Goal: Information Seeking & Learning: Learn about a topic

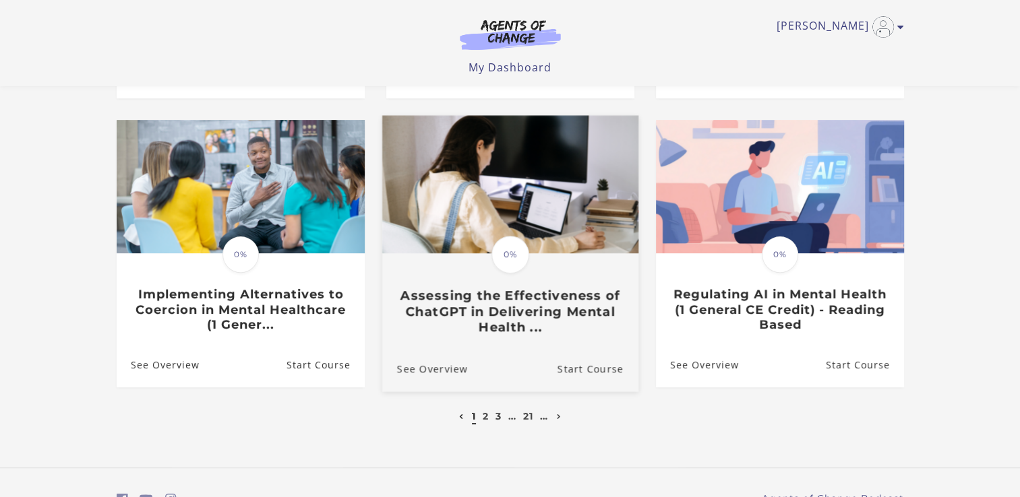
scroll to position [445, 0]
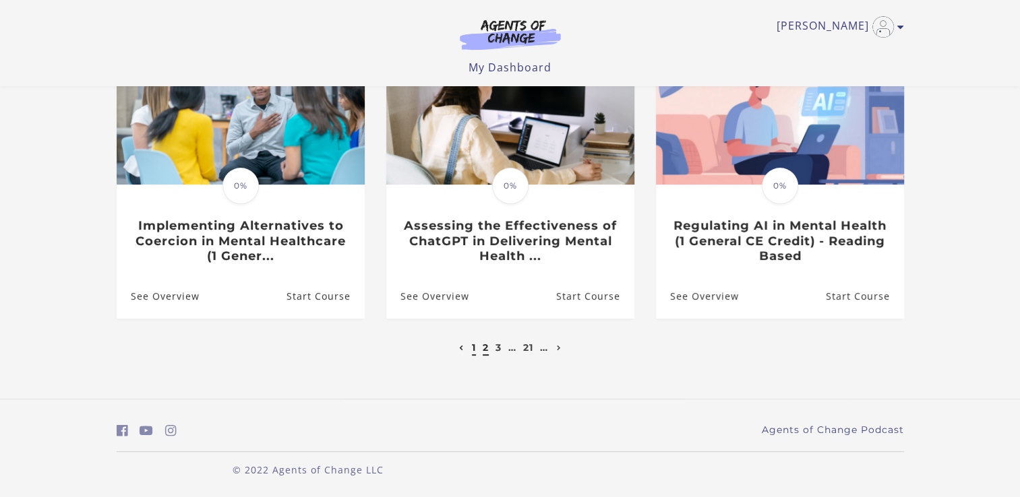
click at [487, 347] on link "2" at bounding box center [486, 348] width 6 height 12
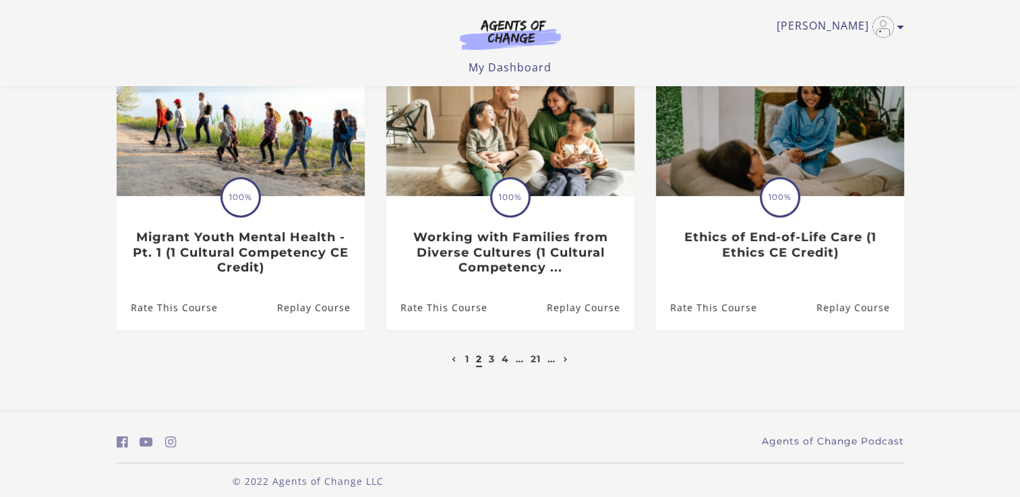
scroll to position [448, 0]
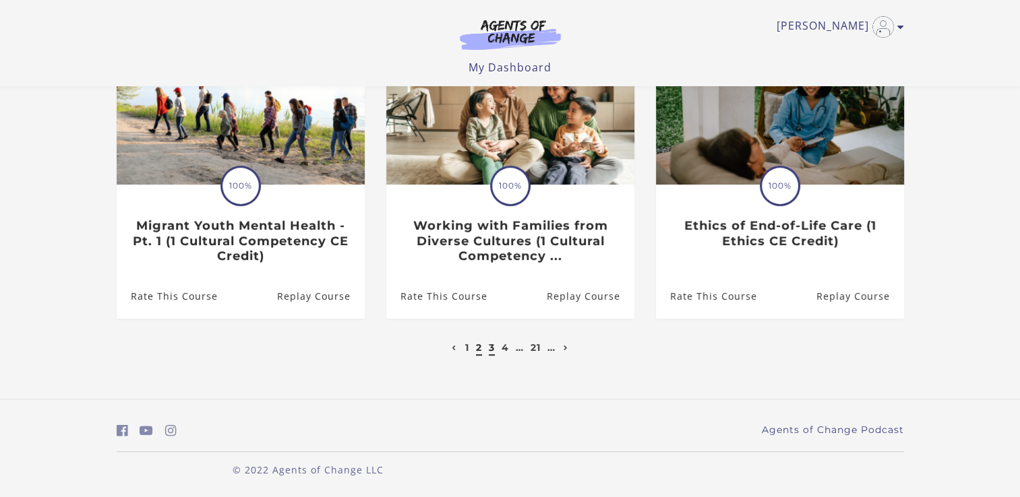
click at [490, 354] on link "3" at bounding box center [492, 348] width 6 height 12
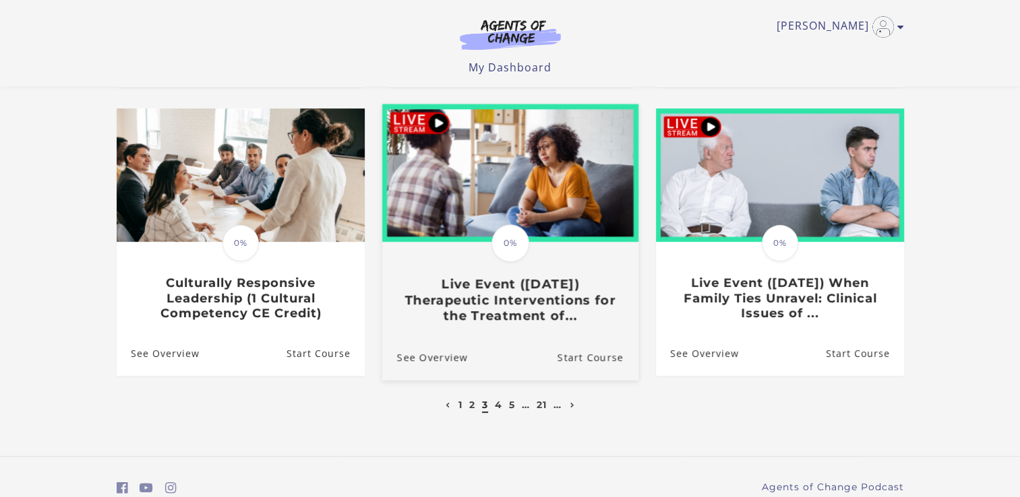
scroll to position [404, 0]
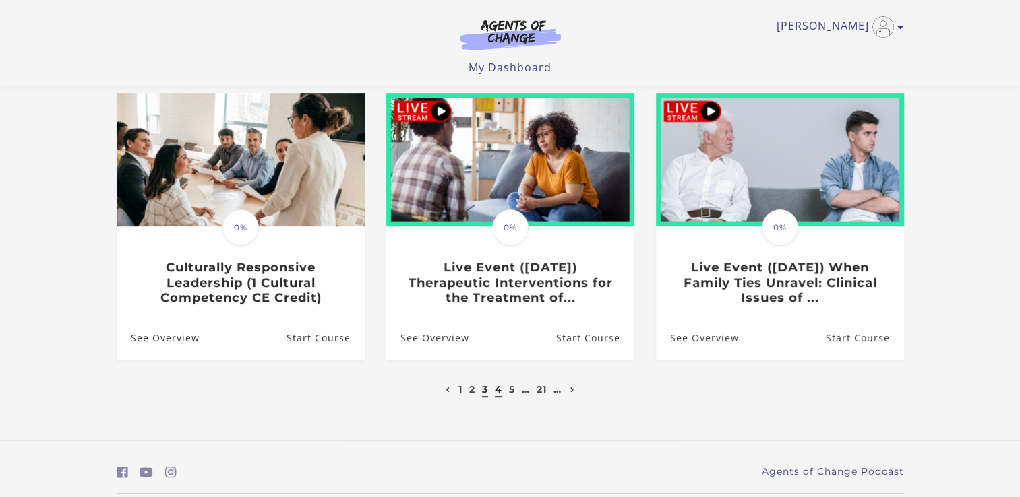
click at [497, 394] on link "4" at bounding box center [498, 389] width 7 height 12
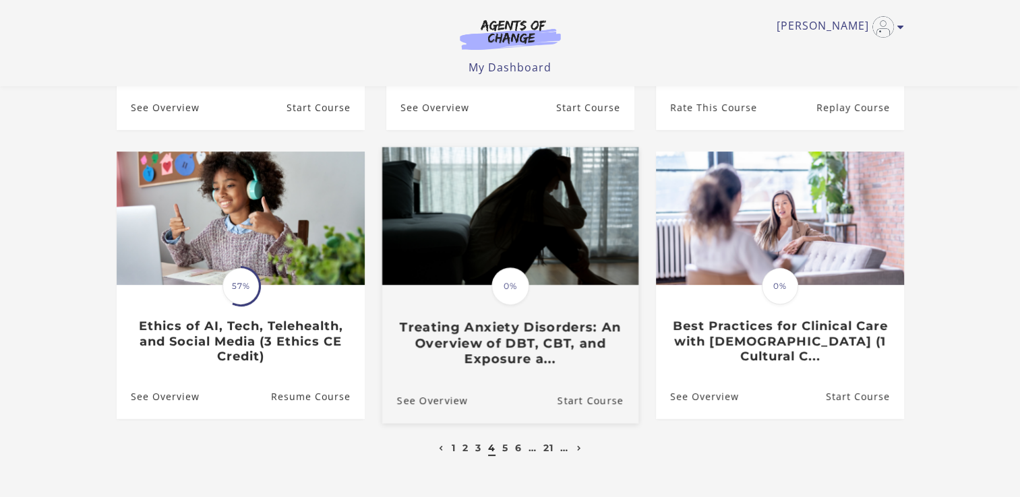
scroll to position [404, 0]
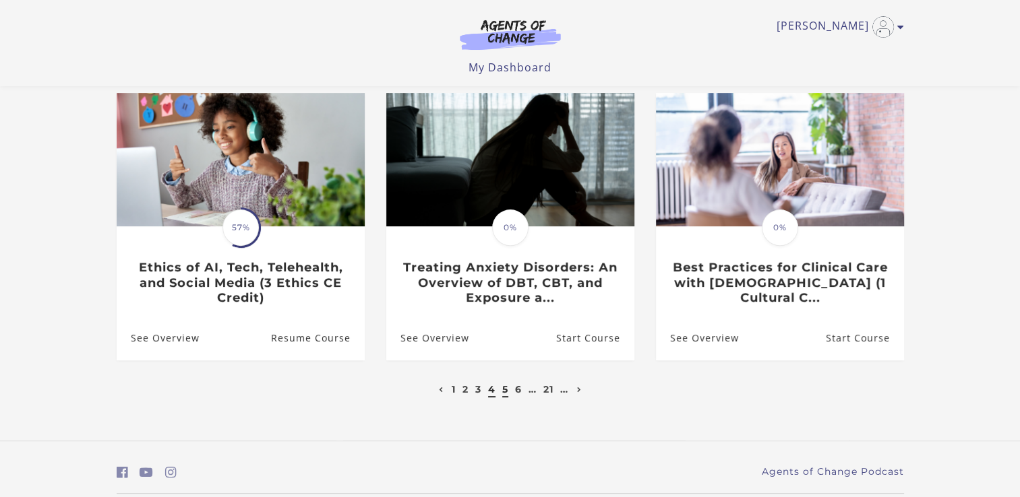
click at [507, 394] on link "5" at bounding box center [505, 389] width 6 height 12
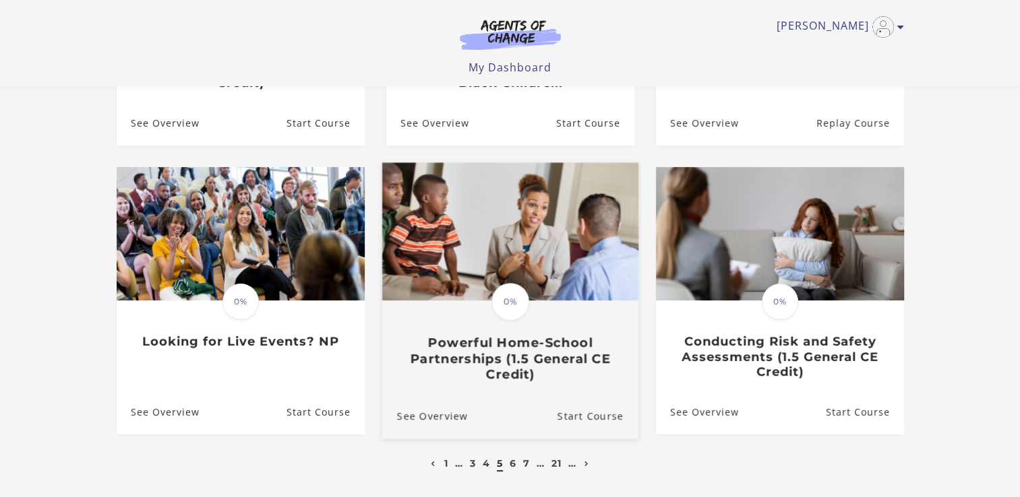
scroll to position [404, 0]
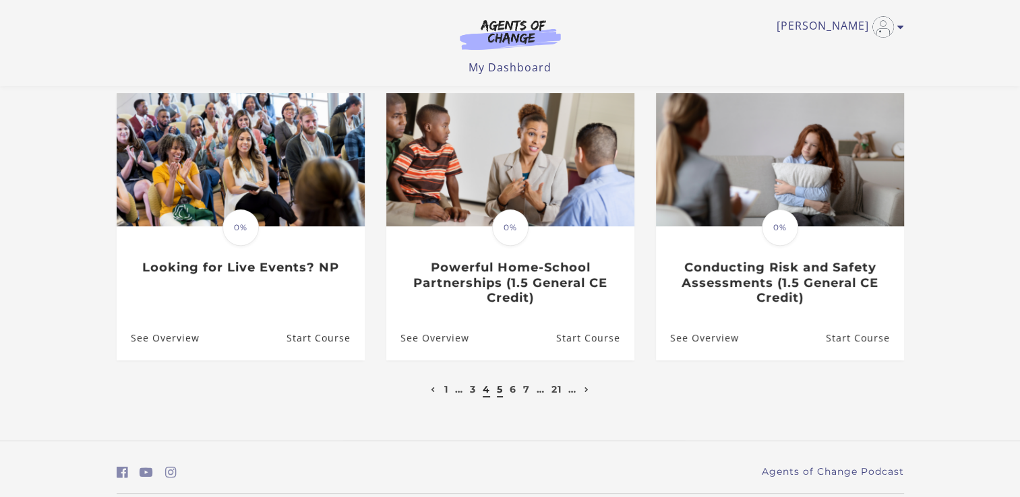
click at [486, 393] on link "4" at bounding box center [486, 389] width 7 height 12
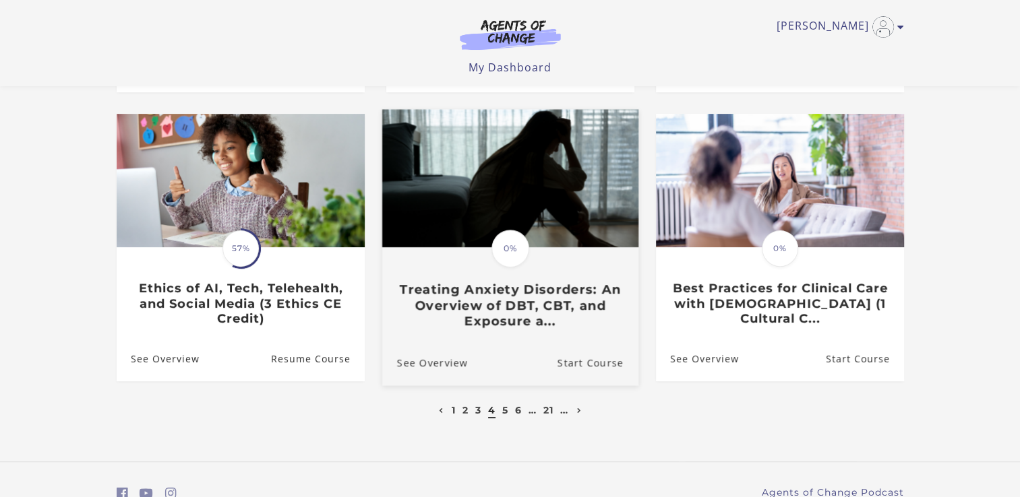
scroll to position [404, 0]
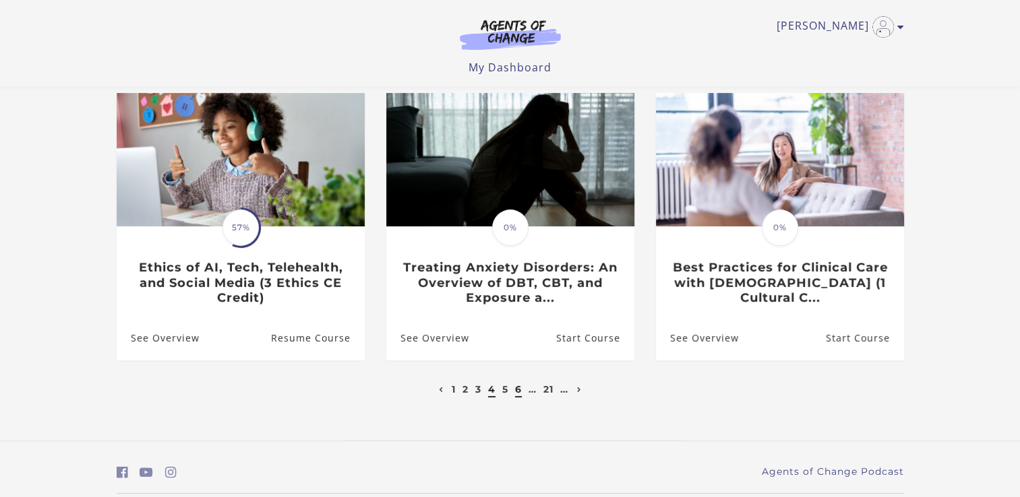
click at [518, 395] on link "6" at bounding box center [518, 389] width 7 height 12
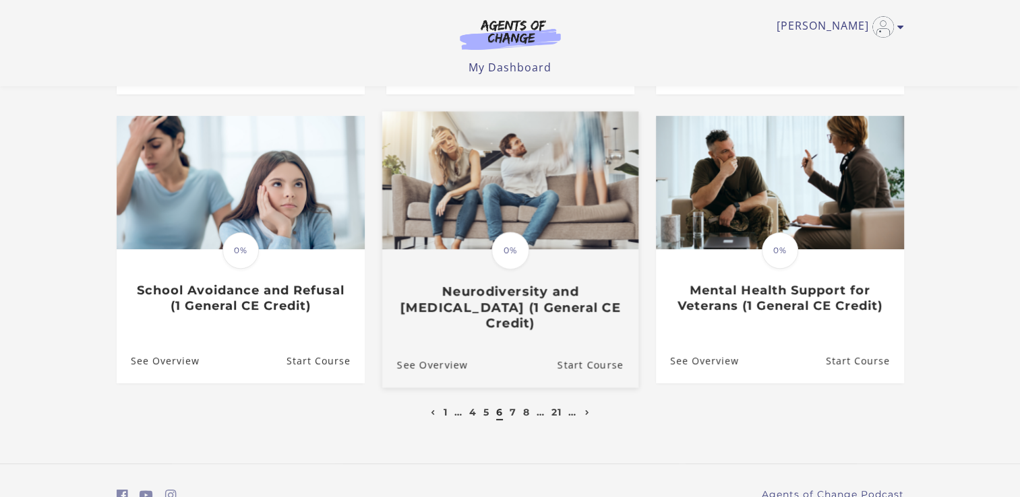
scroll to position [404, 0]
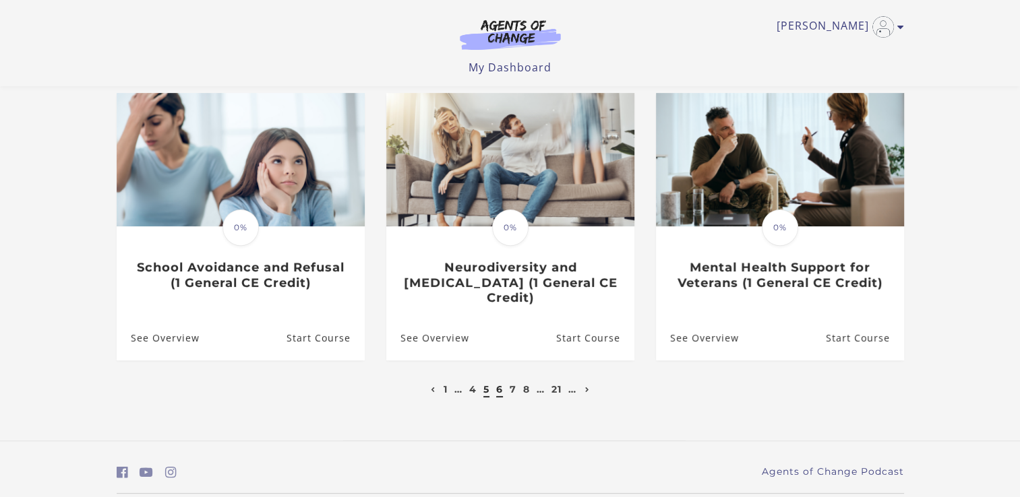
click at [488, 383] on link "5" at bounding box center [486, 389] width 6 height 12
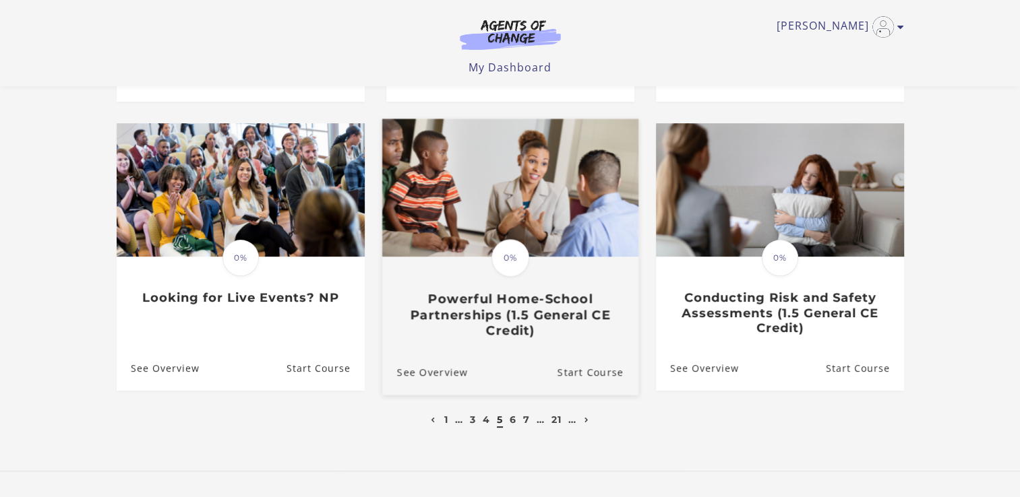
scroll to position [404, 0]
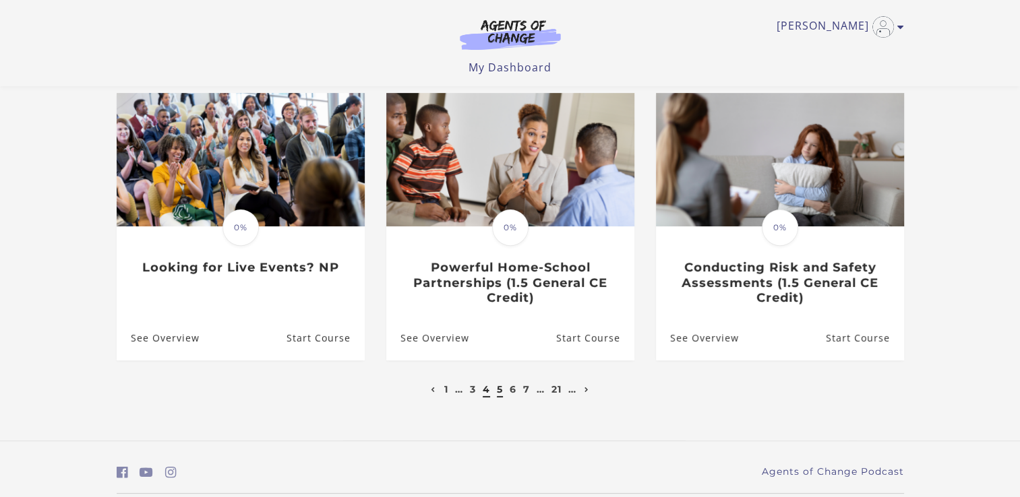
click at [485, 395] on link "4" at bounding box center [486, 389] width 7 height 12
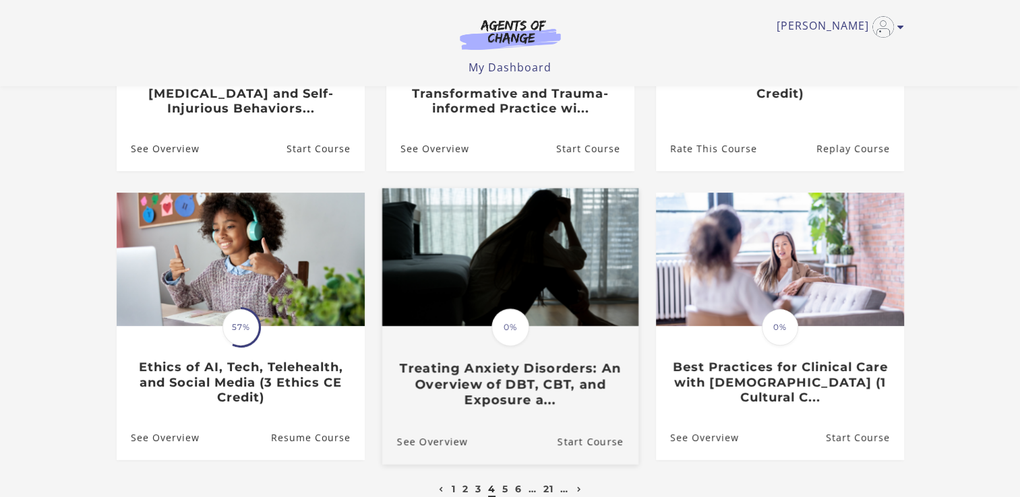
scroll to position [337, 0]
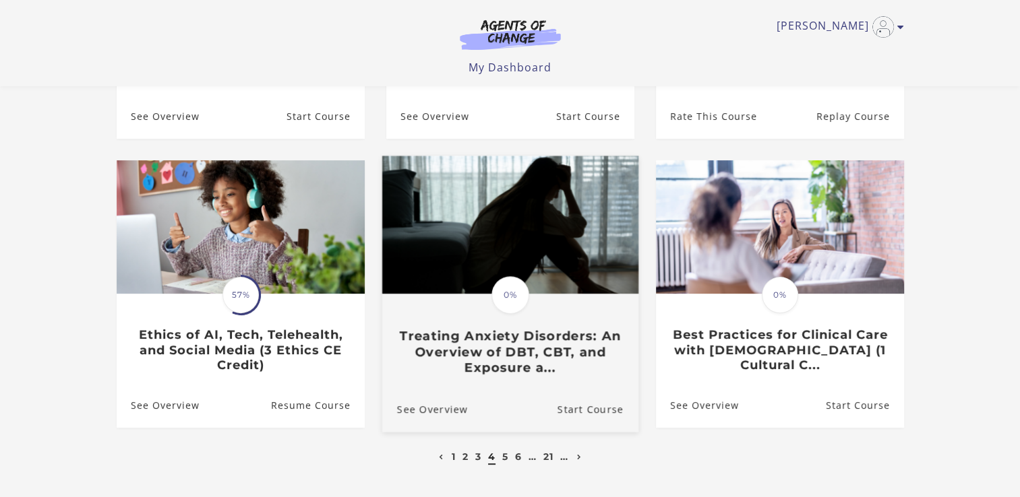
click at [477, 361] on h3 "Treating Anxiety Disorders: An Overview of DBT, CBT, and Exposure a..." at bounding box center [509, 351] width 226 height 47
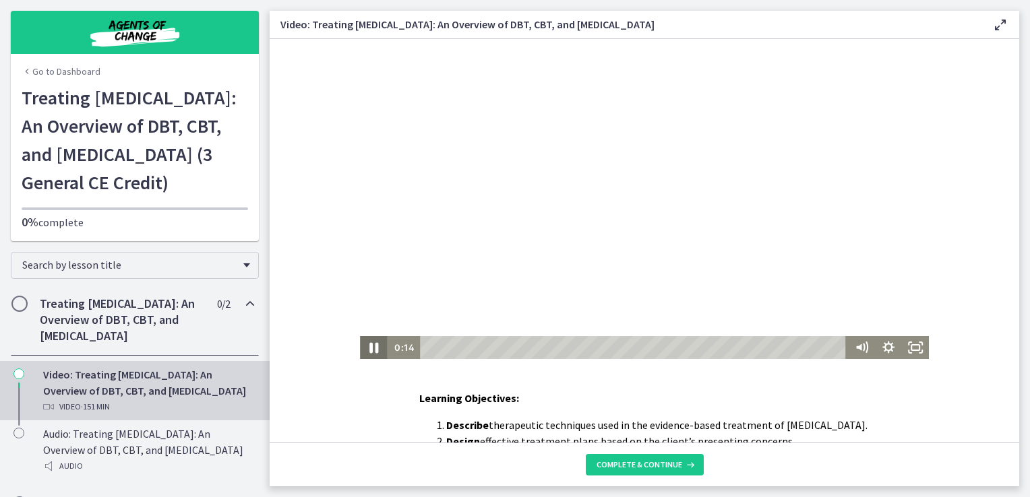
click at [369, 348] on icon "Pause" at bounding box center [373, 348] width 9 height 11
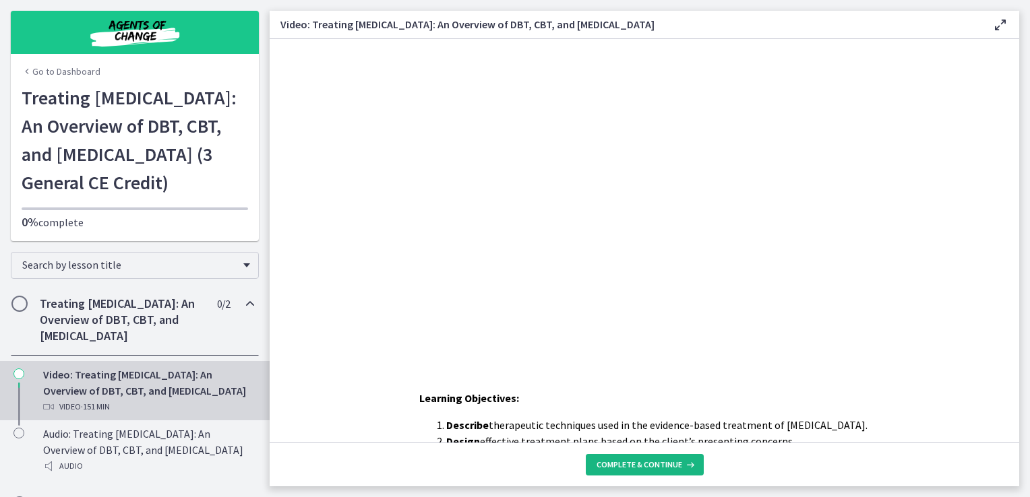
click at [611, 470] on span "Complete & continue" at bounding box center [639, 465] width 86 height 11
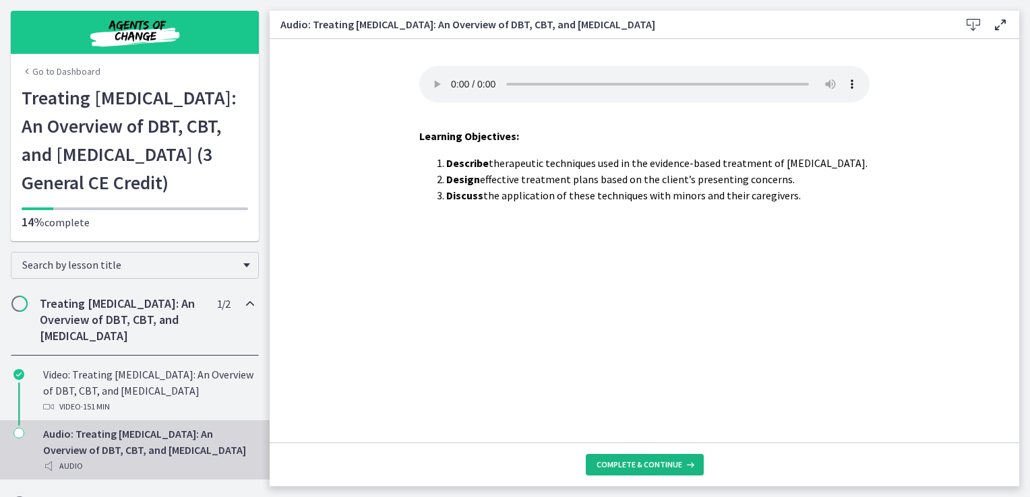
click at [616, 468] on span "Complete & continue" at bounding box center [639, 465] width 86 height 11
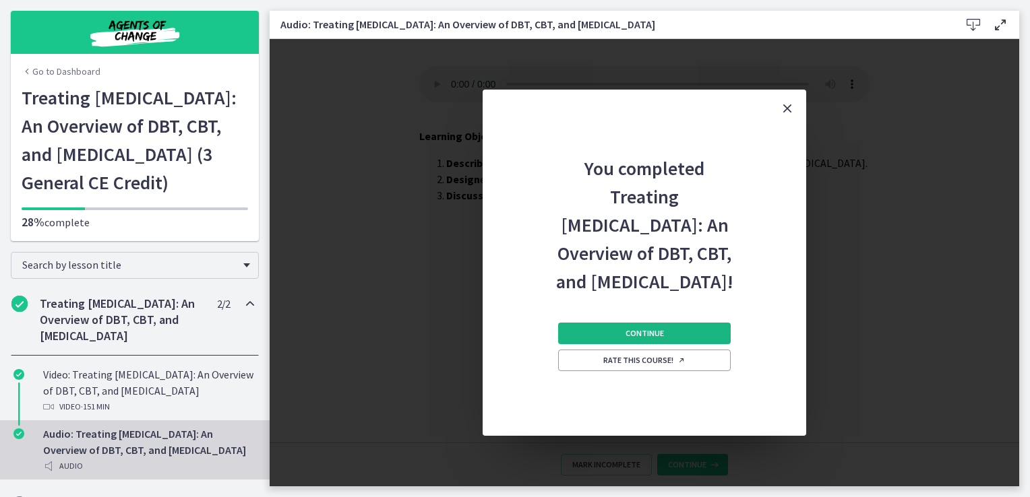
click at [651, 339] on span "Continue" at bounding box center [644, 333] width 38 height 11
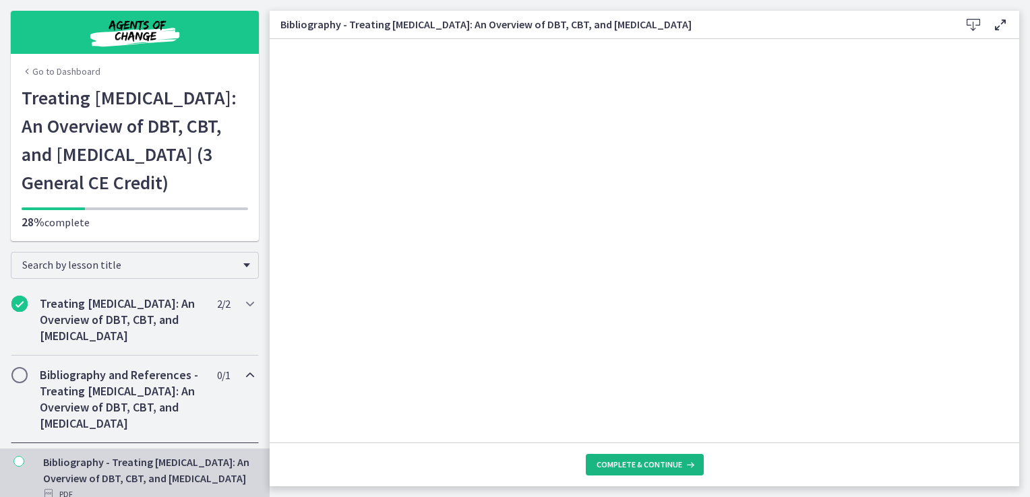
click at [661, 460] on span "Complete & continue" at bounding box center [639, 465] width 86 height 11
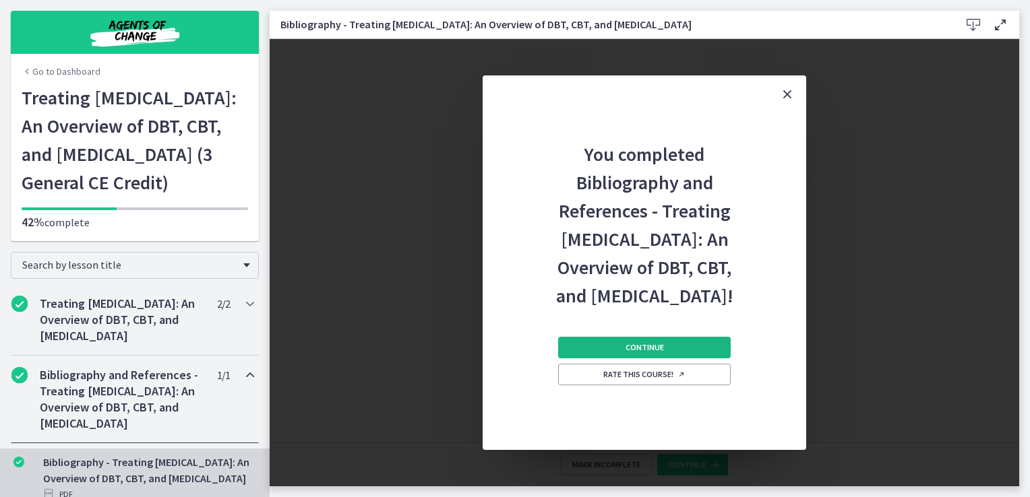
click at [658, 353] on span "Continue" at bounding box center [644, 347] width 38 height 11
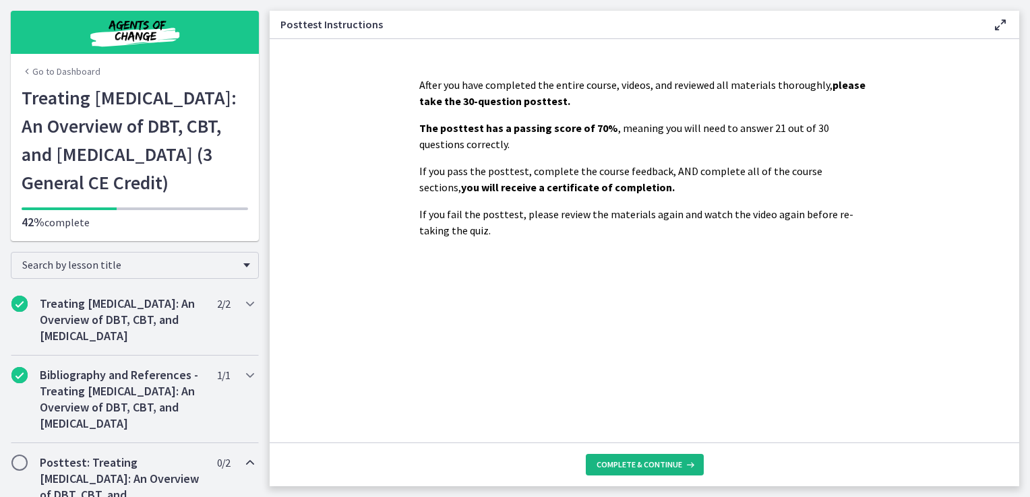
click at [658, 460] on span "Complete & continue" at bounding box center [639, 465] width 86 height 11
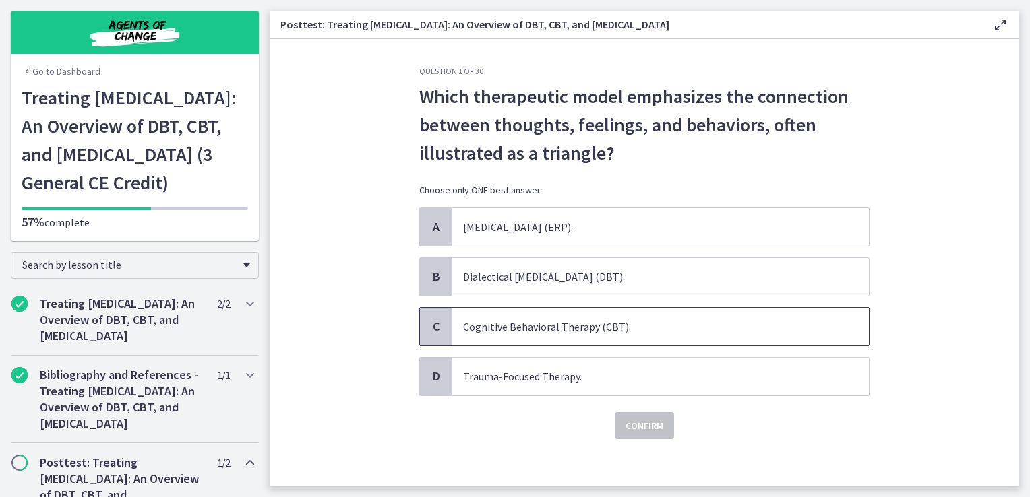
click at [547, 332] on span "Cognitive Behavioral Therapy (CBT)." at bounding box center [660, 327] width 417 height 38
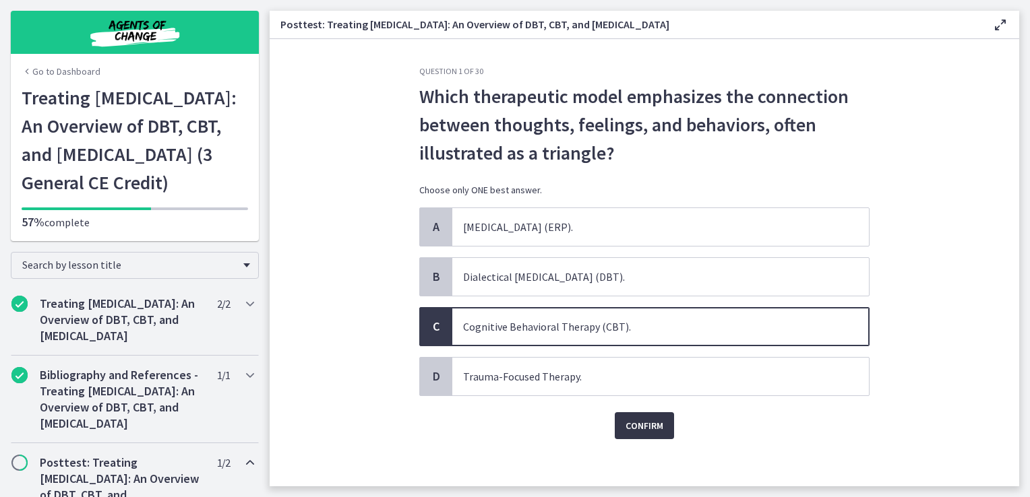
click at [649, 427] on span "Confirm" at bounding box center [644, 426] width 38 height 16
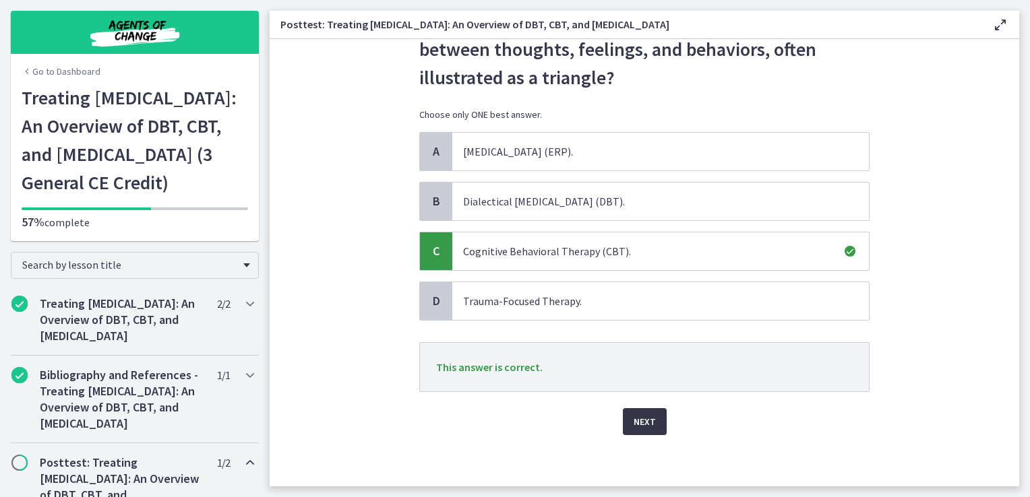
scroll to position [76, 0]
click at [625, 421] on button "Next" at bounding box center [645, 421] width 44 height 27
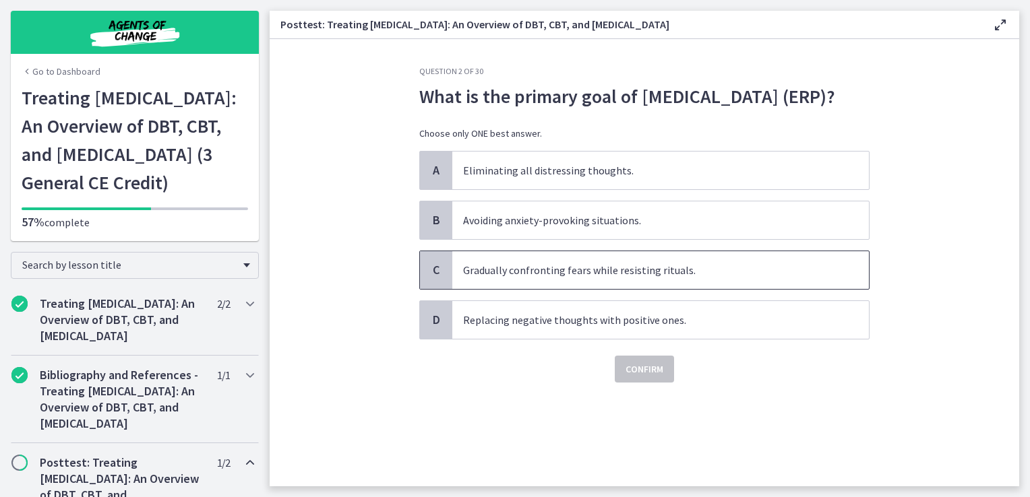
click at [561, 289] on span "Gradually confronting fears while resisting rituals." at bounding box center [660, 270] width 417 height 38
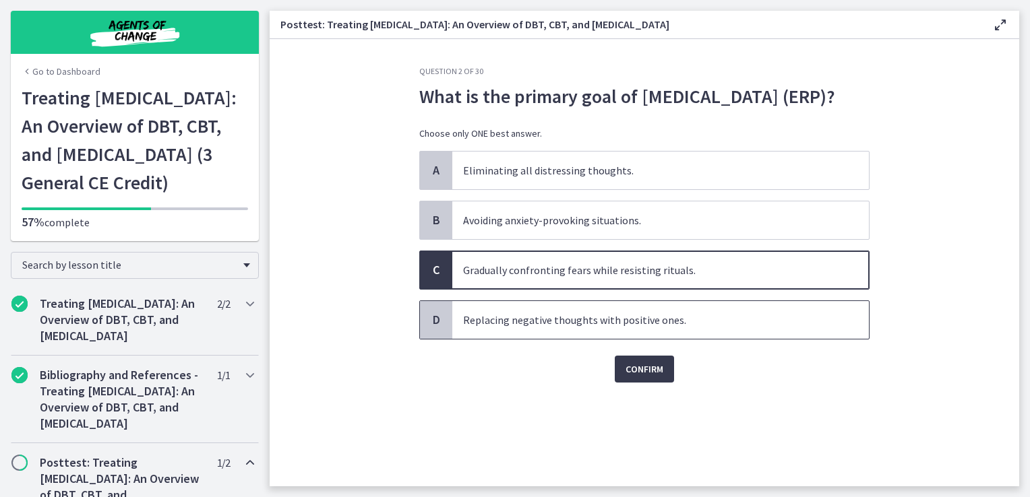
click at [619, 339] on span "Replacing negative thoughts with positive ones." at bounding box center [660, 320] width 417 height 38
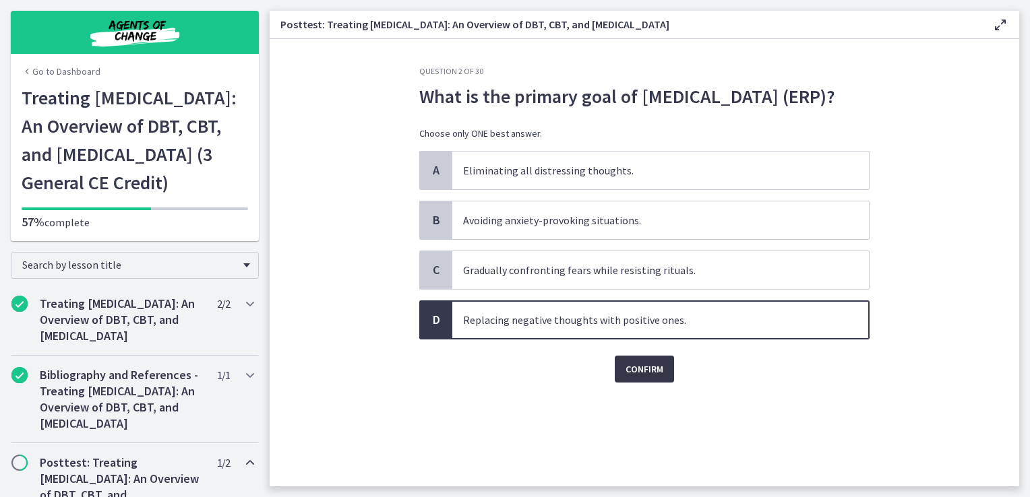
click at [650, 377] on span "Confirm" at bounding box center [644, 369] width 38 height 16
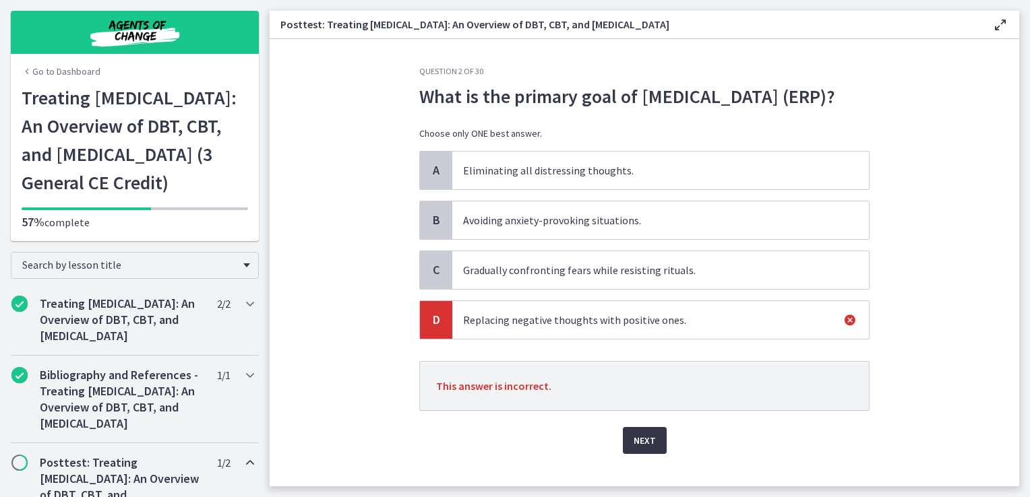
drag, startPoint x: 660, startPoint y: 470, endPoint x: 654, endPoint y: 465, distance: 8.1
click at [658, 454] on button "Next" at bounding box center [645, 440] width 44 height 27
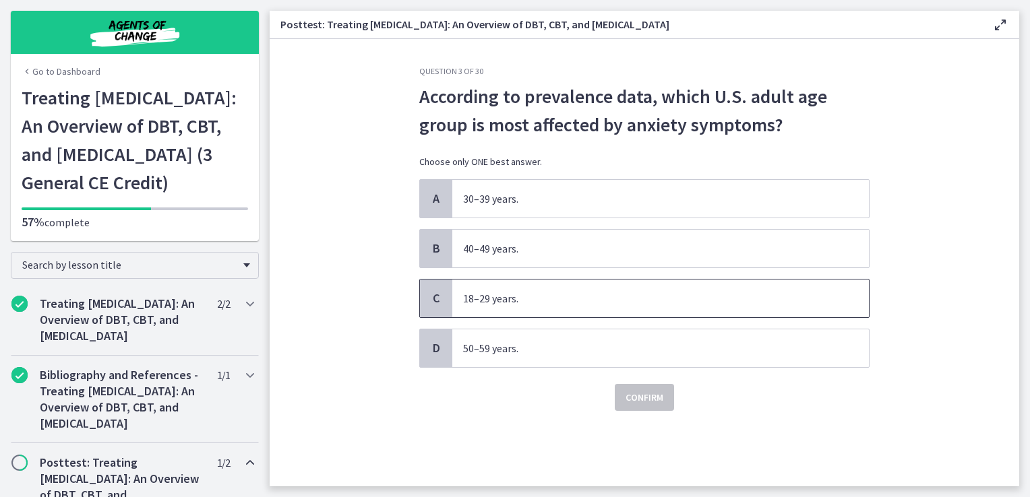
click at [496, 311] on span "18–29 years." at bounding box center [660, 299] width 417 height 38
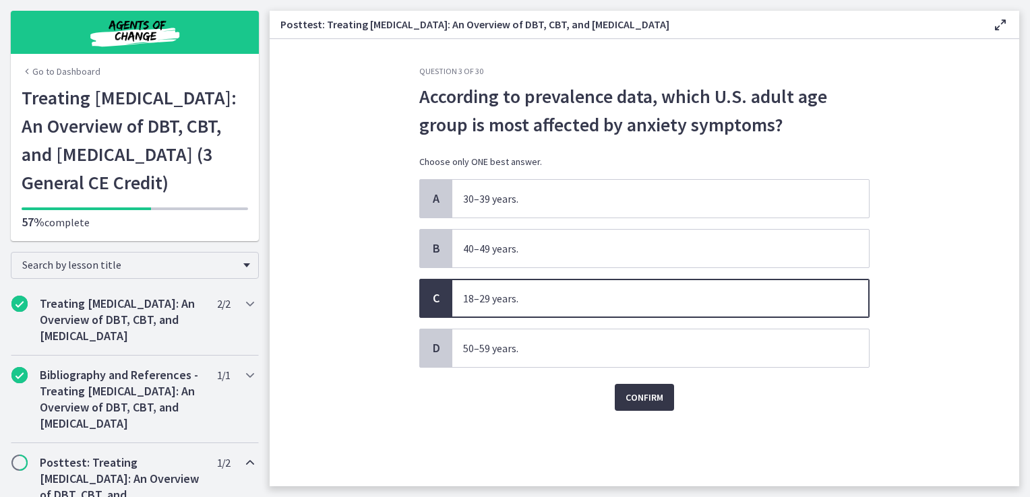
click at [632, 388] on button "Confirm" at bounding box center [644, 397] width 59 height 27
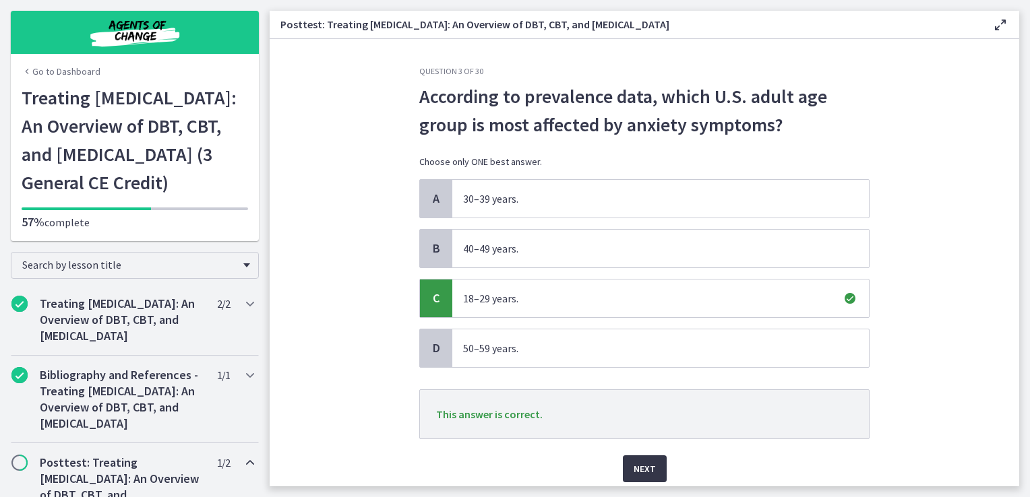
click at [634, 458] on button "Next" at bounding box center [645, 469] width 44 height 27
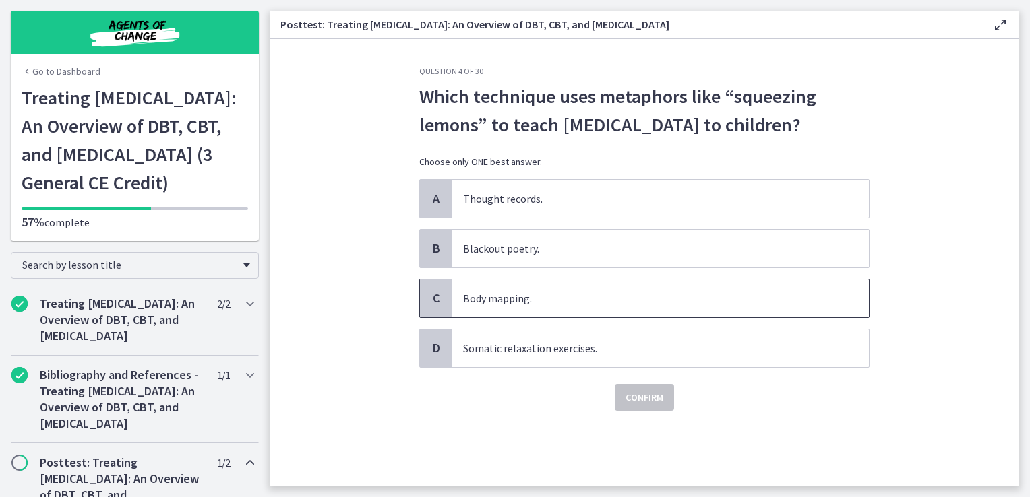
click at [511, 317] on span "Body mapping." at bounding box center [660, 299] width 417 height 38
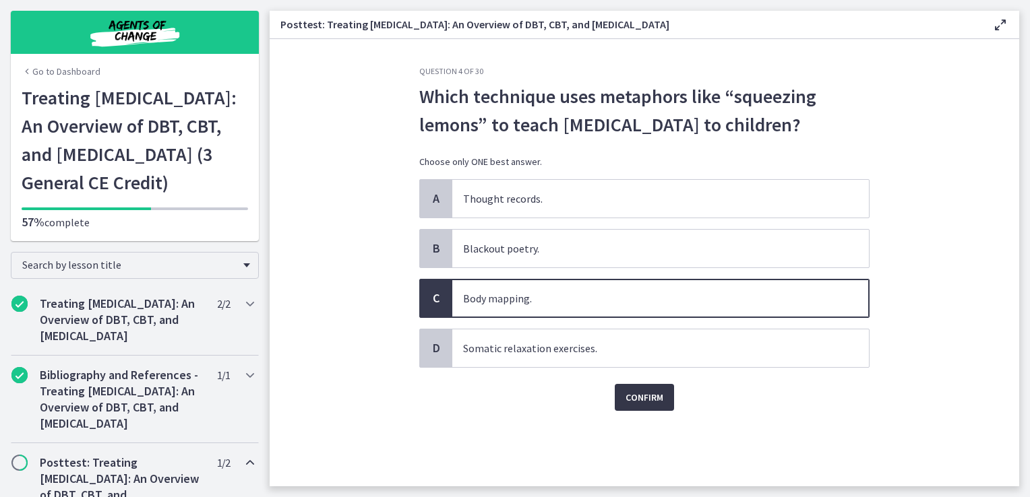
click at [619, 411] on button "Confirm" at bounding box center [644, 397] width 59 height 27
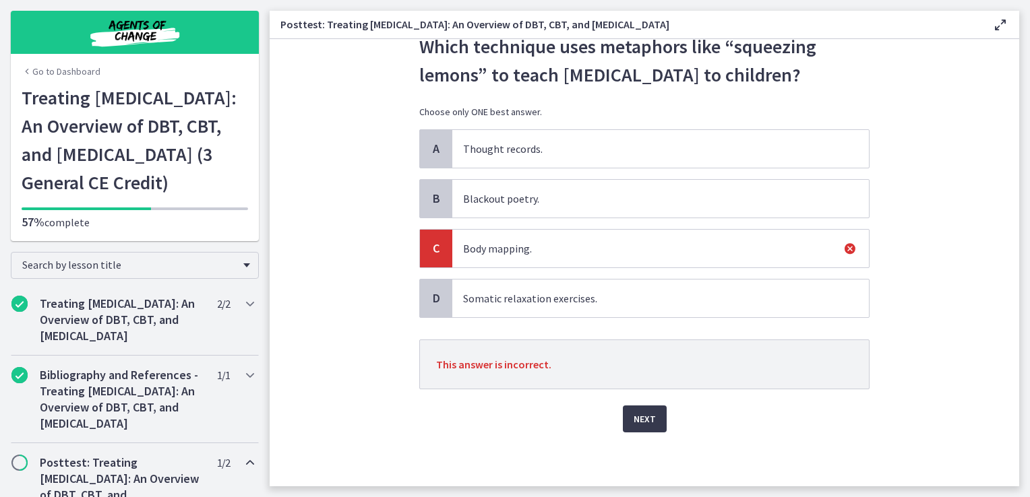
scroll to position [76, 0]
click at [631, 429] on button "Next" at bounding box center [645, 419] width 44 height 27
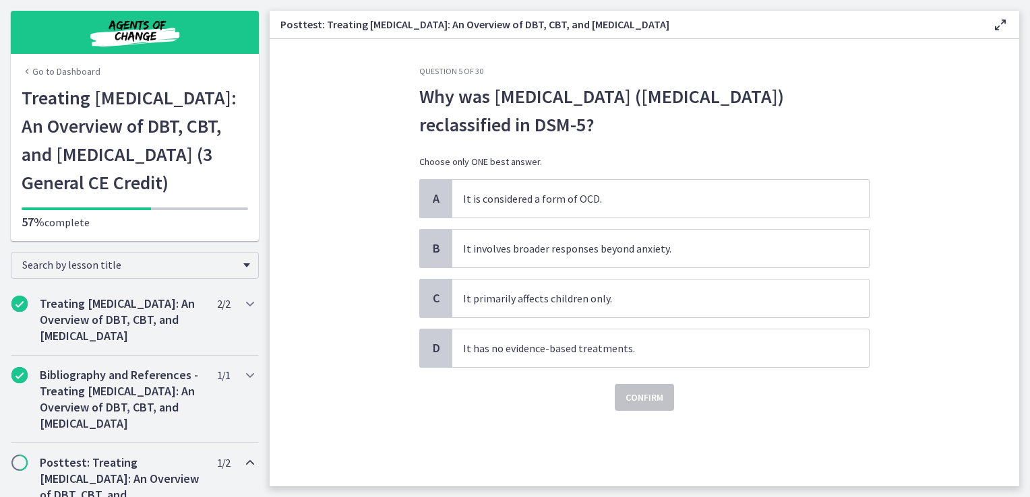
scroll to position [0, 0]
drag, startPoint x: 434, startPoint y: 93, endPoint x: 669, endPoint y: 121, distance: 236.2
click at [669, 121] on span "Why was [MEDICAL_DATA] ([MEDICAL_DATA]) reclassified in DSM-5?" at bounding box center [644, 110] width 450 height 57
click at [421, 150] on div "Why was [MEDICAL_DATA] ([MEDICAL_DATA]) reclassified in DSM-5? Choose only ONE …" at bounding box center [644, 130] width 450 height 97
click at [586, 261] on span "It involves broader responses beyond anxiety." at bounding box center [660, 249] width 417 height 38
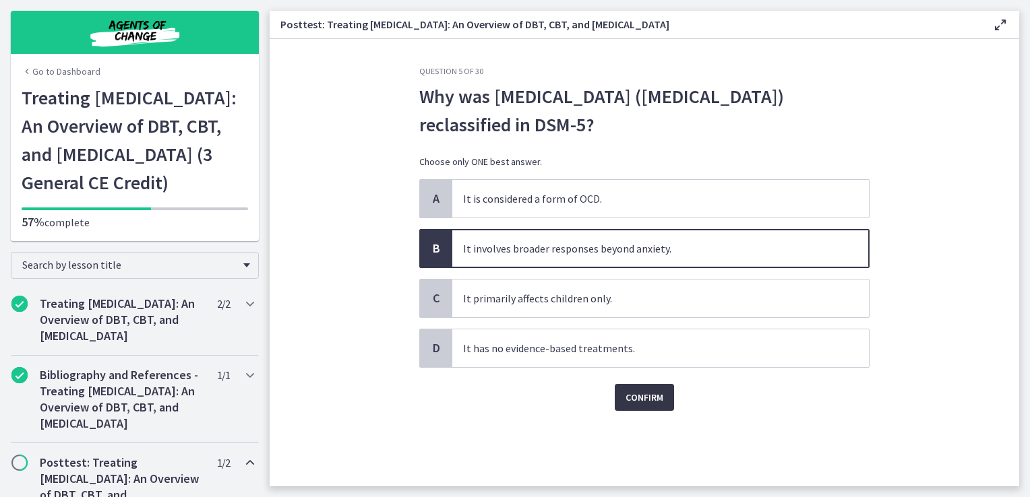
click at [630, 394] on span "Confirm" at bounding box center [644, 398] width 38 height 16
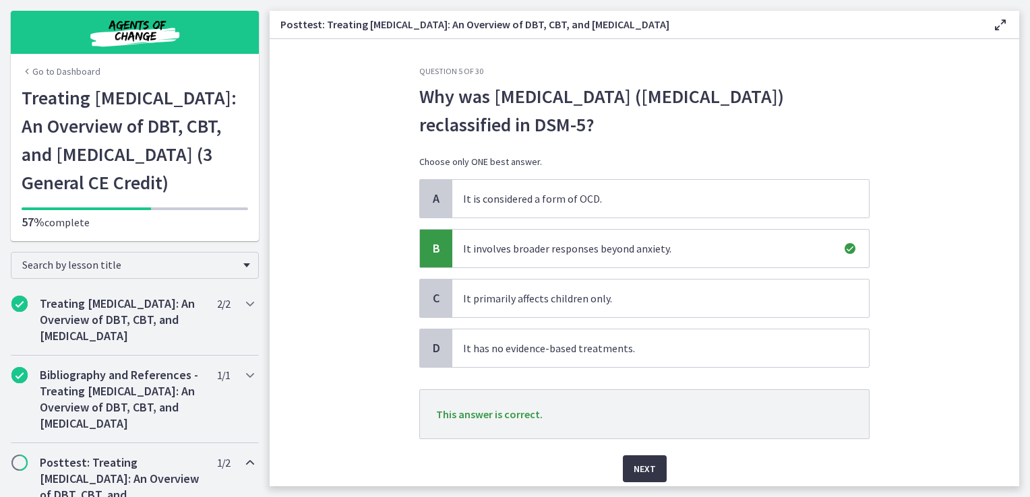
click at [637, 461] on span "Next" at bounding box center [645, 469] width 22 height 16
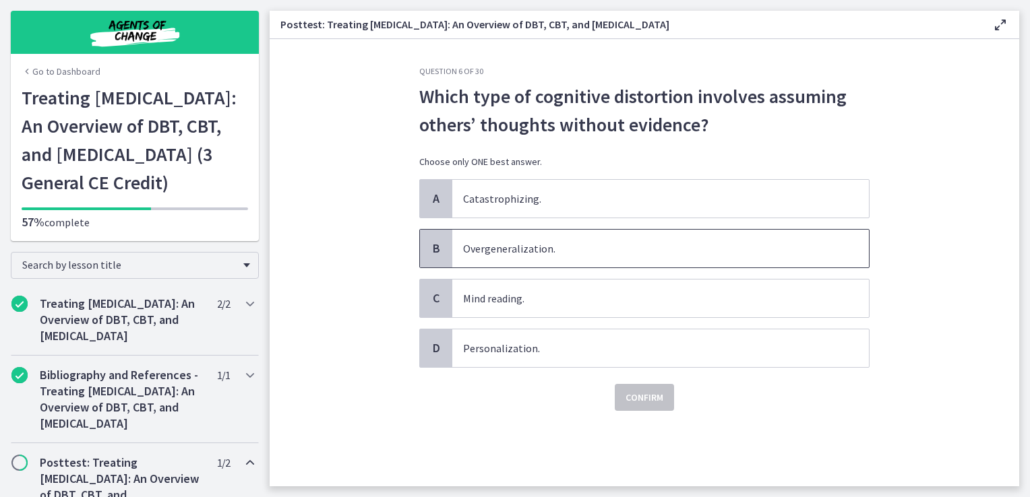
click at [600, 252] on span "Overgeneralization." at bounding box center [660, 249] width 417 height 38
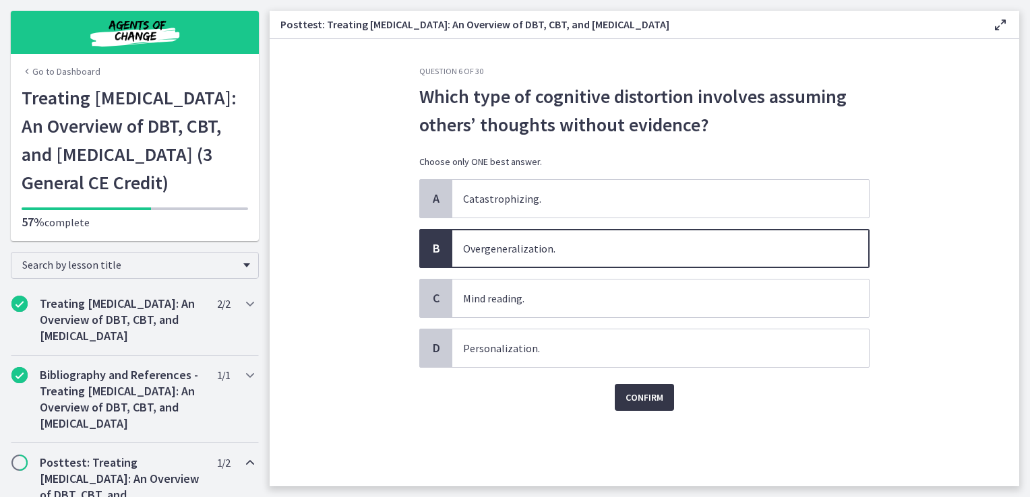
click at [652, 398] on span "Confirm" at bounding box center [644, 398] width 38 height 16
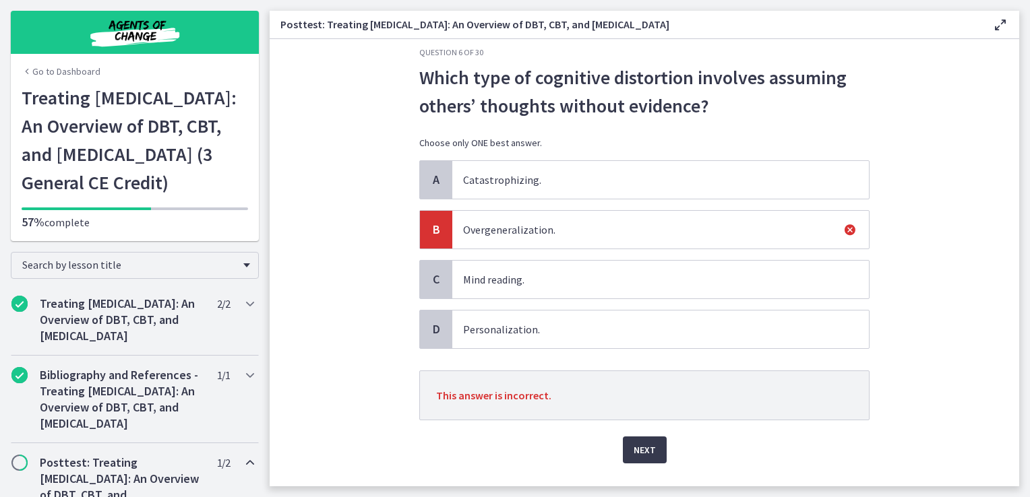
scroll to position [48, 0]
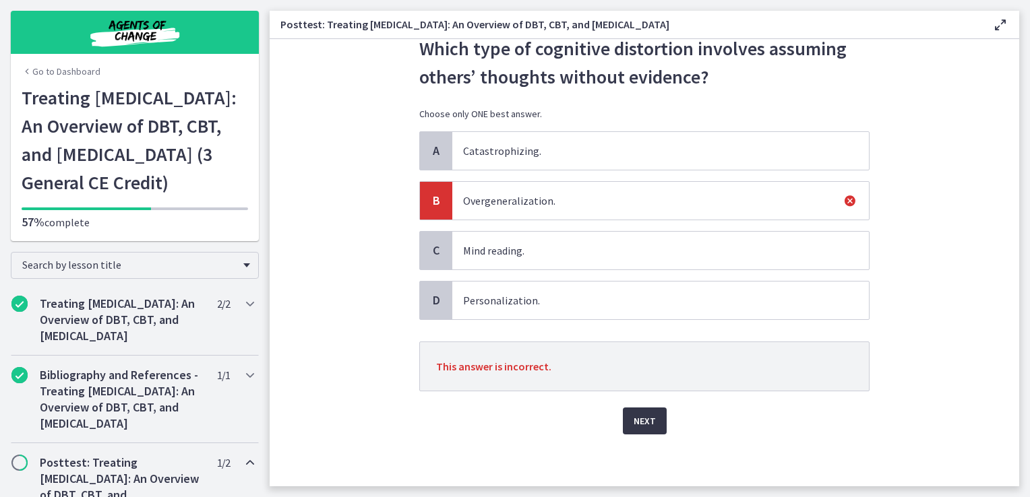
drag, startPoint x: 649, startPoint y: 421, endPoint x: 642, endPoint y: 417, distance: 8.8
click at [646, 419] on span "Next" at bounding box center [645, 421] width 22 height 16
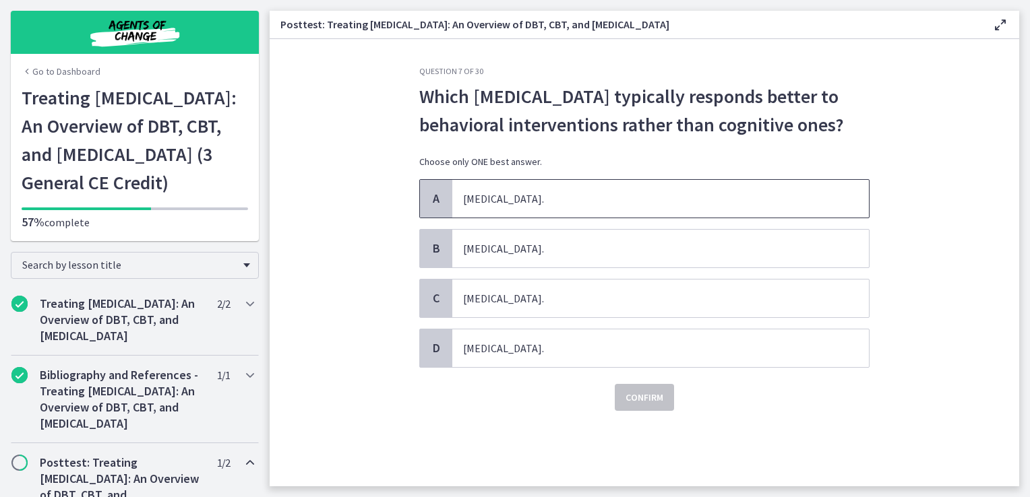
click at [524, 212] on span "[MEDICAL_DATA]." at bounding box center [660, 199] width 417 height 38
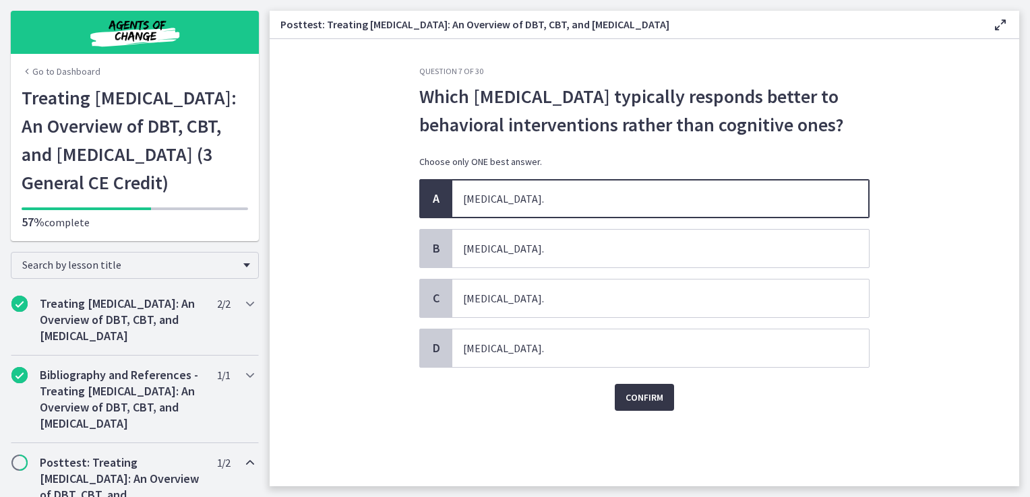
click at [644, 404] on span "Confirm" at bounding box center [644, 398] width 38 height 16
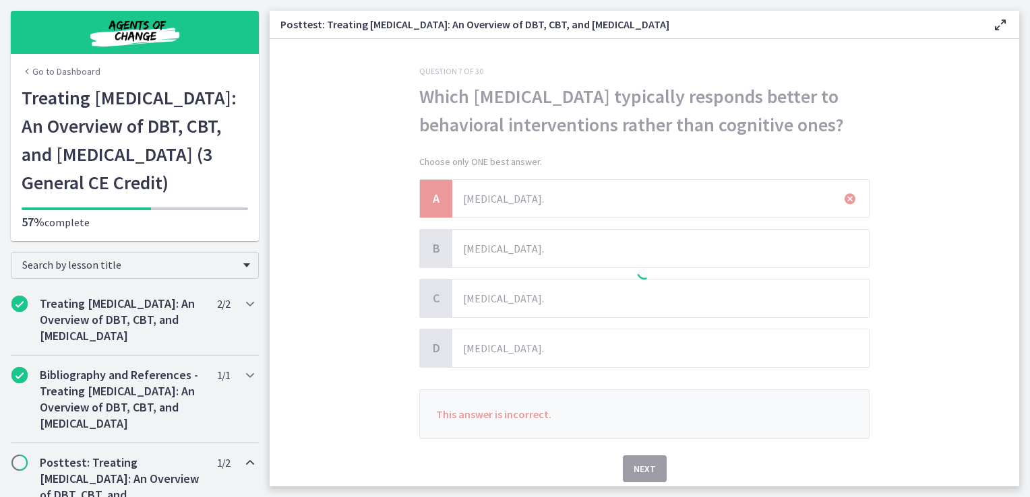
click at [644, 467] on div at bounding box center [644, 274] width 450 height 417
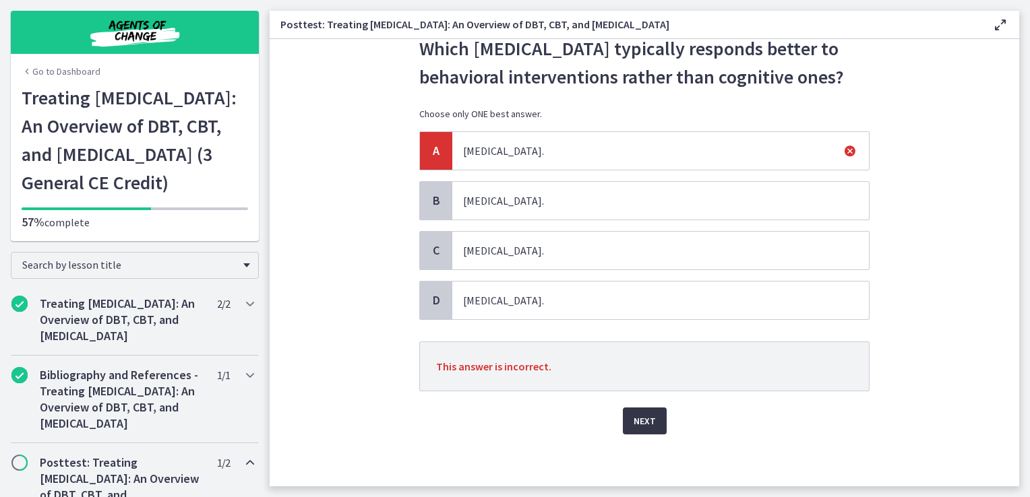
click at [646, 421] on span "Next" at bounding box center [645, 421] width 22 height 16
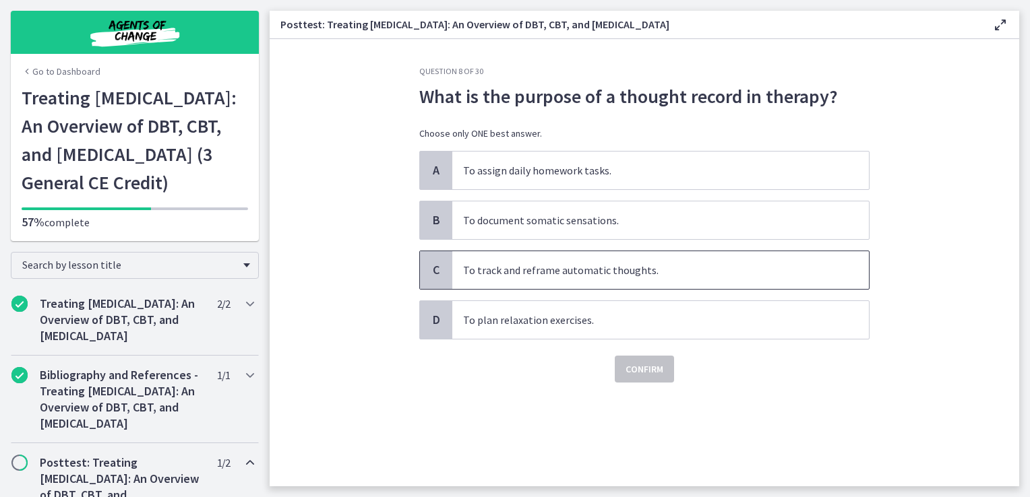
click at [611, 271] on span "To track and reframe automatic thoughts." at bounding box center [660, 270] width 417 height 38
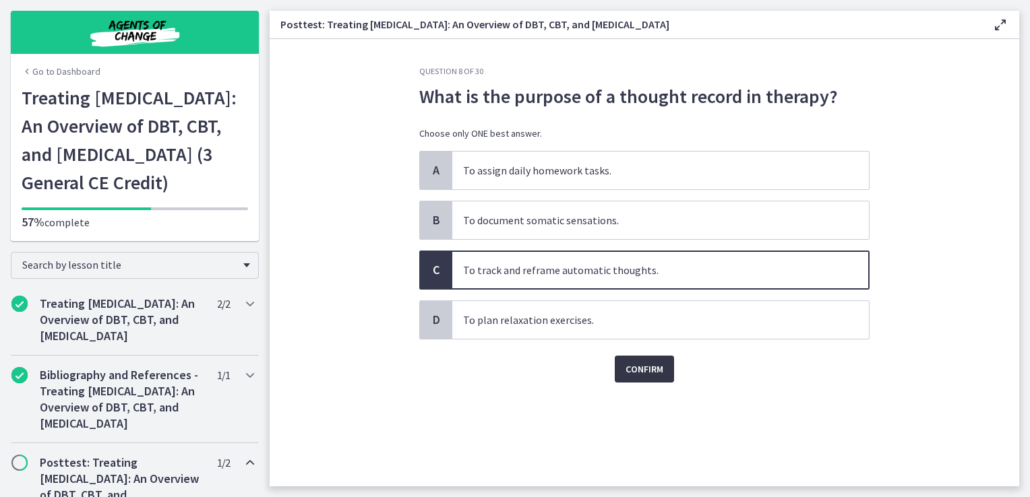
click at [649, 377] on button "Confirm" at bounding box center [644, 369] width 59 height 27
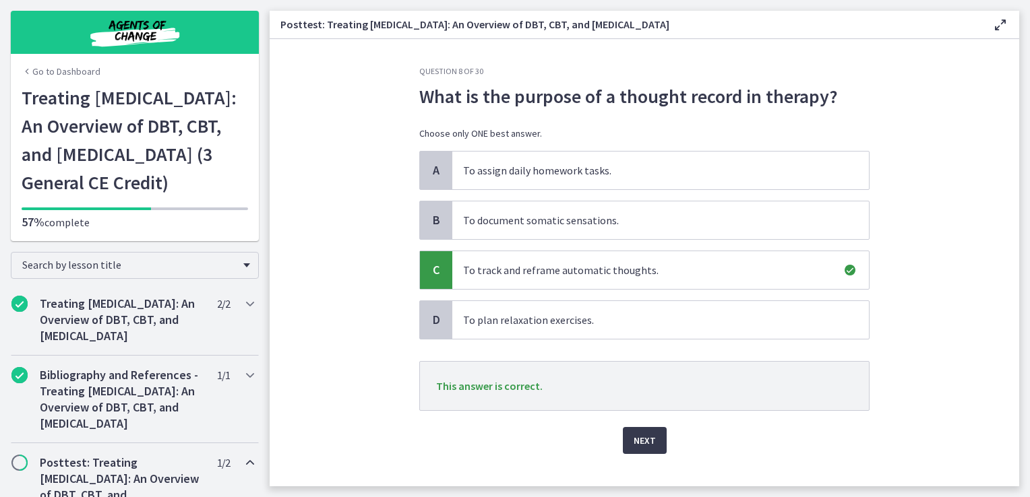
click at [628, 422] on div "Next" at bounding box center [644, 432] width 450 height 43
click at [642, 444] on span "Next" at bounding box center [645, 441] width 22 height 16
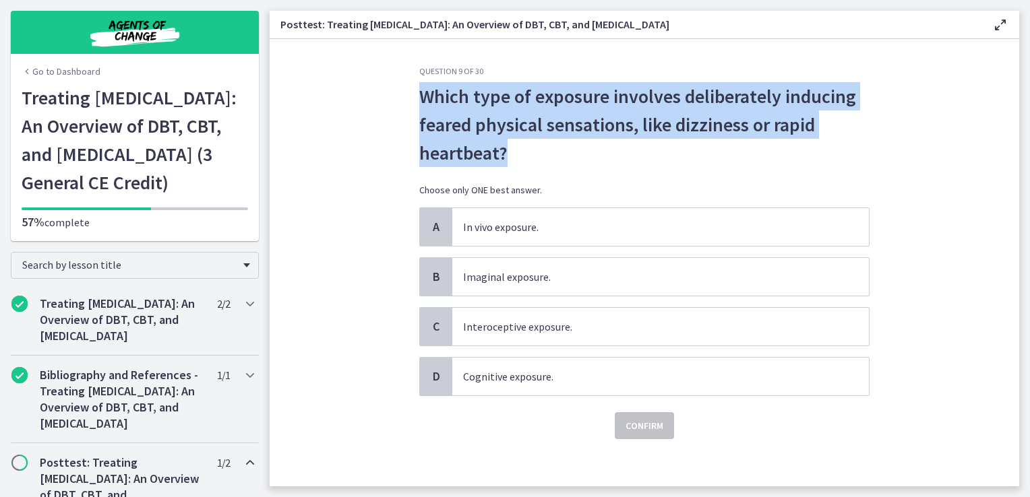
drag, startPoint x: 414, startPoint y: 92, endPoint x: 512, endPoint y: 144, distance: 110.4
click at [512, 144] on span "Which type of exposure involves deliberately inducing feared physical sensation…" at bounding box center [644, 124] width 450 height 85
click at [716, 144] on span "Which type of exposure involves deliberately inducing feared physical sensation…" at bounding box center [644, 124] width 450 height 85
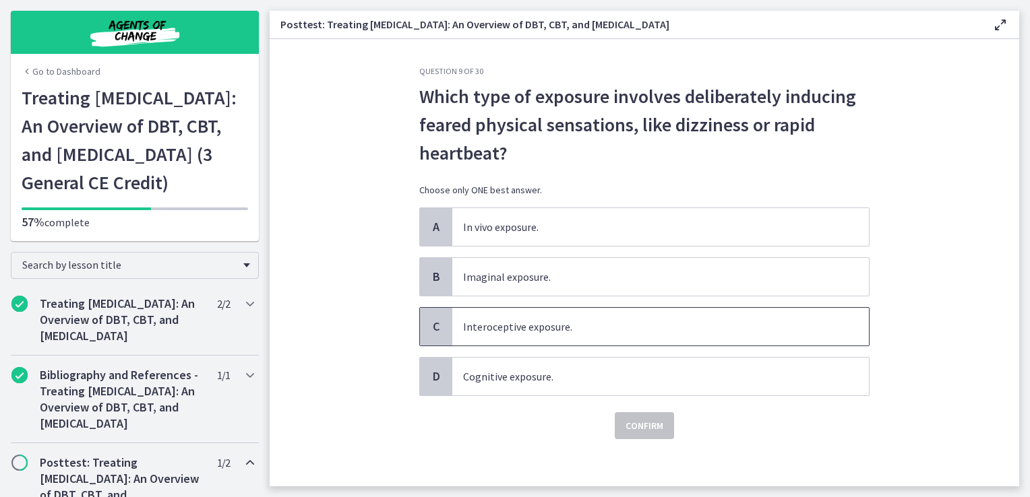
click at [518, 328] on span "Interoceptive exposure." at bounding box center [660, 327] width 417 height 38
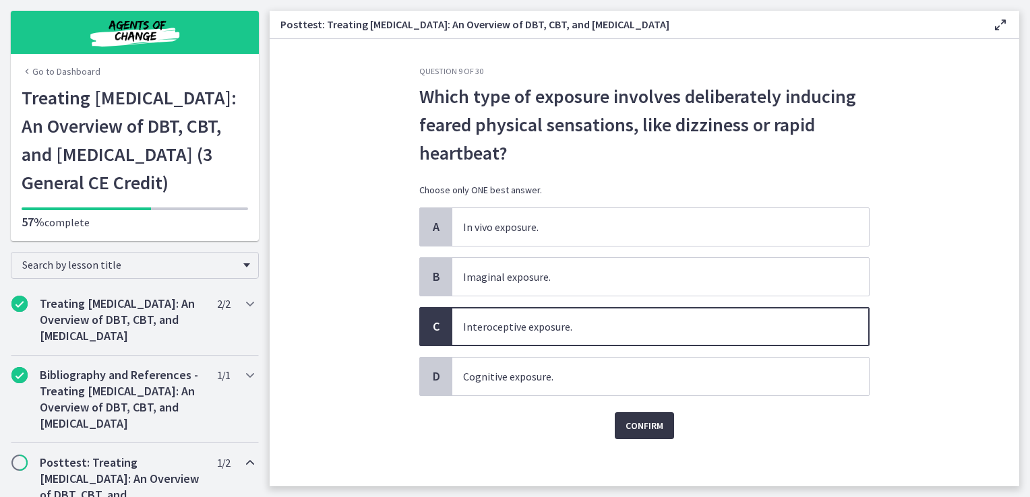
click at [640, 419] on span "Confirm" at bounding box center [644, 426] width 38 height 16
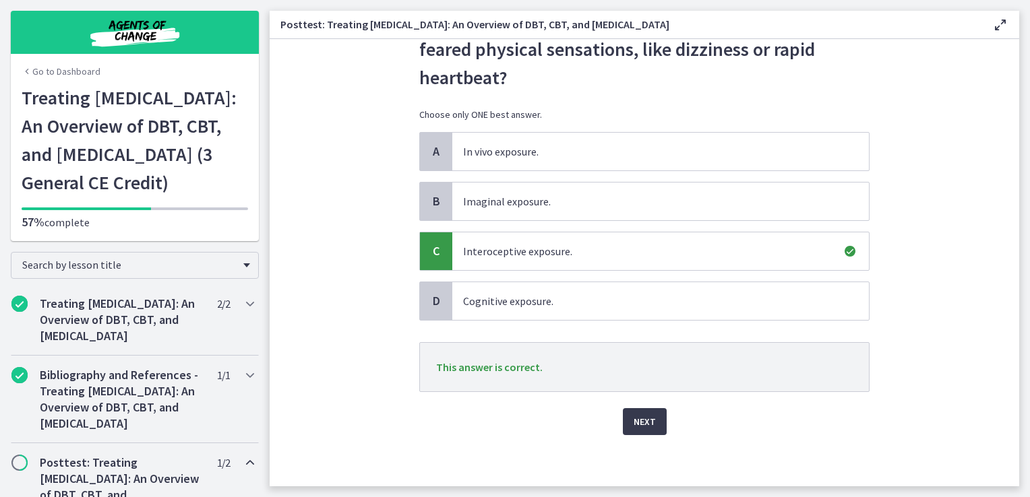
scroll to position [76, 0]
click at [638, 419] on span "Next" at bounding box center [645, 421] width 22 height 16
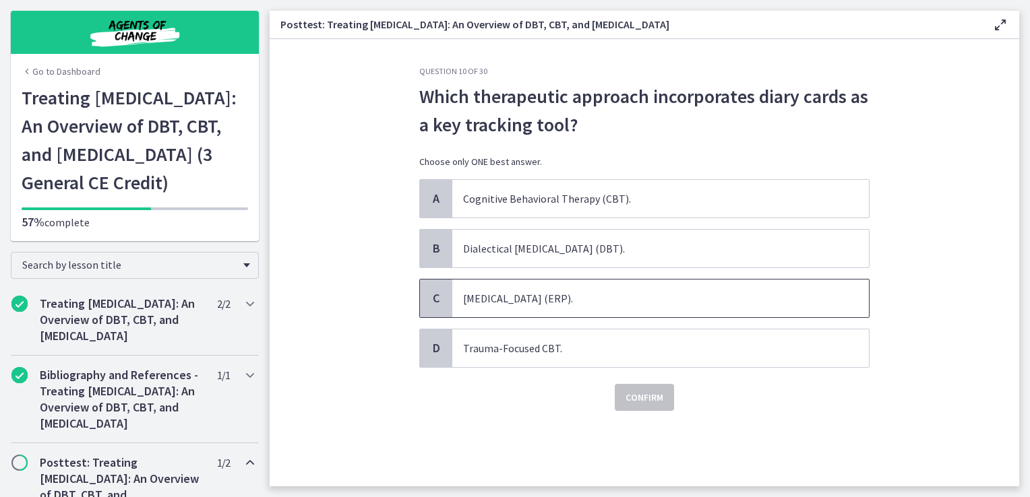
drag, startPoint x: 620, startPoint y: 306, endPoint x: 653, endPoint y: 359, distance: 62.7
click at [620, 306] on span "[MEDICAL_DATA] (ERP)." at bounding box center [660, 299] width 417 height 38
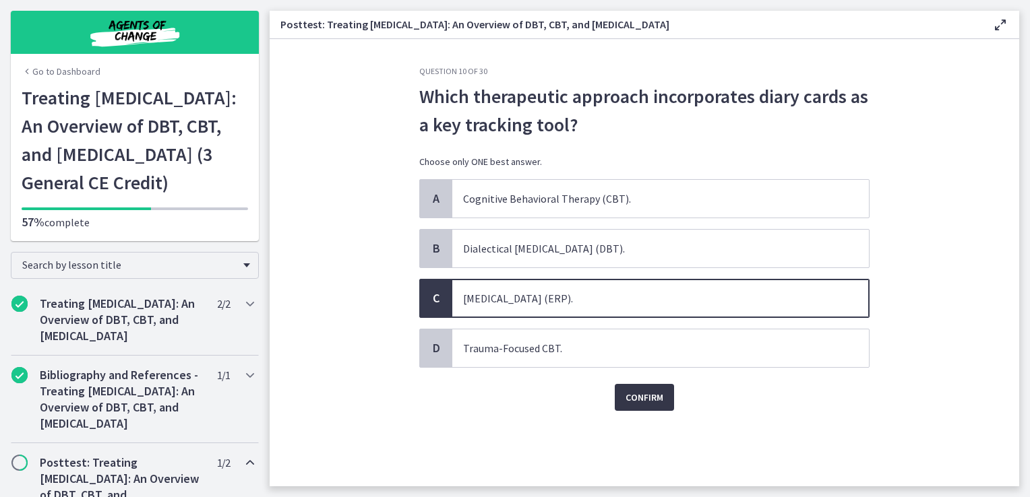
click at [663, 394] on button "Confirm" at bounding box center [644, 397] width 59 height 27
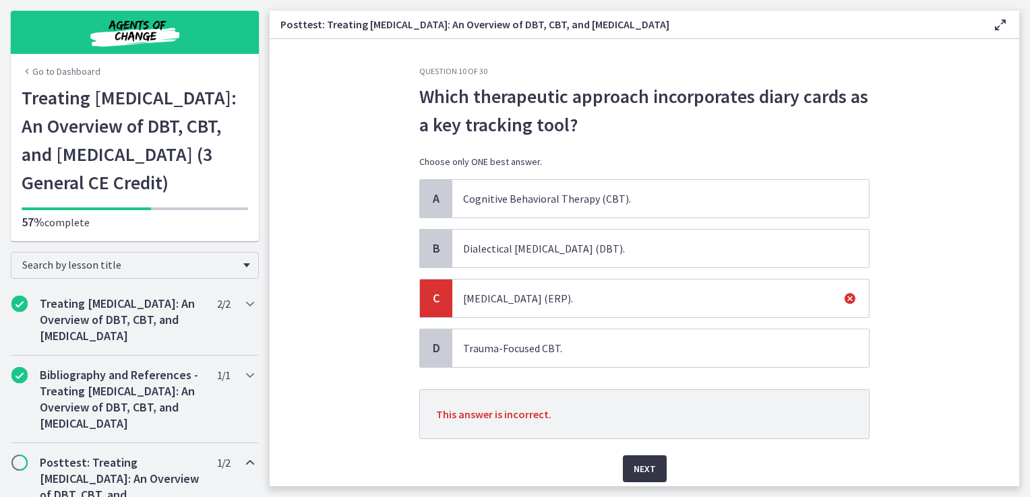
click at [645, 458] on button "Next" at bounding box center [645, 469] width 44 height 27
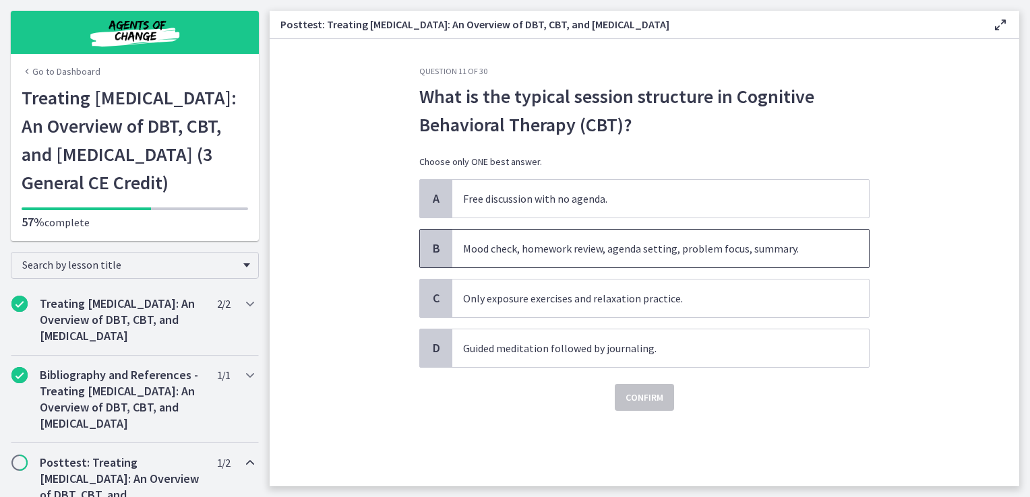
click at [597, 257] on span "Mood check, homework review, agenda setting, problem focus, summary." at bounding box center [660, 249] width 417 height 38
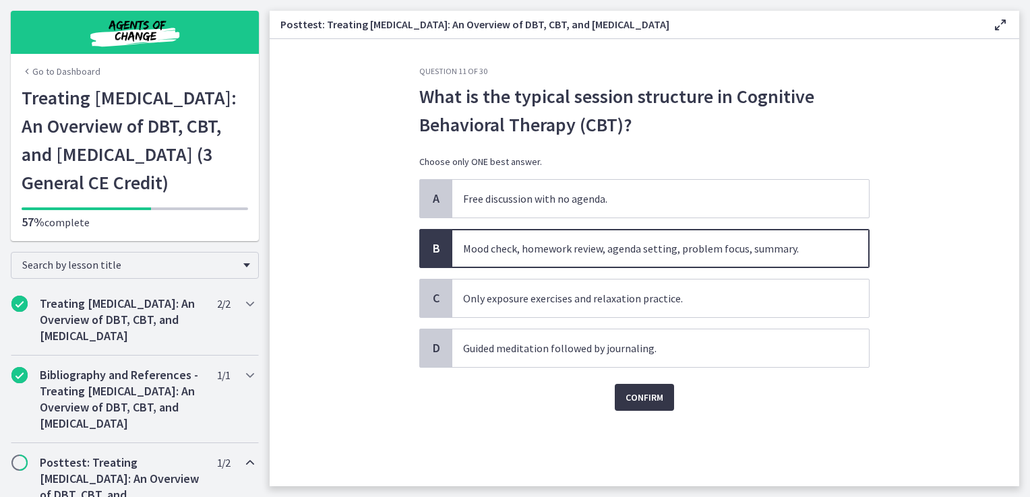
click at [644, 396] on span "Confirm" at bounding box center [644, 398] width 38 height 16
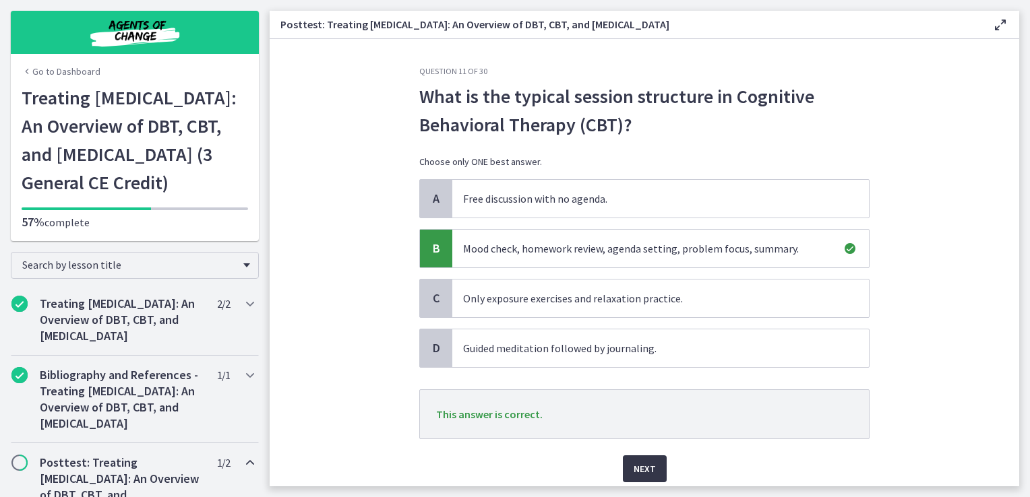
click at [634, 470] on span "Next" at bounding box center [645, 469] width 22 height 16
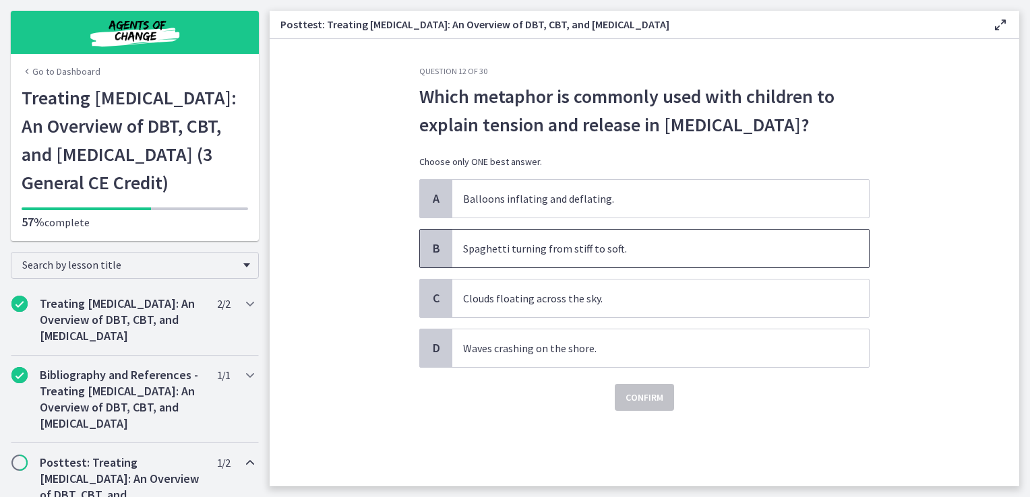
click at [522, 268] on span "Spaghetti turning from stiff to soft." at bounding box center [660, 249] width 417 height 38
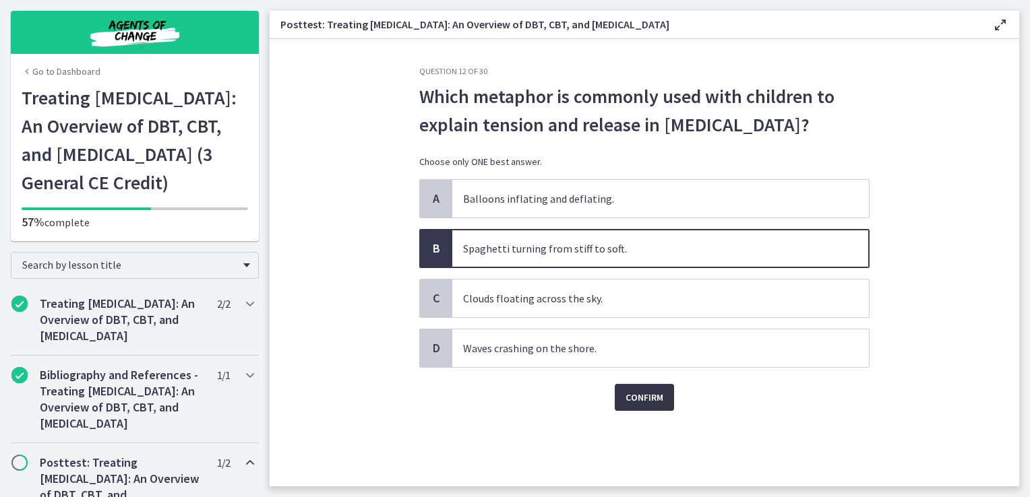
click at [644, 411] on button "Confirm" at bounding box center [644, 397] width 59 height 27
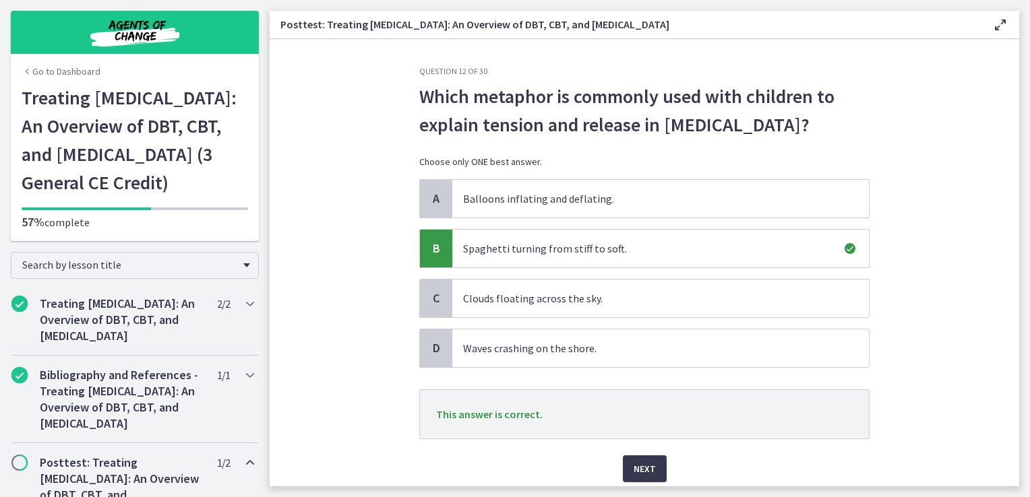
click at [648, 481] on div "Next" at bounding box center [644, 460] width 450 height 43
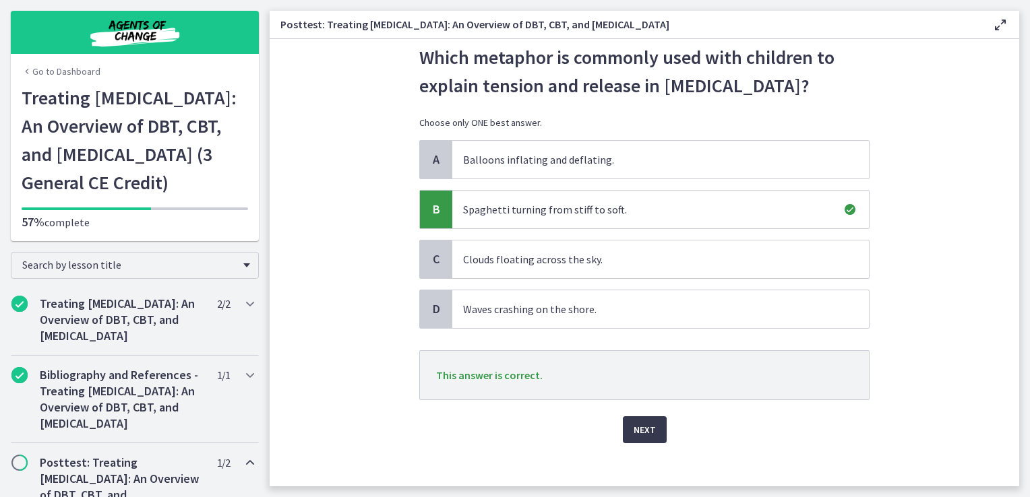
scroll to position [76, 0]
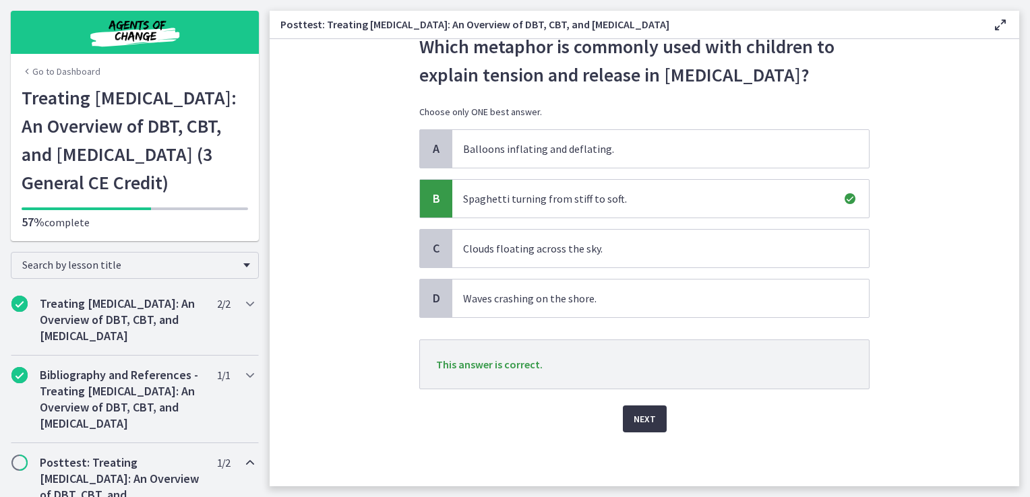
click at [635, 421] on span "Next" at bounding box center [645, 419] width 22 height 16
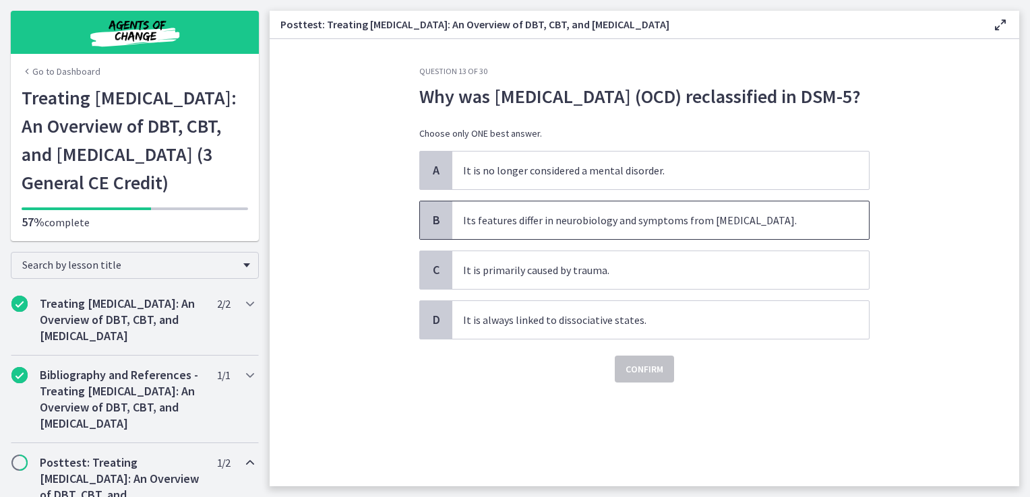
click at [584, 239] on span "Its features differ in neurobiology and symptoms from [MEDICAL_DATA]." at bounding box center [660, 221] width 417 height 38
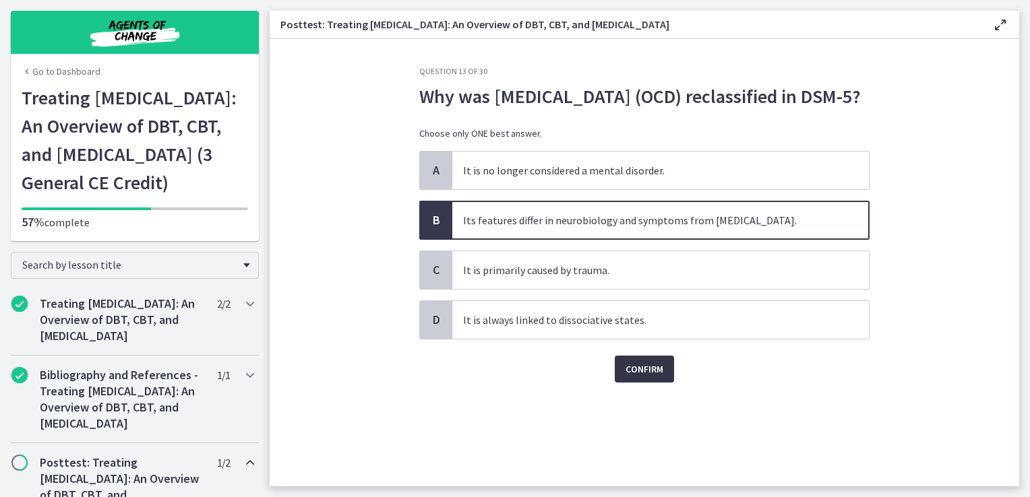
click at [626, 377] on span "Confirm" at bounding box center [644, 369] width 38 height 16
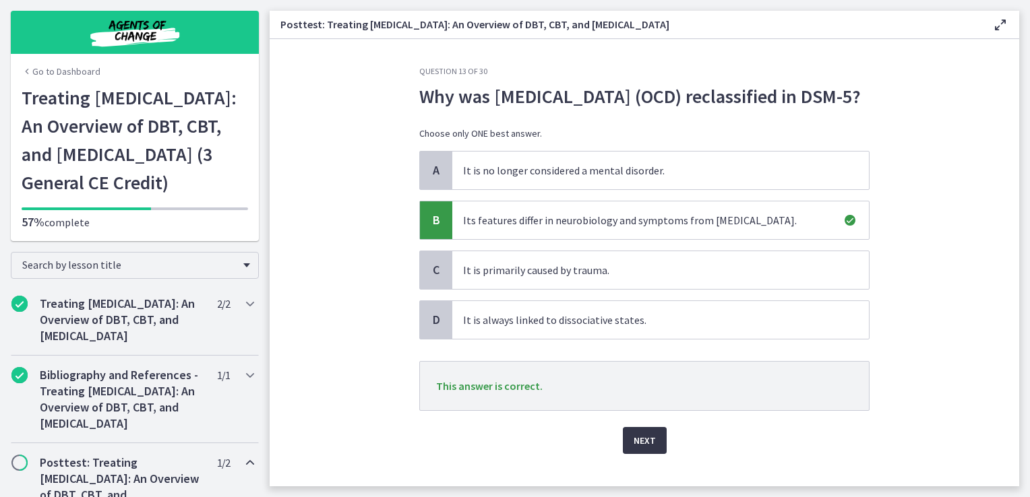
click at [627, 454] on button "Next" at bounding box center [645, 440] width 44 height 27
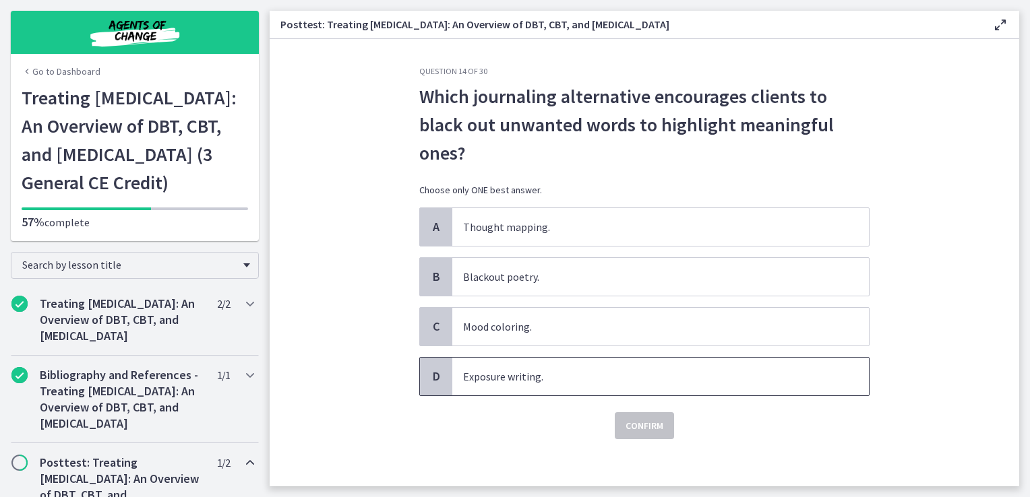
click at [561, 369] on span "Exposure writing." at bounding box center [660, 377] width 417 height 38
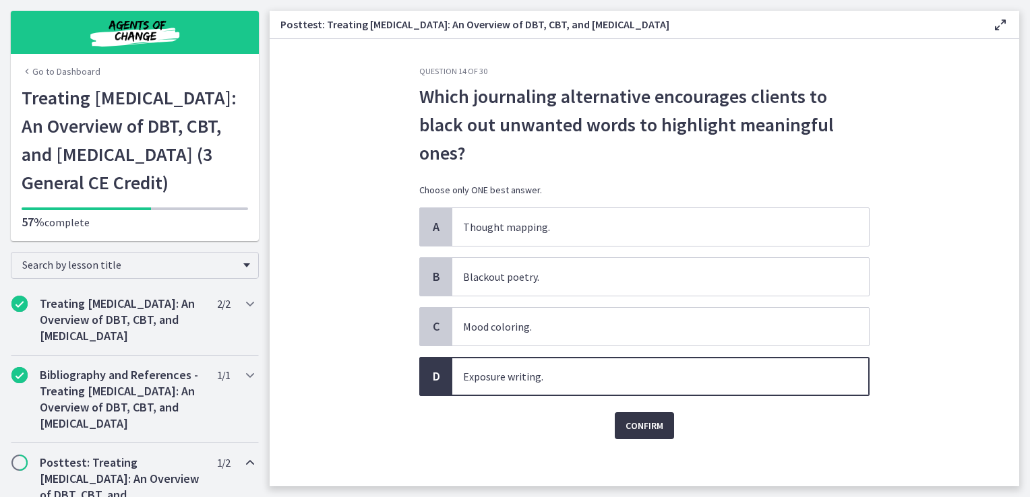
click at [631, 430] on span "Confirm" at bounding box center [644, 426] width 38 height 16
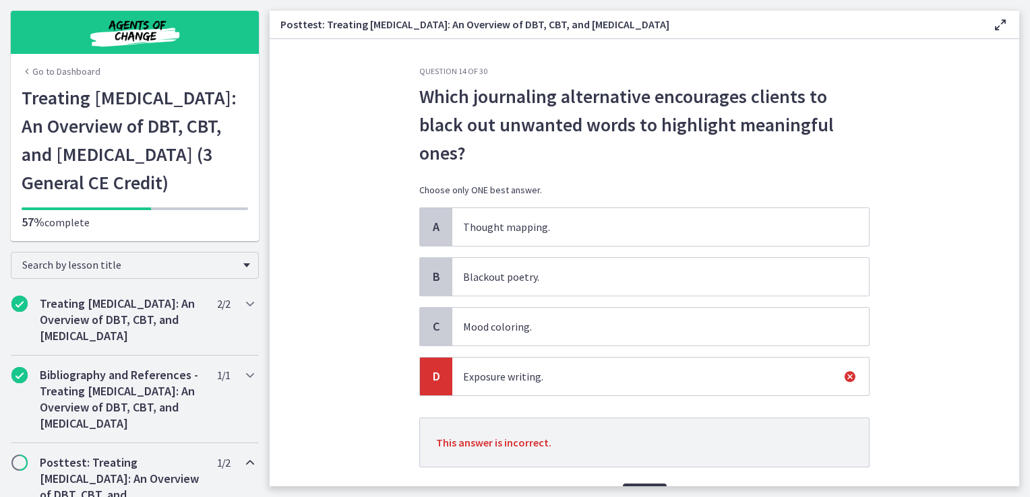
scroll to position [76, 0]
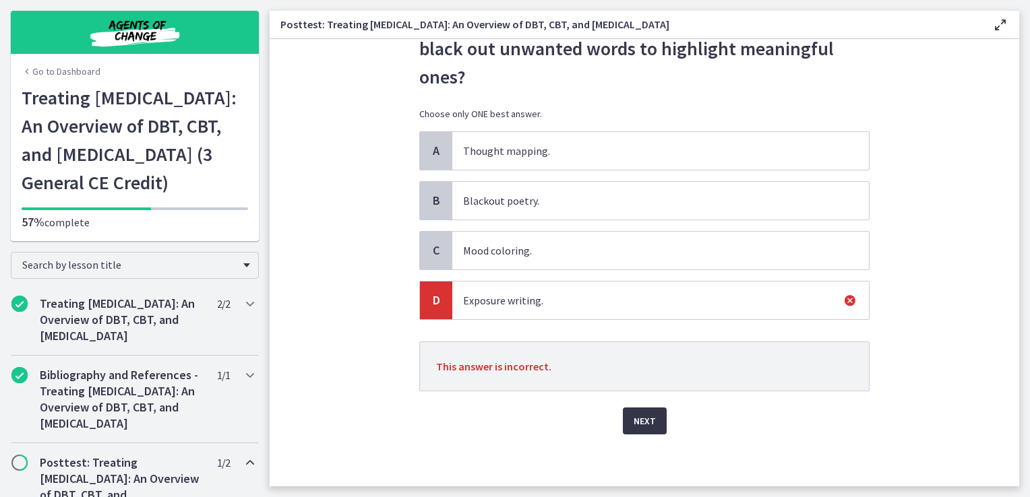
click at [636, 425] on span "Next" at bounding box center [645, 421] width 22 height 16
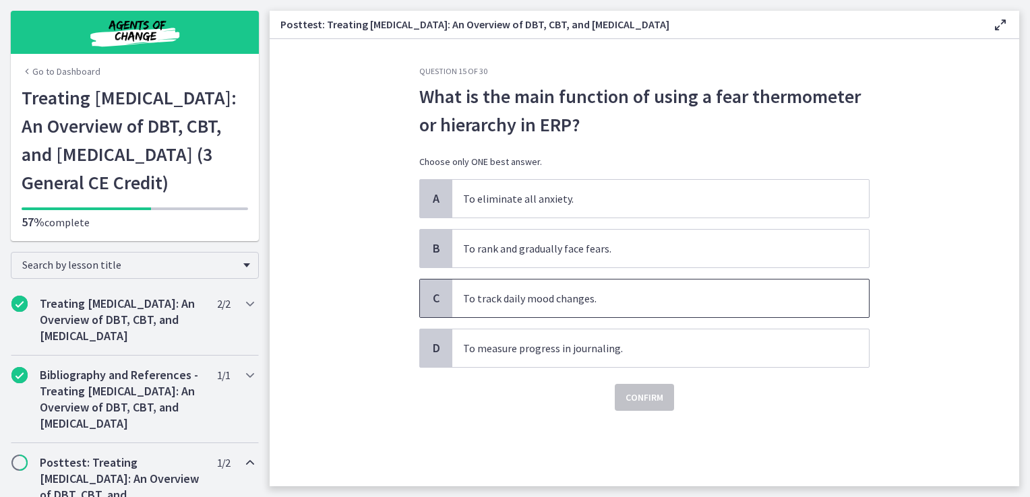
click at [514, 307] on span "To track daily mood changes." at bounding box center [660, 299] width 417 height 38
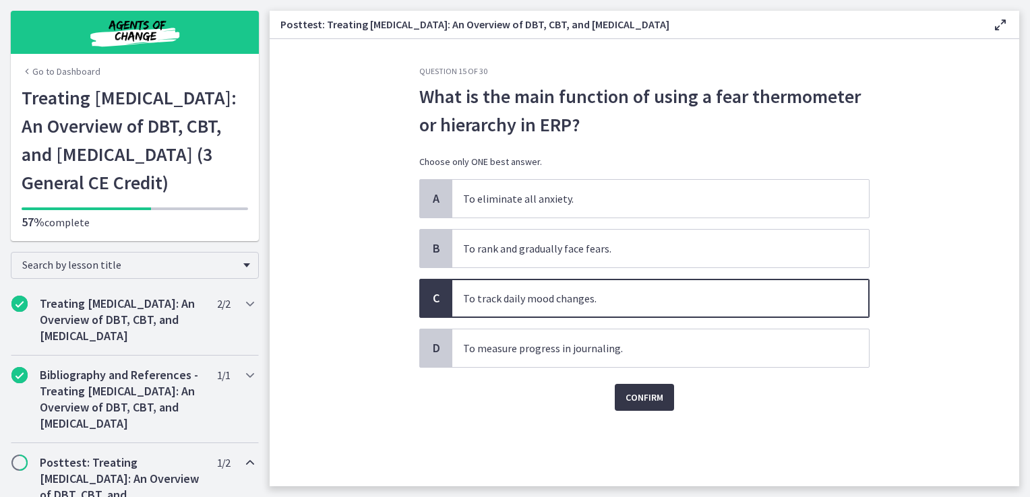
click at [617, 381] on div "Confirm" at bounding box center [644, 389] width 450 height 43
click at [629, 389] on button "Confirm" at bounding box center [644, 397] width 59 height 27
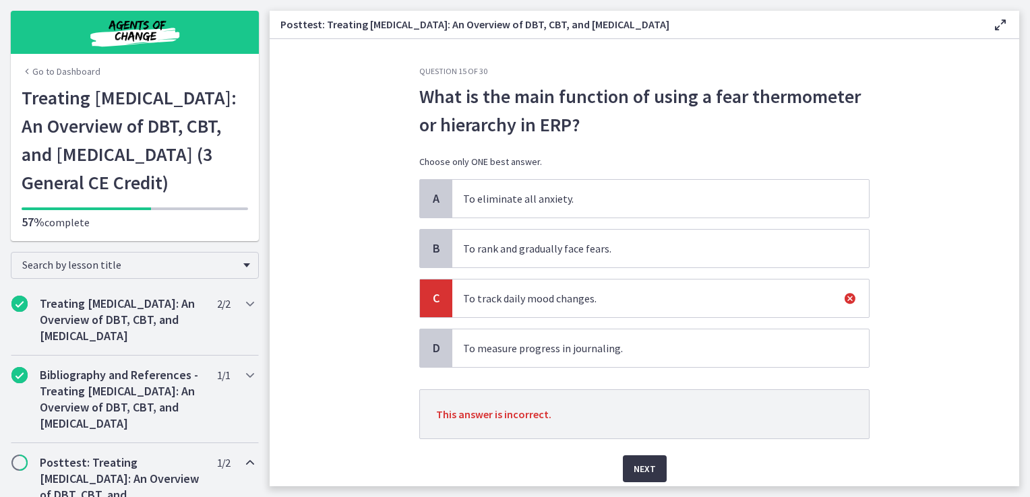
click at [624, 455] on div "Next" at bounding box center [644, 460] width 450 height 43
click at [635, 458] on button "Next" at bounding box center [645, 469] width 44 height 27
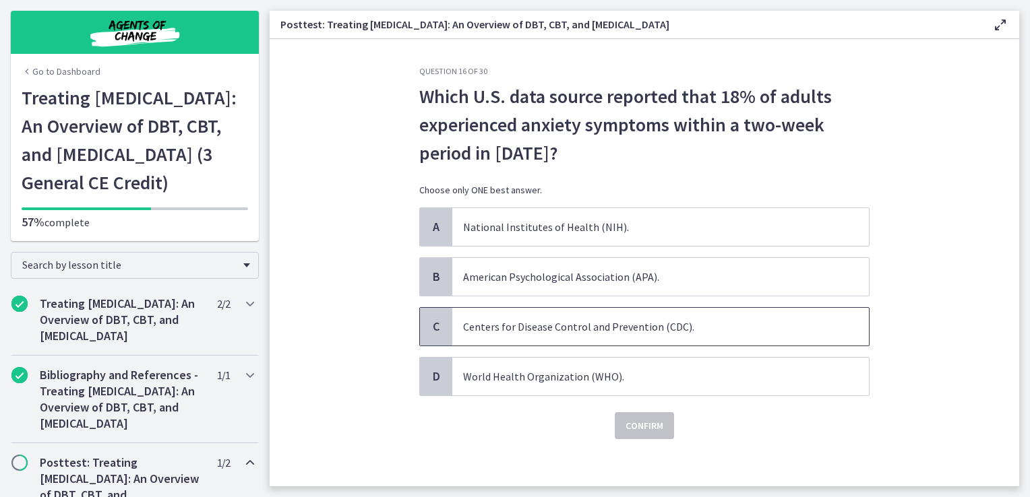
click at [503, 322] on span "Centers for Disease Control and Prevention (CDC)." at bounding box center [660, 327] width 417 height 38
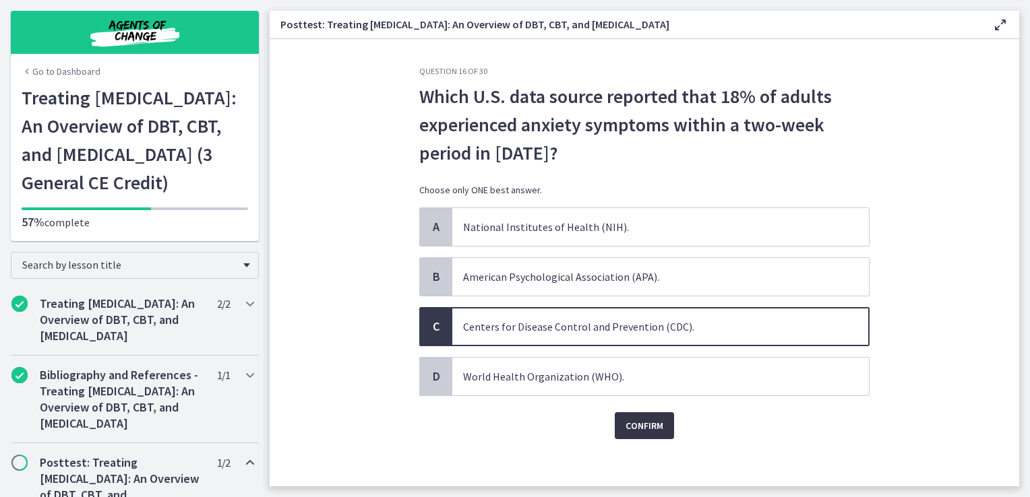
click at [625, 426] on span "Confirm" at bounding box center [644, 426] width 38 height 16
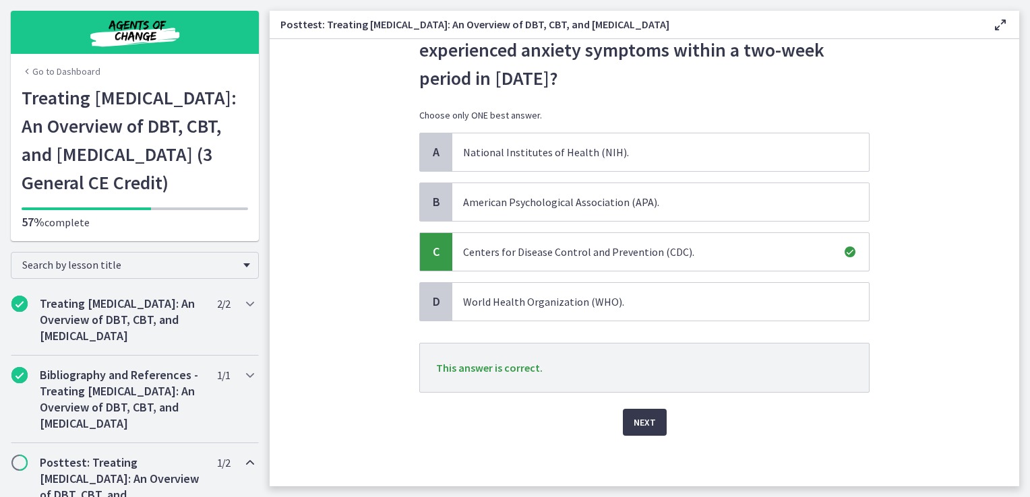
scroll to position [76, 0]
click at [632, 410] on div "Question 16 of 30 Which U.S. data source reported that 18% of adults experience…" at bounding box center [644, 200] width 472 height 421
click at [634, 431] on button "Next" at bounding box center [645, 421] width 44 height 27
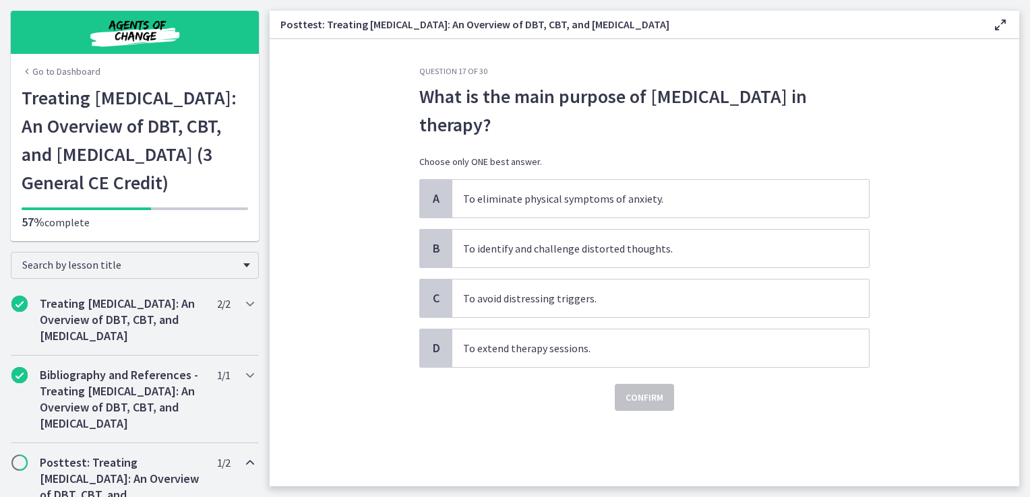
scroll to position [0, 0]
click at [555, 255] on span "To identify and challenge distorted thoughts." at bounding box center [660, 249] width 417 height 38
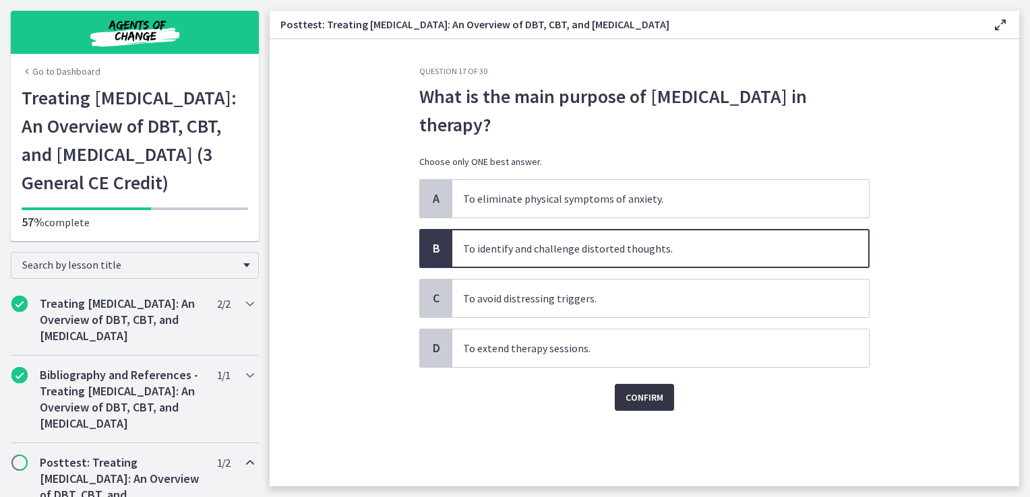
click at [644, 395] on span "Confirm" at bounding box center [644, 398] width 38 height 16
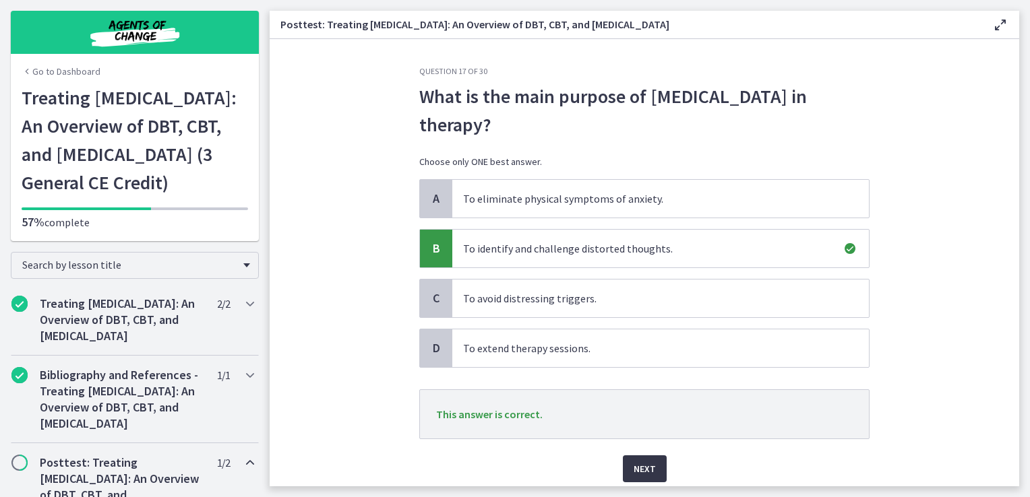
click at [645, 457] on button "Next" at bounding box center [645, 469] width 44 height 27
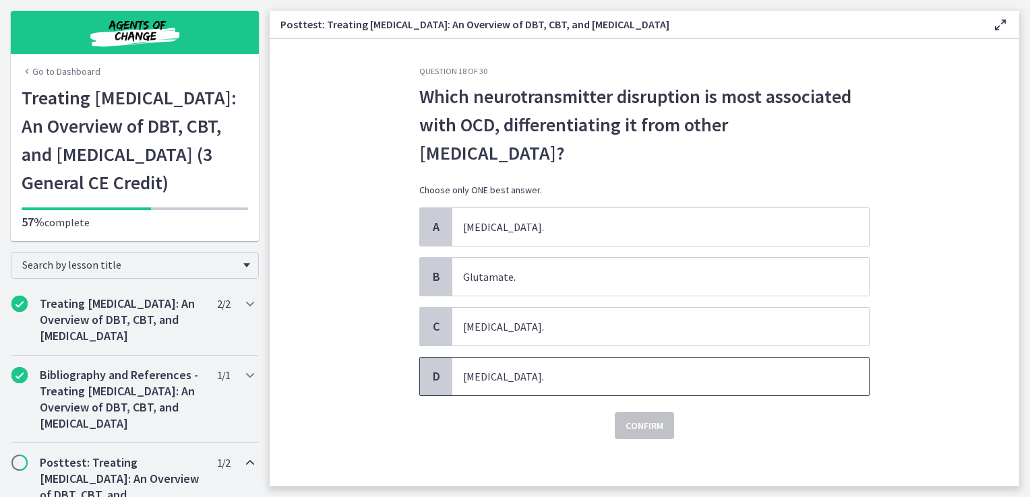
click at [525, 367] on span "[MEDICAL_DATA]." at bounding box center [660, 377] width 417 height 38
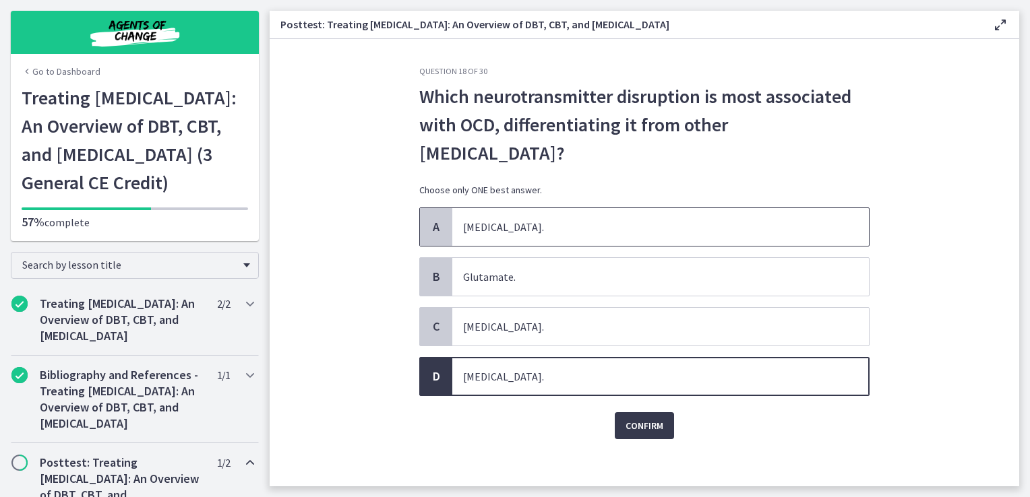
drag, startPoint x: 525, startPoint y: 367, endPoint x: 503, endPoint y: 236, distance: 132.6
click at [495, 226] on span "[MEDICAL_DATA]." at bounding box center [660, 227] width 417 height 38
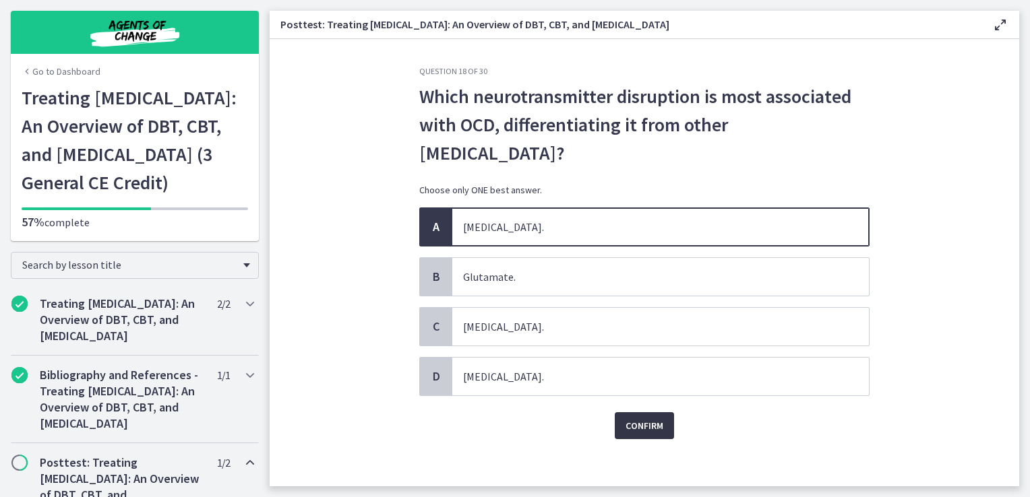
click at [638, 423] on span "Confirm" at bounding box center [644, 426] width 38 height 16
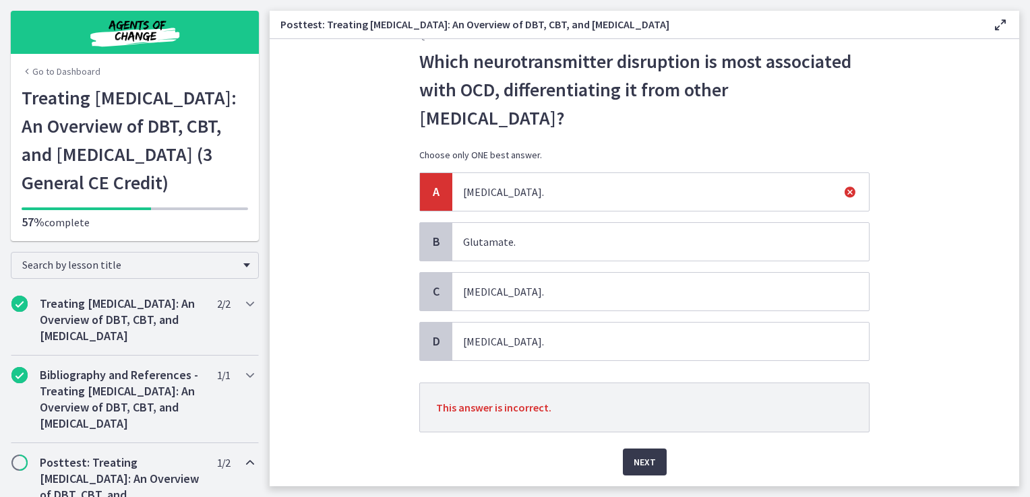
scroll to position [67, 0]
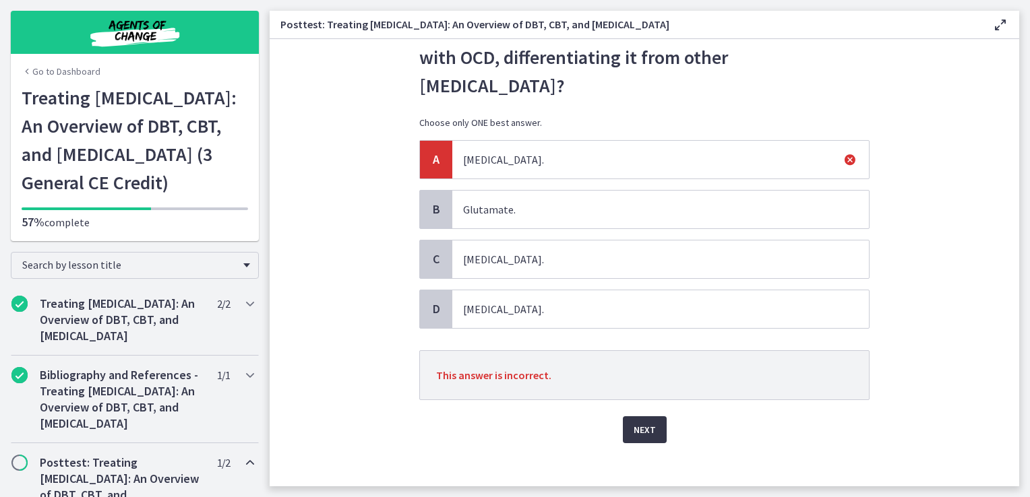
click at [642, 433] on span "Next" at bounding box center [645, 430] width 22 height 16
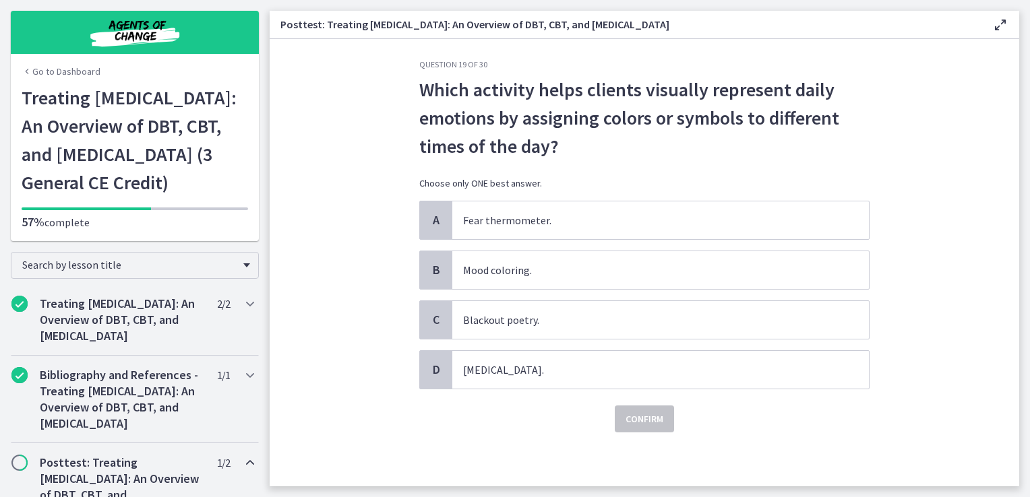
scroll to position [0, 0]
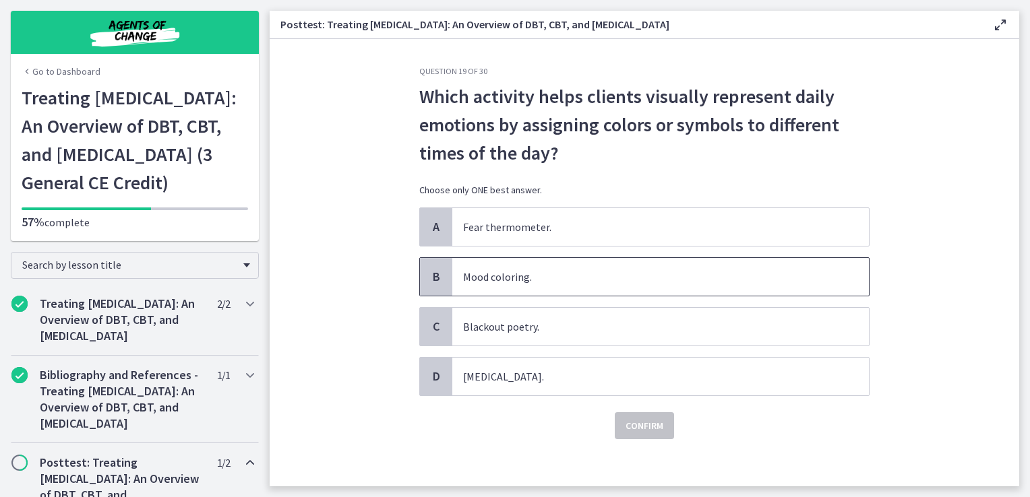
click at [505, 292] on span "Mood coloring." at bounding box center [660, 277] width 417 height 38
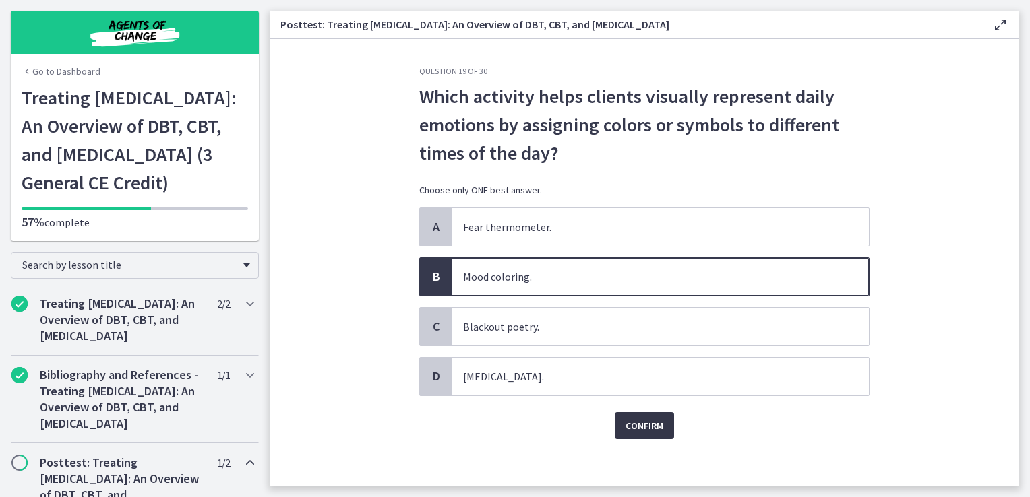
click at [644, 419] on span "Confirm" at bounding box center [644, 426] width 38 height 16
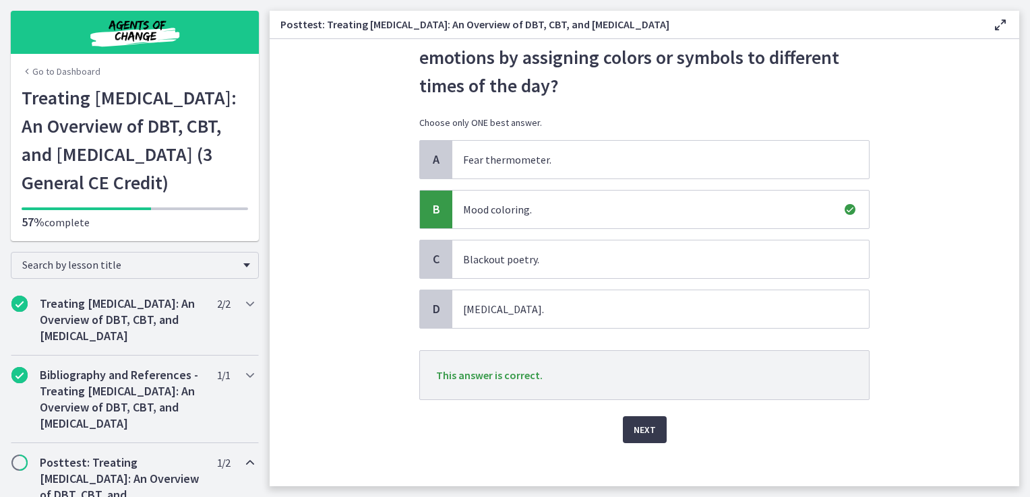
scroll to position [76, 0]
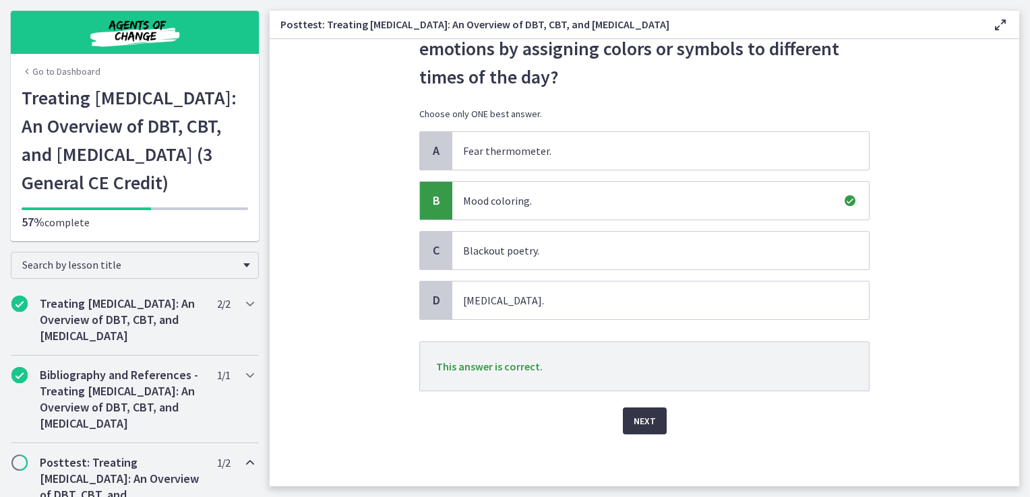
click at [636, 421] on span "Next" at bounding box center [645, 421] width 22 height 16
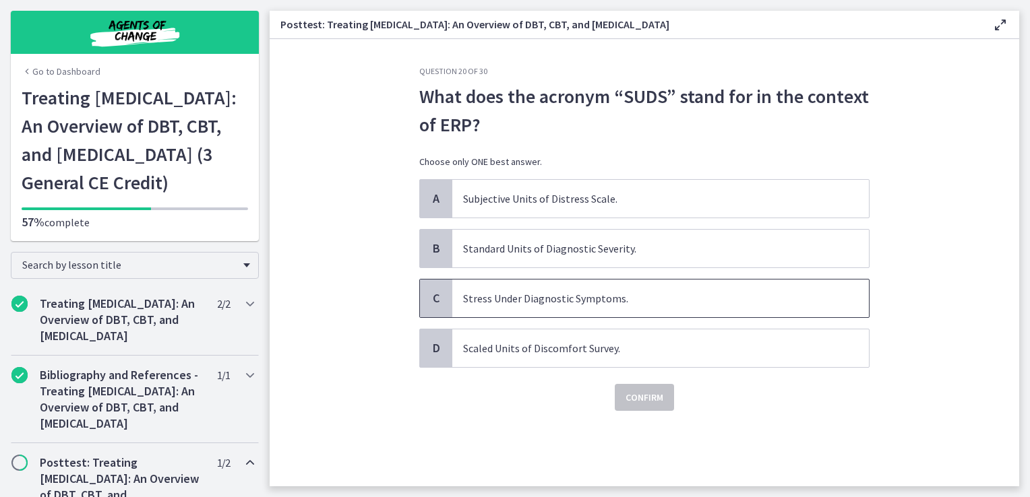
click at [524, 309] on span "Stress Under Diagnostic Symptoms." at bounding box center [660, 299] width 417 height 38
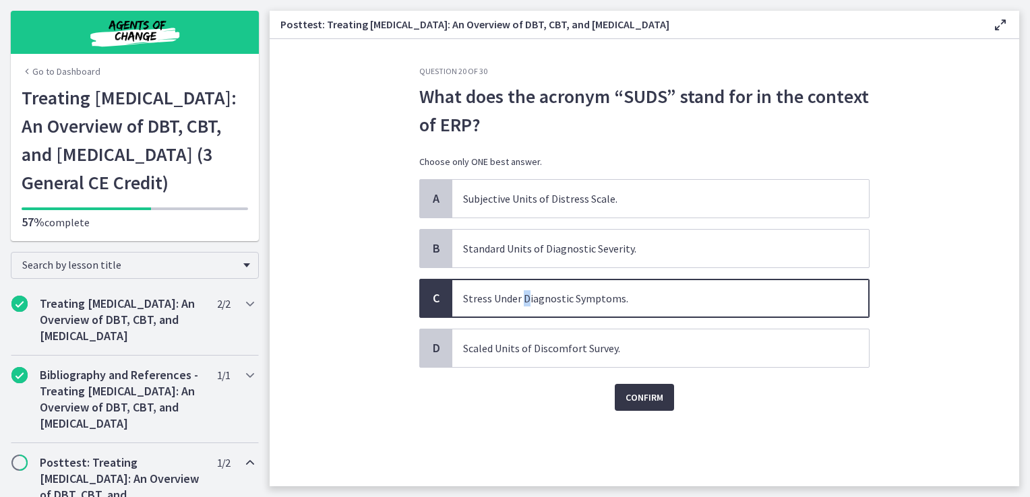
click at [661, 398] on span "Confirm" at bounding box center [644, 398] width 38 height 16
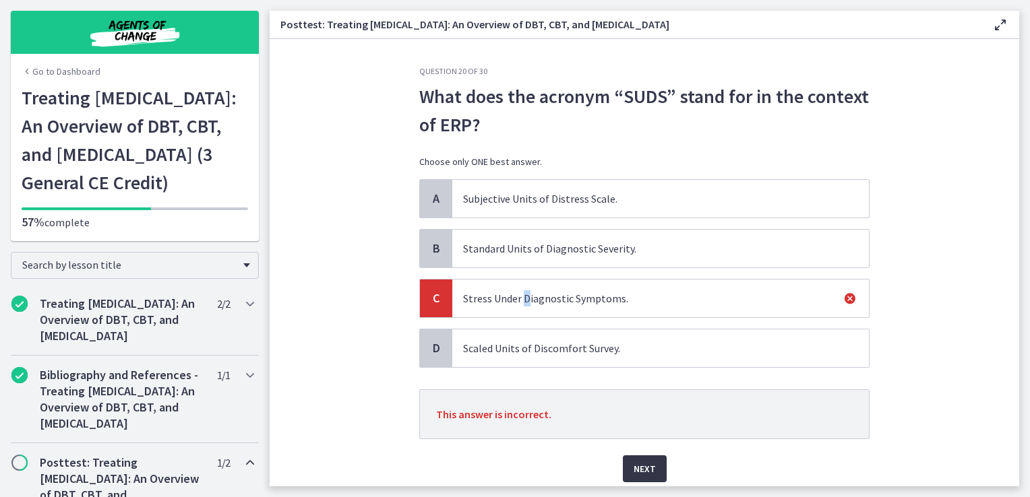
click at [637, 465] on span "Next" at bounding box center [645, 469] width 22 height 16
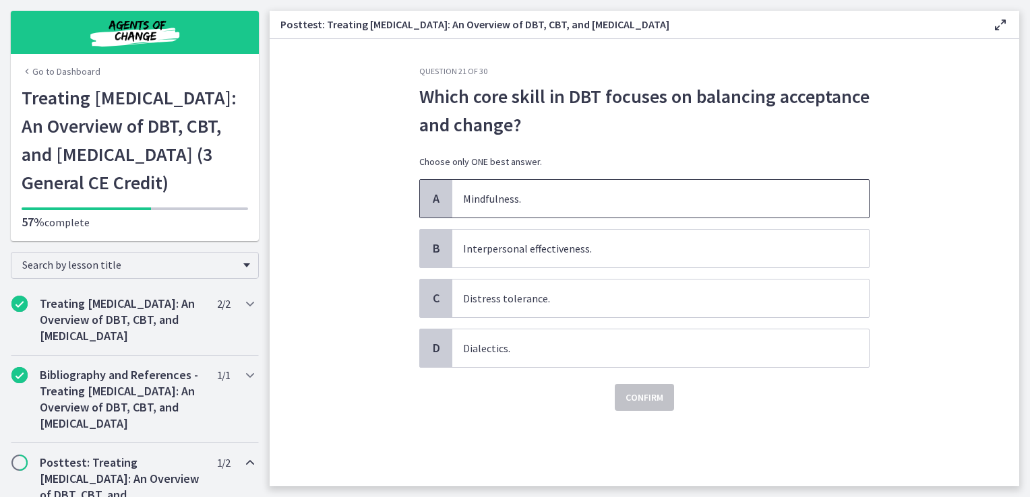
drag, startPoint x: 561, startPoint y: 210, endPoint x: 575, endPoint y: 228, distance: 23.1
click at [560, 207] on span "Mindfulness." at bounding box center [660, 199] width 417 height 38
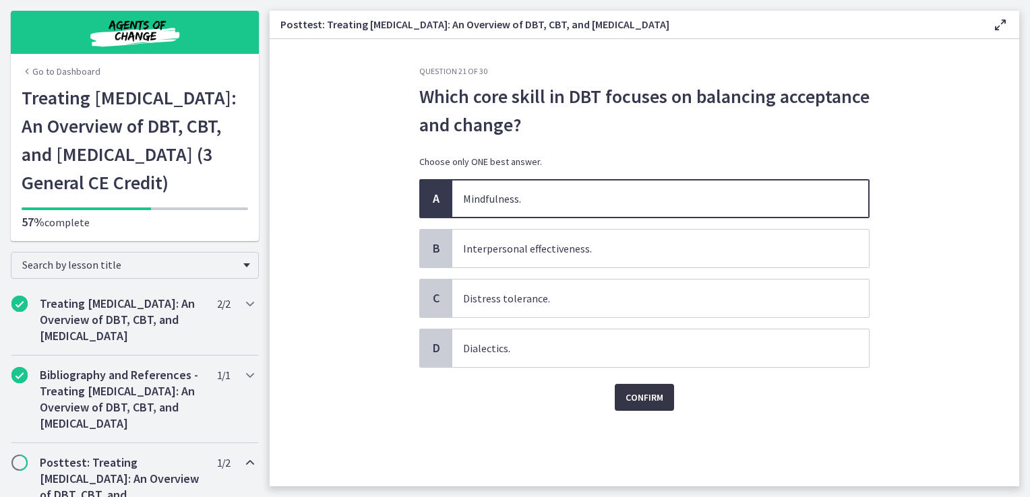
click at [664, 398] on button "Confirm" at bounding box center [644, 397] width 59 height 27
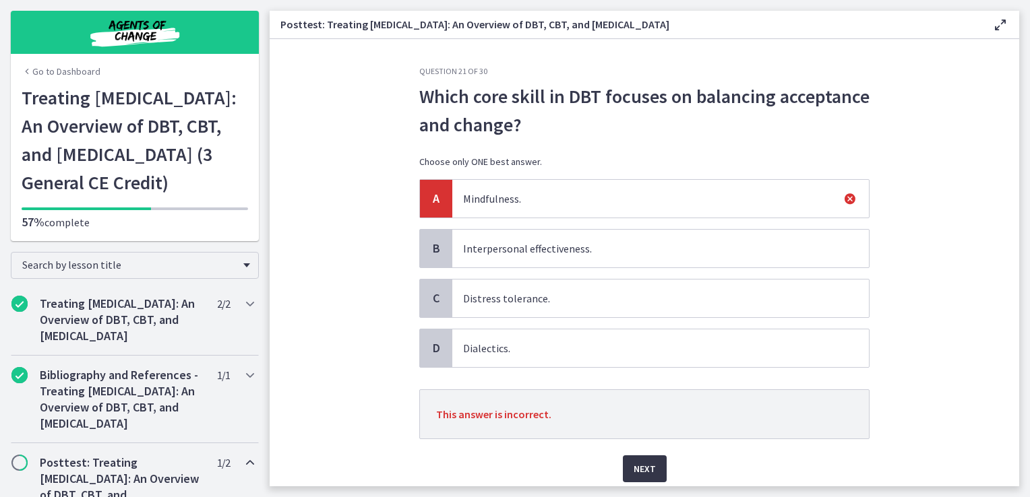
click at [644, 469] on span "Next" at bounding box center [645, 469] width 22 height 16
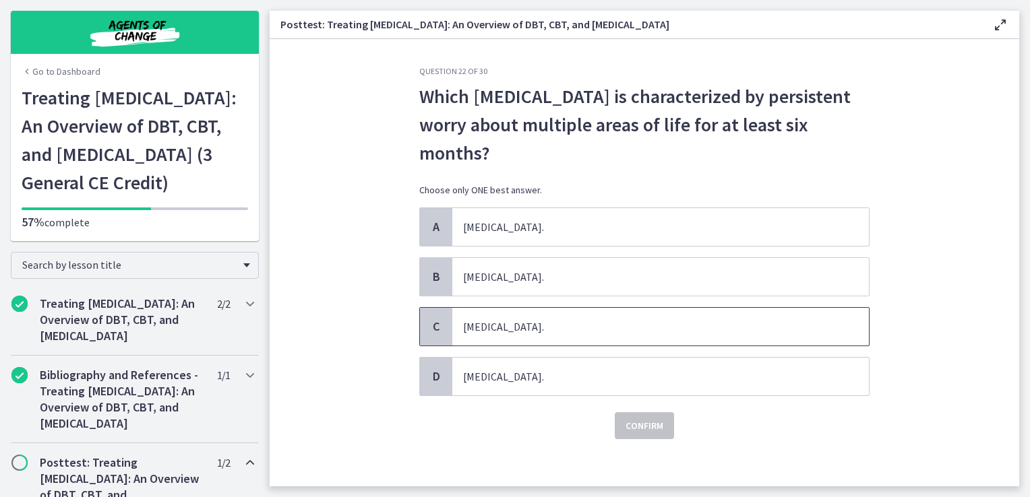
click at [543, 328] on span "[MEDICAL_DATA]." at bounding box center [660, 327] width 417 height 38
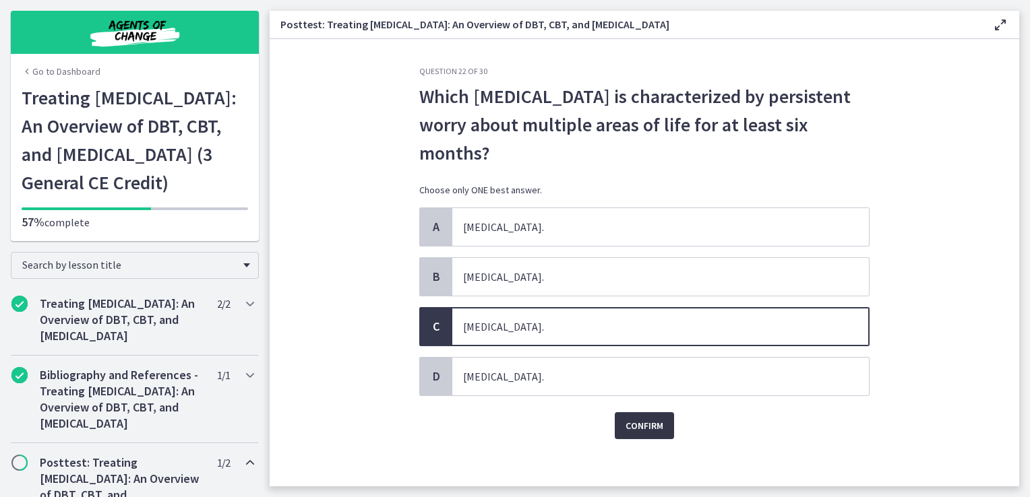
click at [629, 412] on button "Confirm" at bounding box center [644, 425] width 59 height 27
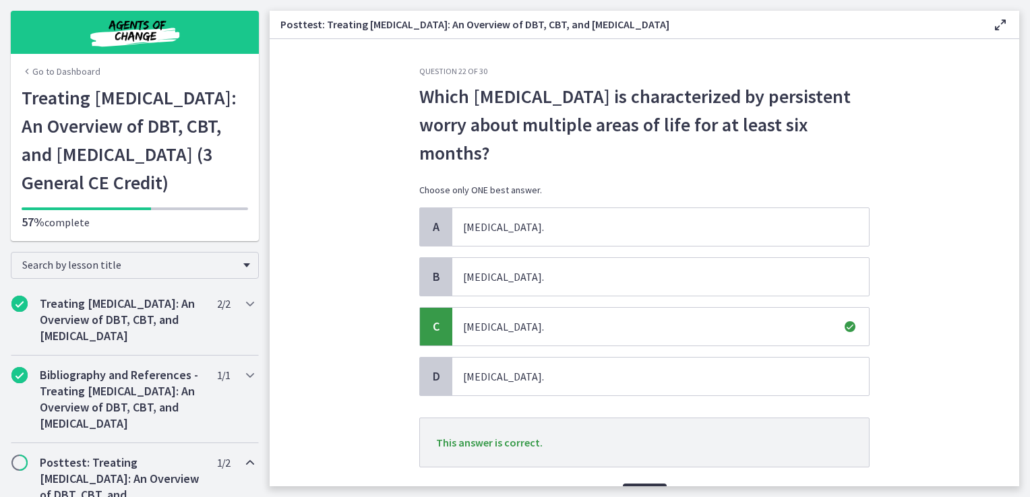
click at [636, 486] on button "Next" at bounding box center [645, 497] width 44 height 27
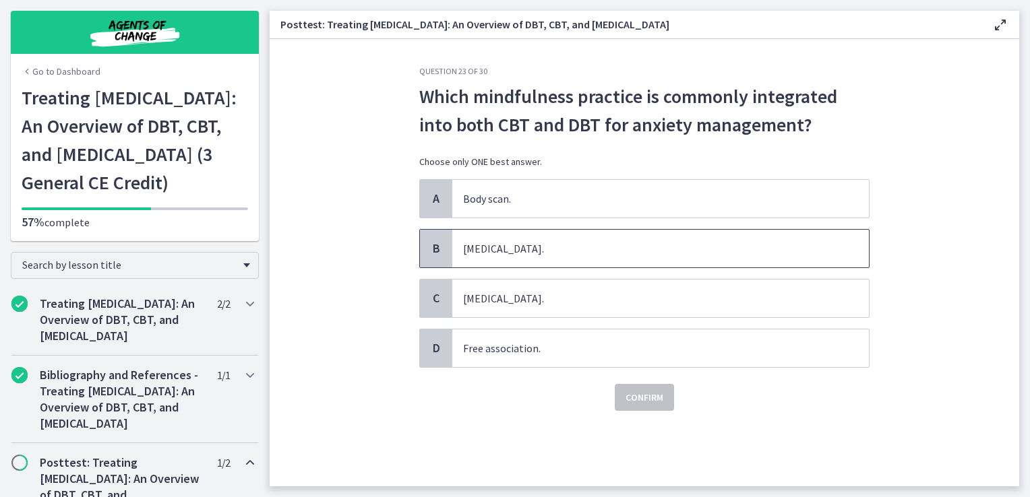
click at [521, 257] on span "[MEDICAL_DATA]." at bounding box center [660, 249] width 417 height 38
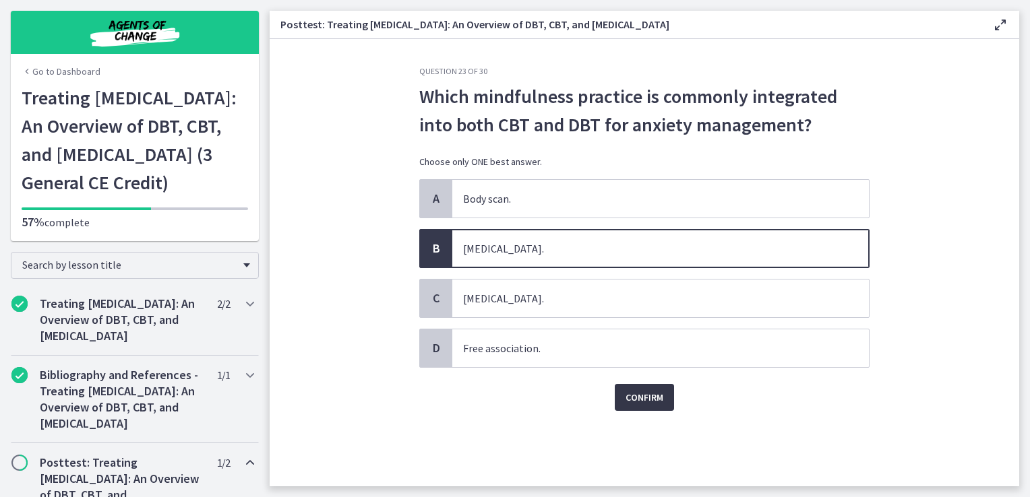
click at [645, 397] on span "Confirm" at bounding box center [644, 398] width 38 height 16
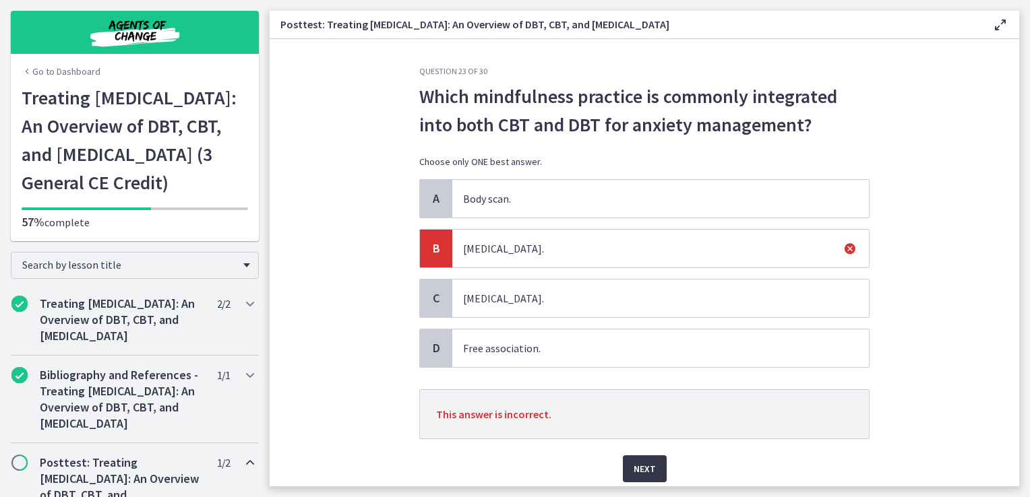
click at [634, 465] on span "Next" at bounding box center [645, 469] width 22 height 16
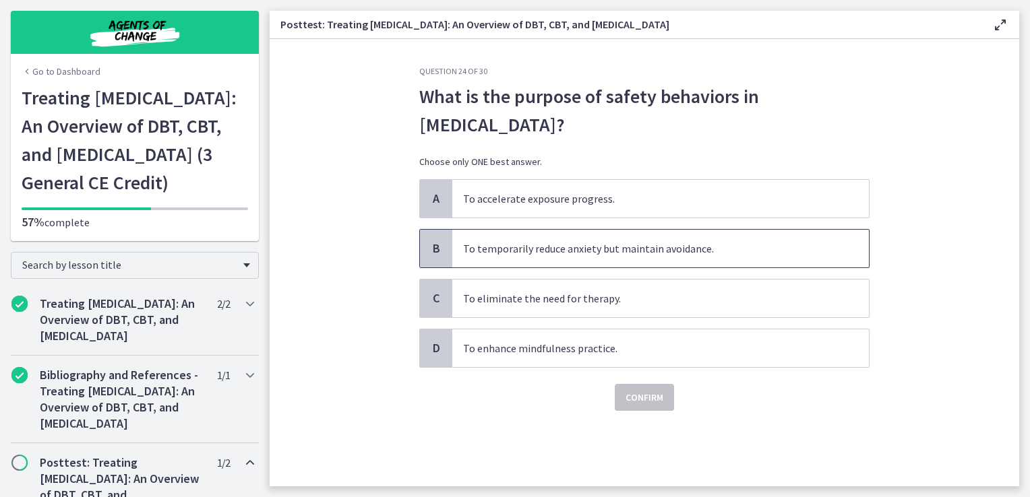
click at [553, 262] on span "To temporarily reduce anxiety but maintain avoidance." at bounding box center [660, 249] width 417 height 38
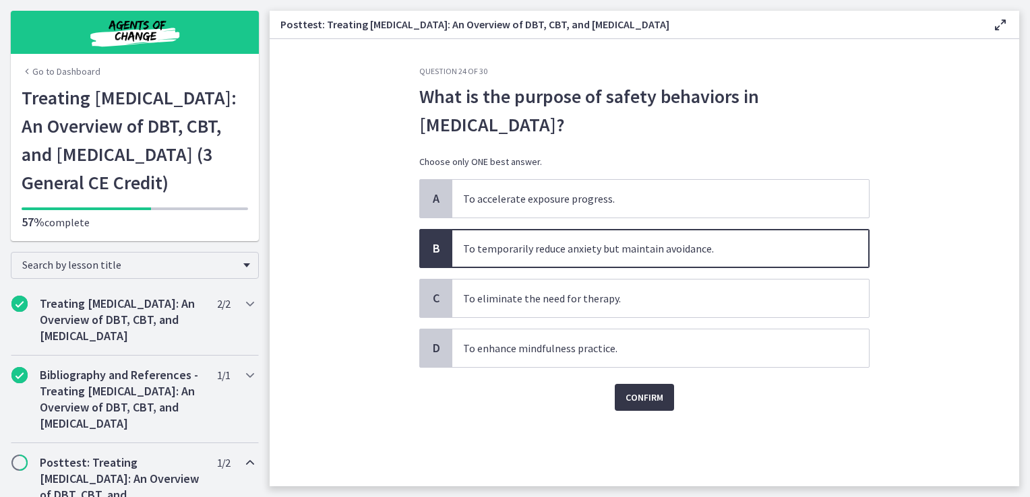
click at [652, 400] on span "Confirm" at bounding box center [644, 398] width 38 height 16
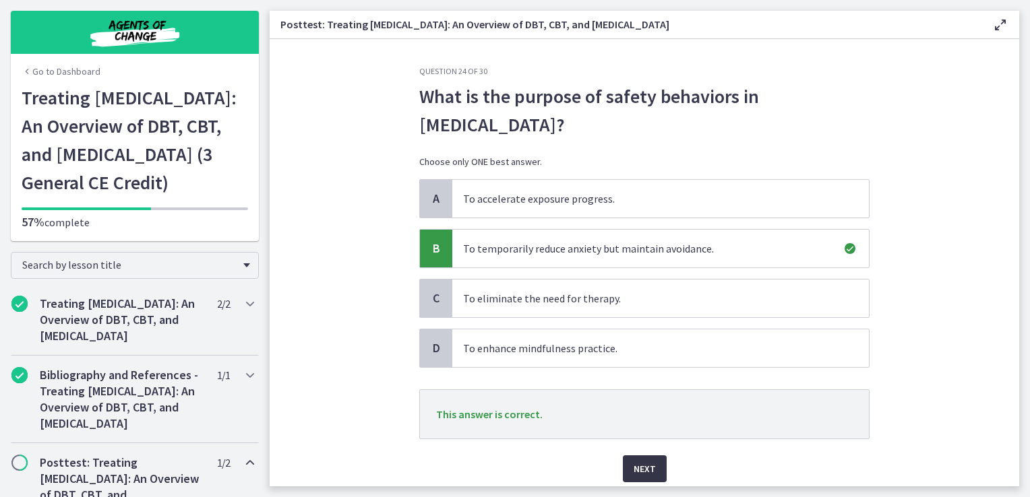
click at [647, 476] on button "Next" at bounding box center [645, 469] width 44 height 27
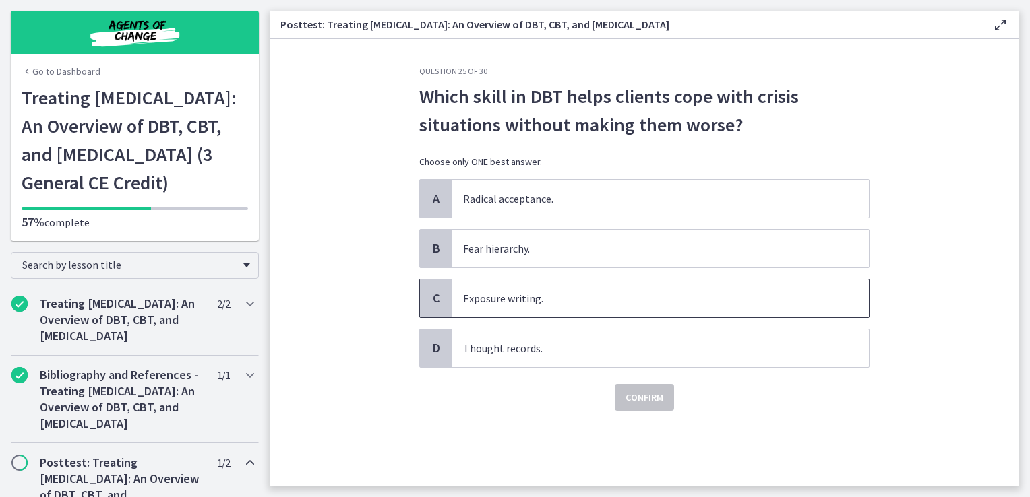
drag, startPoint x: 541, startPoint y: 305, endPoint x: 536, endPoint y: 296, distance: 10.3
click at [536, 296] on span "Exposure writing." at bounding box center [660, 299] width 417 height 38
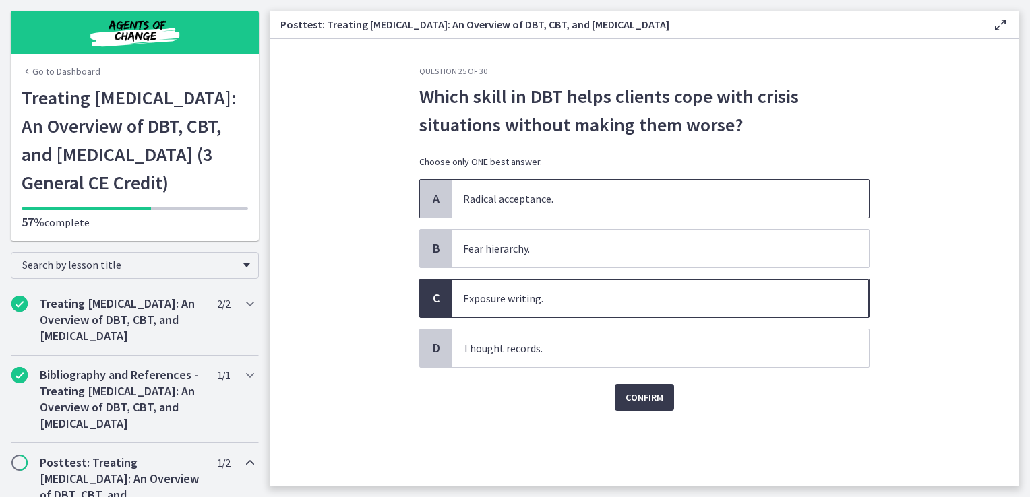
click at [560, 202] on span "Radical acceptance." at bounding box center [660, 199] width 417 height 38
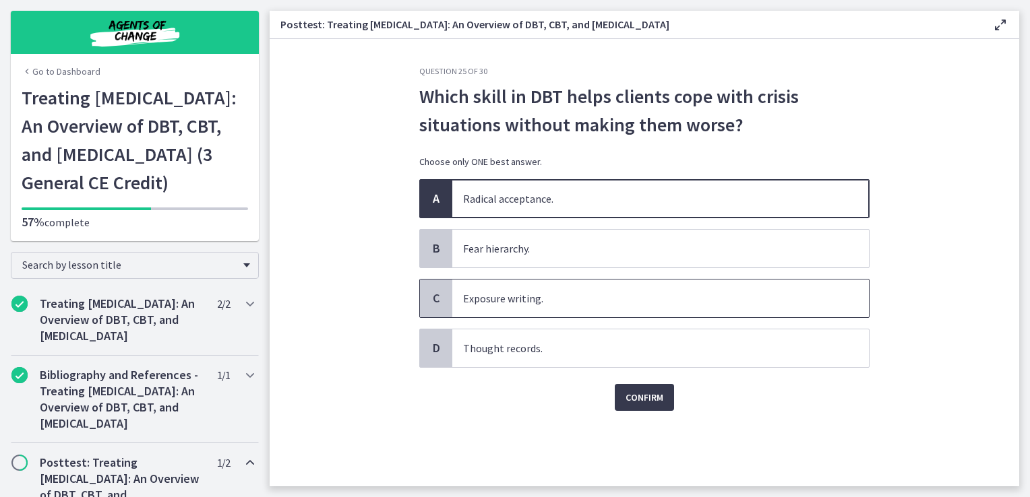
click at [564, 307] on span "Exposure writing." at bounding box center [660, 299] width 417 height 38
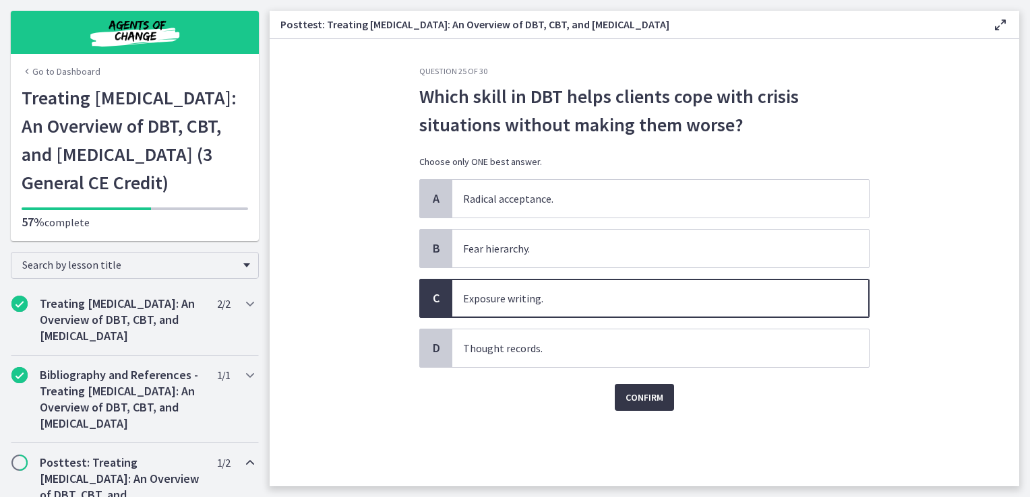
click at [628, 400] on span "Confirm" at bounding box center [644, 398] width 38 height 16
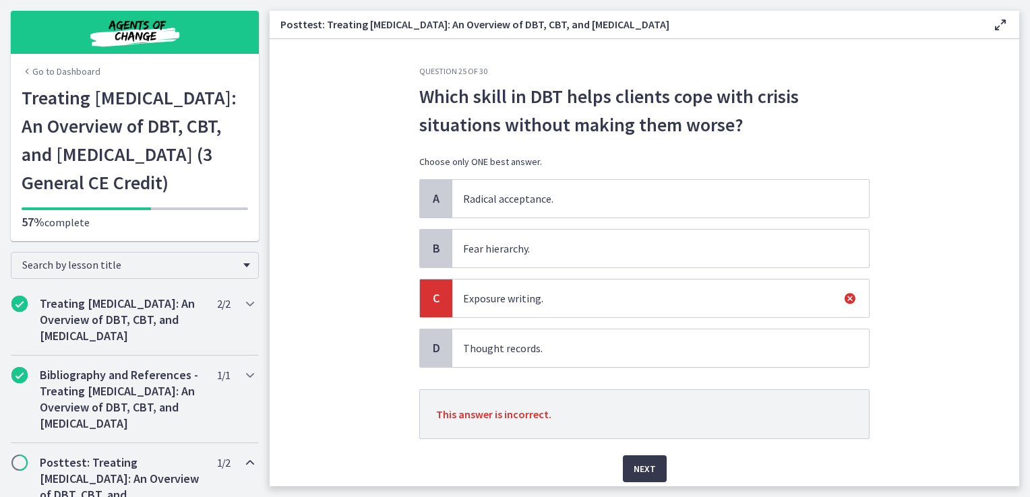
click at [639, 453] on div "Next" at bounding box center [644, 460] width 450 height 43
click at [641, 461] on span "Next" at bounding box center [645, 469] width 22 height 16
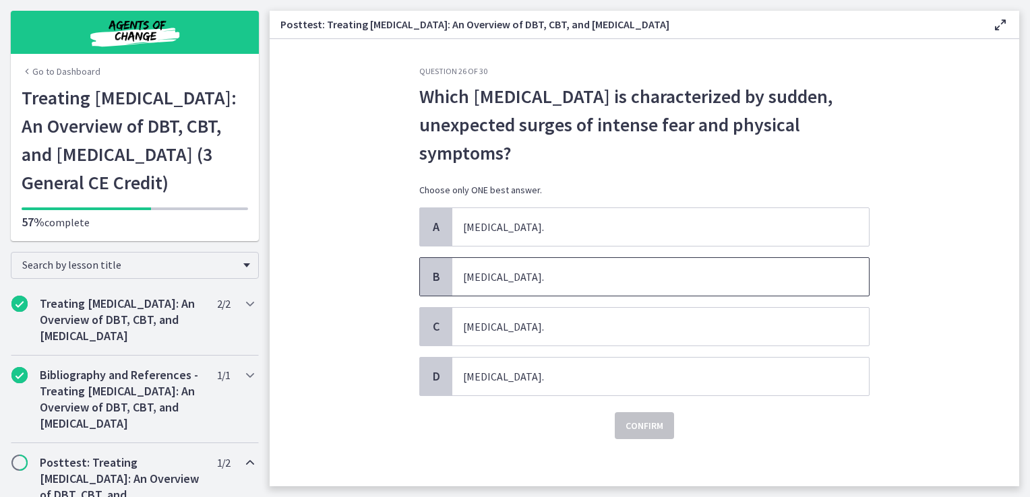
click at [476, 282] on span "[MEDICAL_DATA]." at bounding box center [660, 277] width 417 height 38
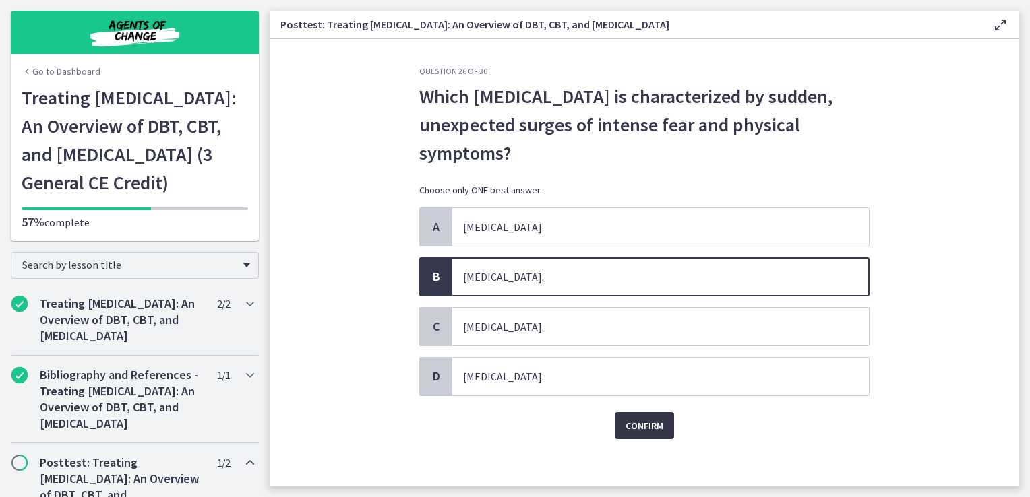
click at [617, 433] on button "Confirm" at bounding box center [644, 425] width 59 height 27
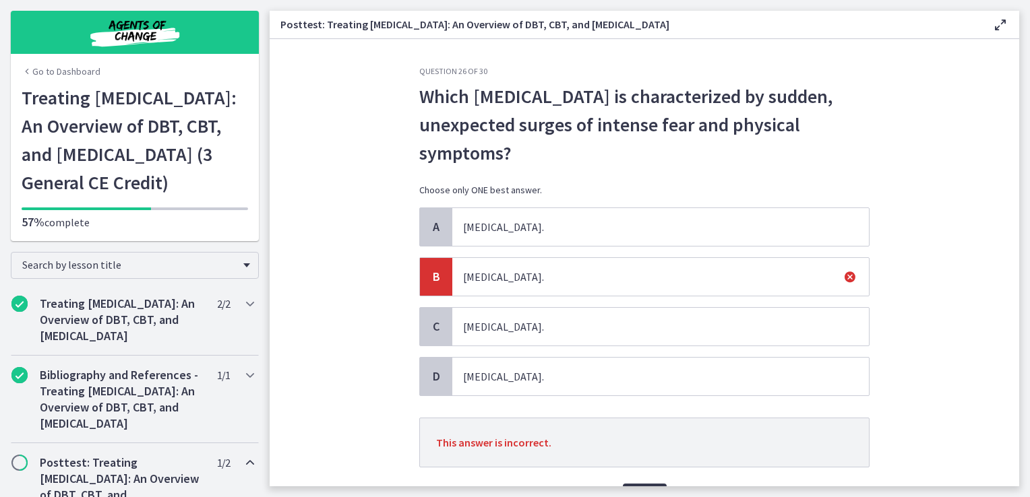
click at [635, 480] on div "Next" at bounding box center [644, 489] width 450 height 43
click at [639, 485] on button "Next" at bounding box center [645, 497] width 44 height 27
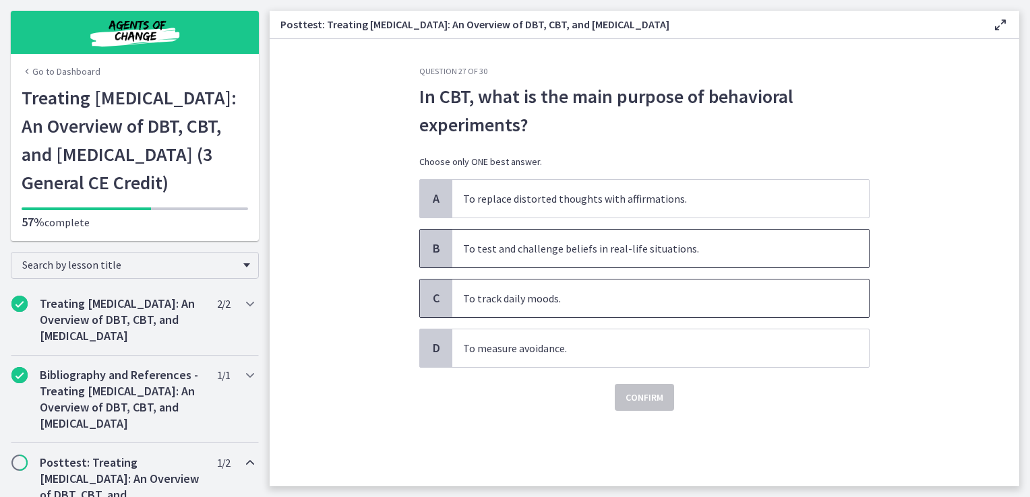
drag, startPoint x: 521, startPoint y: 253, endPoint x: 575, endPoint y: 309, distance: 77.7
click at [518, 248] on span "To test and challenge beliefs in real-life situations." at bounding box center [660, 249] width 417 height 38
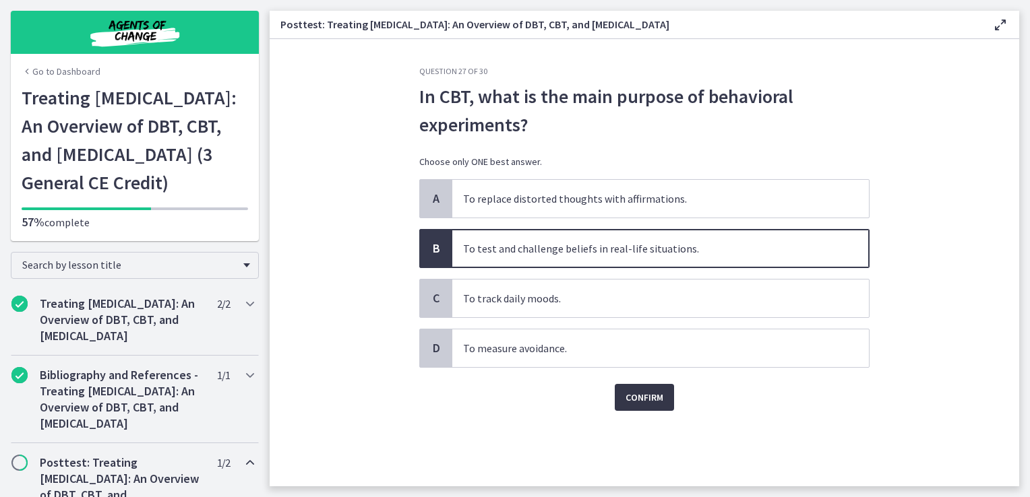
click at [646, 404] on span "Confirm" at bounding box center [644, 398] width 38 height 16
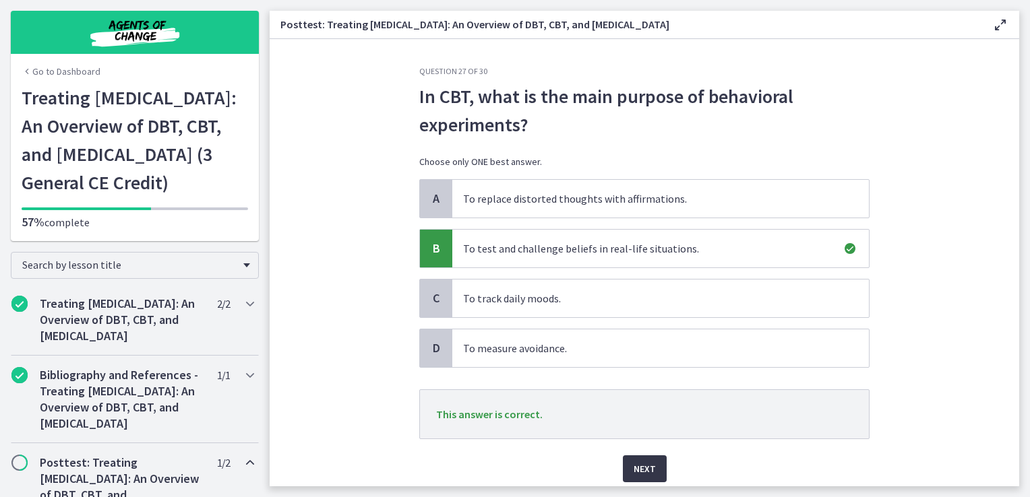
click at [652, 472] on button "Next" at bounding box center [645, 469] width 44 height 27
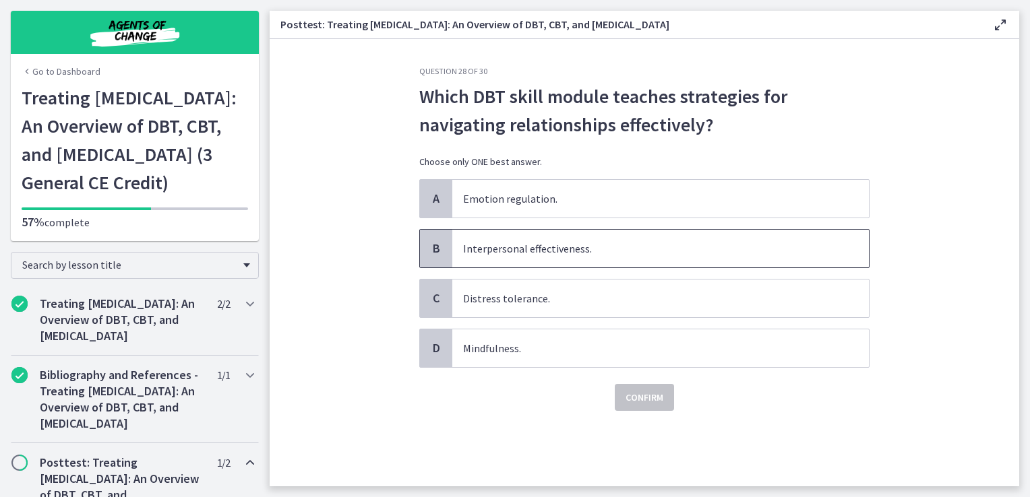
click at [539, 257] on span "Interpersonal effectiveness." at bounding box center [660, 249] width 417 height 38
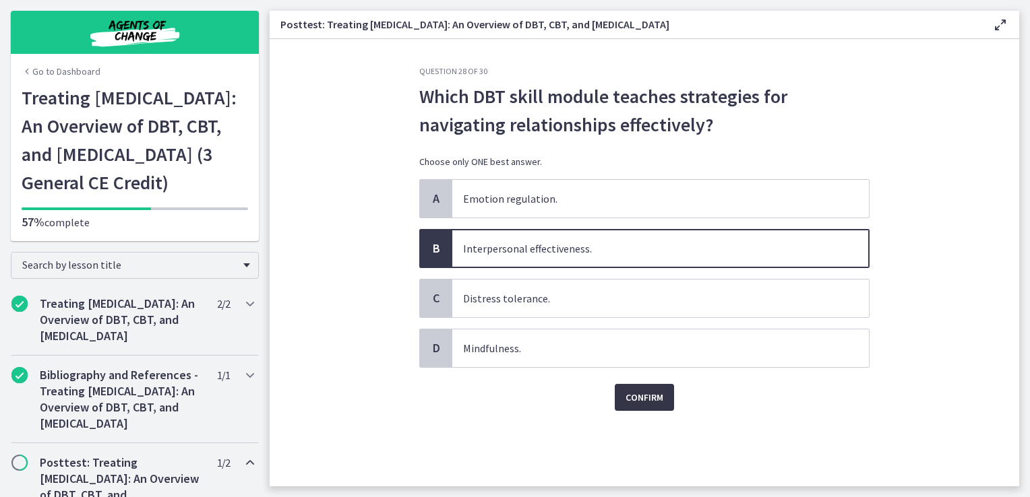
click at [628, 404] on button "Confirm" at bounding box center [644, 397] width 59 height 27
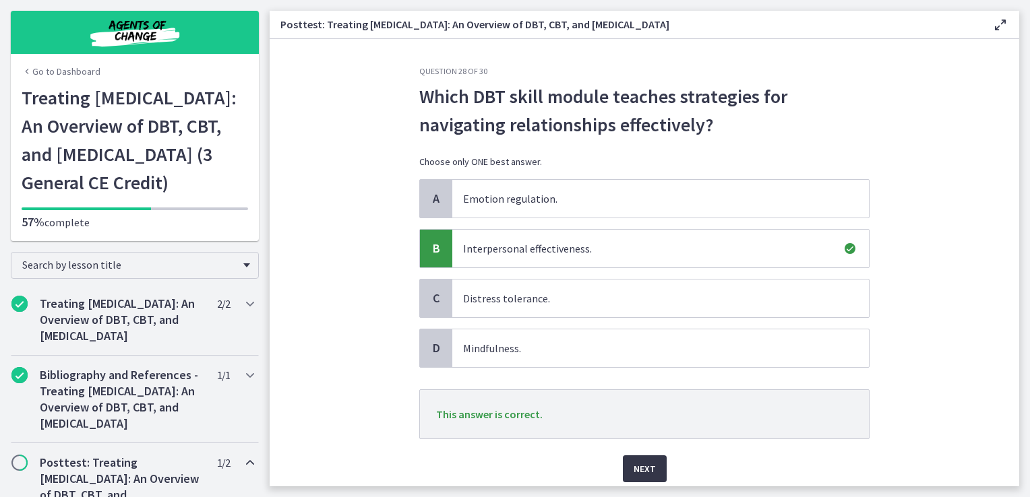
click at [646, 458] on button "Next" at bounding box center [645, 469] width 44 height 27
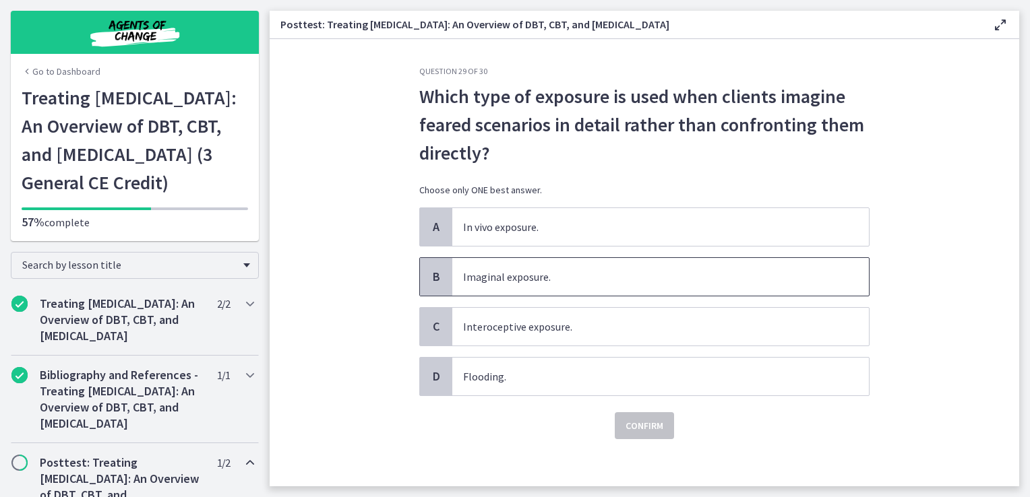
click at [514, 283] on span "Imaginal exposure." at bounding box center [660, 277] width 417 height 38
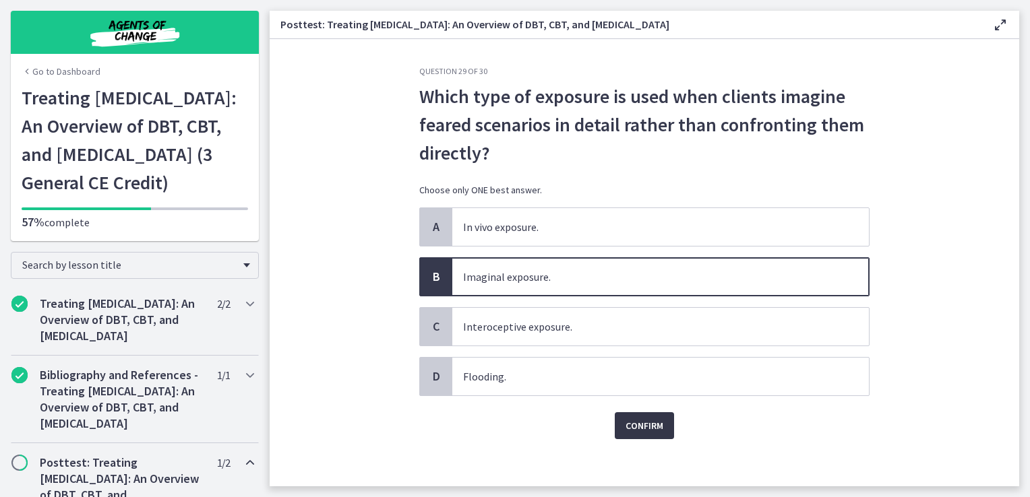
click at [625, 418] on span "Confirm" at bounding box center [644, 426] width 38 height 16
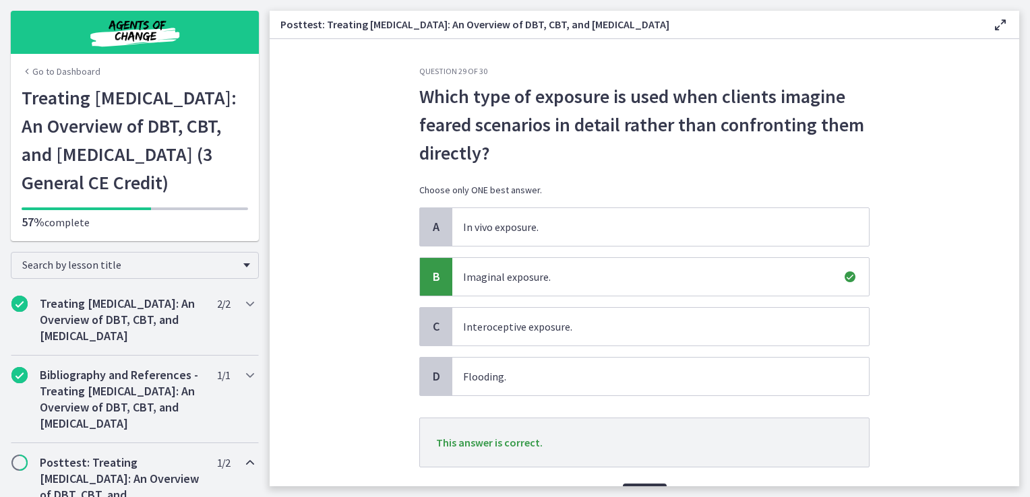
click at [658, 485] on button "Next" at bounding box center [645, 497] width 44 height 27
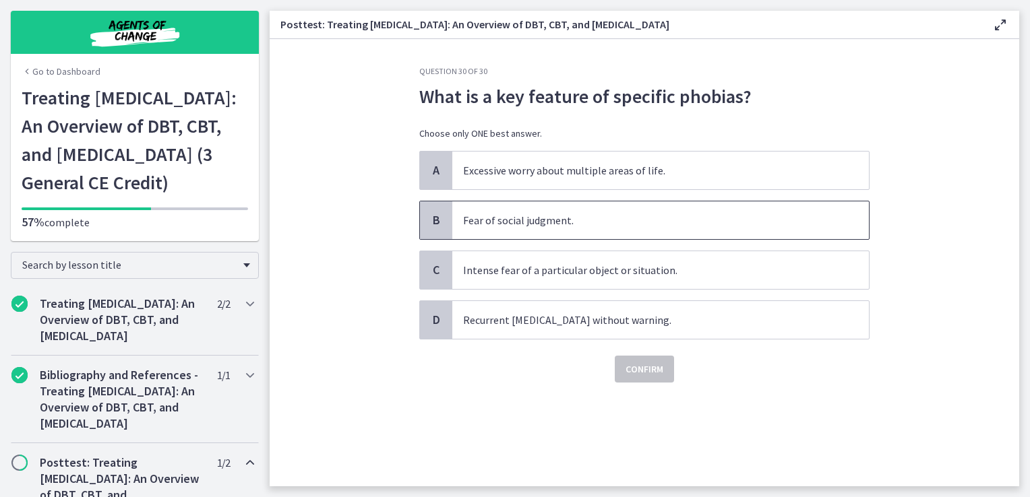
click at [592, 224] on span "Fear of social judgment." at bounding box center [660, 221] width 417 height 38
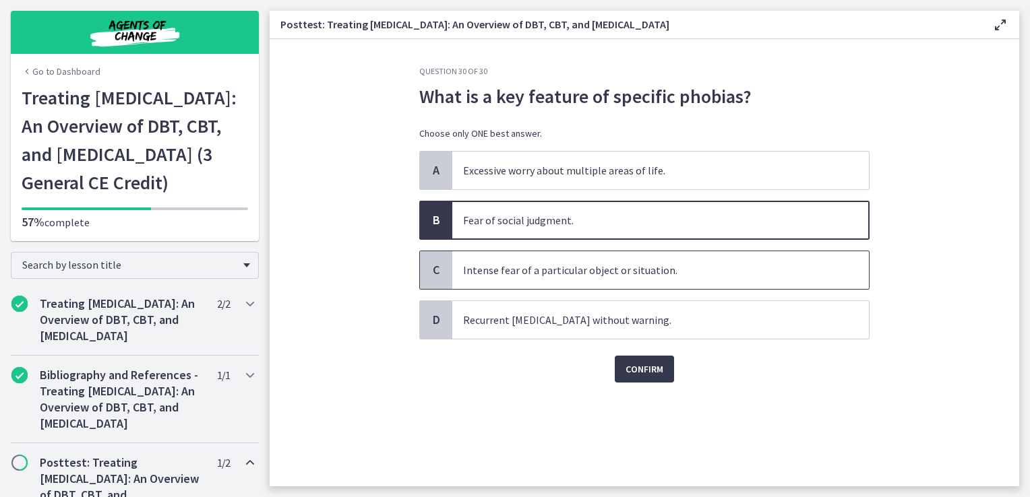
click at [601, 277] on span "Intense fear of a particular object or situation." at bounding box center [660, 270] width 417 height 38
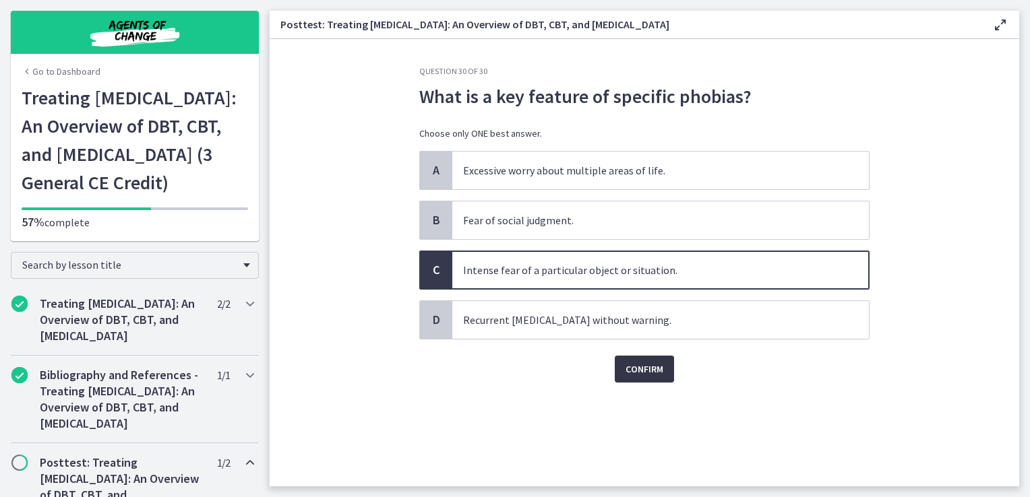
click at [650, 359] on button "Confirm" at bounding box center [644, 369] width 59 height 27
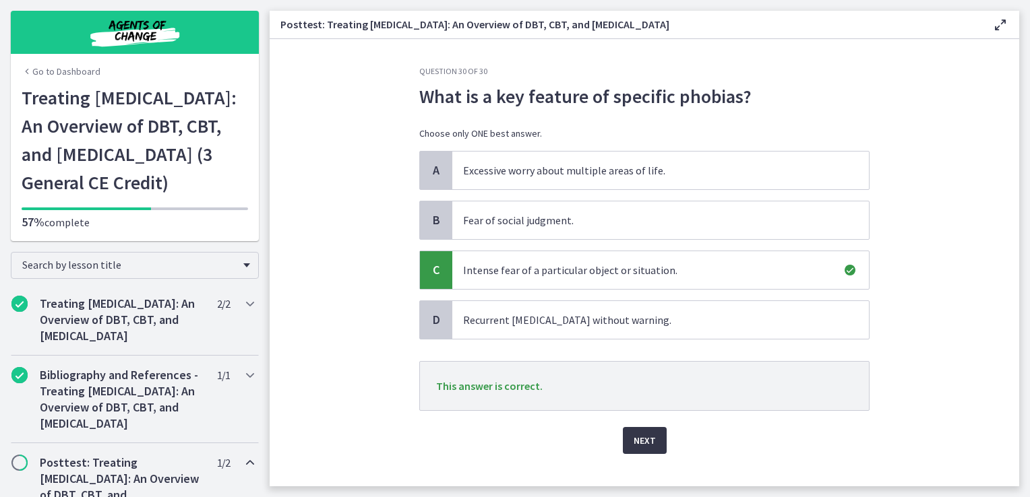
click at [648, 441] on span "Next" at bounding box center [645, 441] width 22 height 16
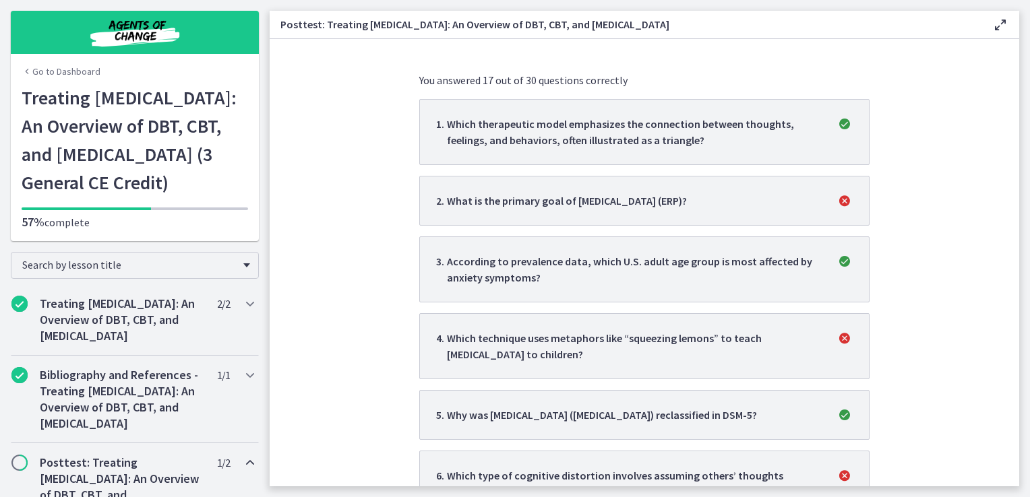
scroll to position [202, 0]
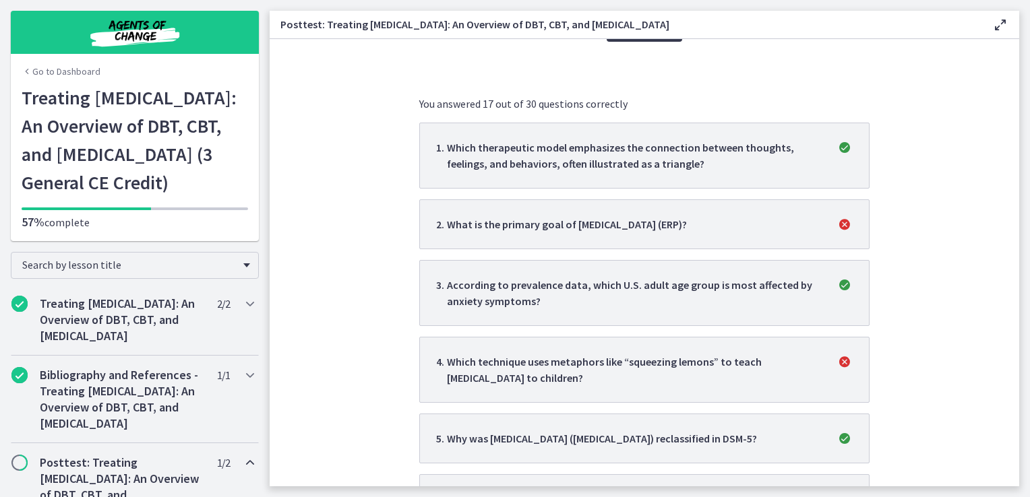
click at [713, 174] on li "1 . Which therapeutic model emphasizes the connection between thoughts, feeling…" at bounding box center [644, 156] width 450 height 66
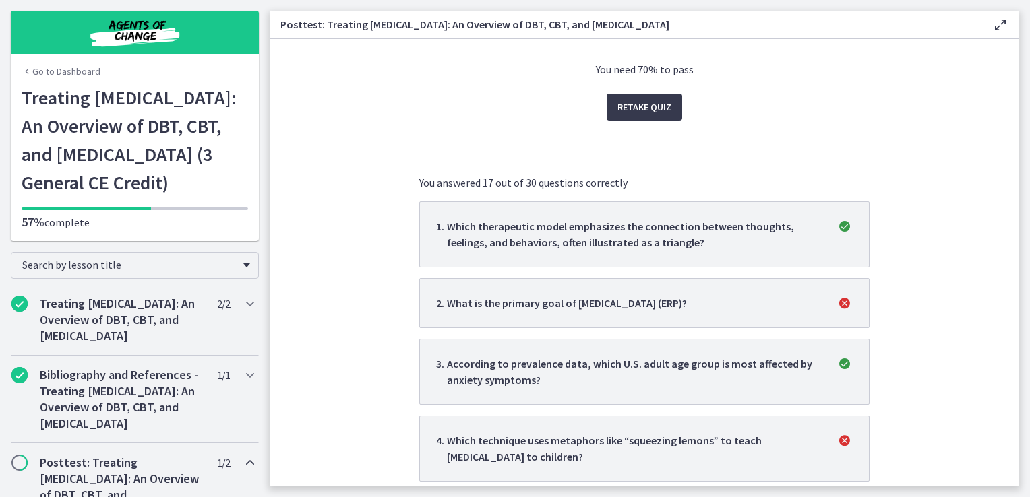
scroll to position [0, 0]
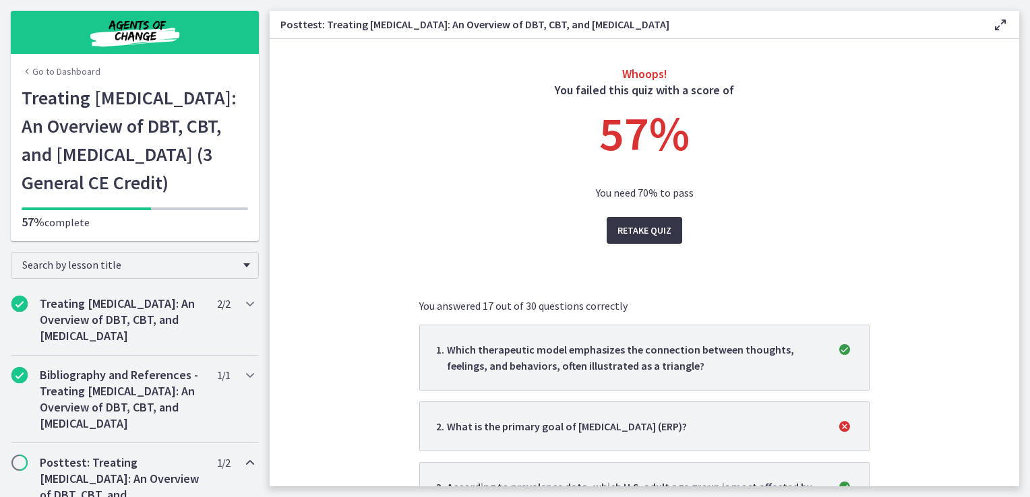
click at [671, 230] on button "Retake Quiz" at bounding box center [644, 230] width 75 height 27
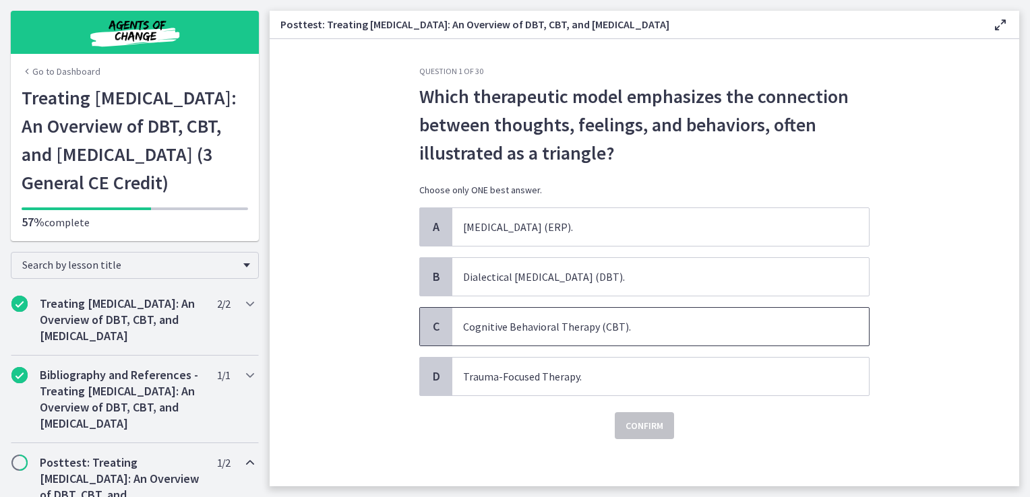
click at [593, 319] on span "Cognitive Behavioral Therapy (CBT)." at bounding box center [660, 327] width 417 height 38
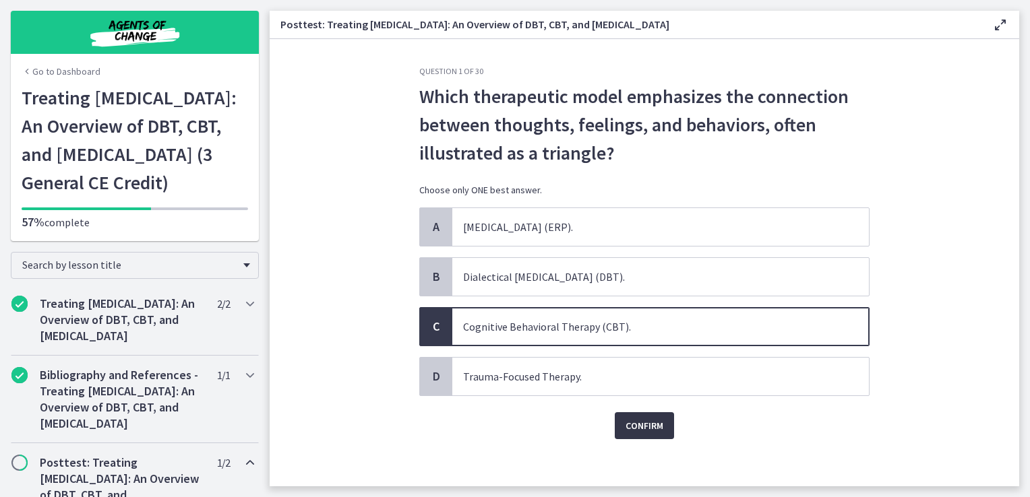
click at [634, 432] on button "Confirm" at bounding box center [644, 425] width 59 height 27
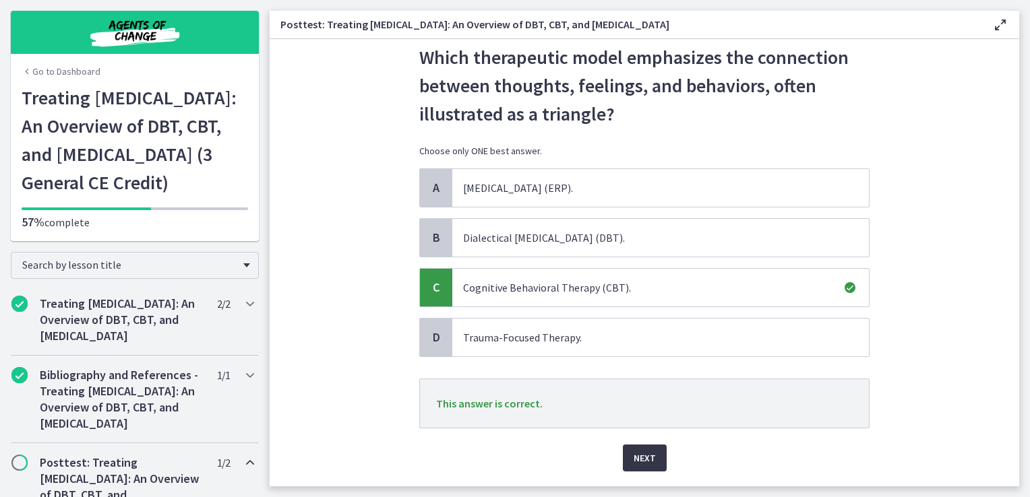
scroll to position [76, 0]
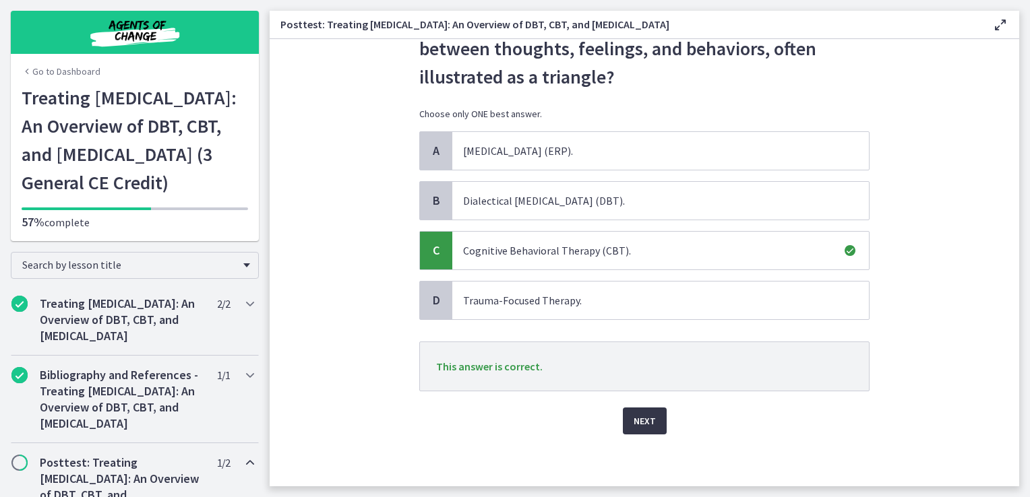
click at [634, 413] on span "Next" at bounding box center [645, 421] width 22 height 16
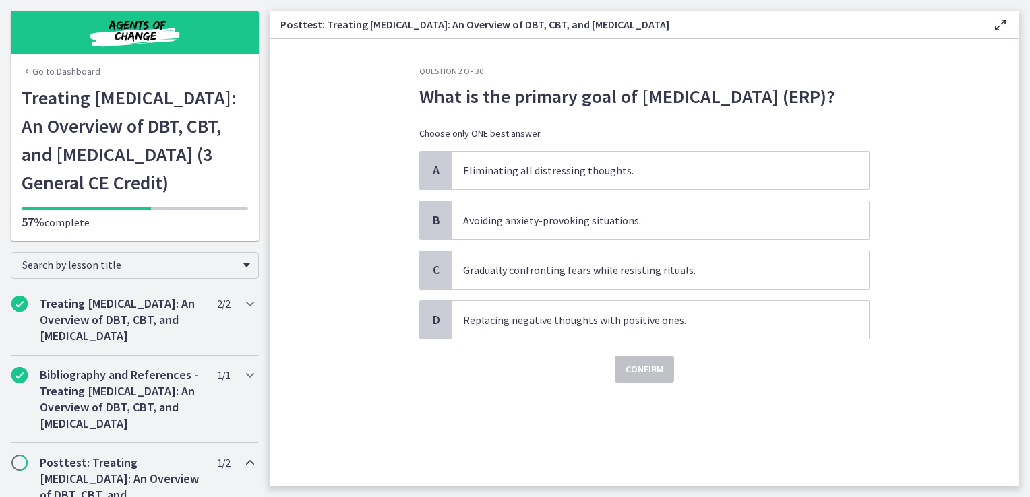
scroll to position [0, 0]
click at [570, 339] on span "Replacing negative thoughts with positive ones." at bounding box center [660, 320] width 417 height 38
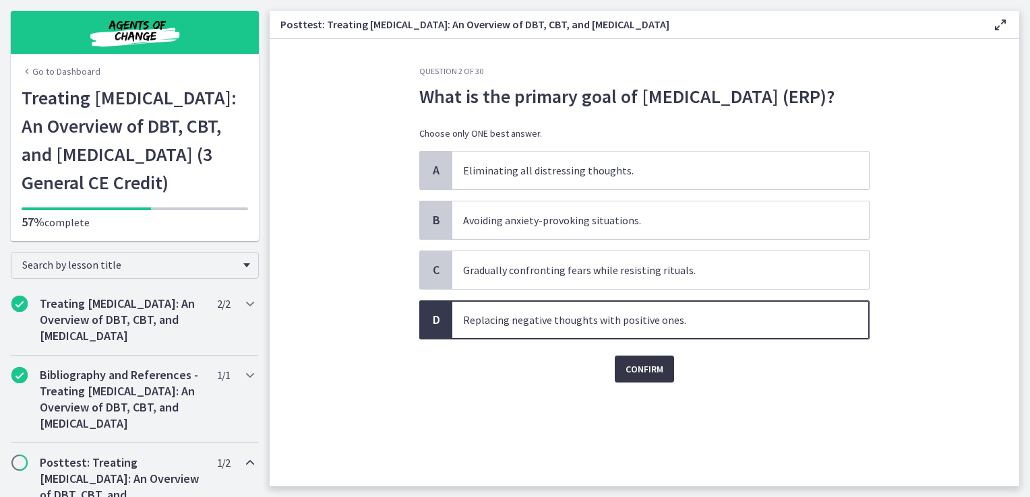
click at [638, 377] on span "Confirm" at bounding box center [644, 369] width 38 height 16
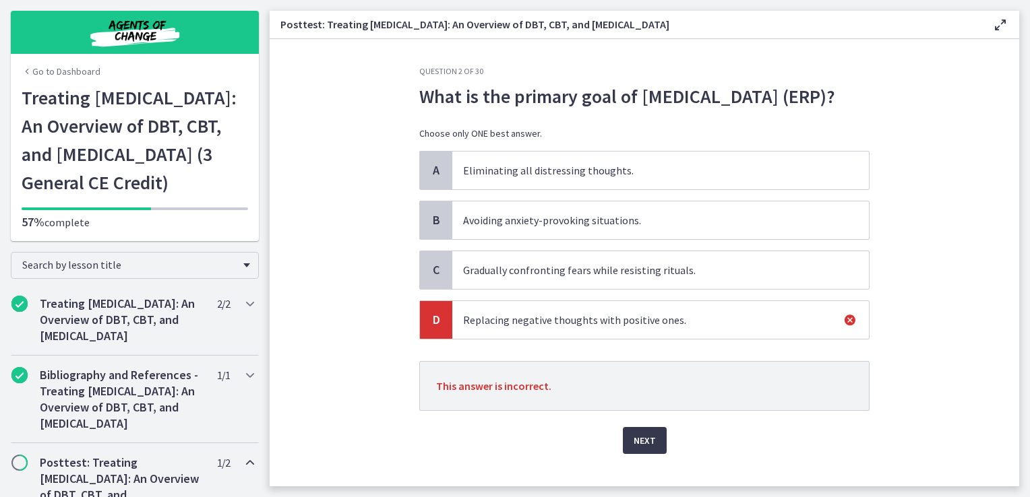
click at [842, 328] on icon at bounding box center [850, 320] width 16 height 16
click at [627, 454] on button "Next" at bounding box center [645, 440] width 44 height 27
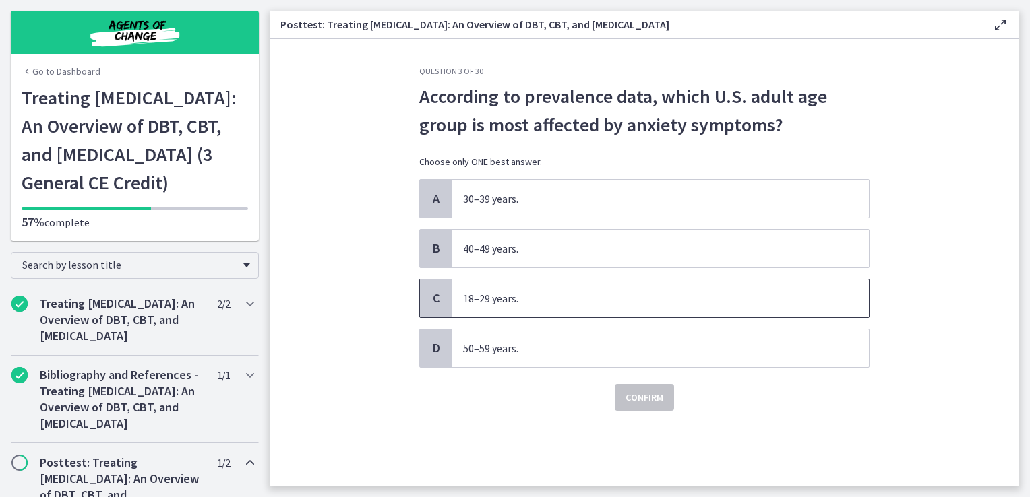
click at [504, 308] on span "18–29 years." at bounding box center [660, 299] width 417 height 38
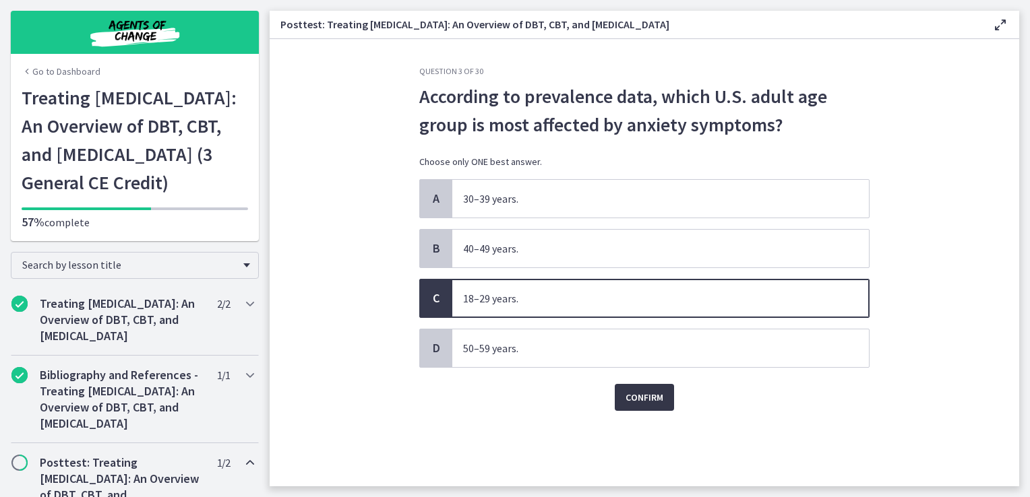
drag, startPoint x: 634, startPoint y: 405, endPoint x: 626, endPoint y: 396, distance: 11.5
click at [626, 396] on button "Confirm" at bounding box center [644, 397] width 59 height 27
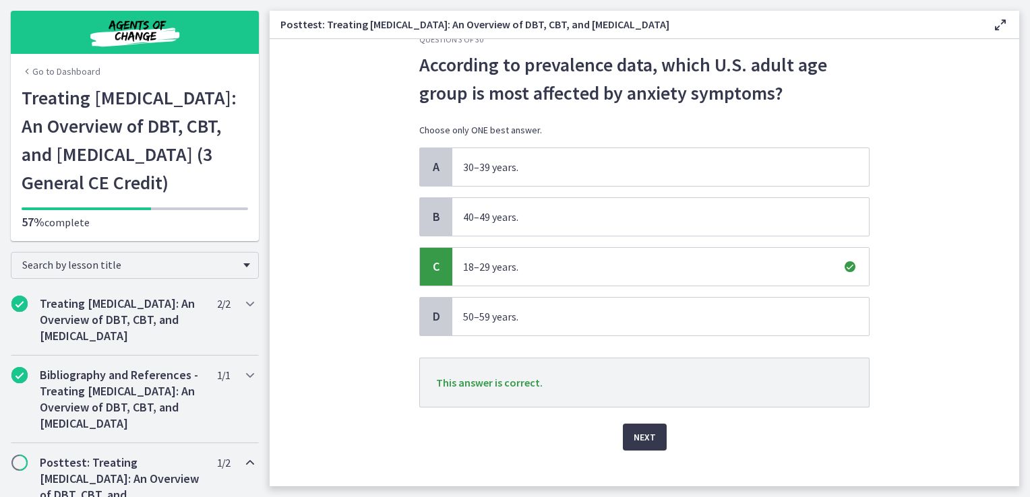
scroll to position [48, 0]
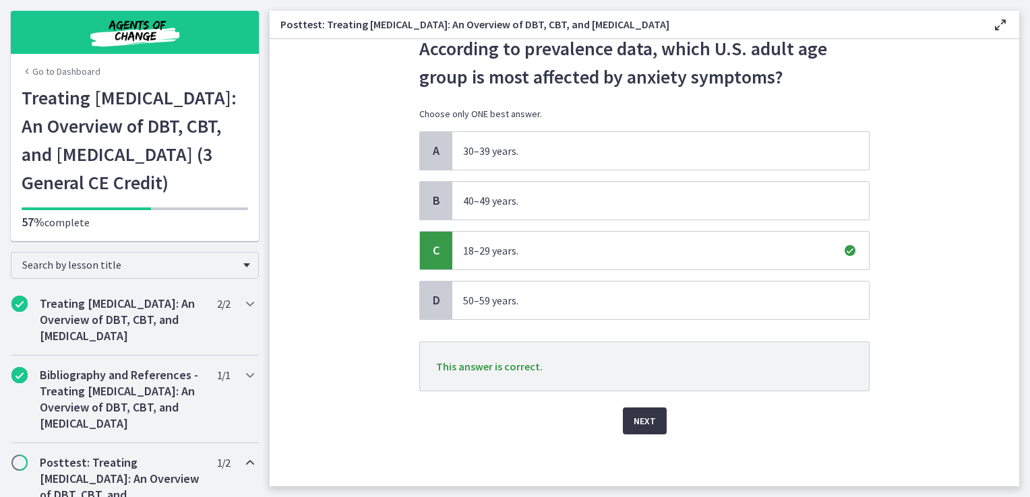
drag, startPoint x: 641, startPoint y: 439, endPoint x: 636, endPoint y: 430, distance: 10.0
click at [639, 435] on div "Question 3 of 30 According to prevalence data, which U.S. adult age group is mo…" at bounding box center [644, 228] width 472 height 421
click at [634, 429] on button "Next" at bounding box center [645, 421] width 44 height 27
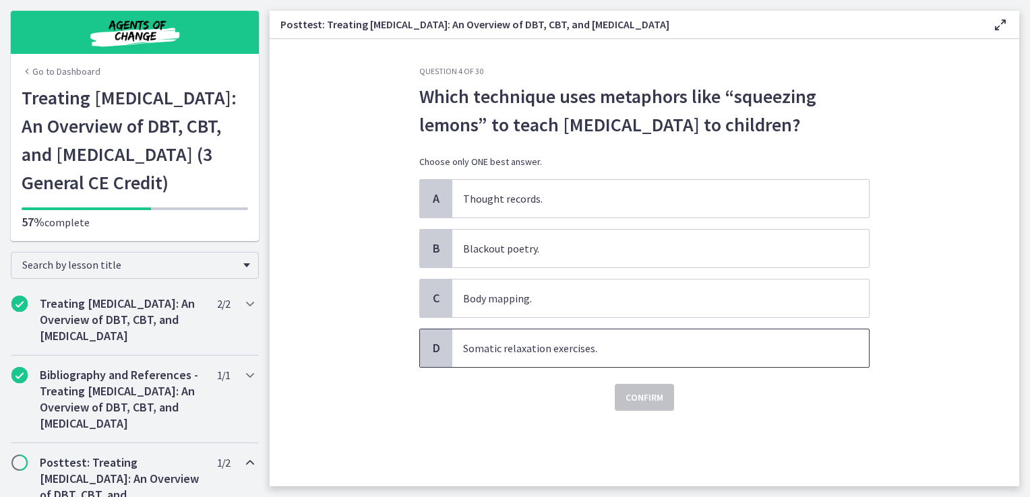
drag, startPoint x: 561, startPoint y: 377, endPoint x: 617, endPoint y: 396, distance: 59.7
click at [560, 367] on span "Somatic relaxation exercises." at bounding box center [660, 349] width 417 height 38
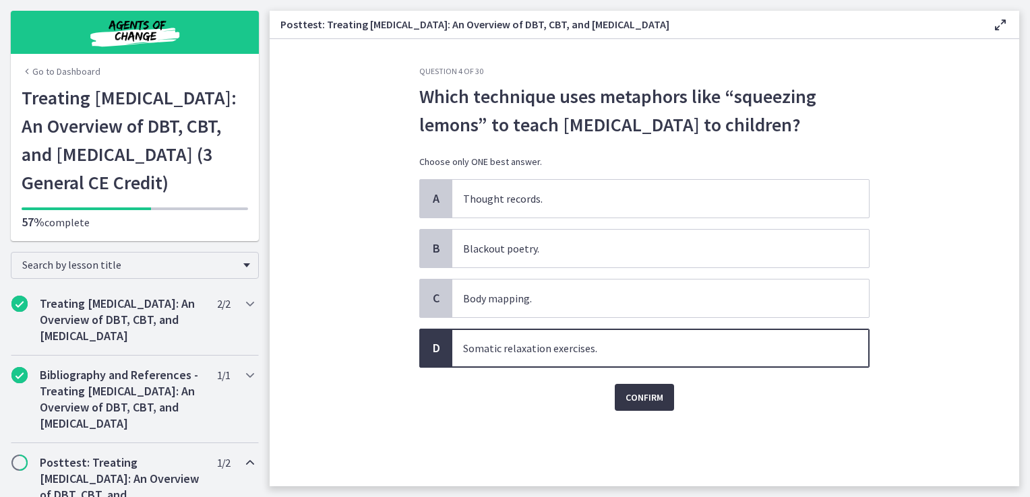
click at [623, 411] on button "Confirm" at bounding box center [644, 397] width 59 height 27
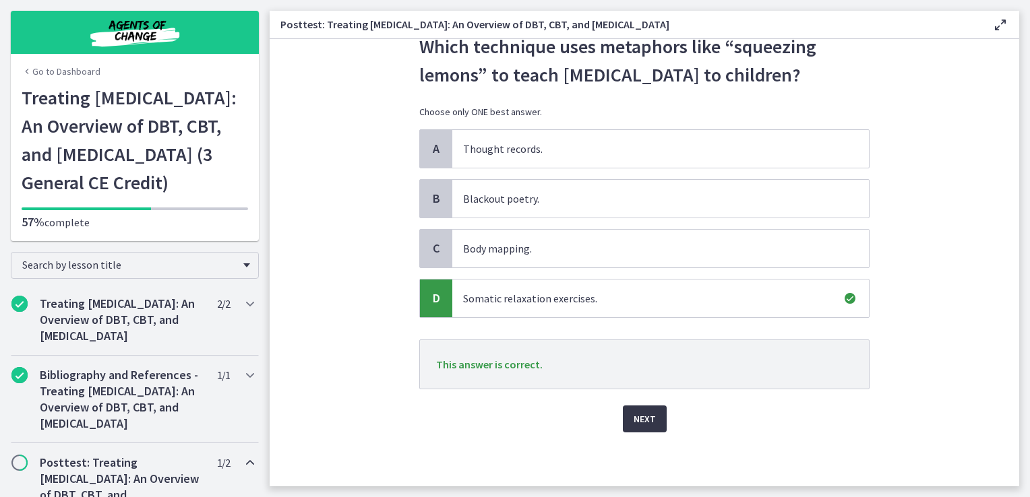
scroll to position [76, 0]
click at [636, 426] on span "Next" at bounding box center [645, 419] width 22 height 16
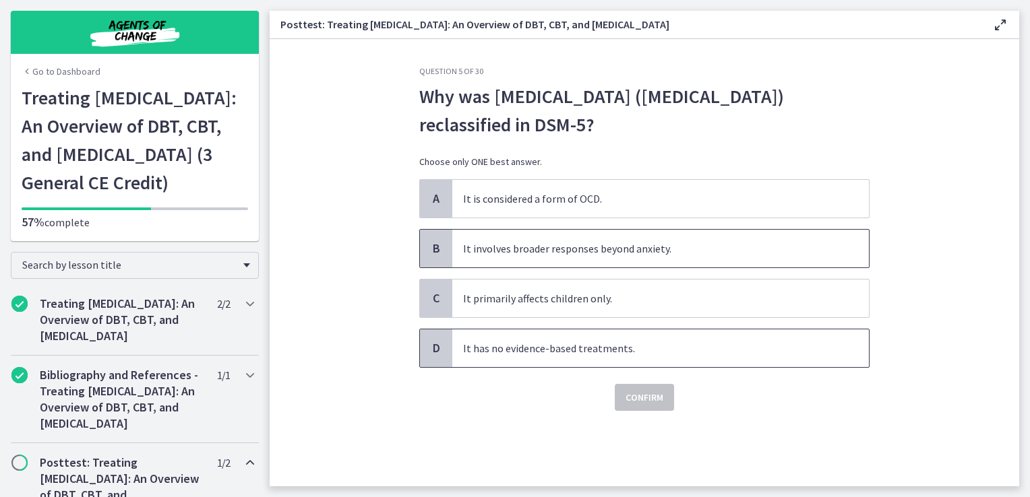
drag, startPoint x: 571, startPoint y: 249, endPoint x: 621, endPoint y: 364, distance: 125.8
click at [570, 247] on span "It involves broader responses beyond anxiety." at bounding box center [660, 249] width 417 height 38
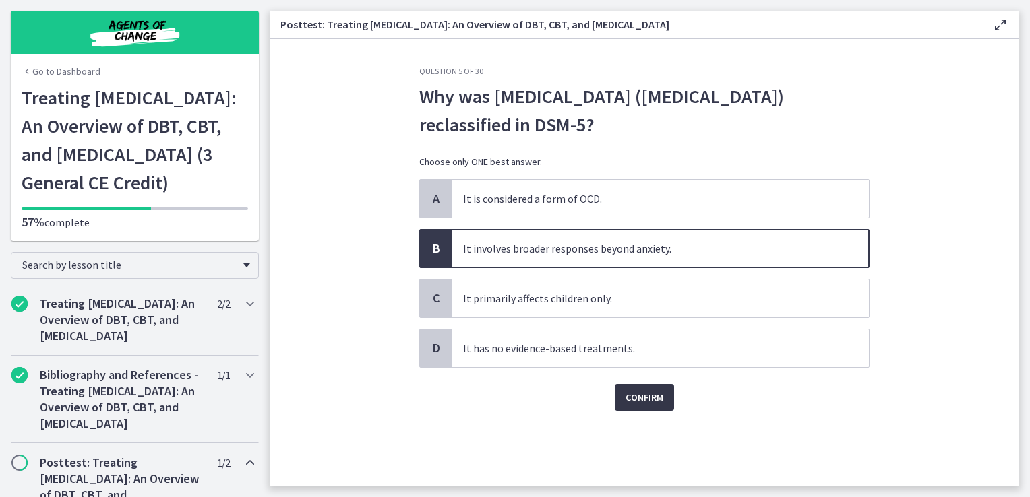
click at [644, 390] on span "Confirm" at bounding box center [644, 398] width 38 height 16
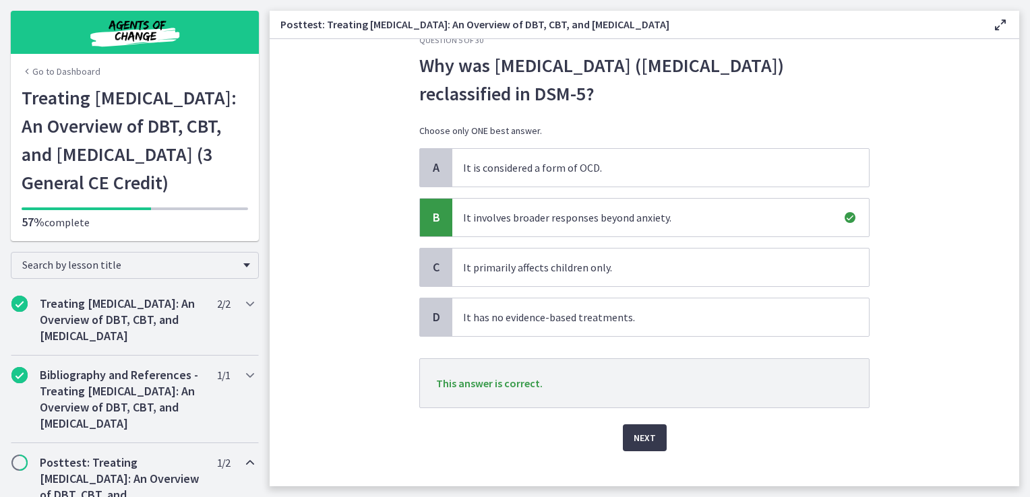
scroll to position [48, 0]
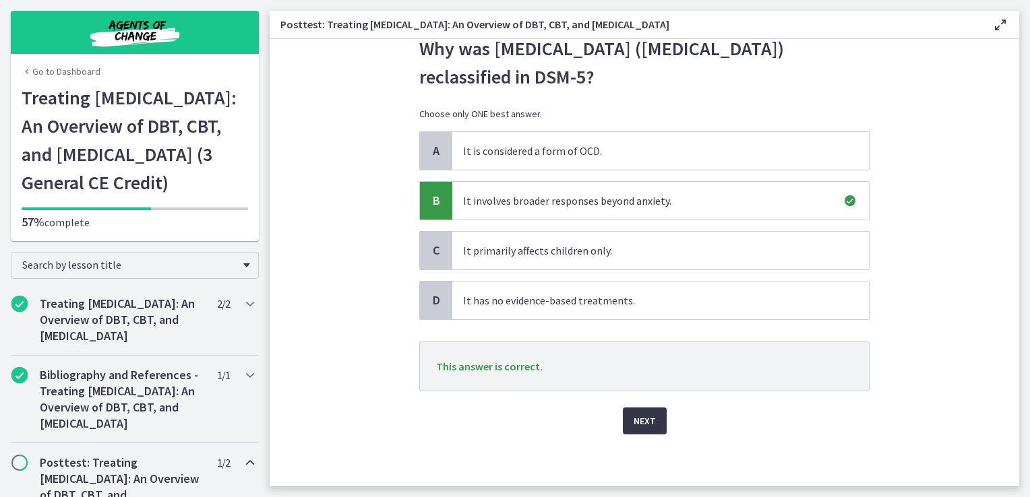
click at [646, 423] on span "Next" at bounding box center [645, 421] width 22 height 16
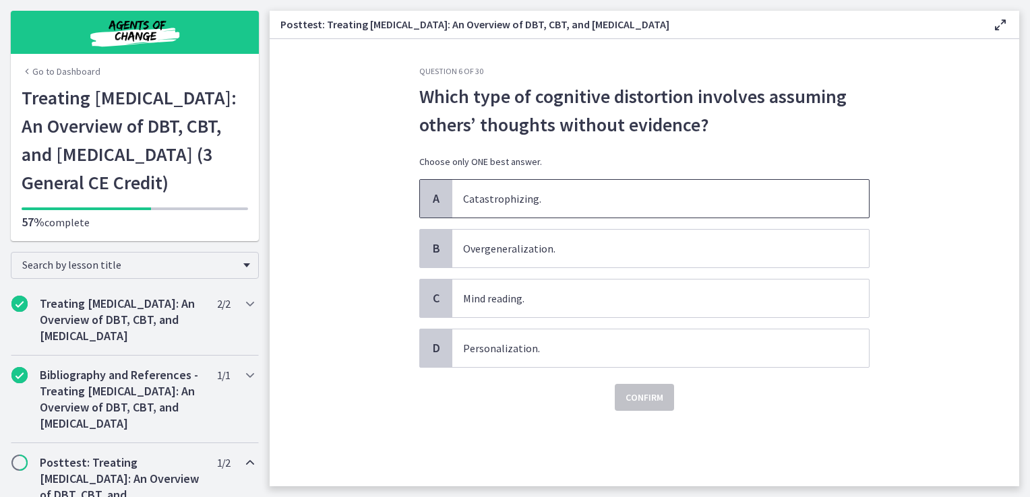
click at [508, 207] on span "Catastrophizing." at bounding box center [660, 199] width 417 height 38
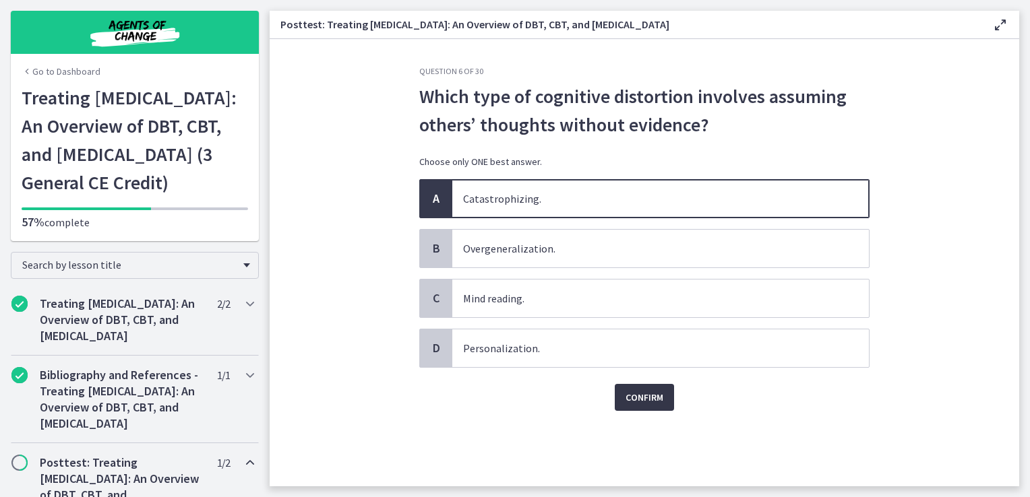
click at [634, 390] on span "Confirm" at bounding box center [644, 398] width 38 height 16
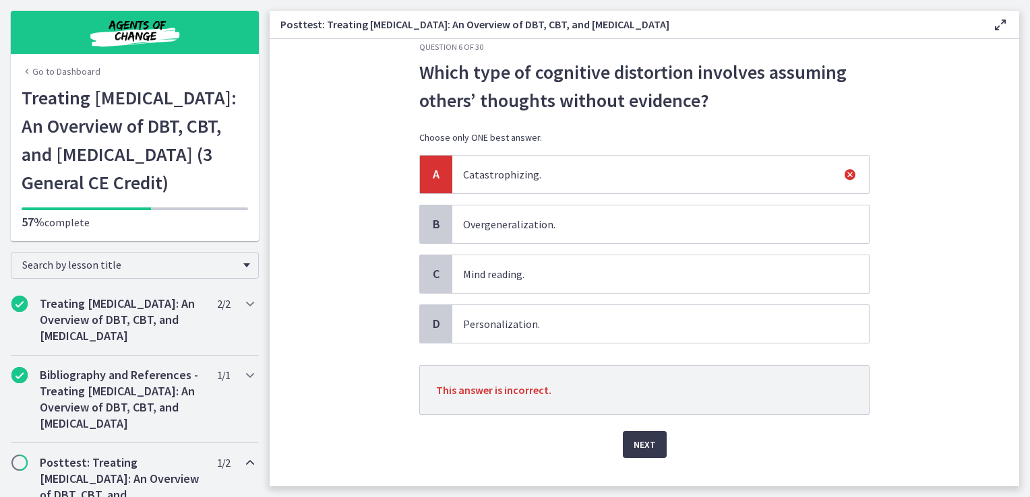
scroll to position [48, 0]
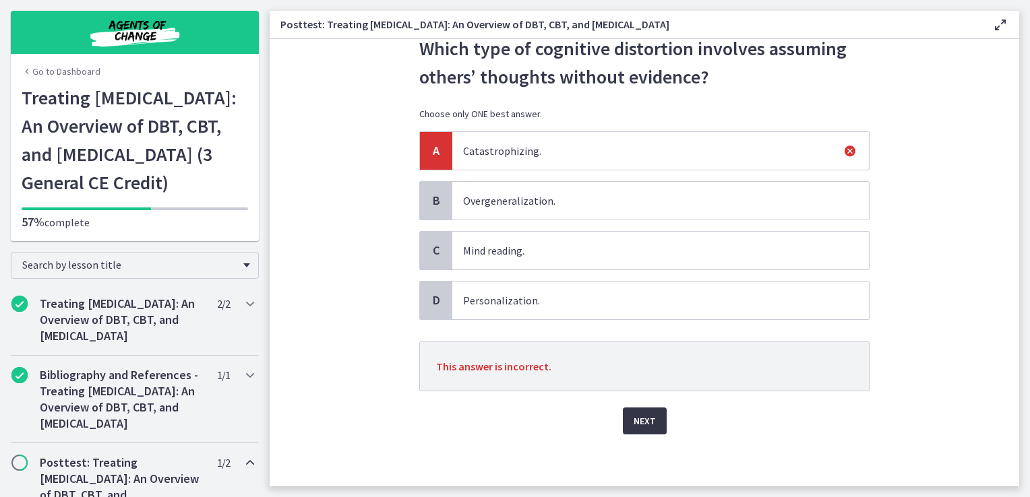
click at [636, 414] on span "Next" at bounding box center [645, 421] width 22 height 16
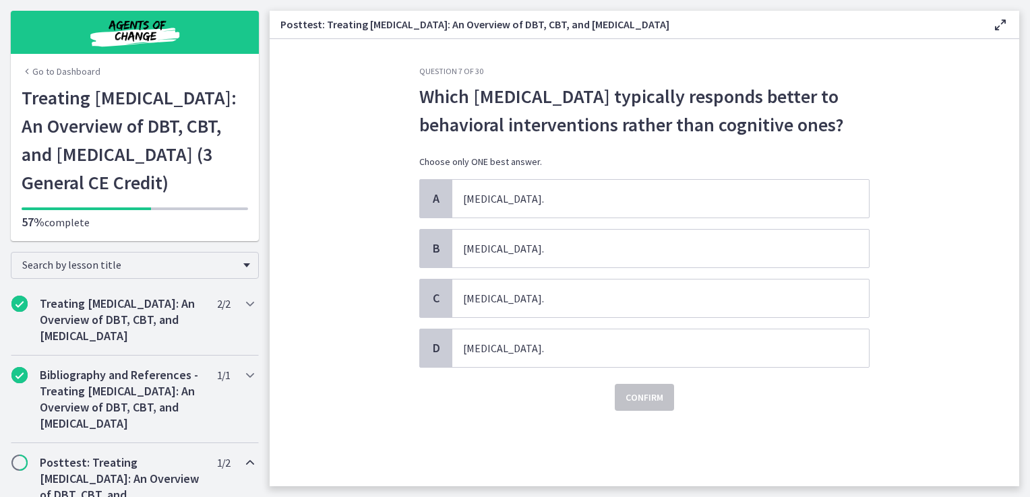
scroll to position [0, 0]
click at [518, 299] on span "[MEDICAL_DATA]." at bounding box center [660, 299] width 417 height 38
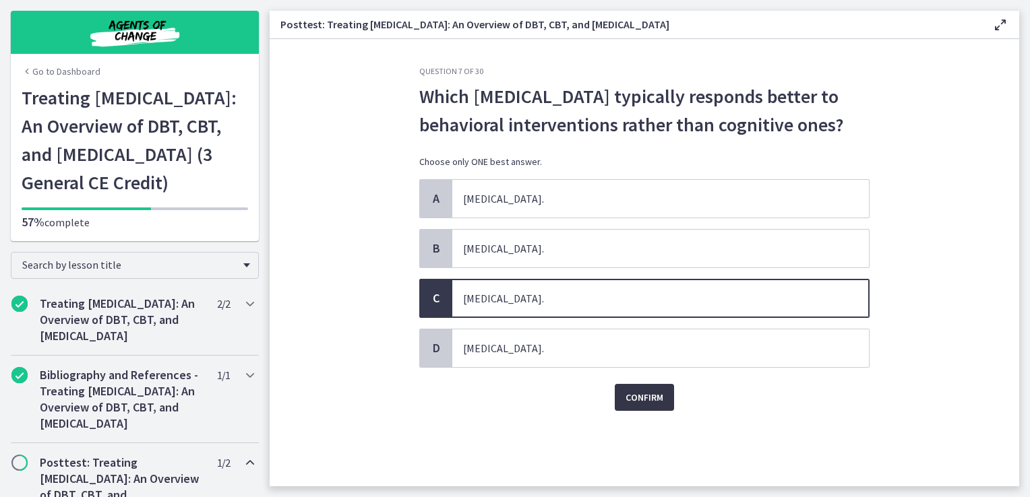
click at [650, 393] on span "Confirm" at bounding box center [644, 398] width 38 height 16
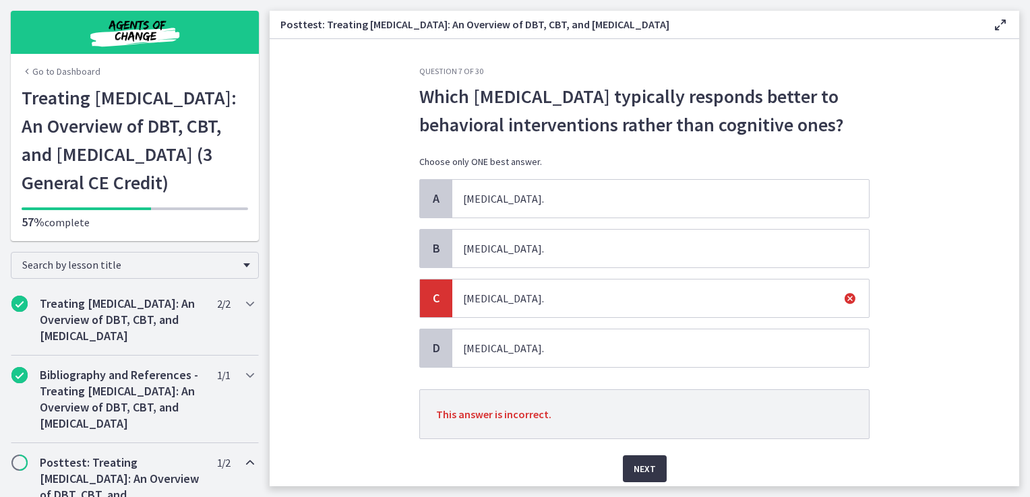
click at [652, 465] on button "Next" at bounding box center [645, 469] width 44 height 27
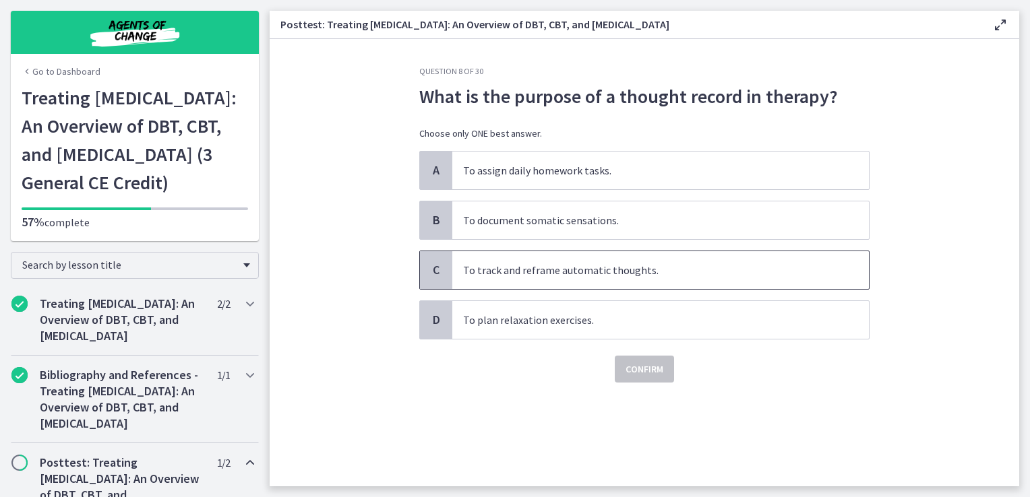
click at [612, 282] on span "To track and reframe automatic thoughts." at bounding box center [660, 270] width 417 height 38
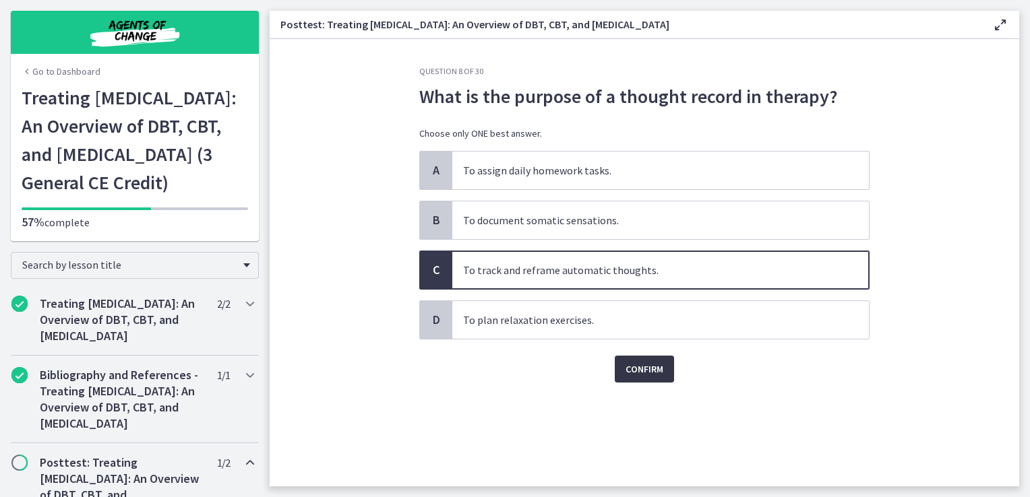
click at [654, 363] on span "Confirm" at bounding box center [644, 369] width 38 height 16
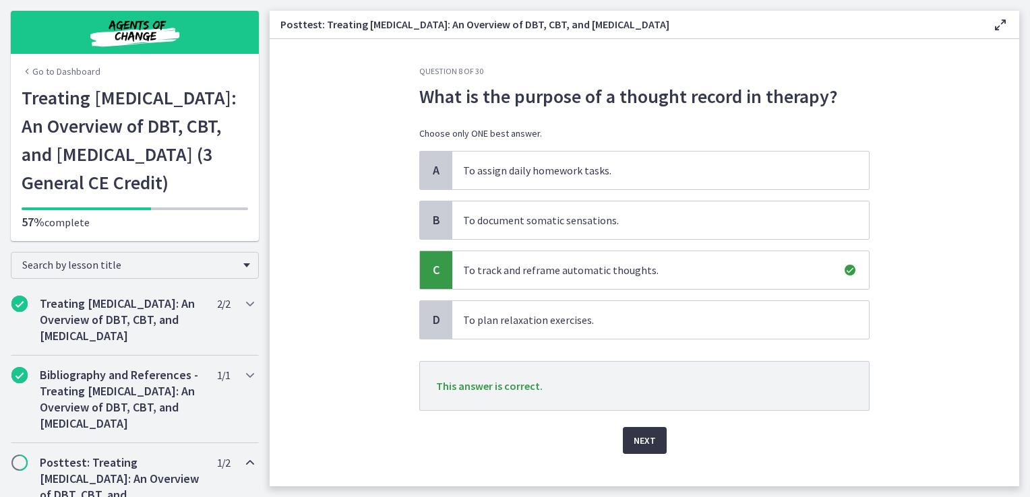
click at [642, 434] on span "Next" at bounding box center [645, 441] width 22 height 16
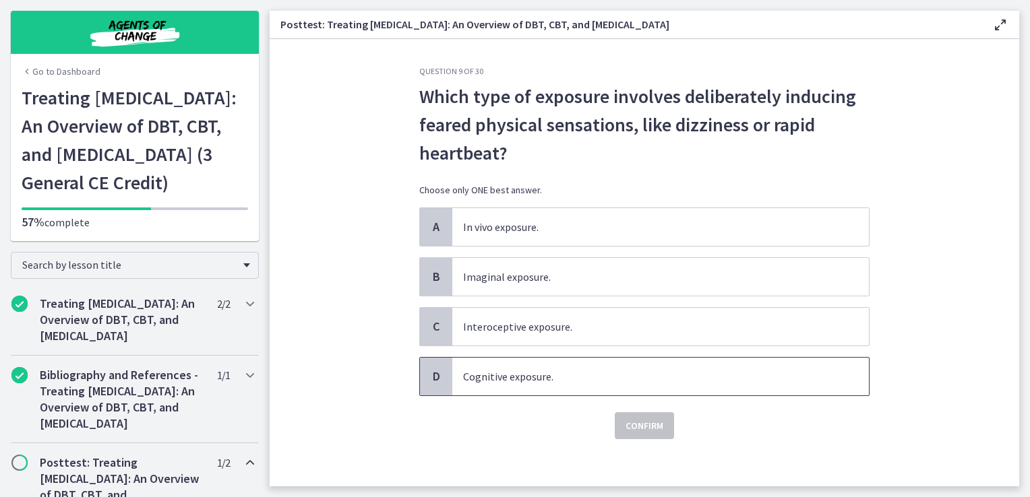
click at [545, 365] on span "Cognitive exposure." at bounding box center [660, 377] width 417 height 38
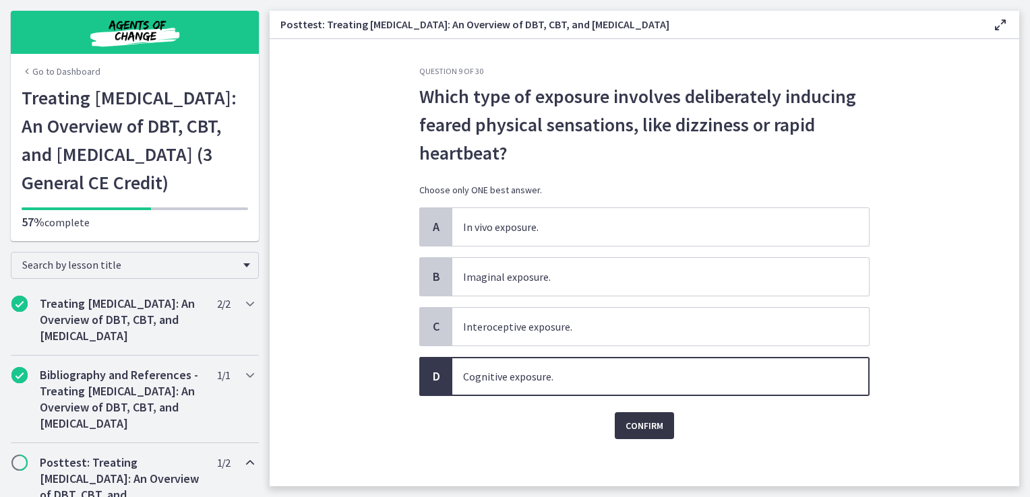
click at [634, 423] on span "Confirm" at bounding box center [644, 426] width 38 height 16
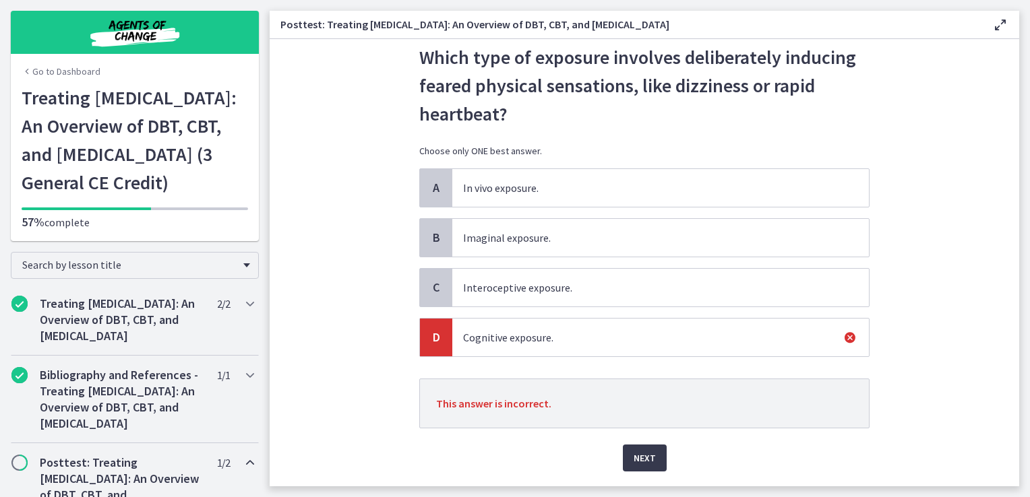
scroll to position [76, 0]
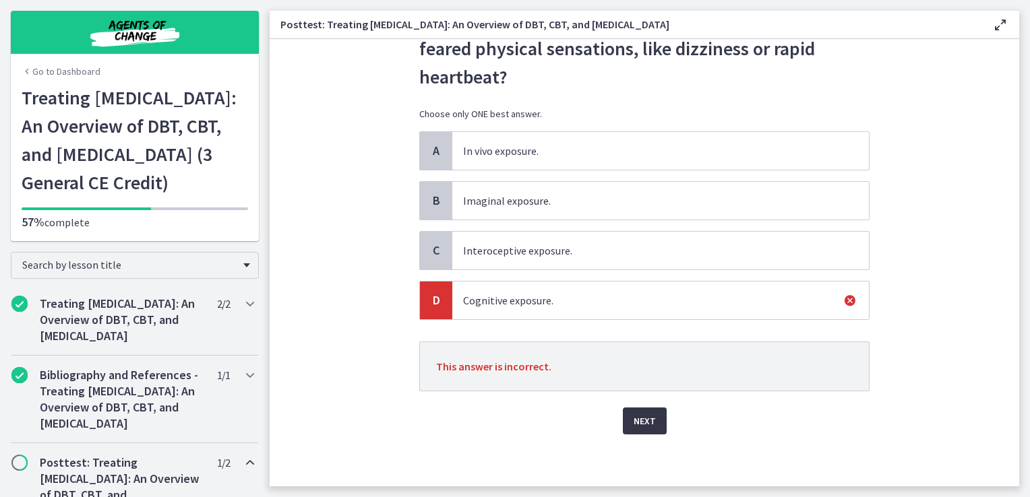
click at [636, 426] on span "Next" at bounding box center [645, 421] width 22 height 16
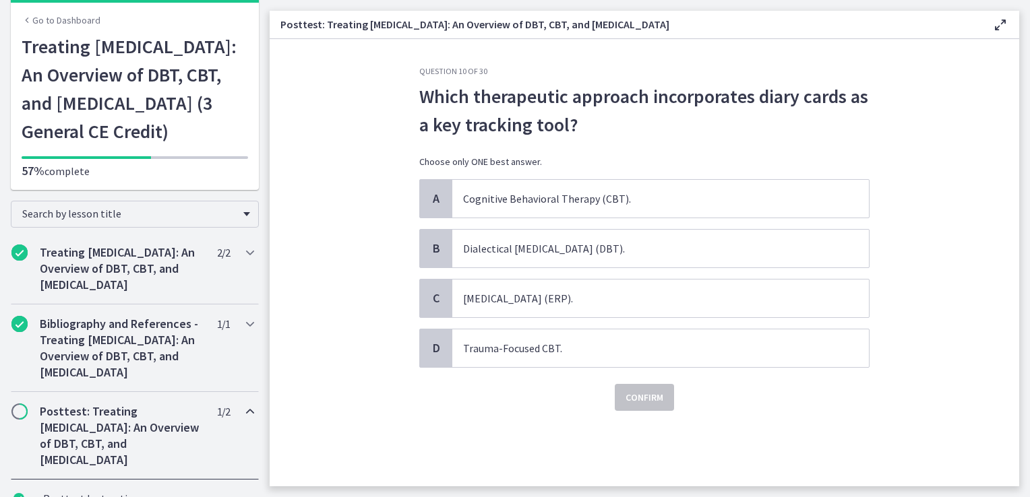
scroll to position [261, 0]
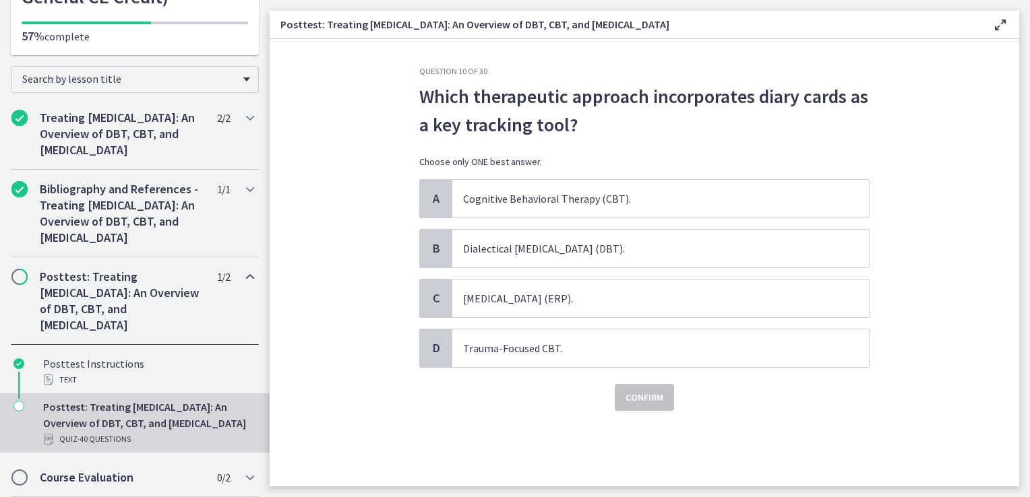
click at [148, 407] on div "Posttest: Treating [MEDICAL_DATA]: An Overview of DBT, CBT, and [MEDICAL_DATA] …" at bounding box center [148, 423] width 210 height 49
click at [582, 311] on span "[MEDICAL_DATA] (ERP)." at bounding box center [660, 299] width 417 height 38
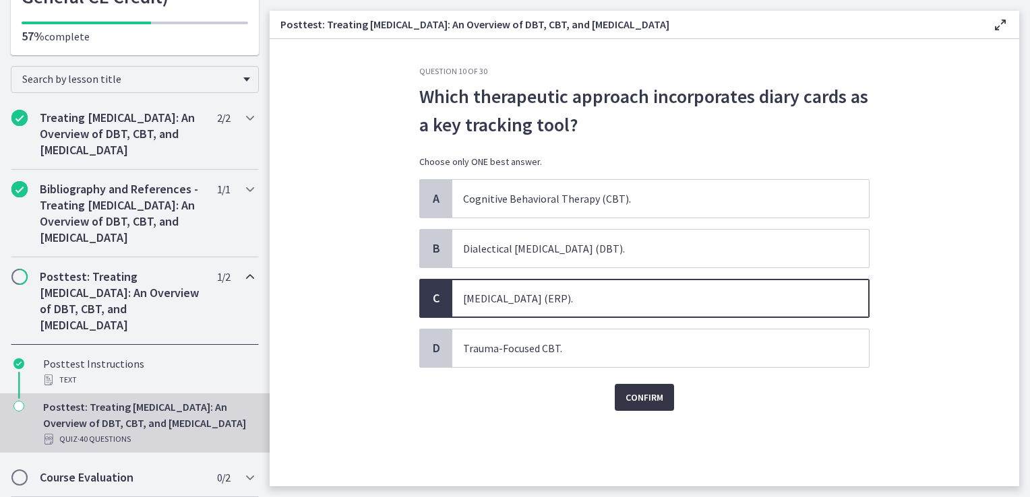
click at [647, 402] on span "Confirm" at bounding box center [644, 398] width 38 height 16
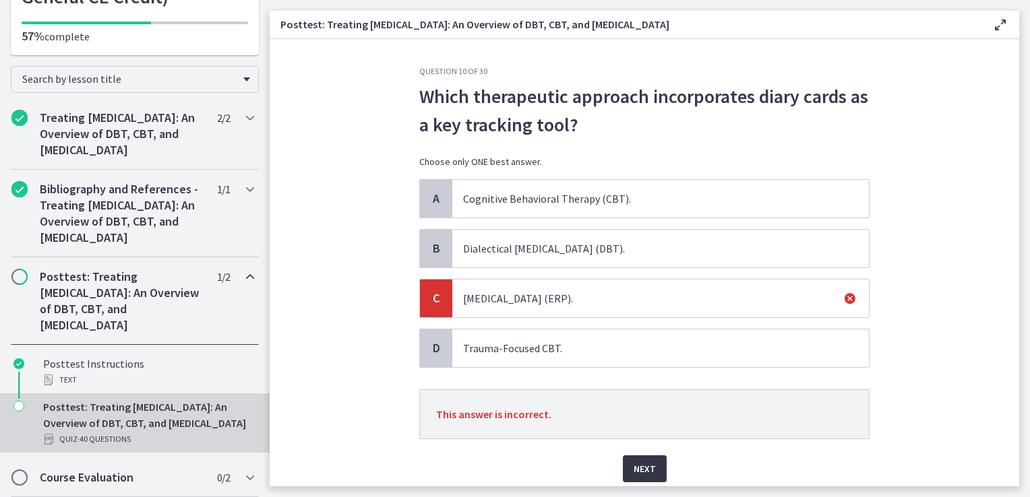
click at [638, 468] on span "Next" at bounding box center [645, 469] width 22 height 16
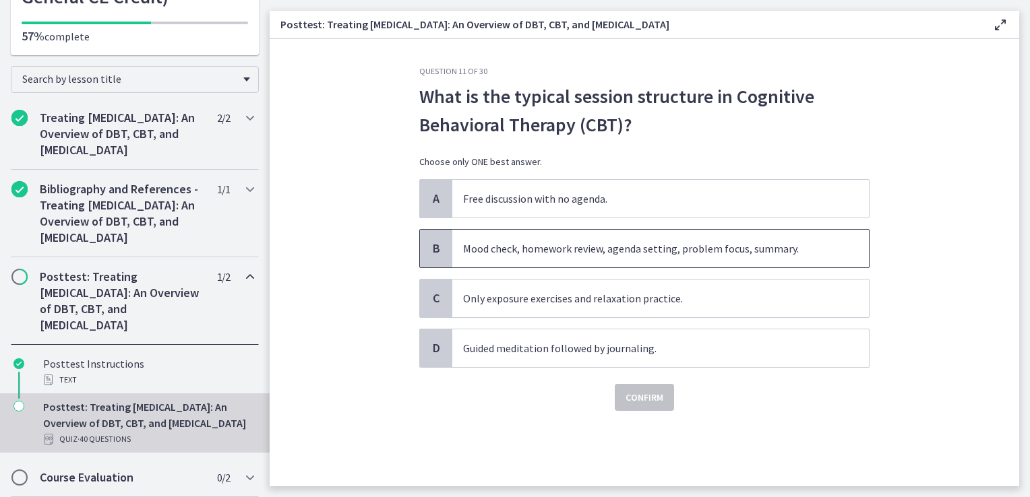
click at [534, 245] on span "Mood check, homework review, agenda setting, problem focus, summary." at bounding box center [660, 249] width 417 height 38
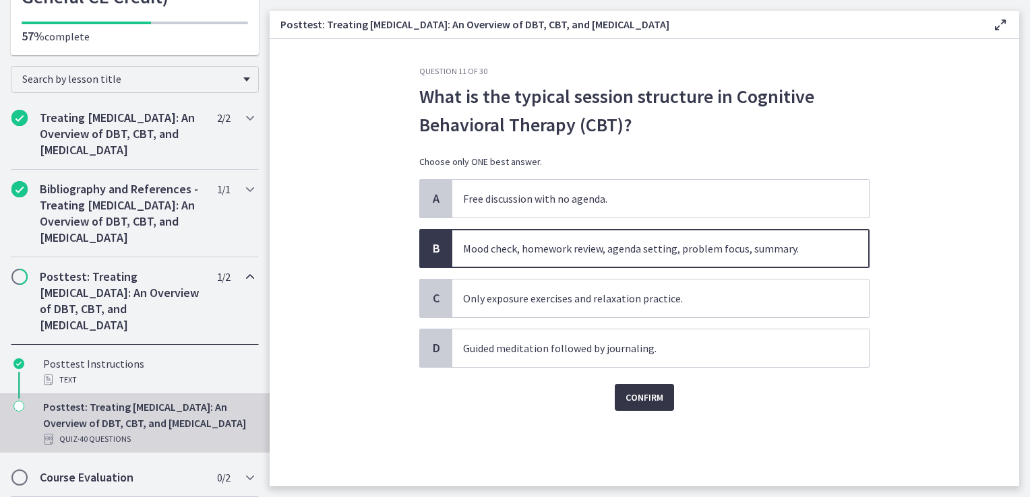
click at [644, 390] on span "Confirm" at bounding box center [644, 398] width 38 height 16
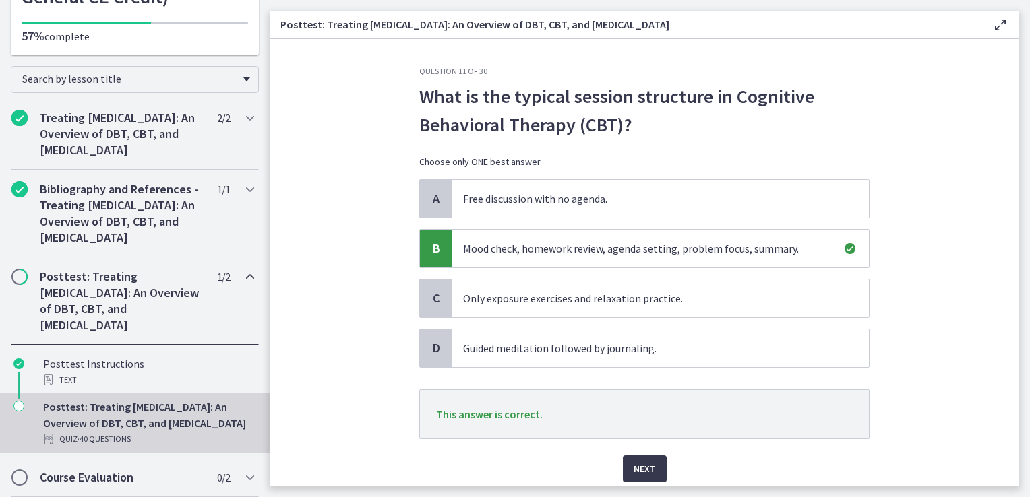
click at [612, 465] on div "Next" at bounding box center [644, 460] width 450 height 43
click at [642, 470] on span "Next" at bounding box center [645, 469] width 22 height 16
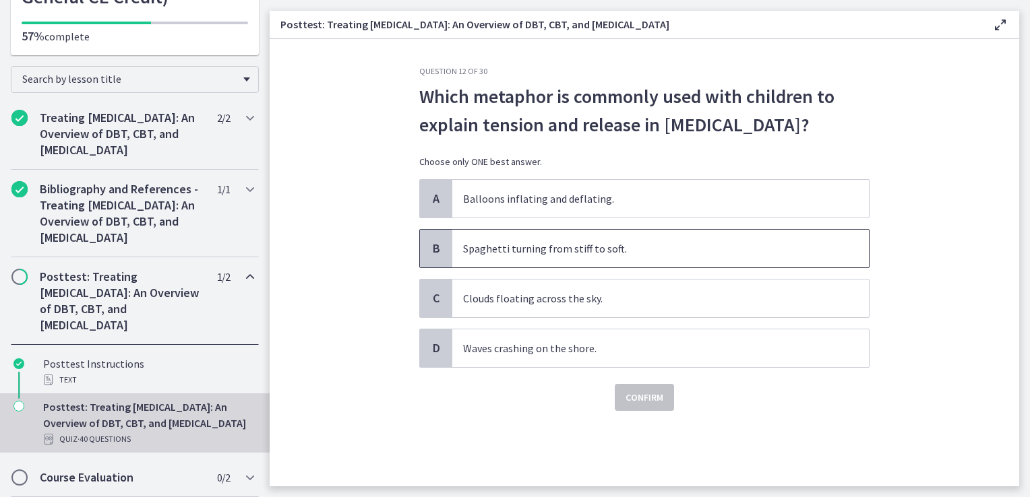
click at [547, 268] on span "Spaghetti turning from stiff to soft." at bounding box center [660, 249] width 417 height 38
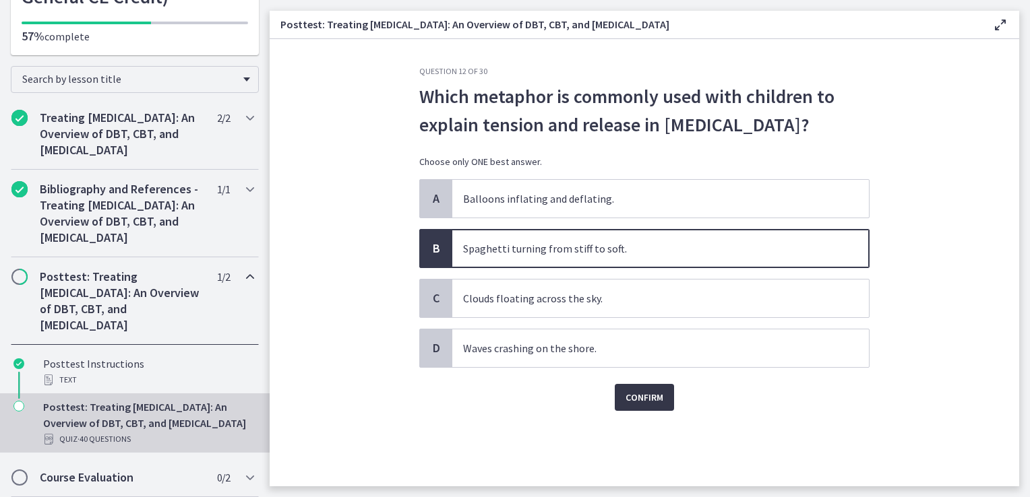
click at [656, 411] on button "Confirm" at bounding box center [644, 397] width 59 height 27
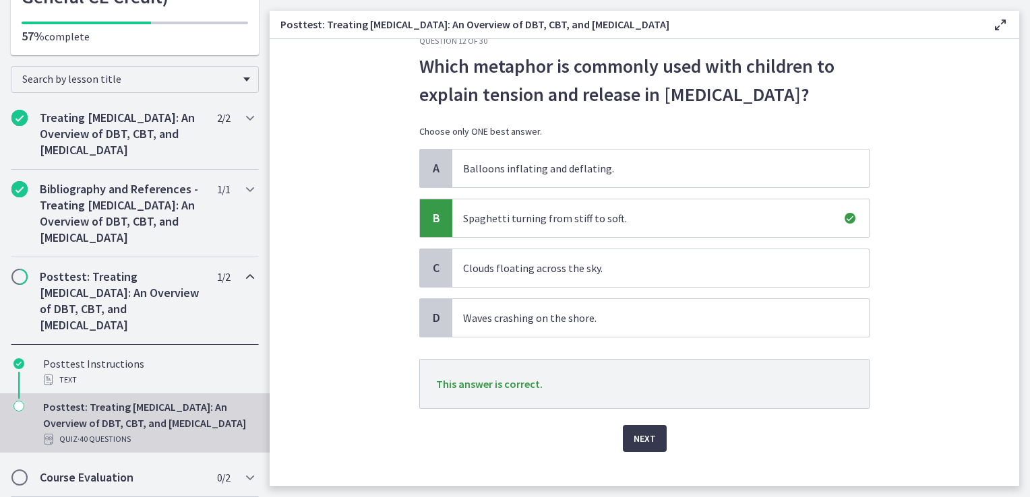
scroll to position [76, 0]
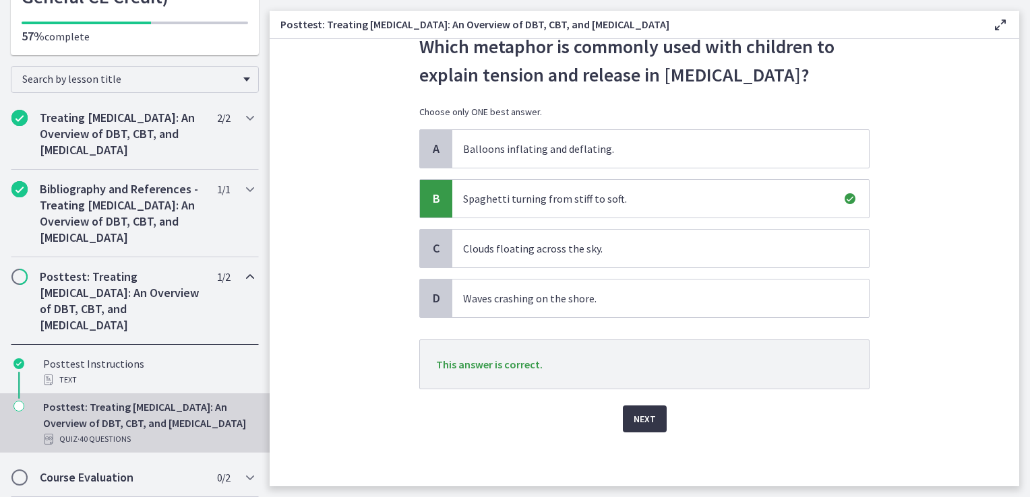
click at [643, 427] on button "Next" at bounding box center [645, 419] width 44 height 27
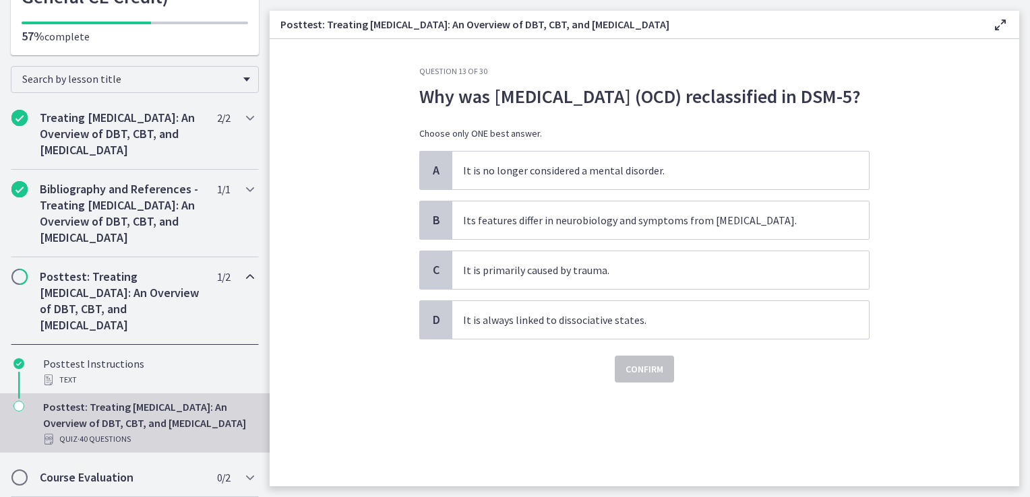
scroll to position [0, 0]
click at [547, 239] on span "Its features differ in neurobiology and symptoms from [MEDICAL_DATA]." at bounding box center [660, 221] width 417 height 38
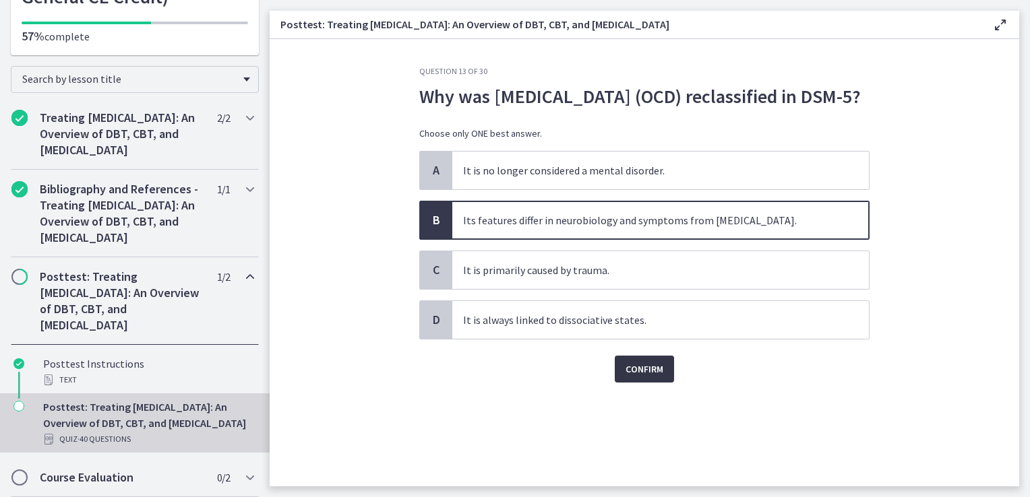
click at [653, 377] on span "Confirm" at bounding box center [644, 369] width 38 height 16
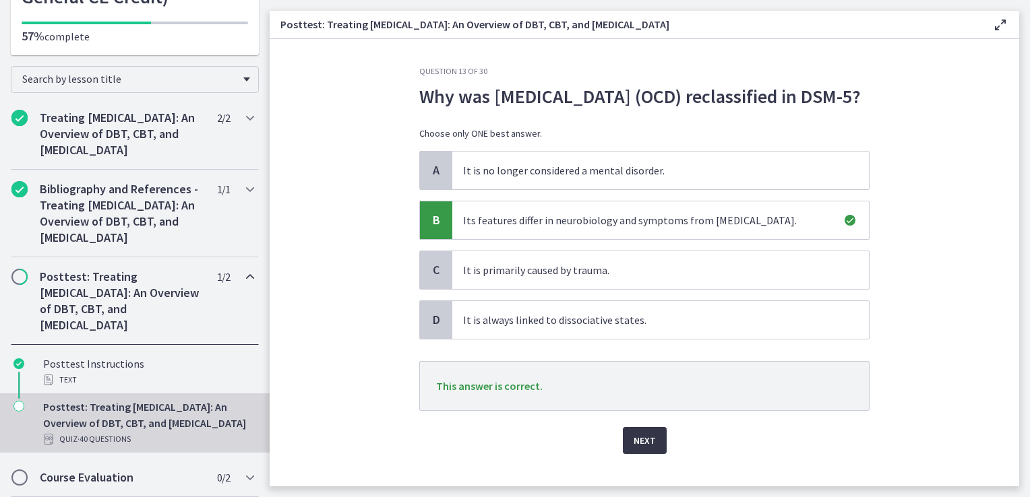
click at [635, 449] on span "Next" at bounding box center [645, 441] width 22 height 16
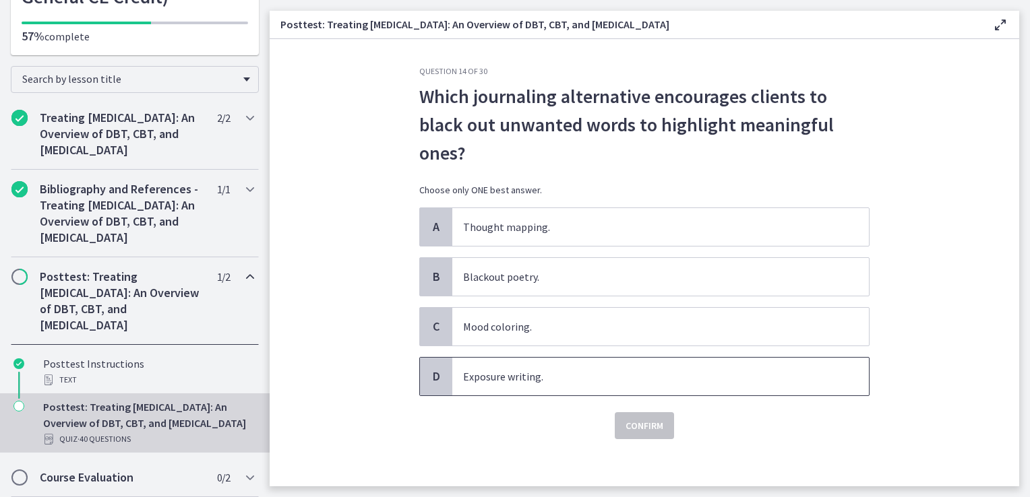
click at [516, 387] on span "Exposure writing." at bounding box center [660, 377] width 417 height 38
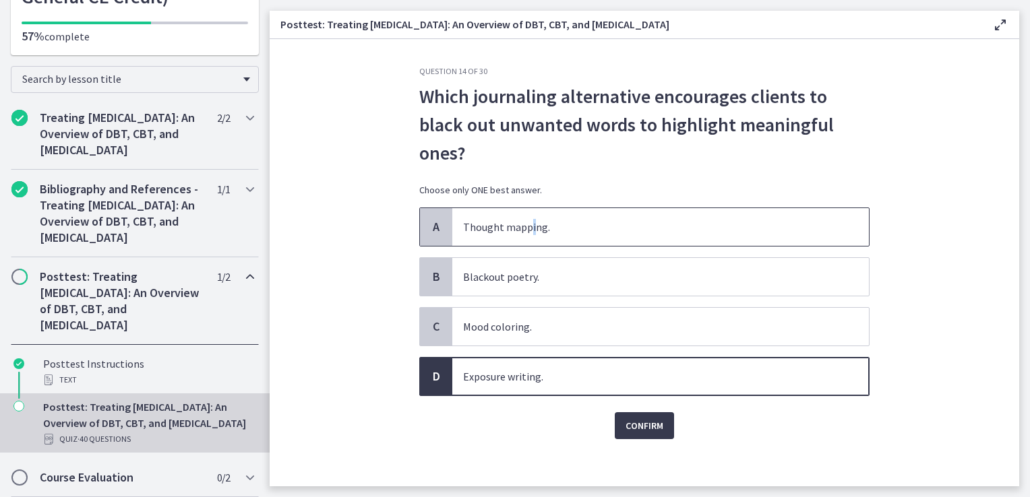
click at [525, 237] on span "Thought mapping." at bounding box center [660, 227] width 417 height 38
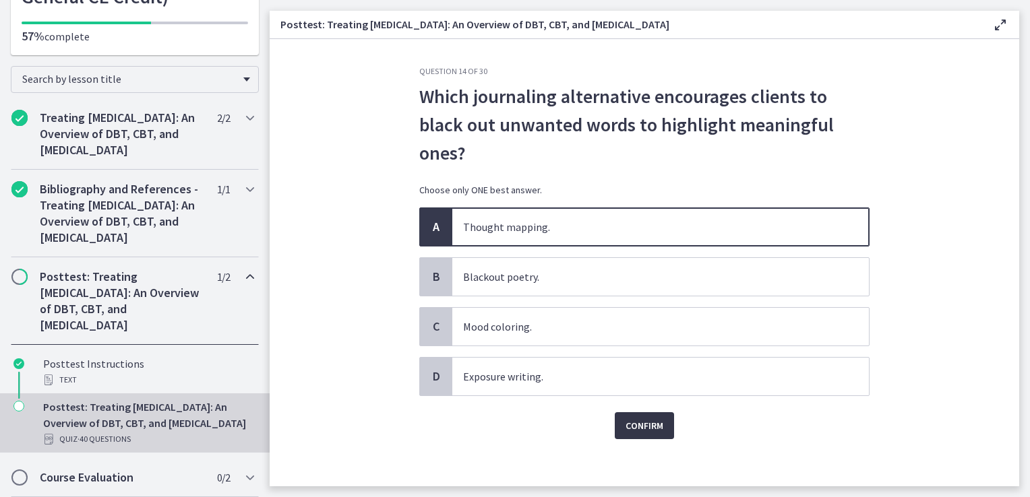
click at [634, 429] on span "Confirm" at bounding box center [644, 426] width 38 height 16
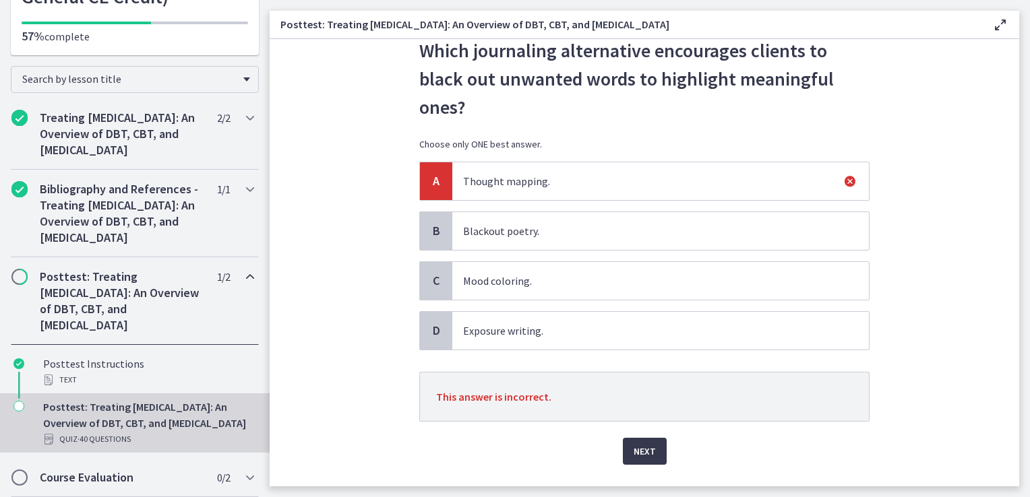
scroll to position [67, 0]
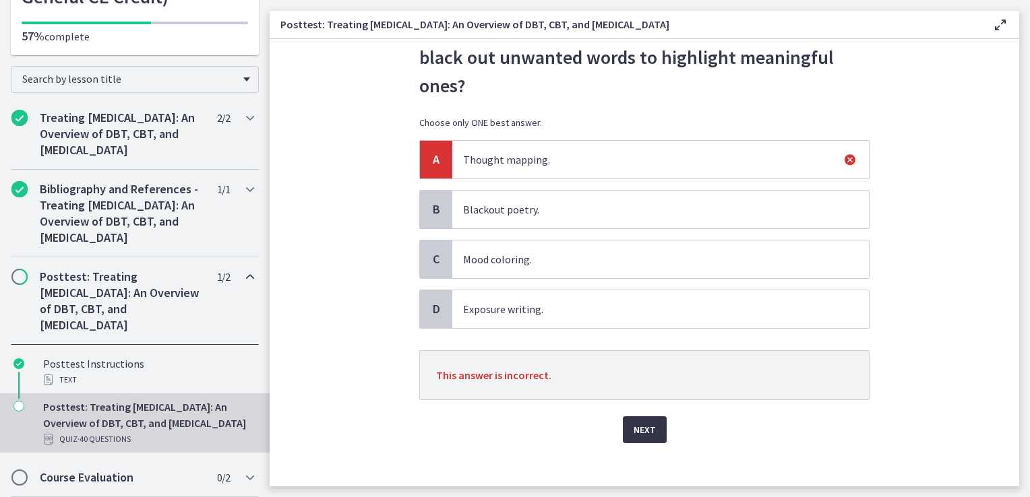
click at [634, 423] on span "Next" at bounding box center [645, 430] width 22 height 16
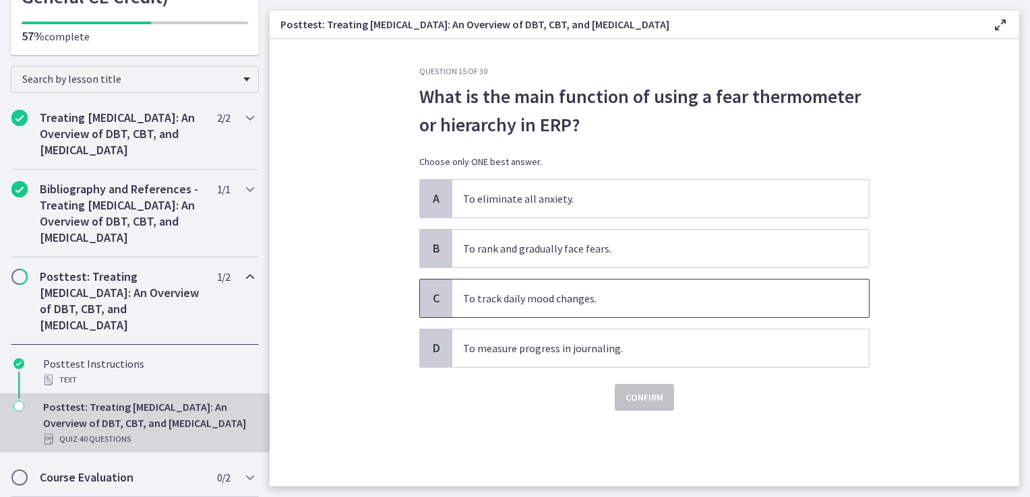
click at [572, 305] on span "To track daily mood changes." at bounding box center [660, 299] width 417 height 38
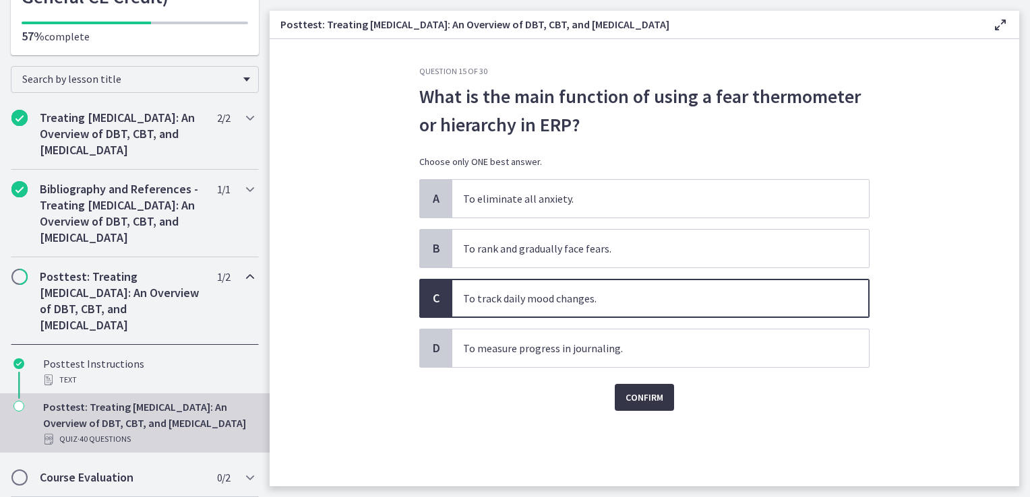
click at [636, 398] on span "Confirm" at bounding box center [644, 398] width 38 height 16
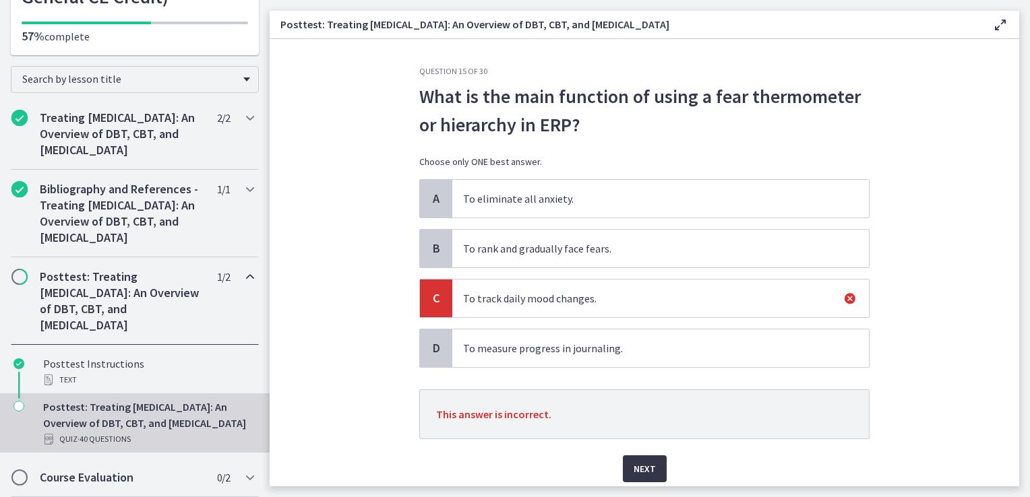
click at [645, 463] on span "Next" at bounding box center [645, 469] width 22 height 16
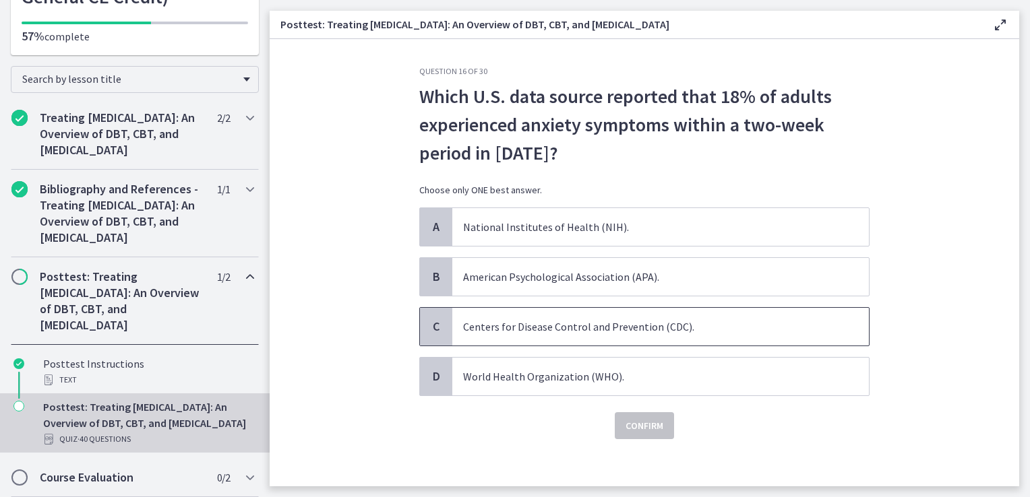
click at [620, 325] on span "Centers for Disease Control and Prevention (CDC)." at bounding box center [660, 327] width 417 height 38
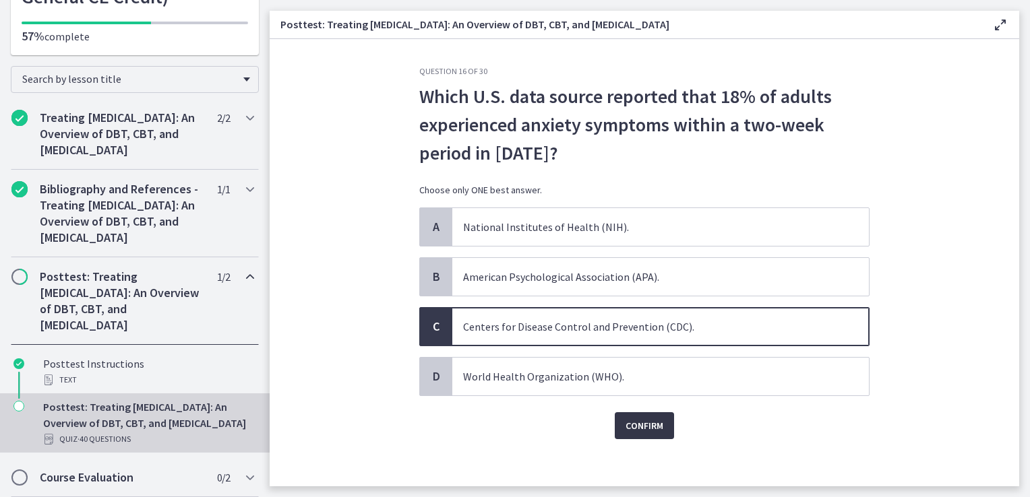
click at [640, 429] on span "Confirm" at bounding box center [644, 426] width 38 height 16
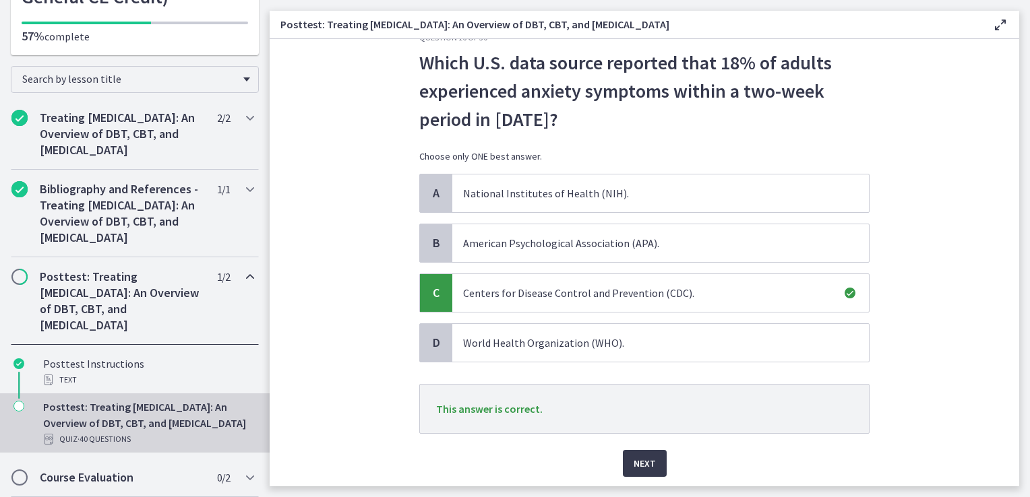
scroll to position [67, 0]
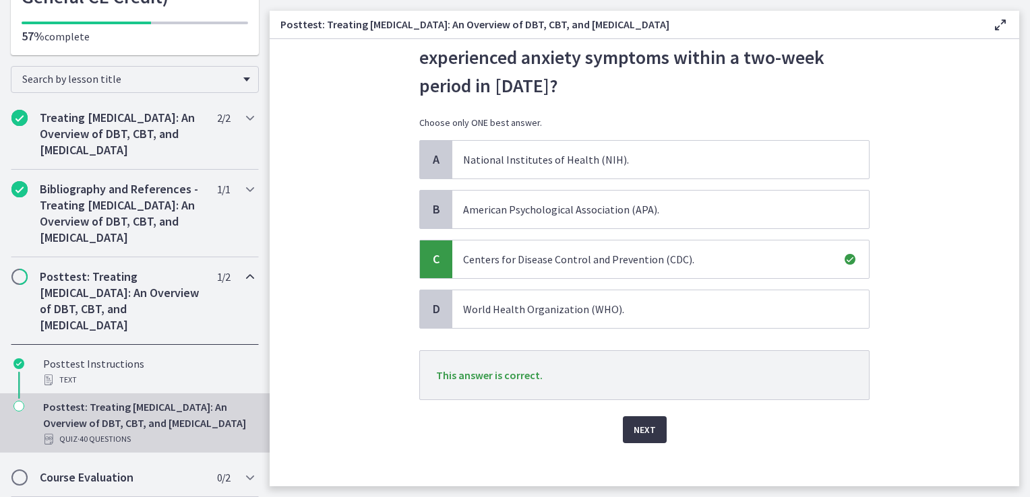
click at [635, 435] on span "Next" at bounding box center [645, 430] width 22 height 16
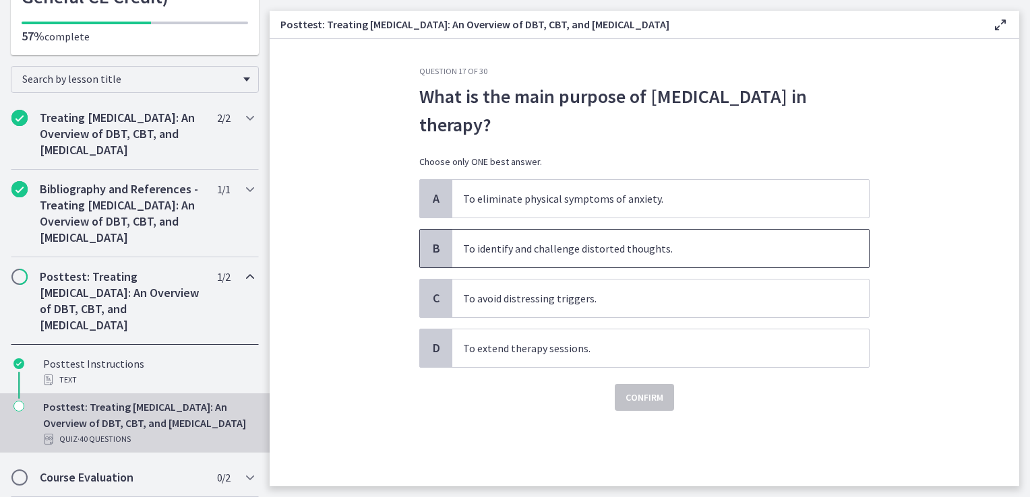
click at [563, 255] on span "To identify and challenge distorted thoughts." at bounding box center [660, 249] width 417 height 38
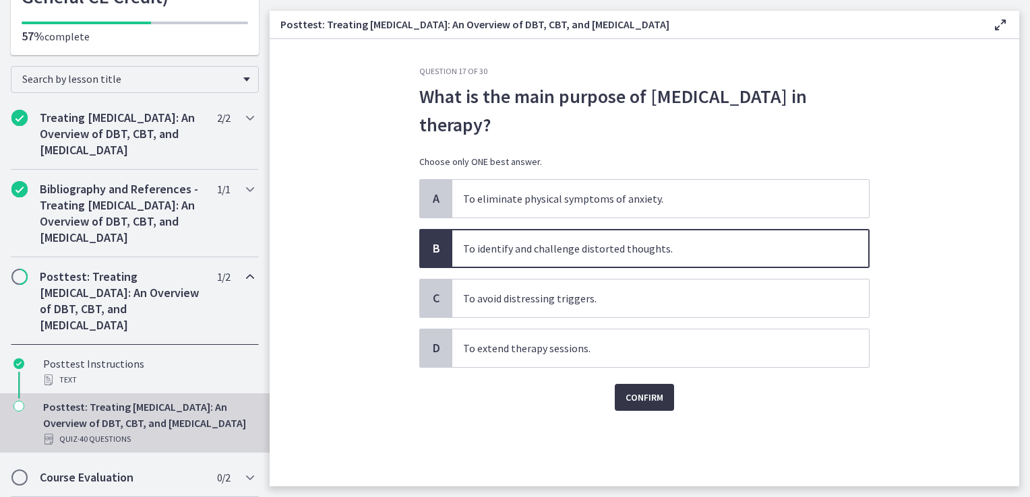
click at [650, 399] on span "Confirm" at bounding box center [644, 398] width 38 height 16
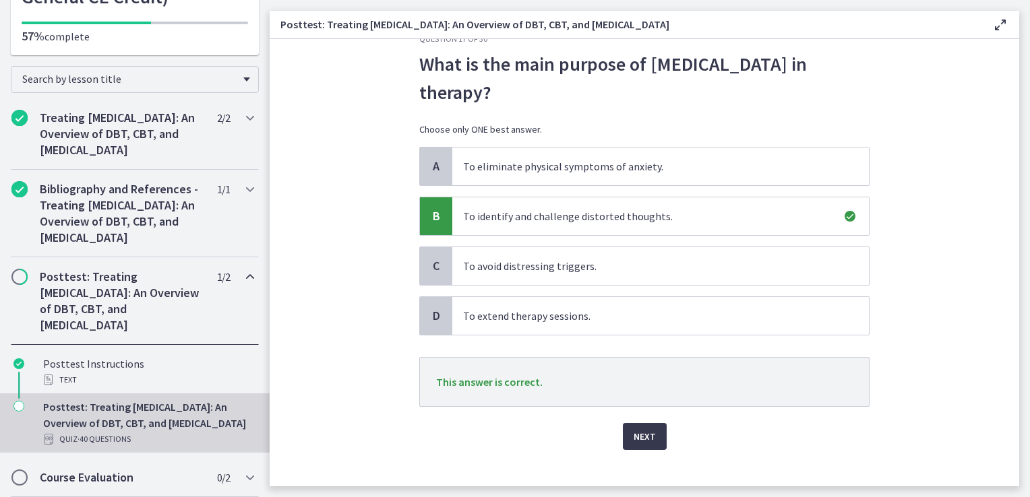
scroll to position [48, 0]
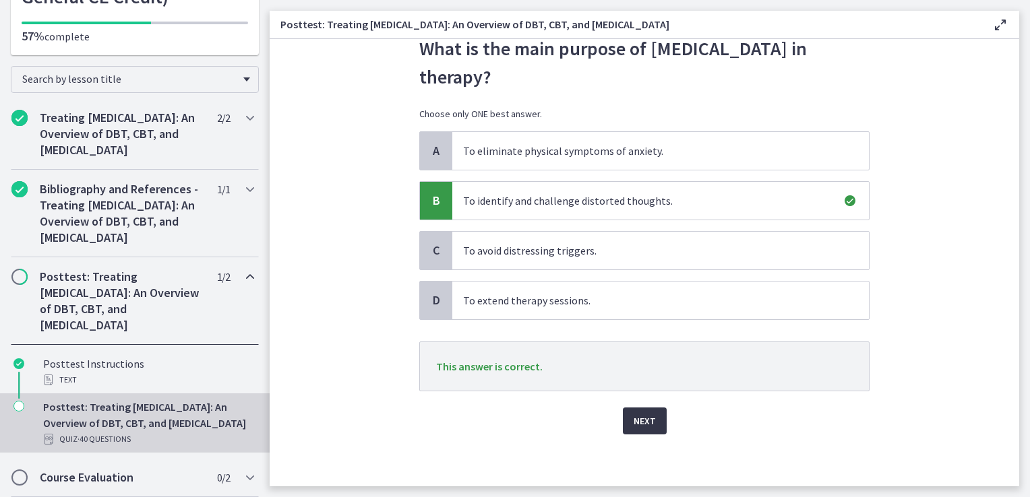
click at [638, 422] on span "Next" at bounding box center [645, 421] width 22 height 16
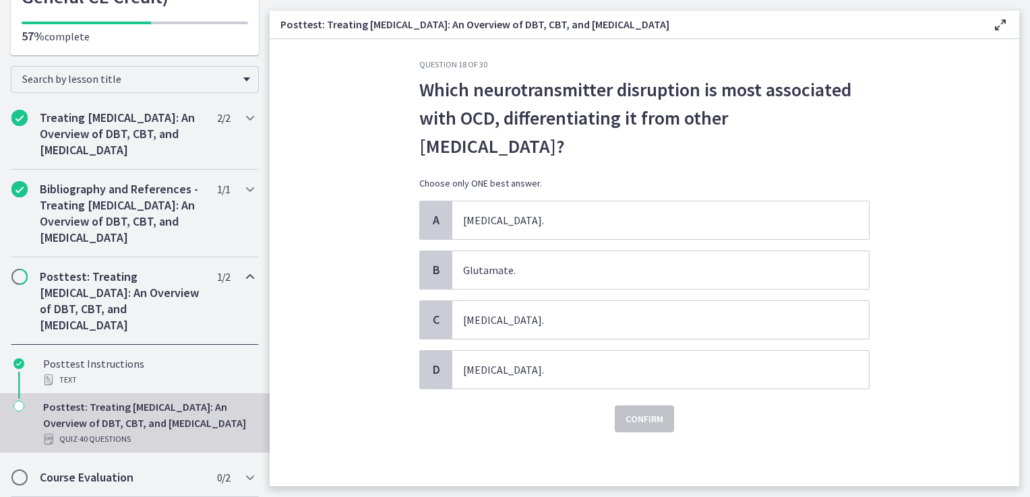
scroll to position [0, 0]
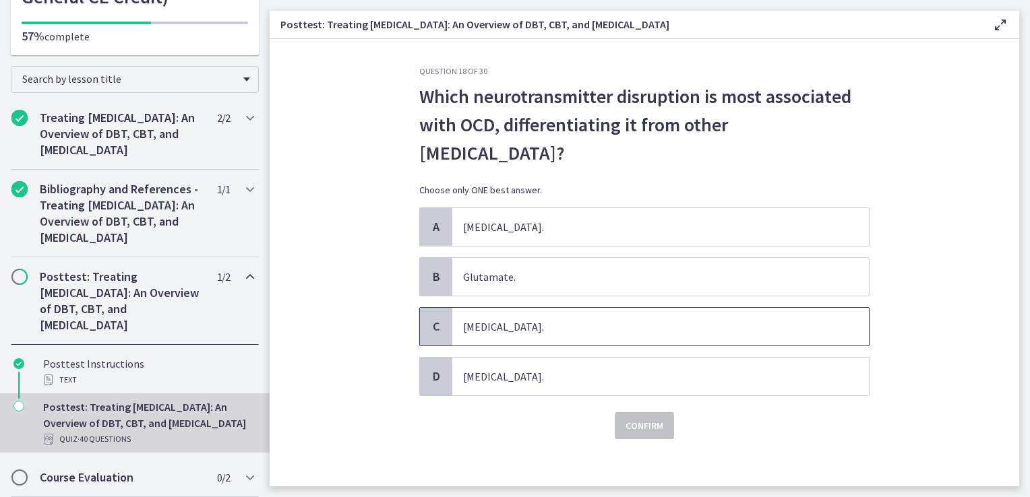
click at [528, 324] on span "[MEDICAL_DATA]." at bounding box center [660, 327] width 417 height 38
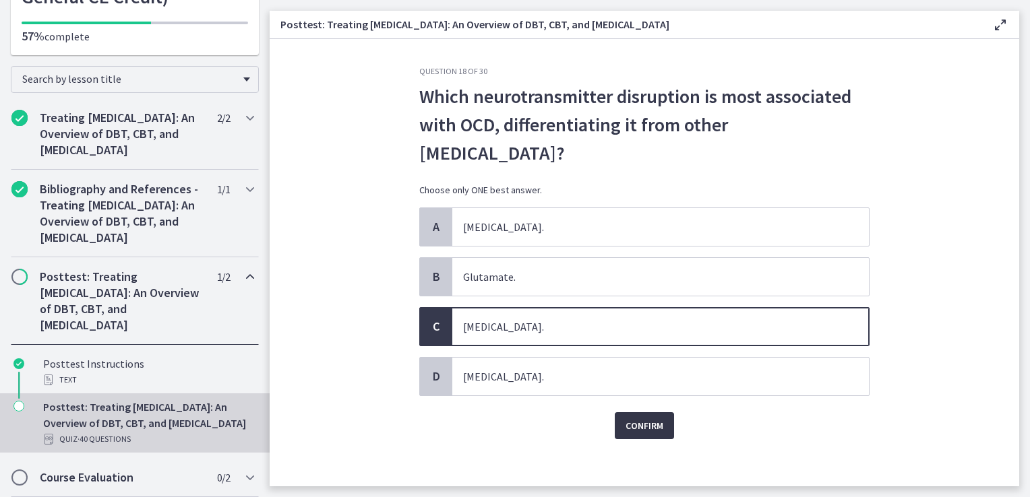
click at [627, 419] on span "Confirm" at bounding box center [644, 426] width 38 height 16
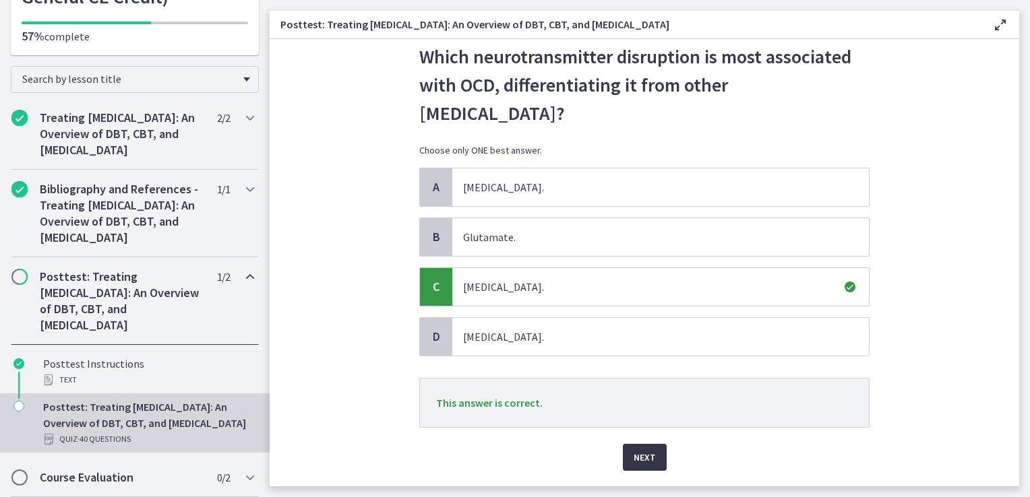
scroll to position [76, 0]
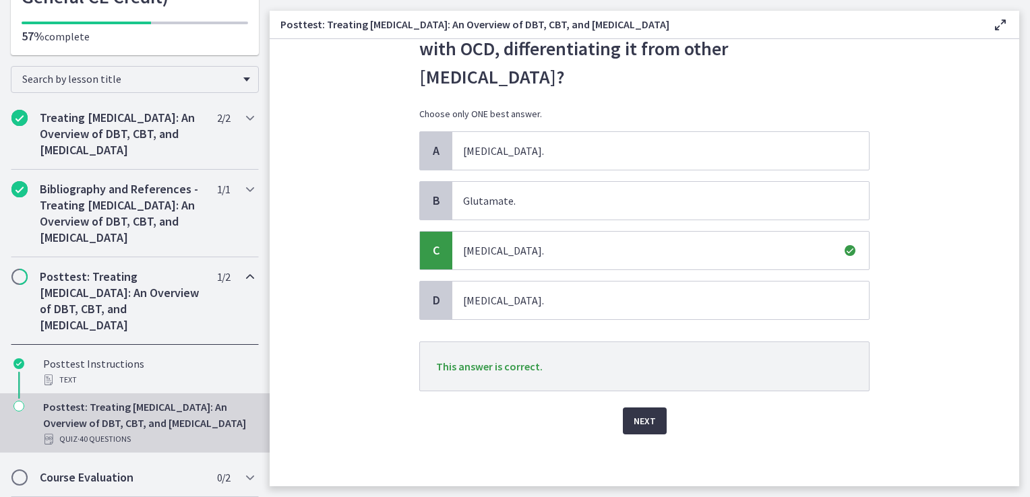
click at [634, 421] on span "Next" at bounding box center [645, 421] width 22 height 16
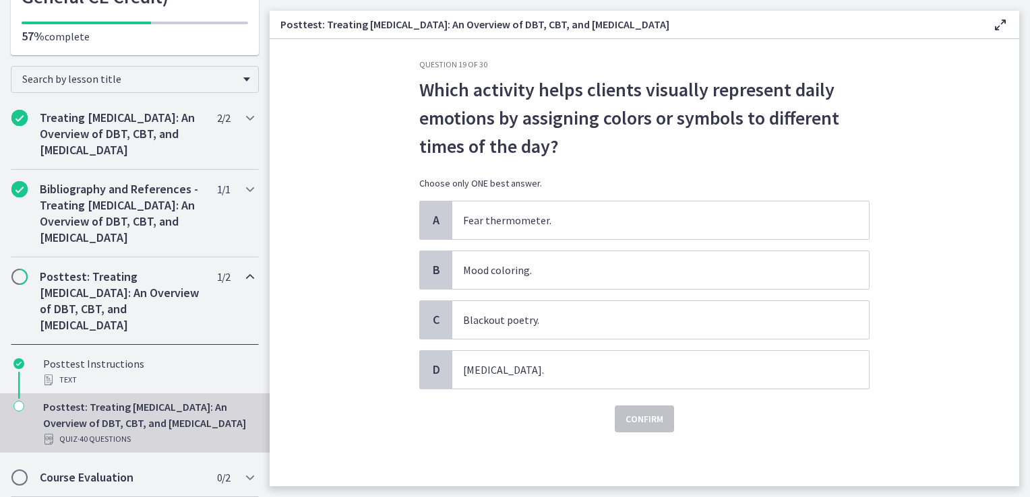
scroll to position [0, 0]
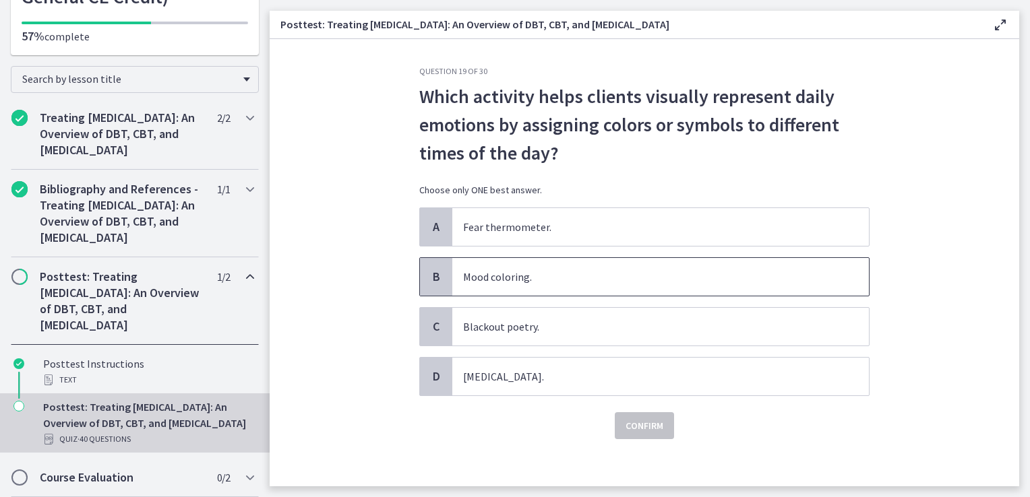
click at [577, 292] on span "Mood coloring." at bounding box center [660, 277] width 417 height 38
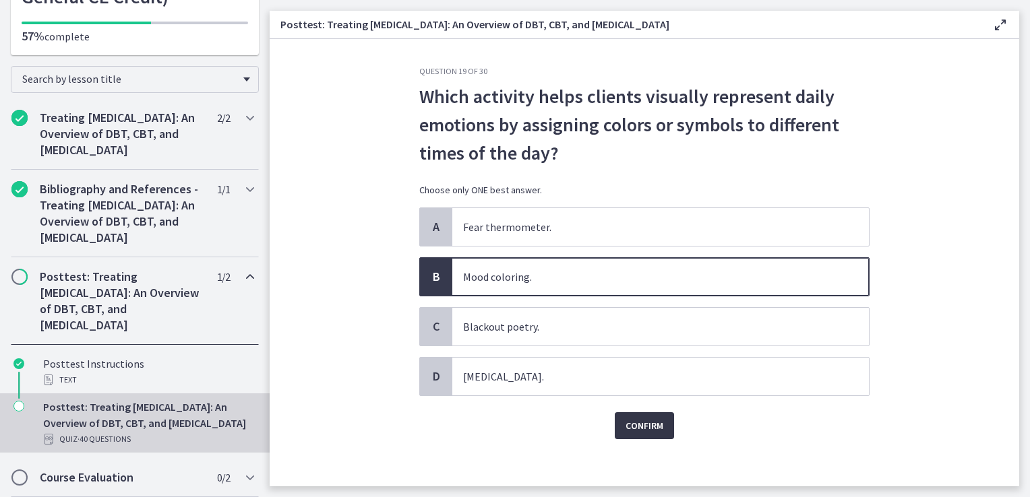
click at [625, 421] on span "Confirm" at bounding box center [644, 426] width 38 height 16
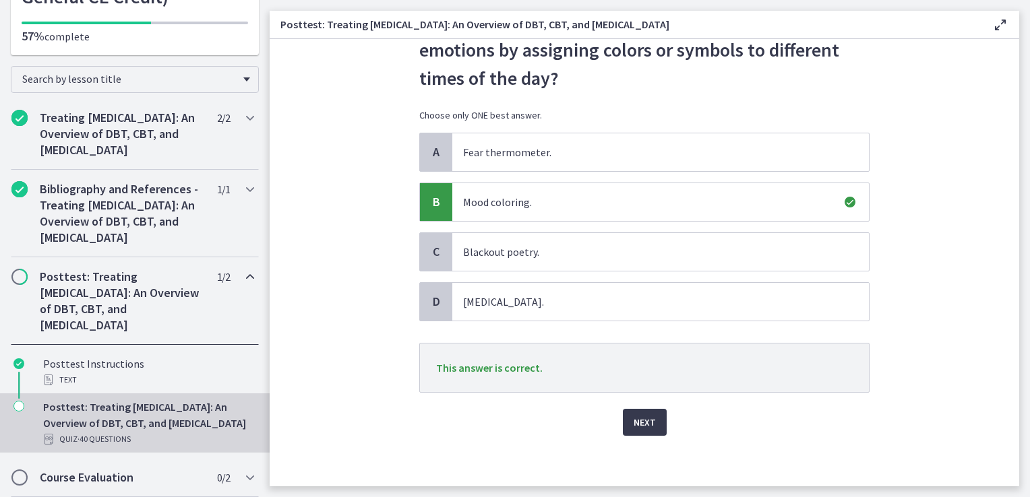
scroll to position [76, 0]
click at [634, 424] on span "Next" at bounding box center [645, 421] width 22 height 16
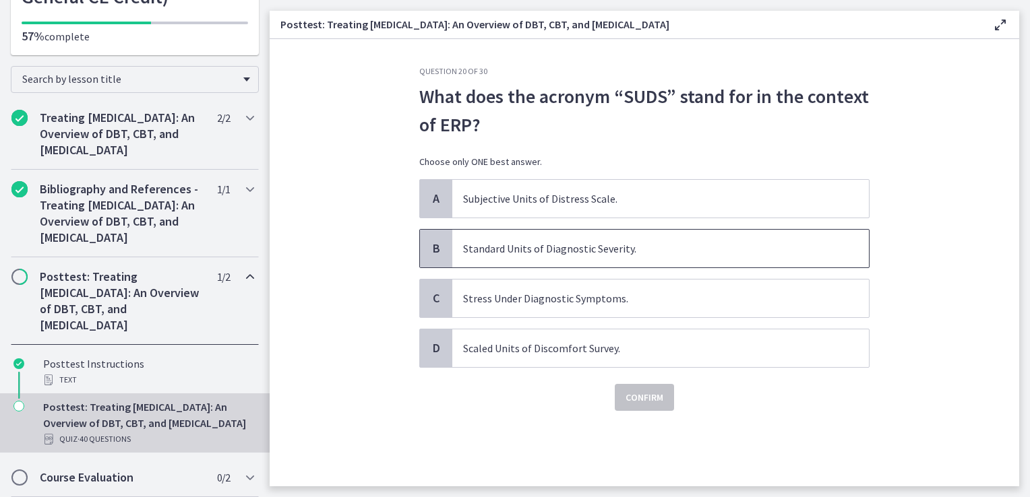
click at [563, 261] on span "Standard Units of Diagnostic Severity." at bounding box center [660, 249] width 417 height 38
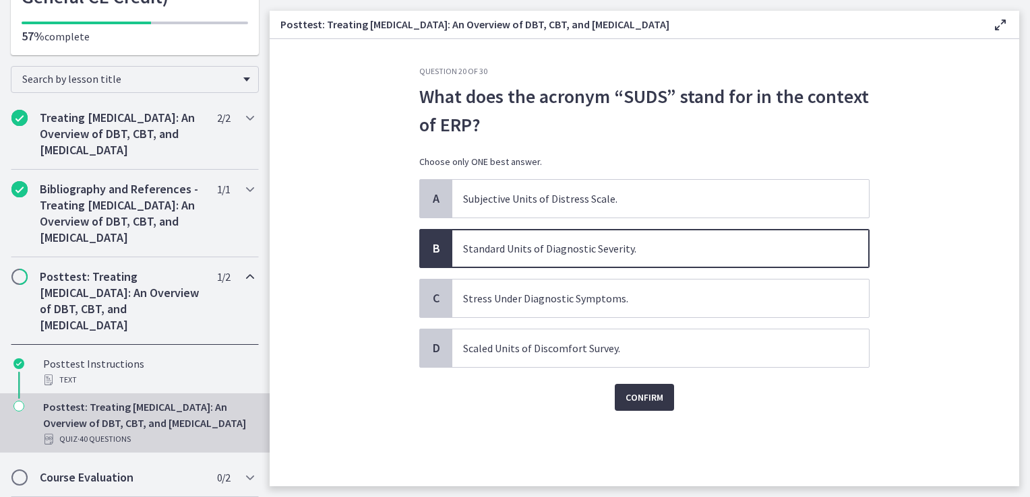
click at [645, 400] on span "Confirm" at bounding box center [644, 398] width 38 height 16
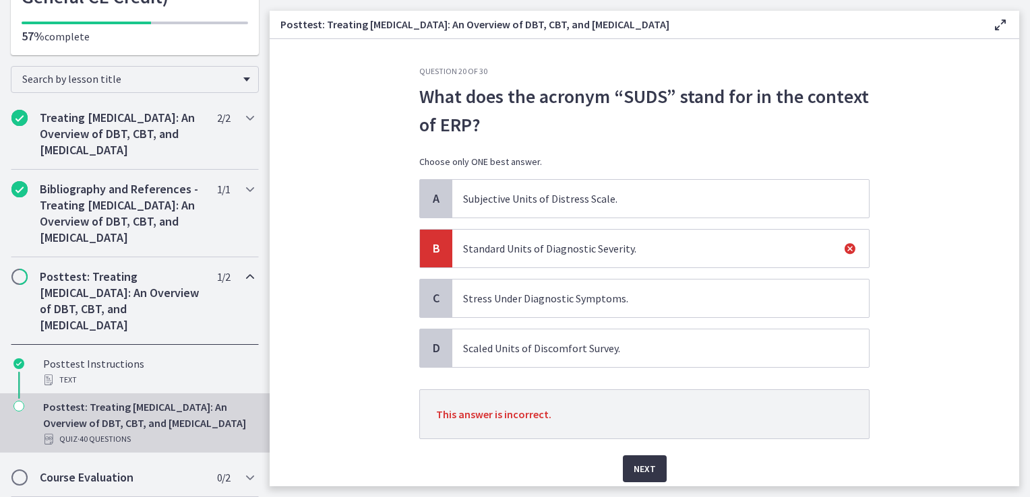
scroll to position [48, 0]
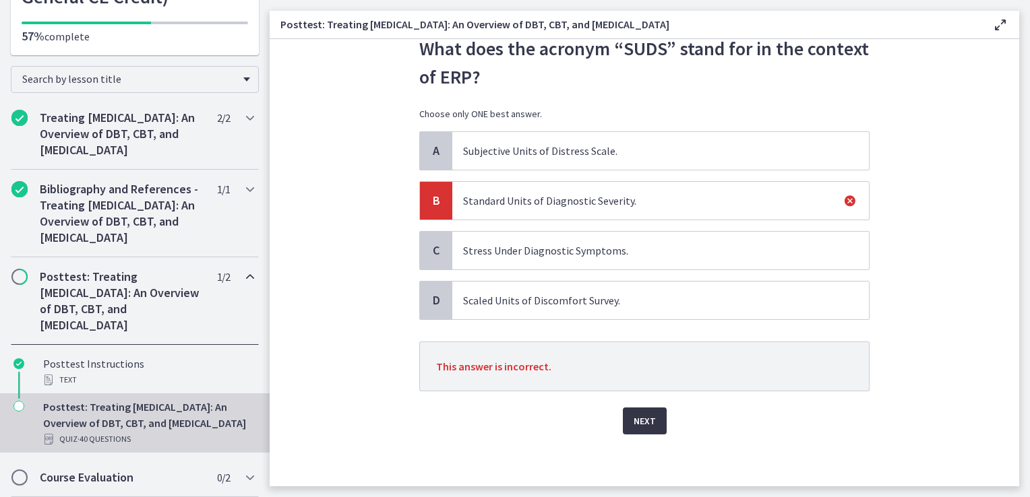
click at [623, 414] on button "Next" at bounding box center [645, 421] width 44 height 27
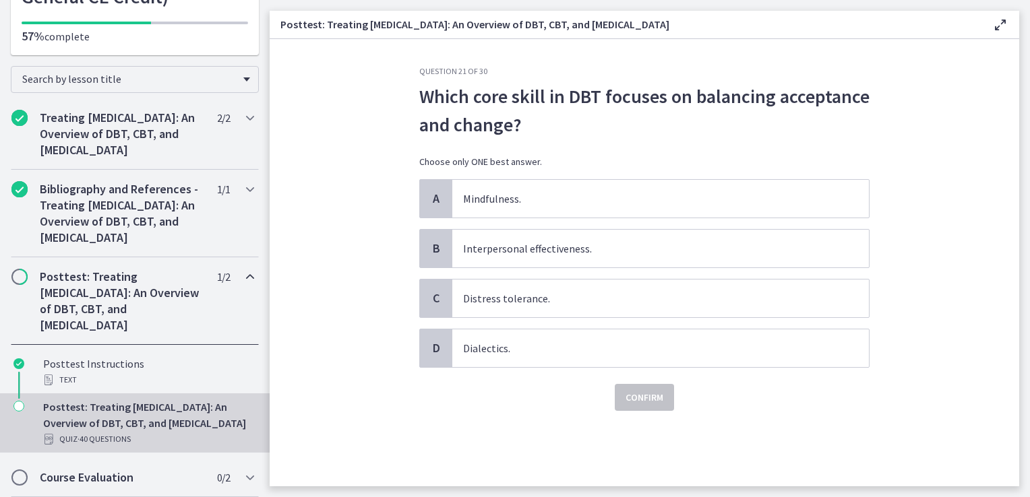
scroll to position [0, 0]
click at [522, 261] on span "Interpersonal effectiveness." at bounding box center [660, 249] width 417 height 38
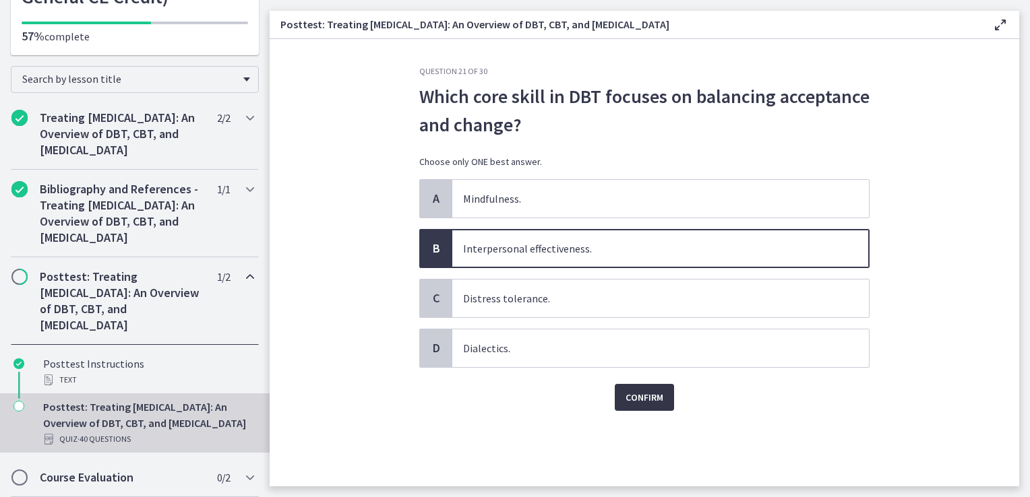
click at [636, 402] on span "Confirm" at bounding box center [644, 398] width 38 height 16
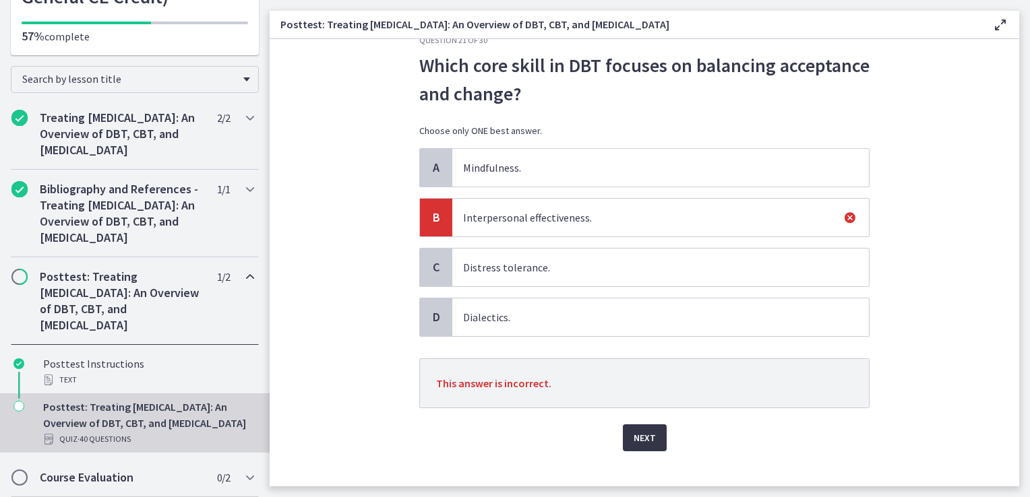
scroll to position [48, 0]
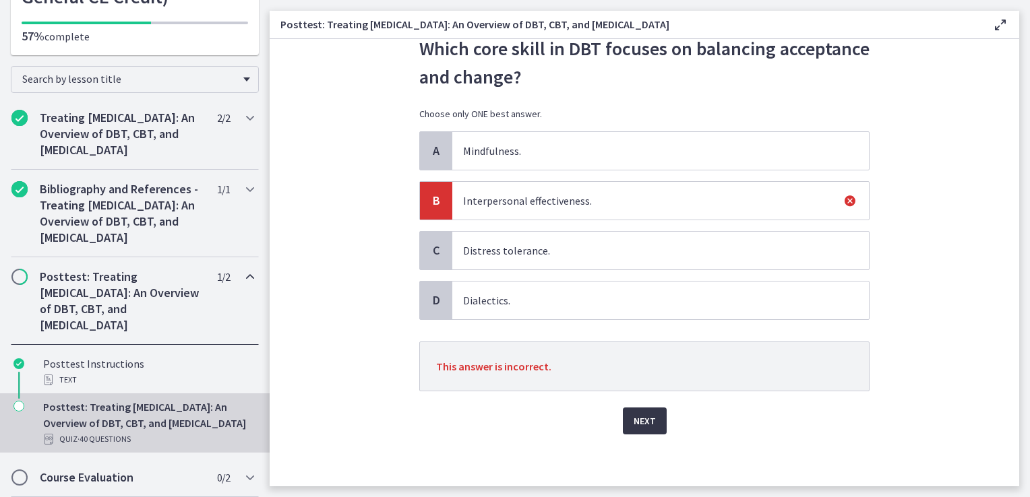
click at [634, 417] on span "Next" at bounding box center [645, 421] width 22 height 16
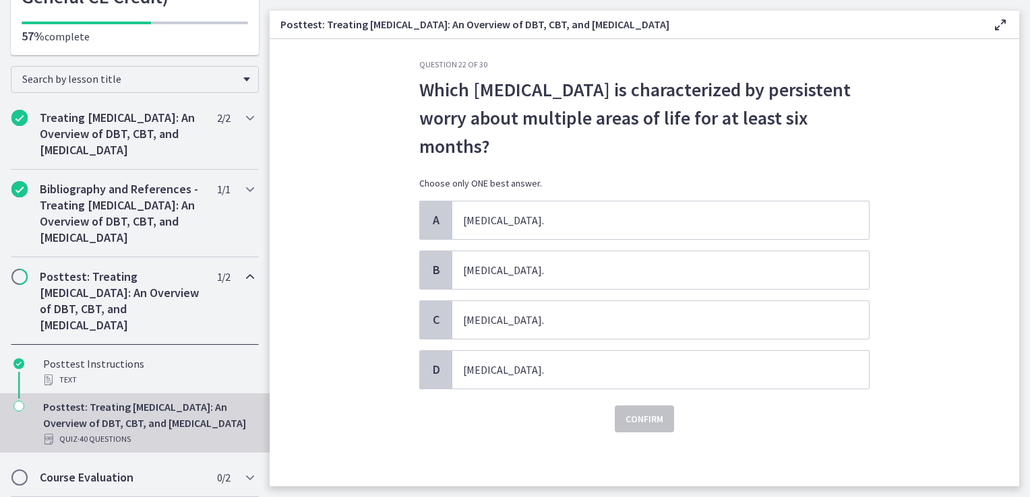
scroll to position [0, 0]
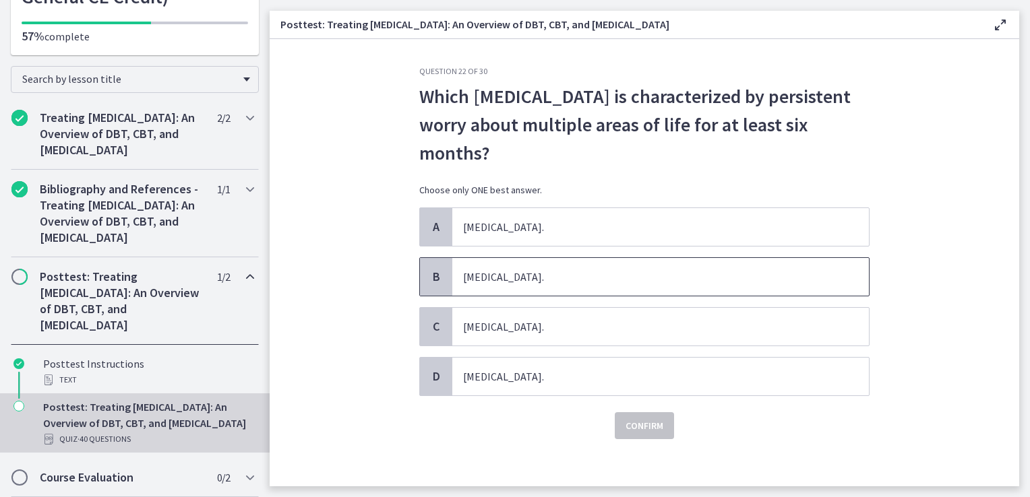
click at [518, 282] on span "[MEDICAL_DATA]." at bounding box center [660, 277] width 417 height 38
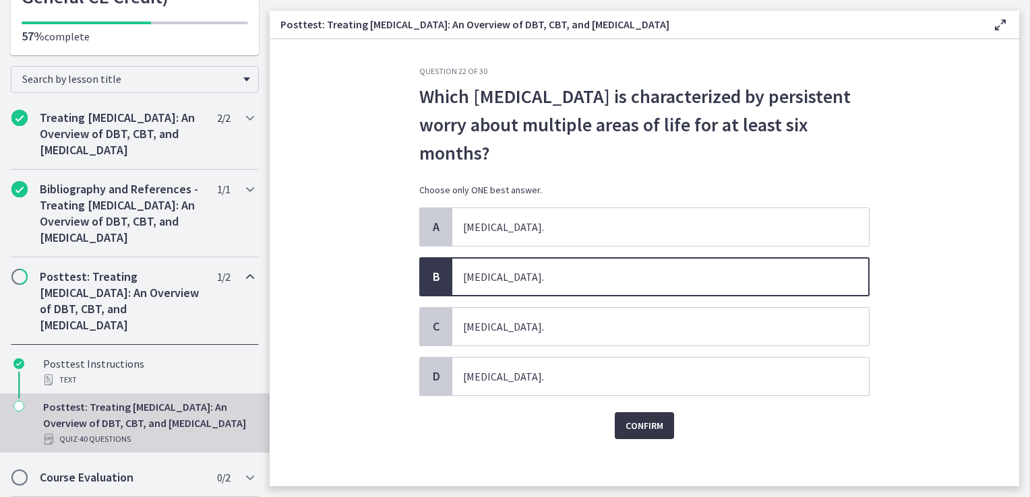
click at [626, 421] on span "Confirm" at bounding box center [644, 426] width 38 height 16
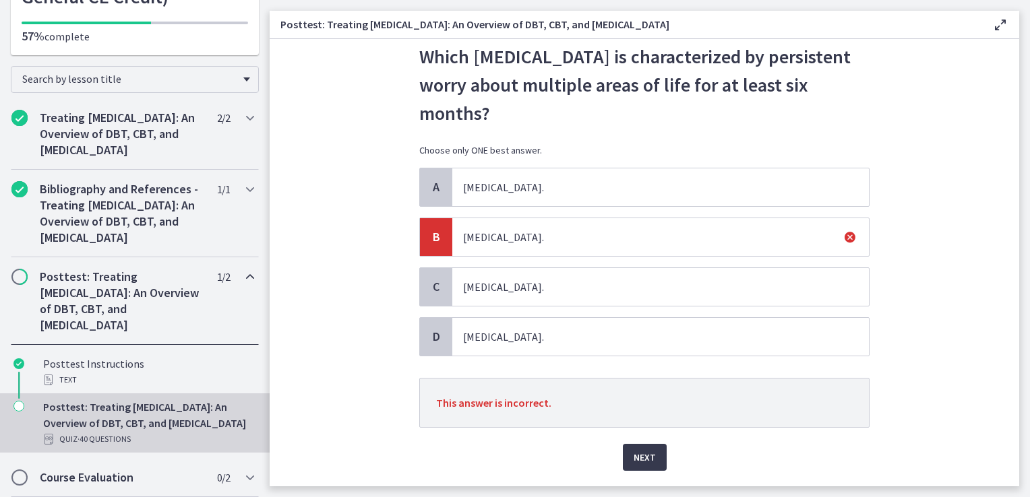
scroll to position [76, 0]
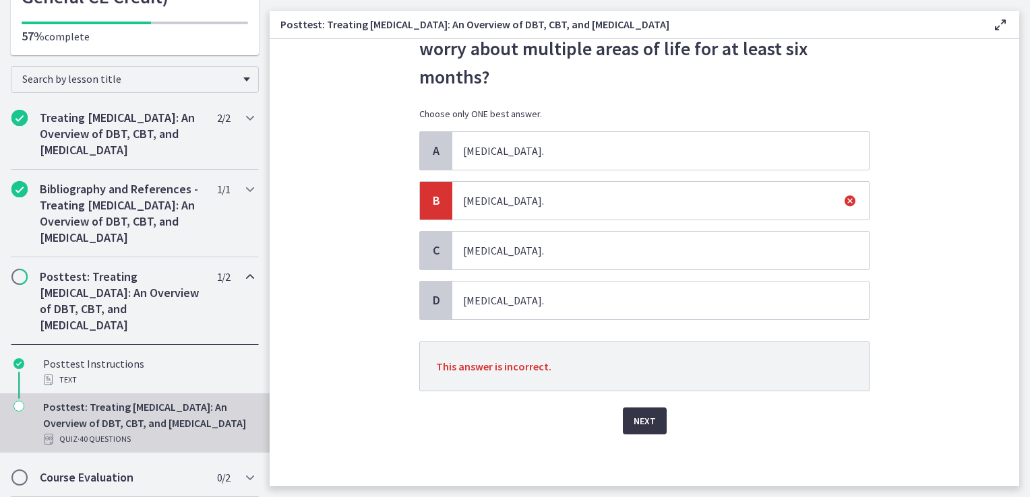
click at [624, 430] on button "Next" at bounding box center [645, 421] width 44 height 27
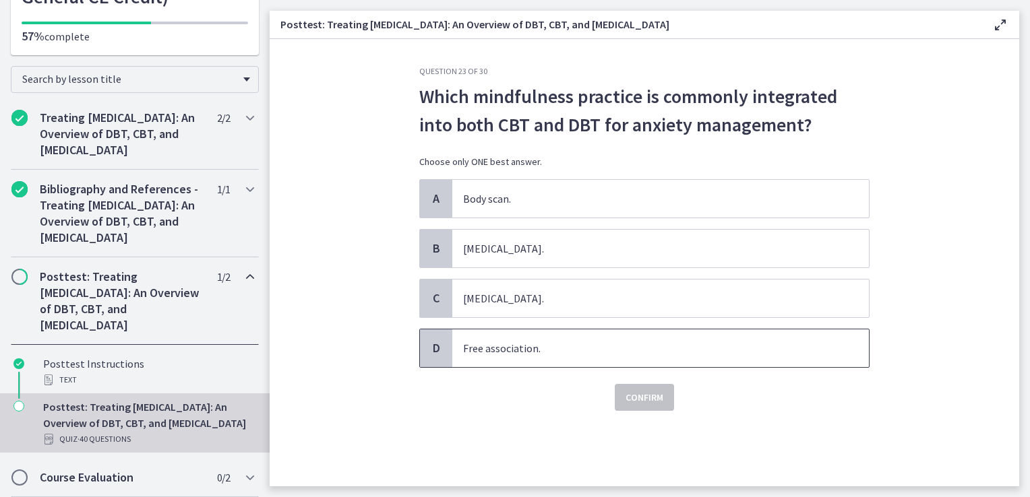
drag, startPoint x: 524, startPoint y: 347, endPoint x: 563, endPoint y: 368, distance: 43.7
click at [524, 348] on span "Free association." at bounding box center [660, 349] width 417 height 38
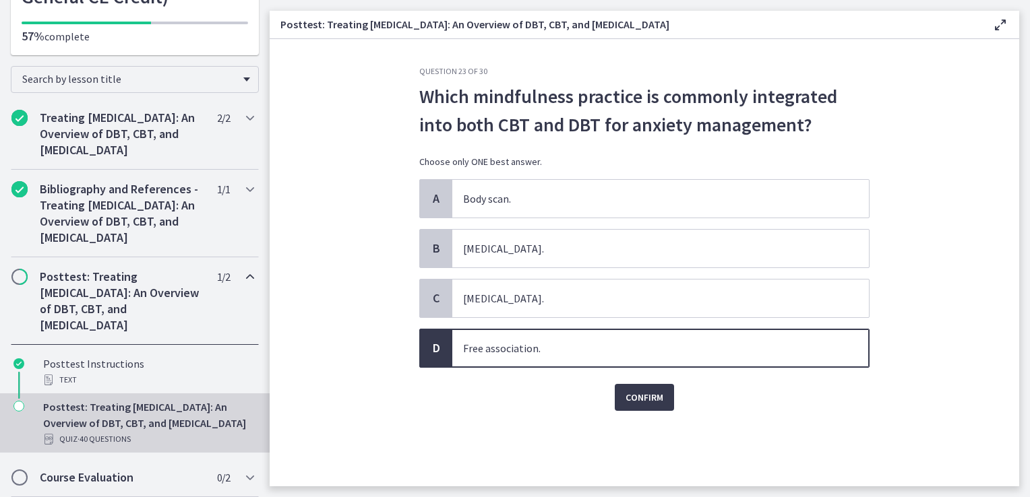
click at [650, 419] on div "Question 23 of 30 Which mindfulness practice is commonly integrated into both C…" at bounding box center [644, 276] width 472 height 421
click at [647, 407] on button "Confirm" at bounding box center [644, 397] width 59 height 27
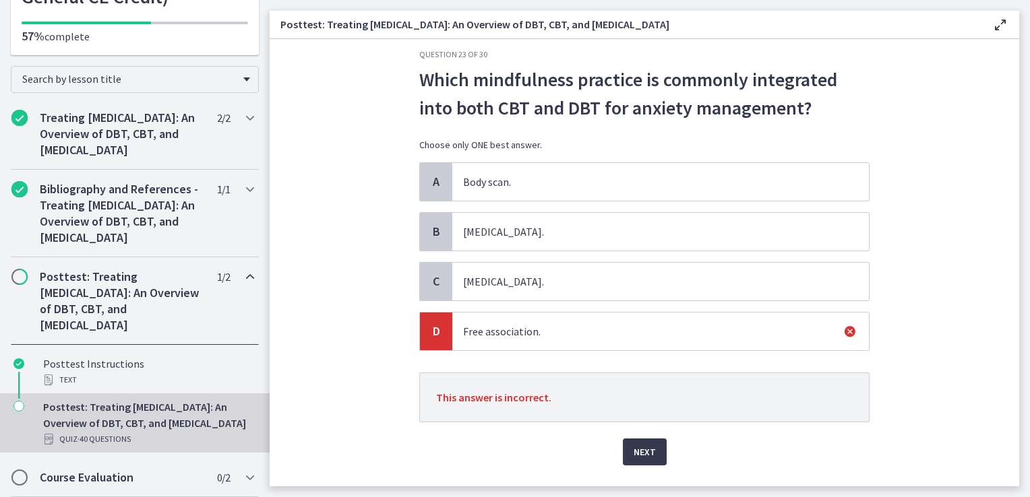
scroll to position [48, 0]
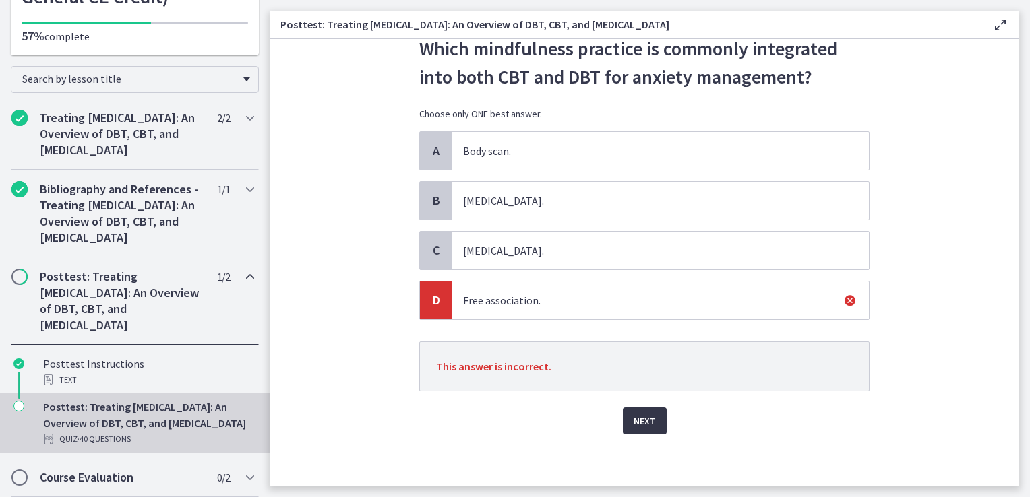
drag, startPoint x: 636, startPoint y: 433, endPoint x: 634, endPoint y: 427, distance: 7.3
click at [634, 429] on div "Question 23 of 30 Which mindfulness practice is commonly integrated into both C…" at bounding box center [644, 228] width 472 height 421
click at [634, 422] on span "Next" at bounding box center [645, 421] width 22 height 16
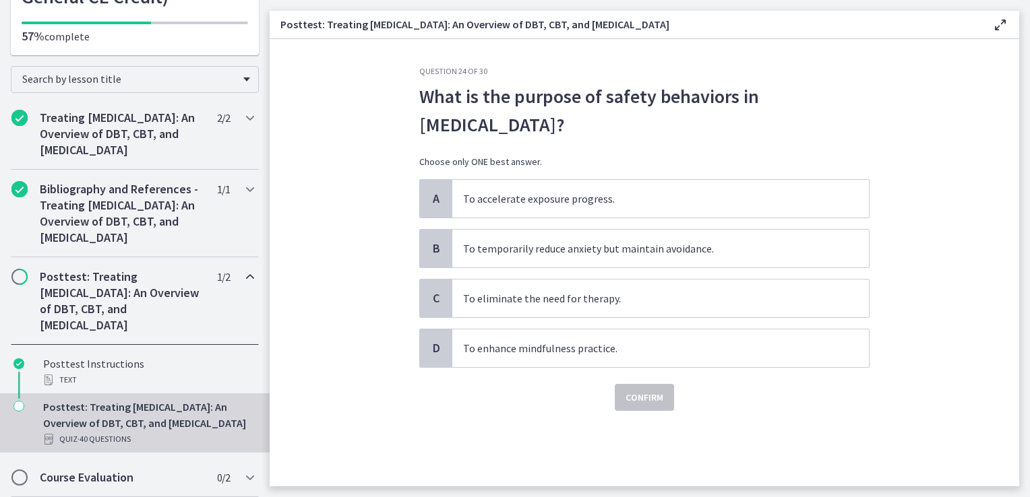
scroll to position [0, 0]
click at [541, 257] on span "To temporarily reduce anxiety but maintain avoidance." at bounding box center [660, 249] width 417 height 38
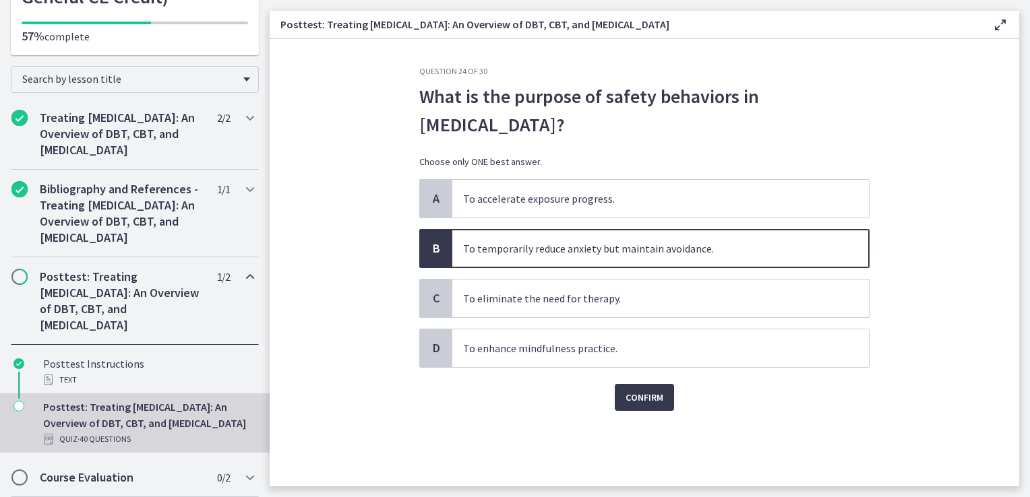
click at [639, 379] on div "Confirm" at bounding box center [644, 389] width 450 height 43
click at [642, 390] on span "Confirm" at bounding box center [644, 398] width 38 height 16
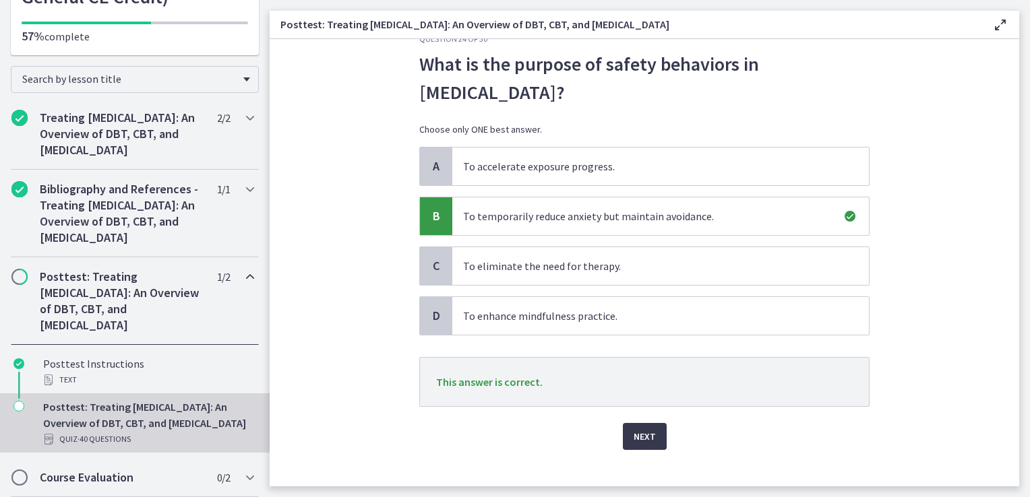
scroll to position [48, 0]
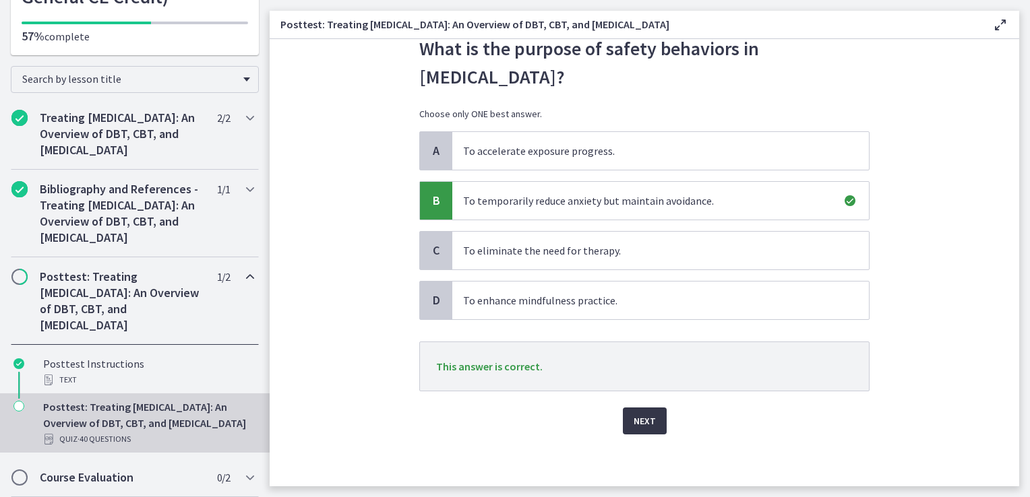
click at [634, 422] on span "Next" at bounding box center [645, 421] width 22 height 16
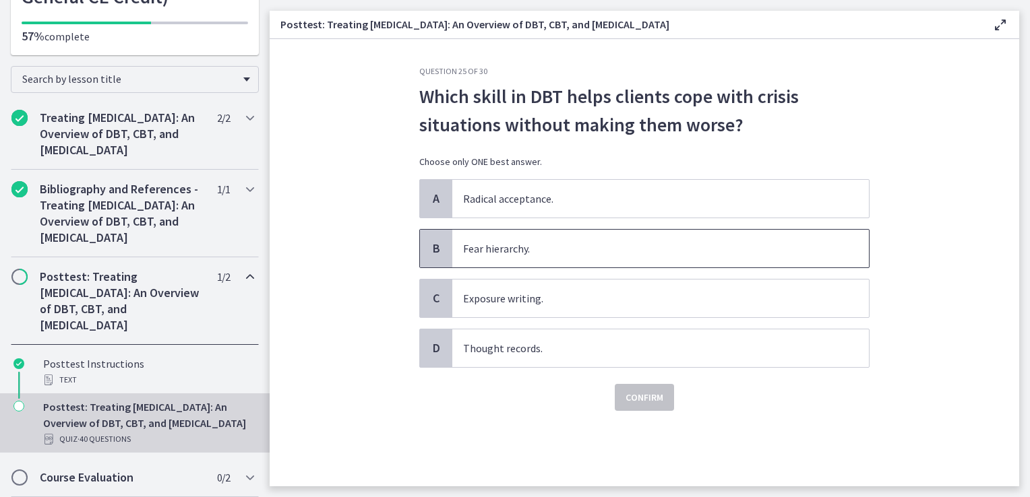
click at [492, 249] on span "Fear hierarchy." at bounding box center [660, 249] width 417 height 38
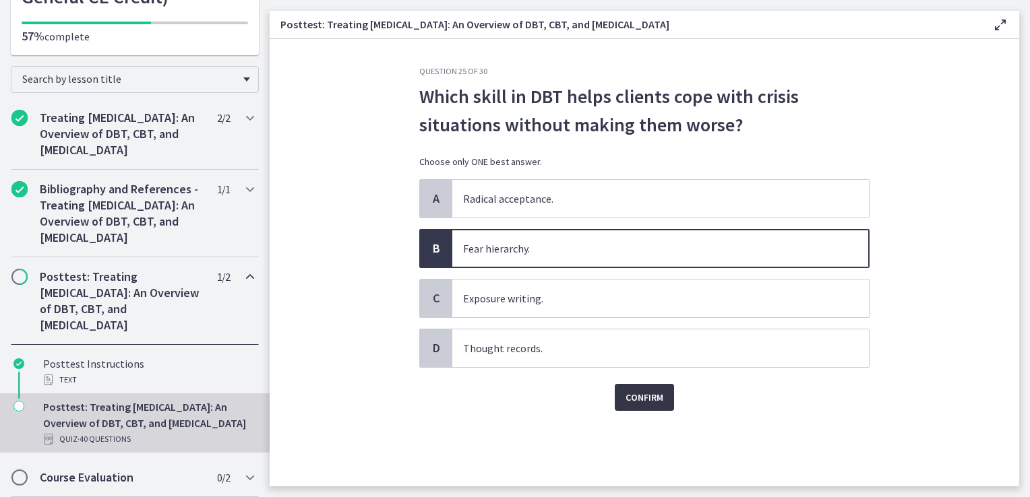
click at [642, 401] on span "Confirm" at bounding box center [644, 398] width 38 height 16
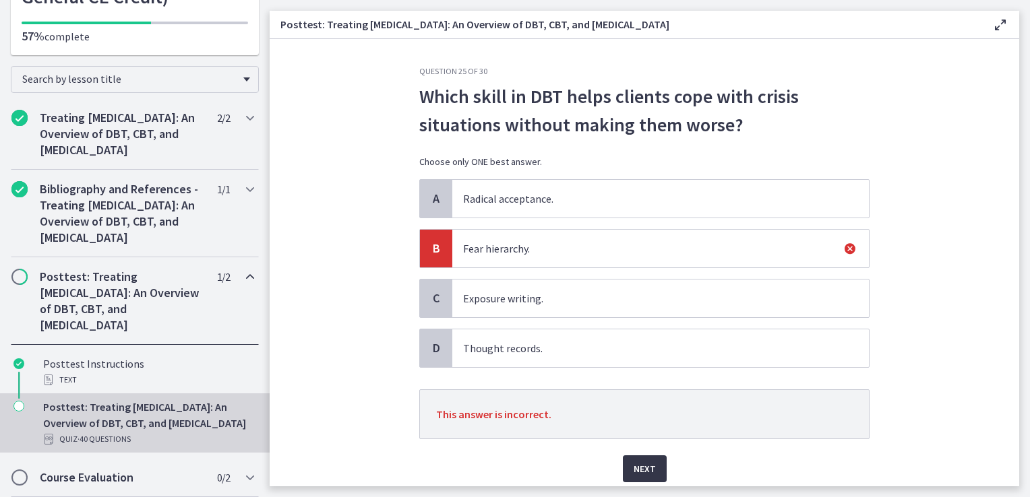
scroll to position [48, 0]
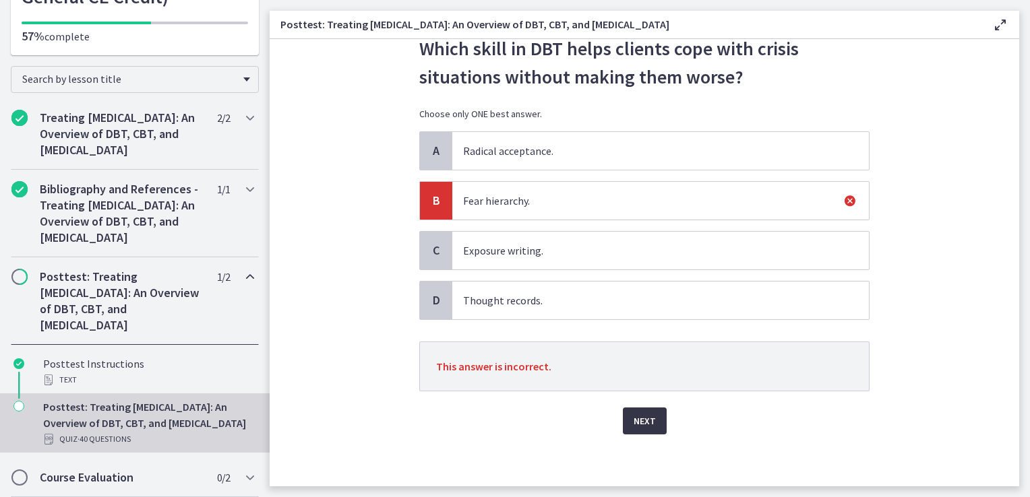
click at [634, 425] on span "Next" at bounding box center [645, 421] width 22 height 16
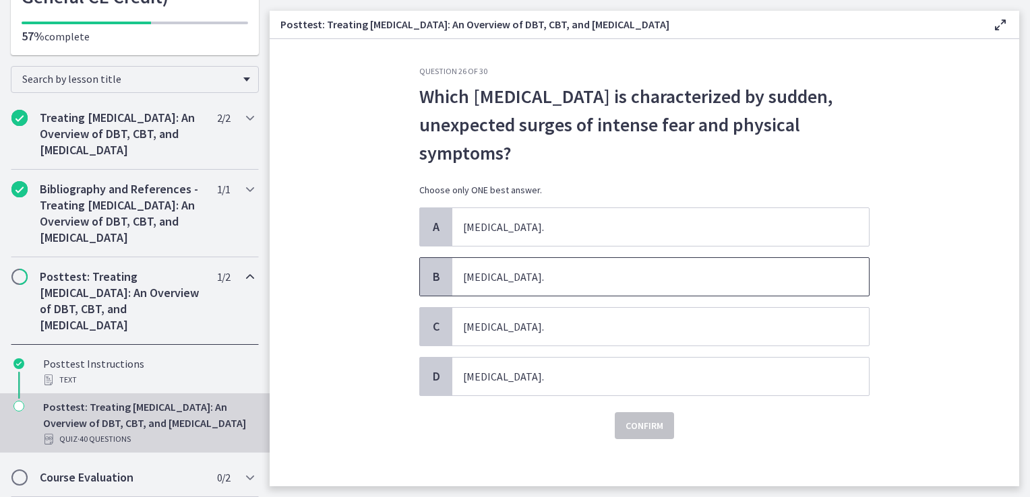
drag, startPoint x: 523, startPoint y: 261, endPoint x: 550, endPoint y: 290, distance: 40.1
click at [522, 258] on span "[MEDICAL_DATA]." at bounding box center [660, 277] width 417 height 38
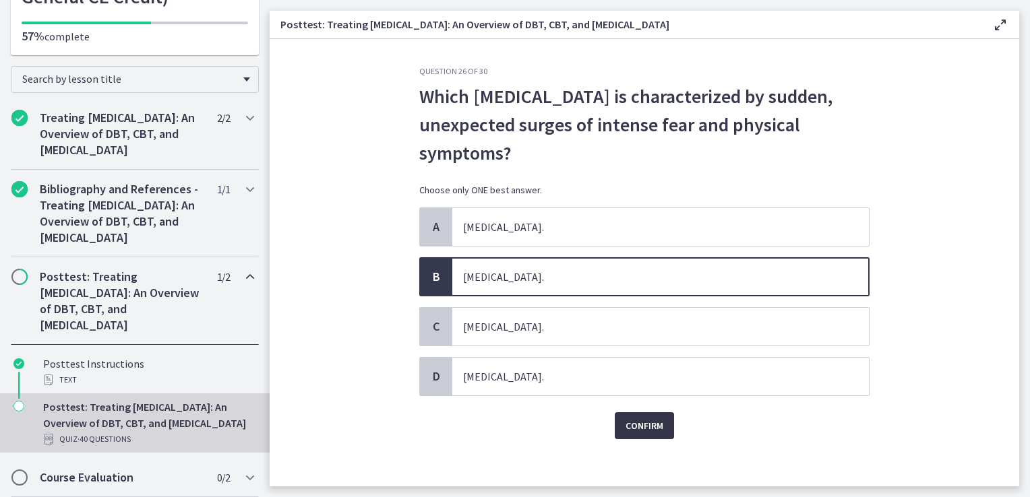
click at [632, 421] on span "Confirm" at bounding box center [644, 426] width 38 height 16
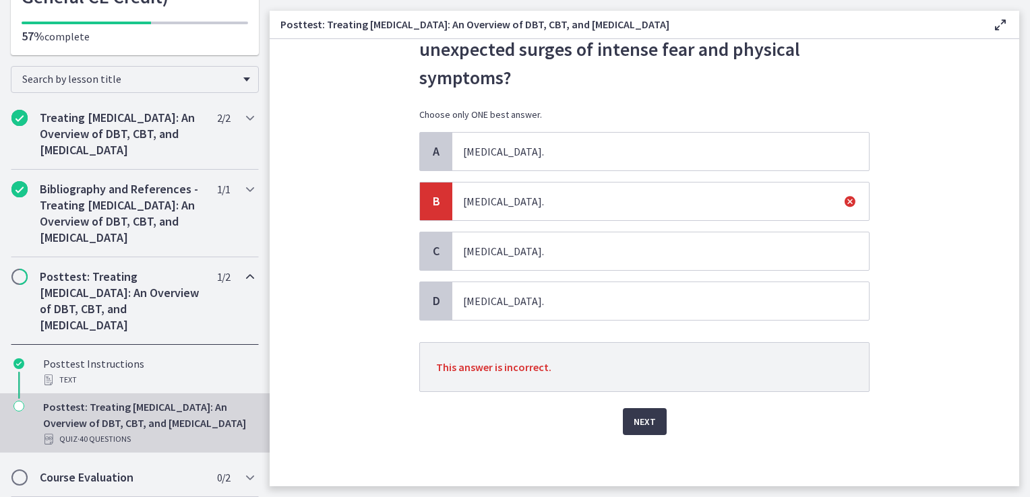
scroll to position [76, 0]
click at [645, 414] on span "Next" at bounding box center [645, 421] width 22 height 16
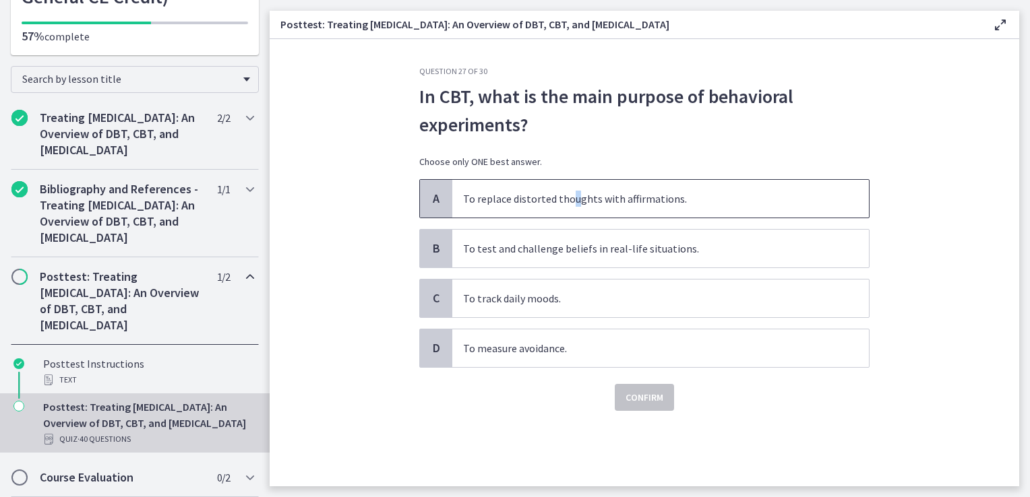
click at [572, 196] on span "To replace distorted thoughts with affirmations." at bounding box center [660, 199] width 417 height 38
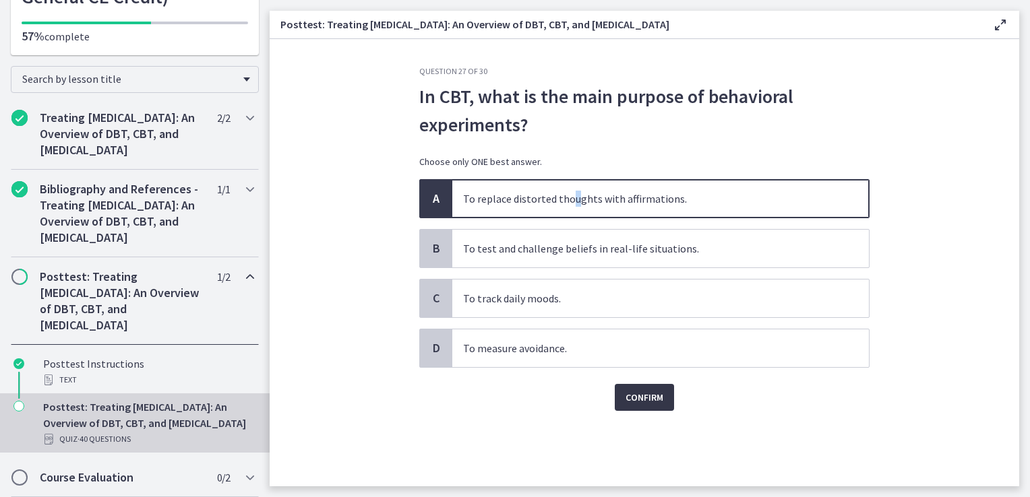
click at [654, 397] on span "Confirm" at bounding box center [644, 398] width 38 height 16
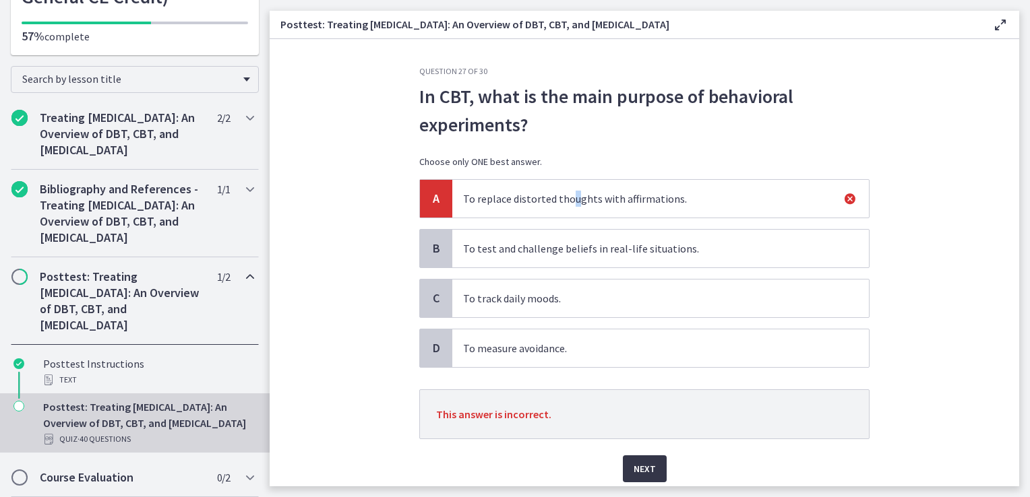
click at [640, 465] on span "Next" at bounding box center [645, 469] width 22 height 16
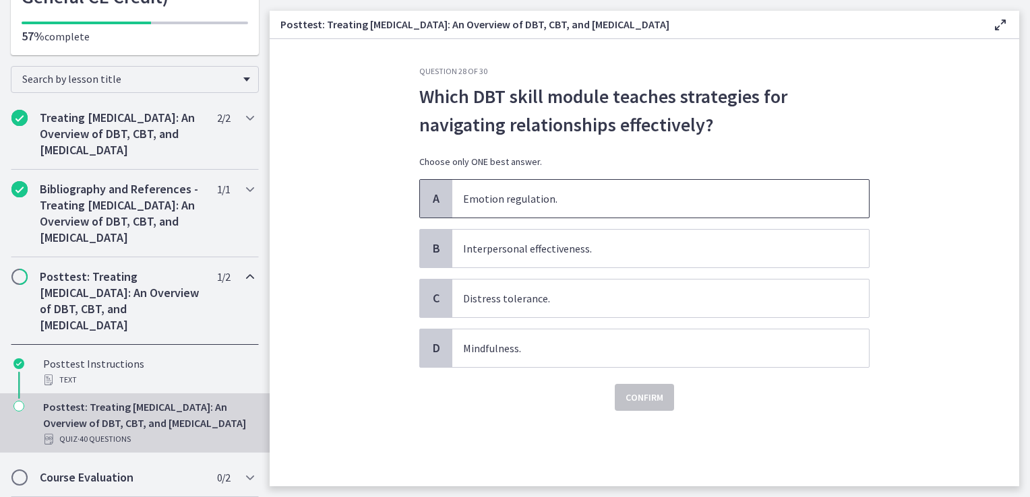
click at [553, 204] on span "Emotion regulation." at bounding box center [660, 199] width 417 height 38
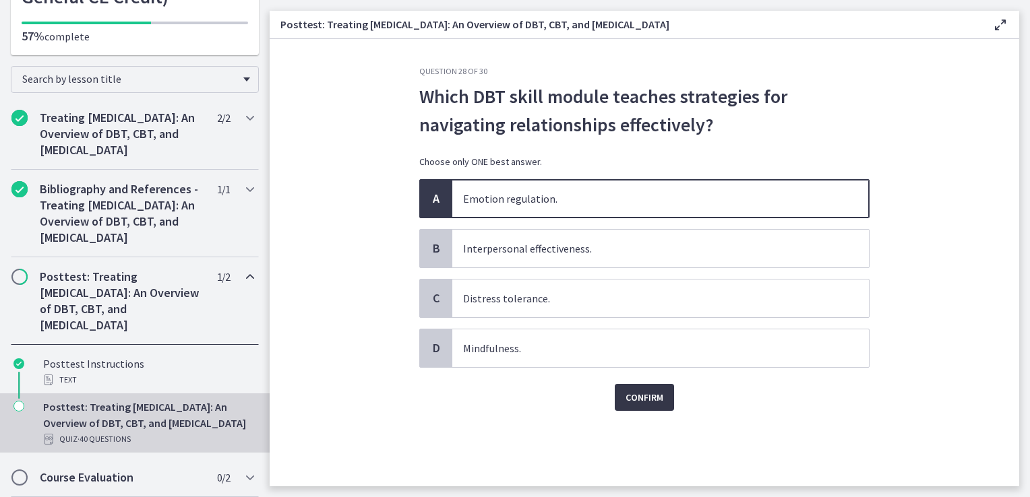
click at [638, 390] on span "Confirm" at bounding box center [644, 398] width 38 height 16
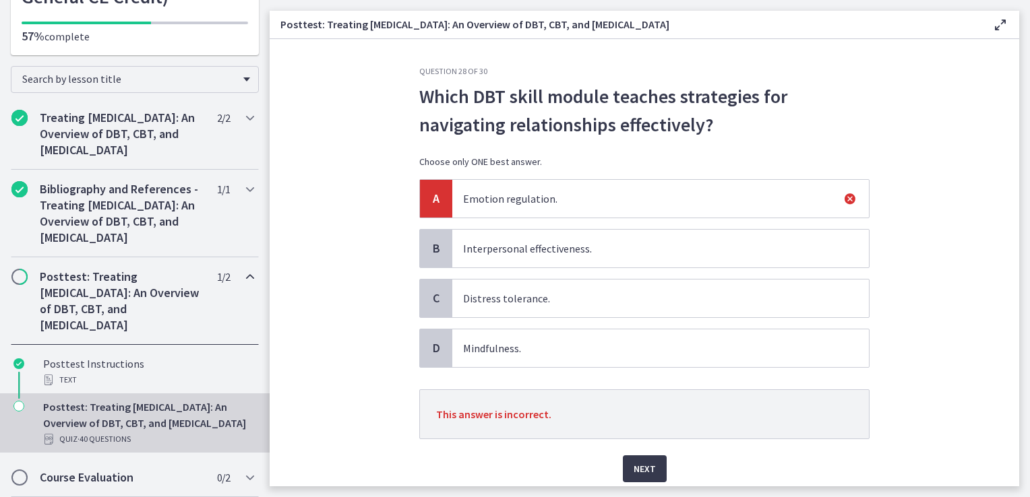
scroll to position [48, 0]
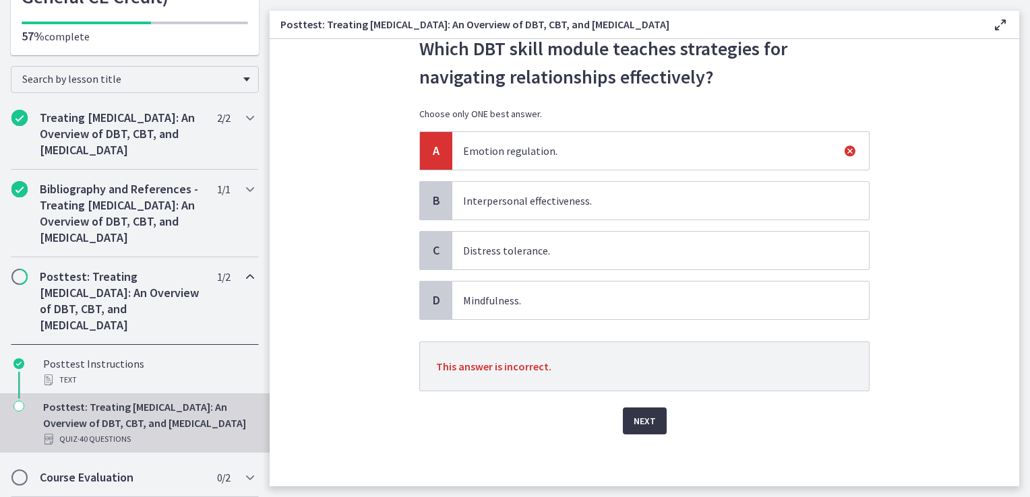
click at [634, 413] on span "Next" at bounding box center [645, 421] width 22 height 16
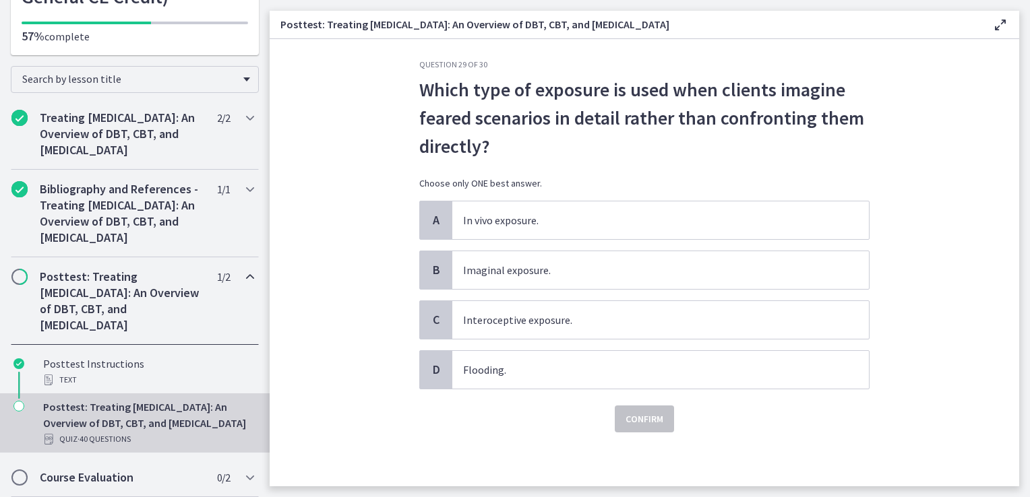
scroll to position [0, 0]
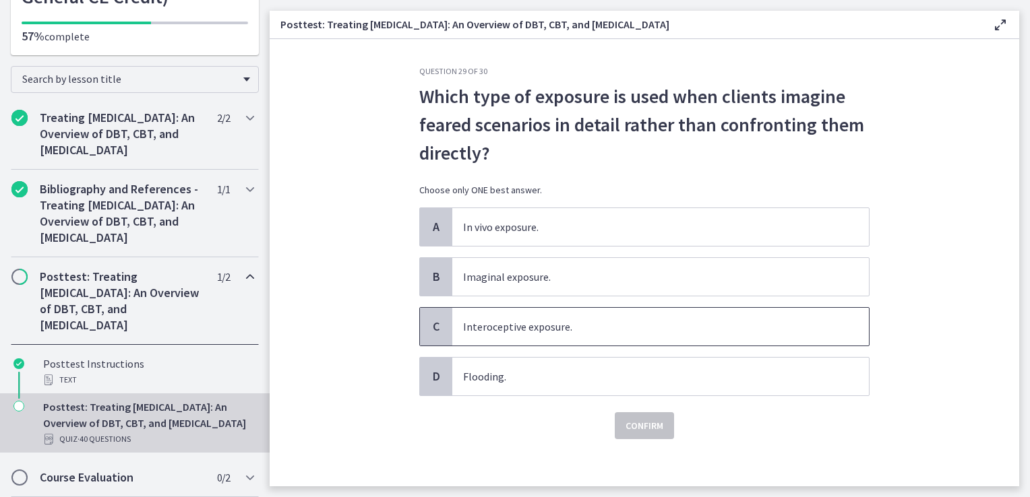
click at [559, 335] on span "Interoceptive exposure." at bounding box center [660, 327] width 417 height 38
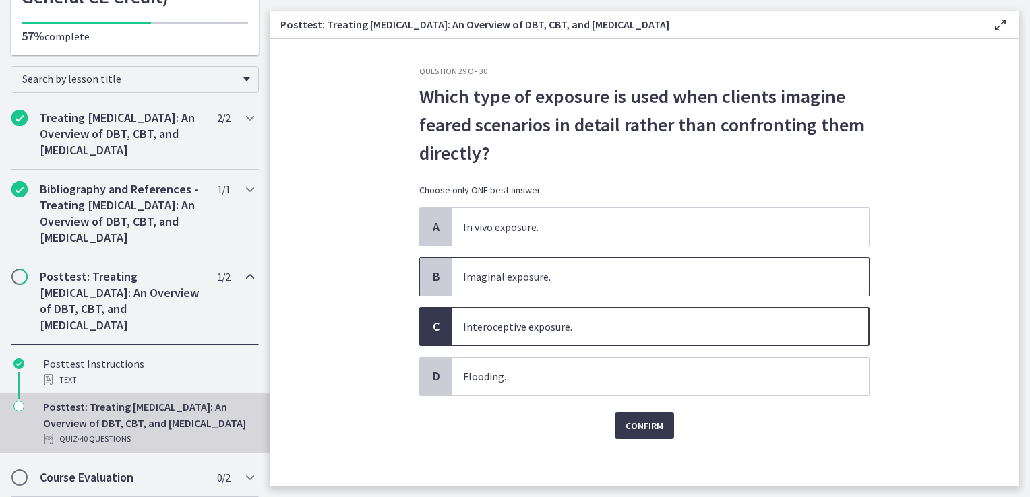
click at [553, 279] on span "Imaginal exposure." at bounding box center [660, 277] width 417 height 38
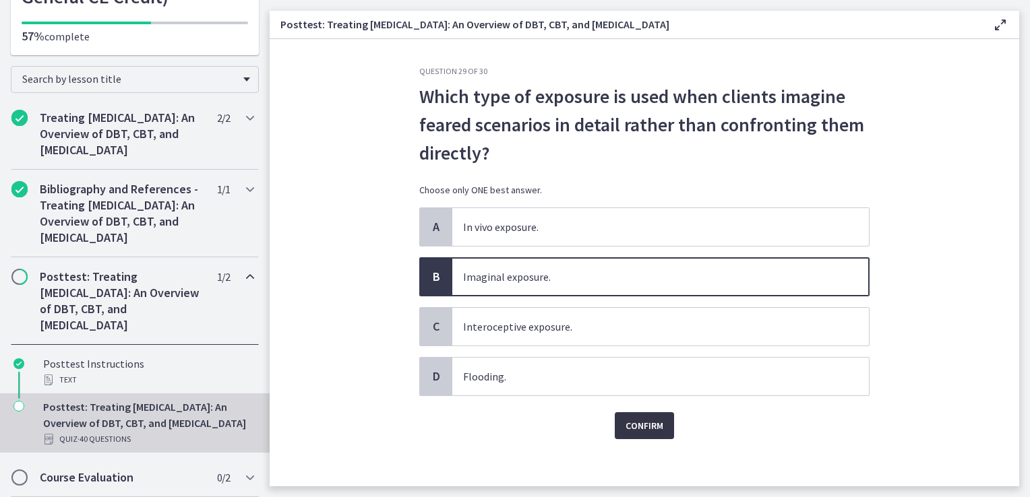
click at [625, 419] on span "Confirm" at bounding box center [644, 426] width 38 height 16
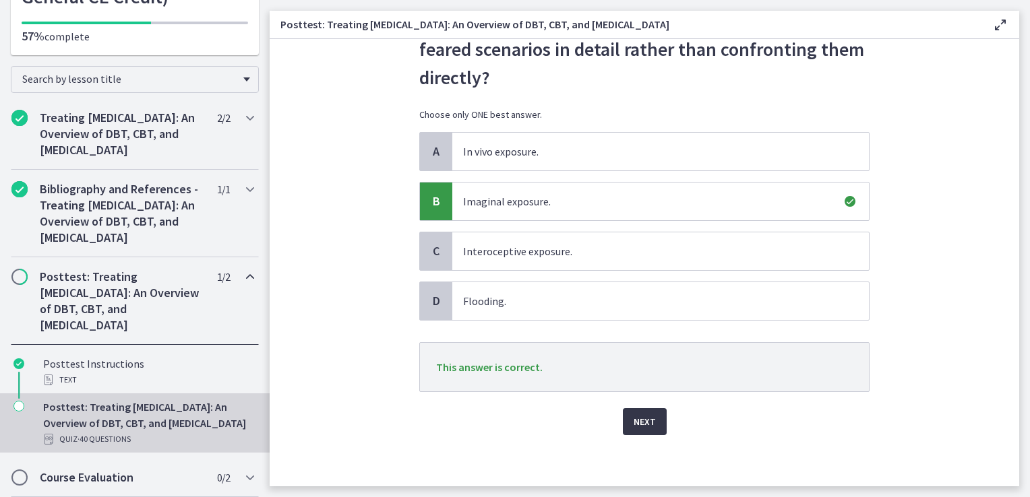
scroll to position [76, 0]
click at [646, 421] on span "Next" at bounding box center [645, 421] width 22 height 16
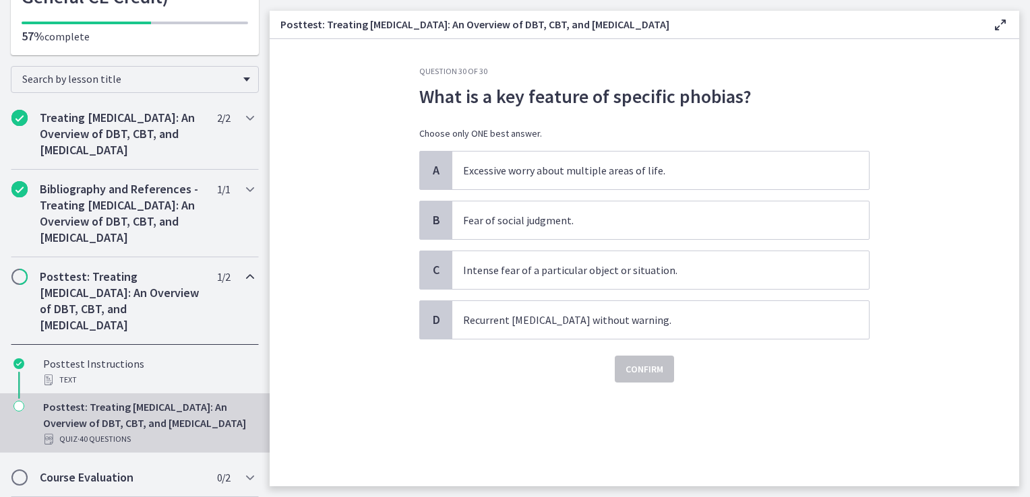
scroll to position [0, 0]
click at [557, 269] on span "Intense fear of a particular object or situation." at bounding box center [660, 270] width 417 height 38
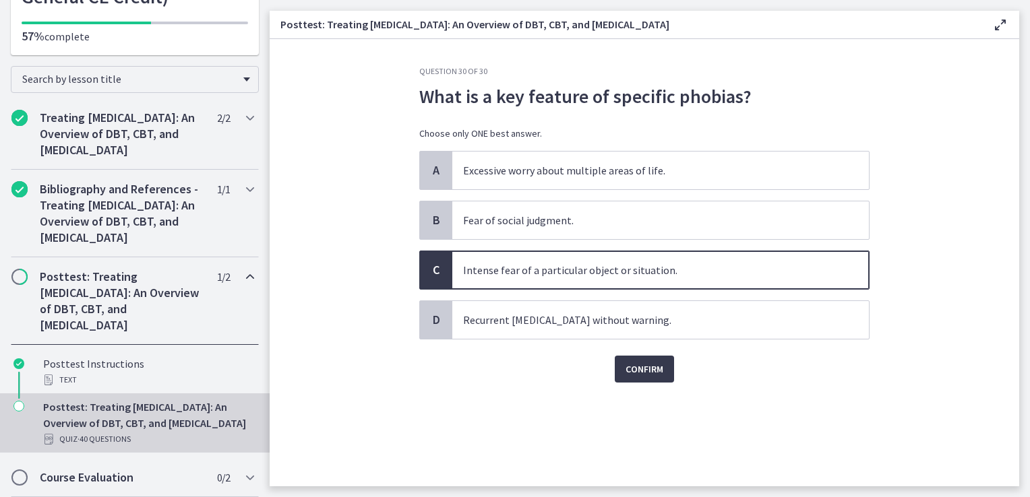
click at [647, 382] on div "Question 30 of 30 What is a key feature of specific phobias? Choose only ONE be…" at bounding box center [644, 276] width 472 height 421
click at [645, 371] on span "Confirm" at bounding box center [644, 369] width 38 height 16
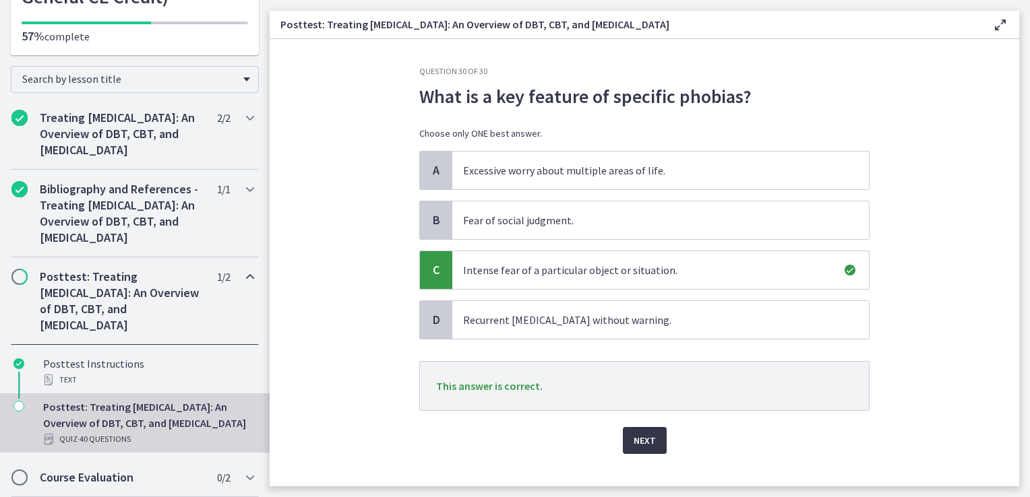
click at [652, 435] on button "Next" at bounding box center [645, 440] width 44 height 27
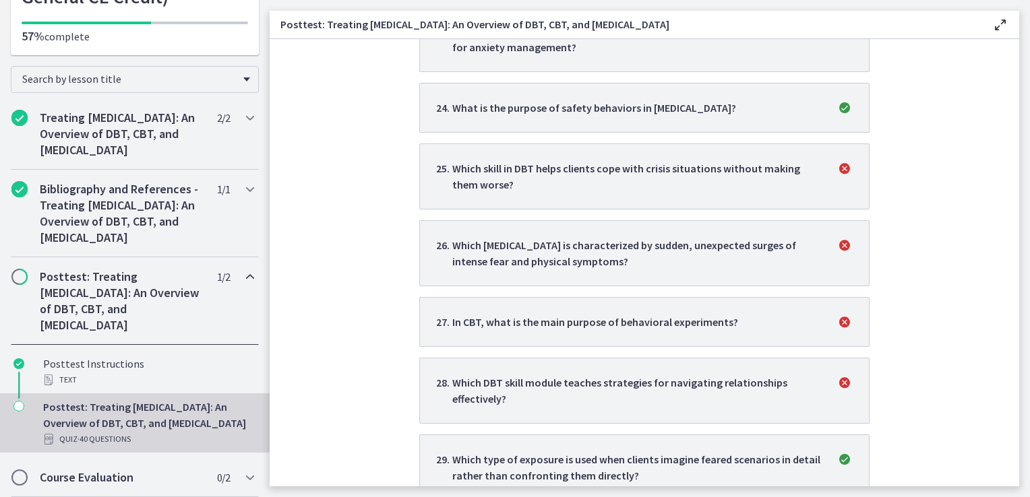
scroll to position [1967, 0]
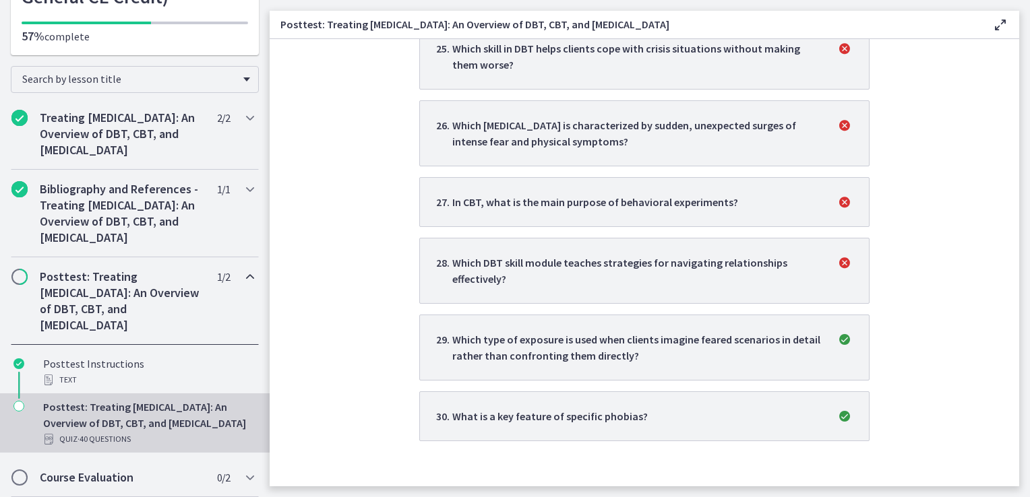
click at [660, 355] on div "Which type of exposure is used when clients imagine feared scenarios in detail …" at bounding box center [636, 348] width 368 height 32
click at [604, 409] on div "What is a key feature of specific phobias?" at bounding box center [549, 416] width 195 height 16
click at [605, 414] on div "What is a key feature of specific phobias?" at bounding box center [549, 416] width 195 height 16
click at [844, 408] on icon "correct" at bounding box center [844, 416] width 16 height 16
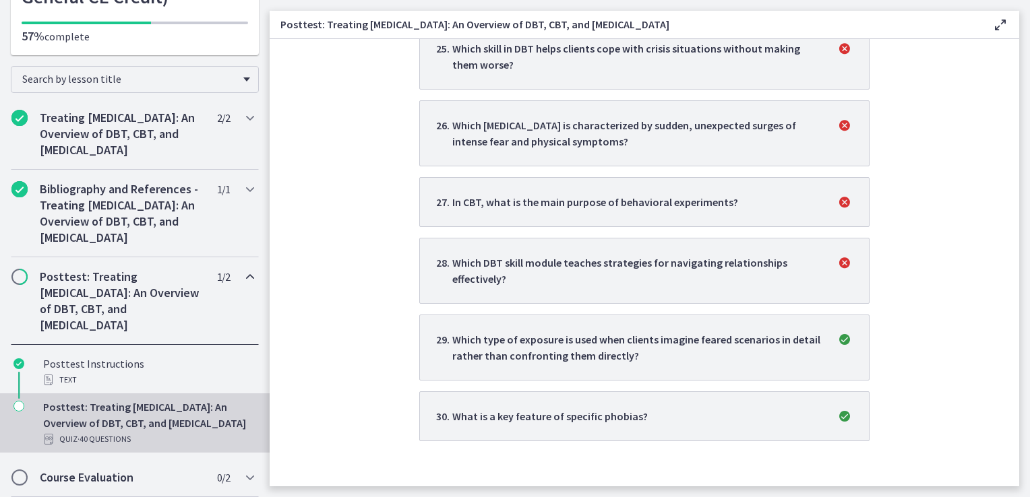
drag, startPoint x: 836, startPoint y: 409, endPoint x: 834, endPoint y: 373, distance: 35.7
click at [836, 408] on icon "correct" at bounding box center [844, 416] width 16 height 16
click at [838, 257] on icon "incorrect" at bounding box center [844, 263] width 16 height 16
click at [713, 280] on li "28 . Which DBT skill module teaches strategies for navigating relationships eff…" at bounding box center [644, 271] width 450 height 66
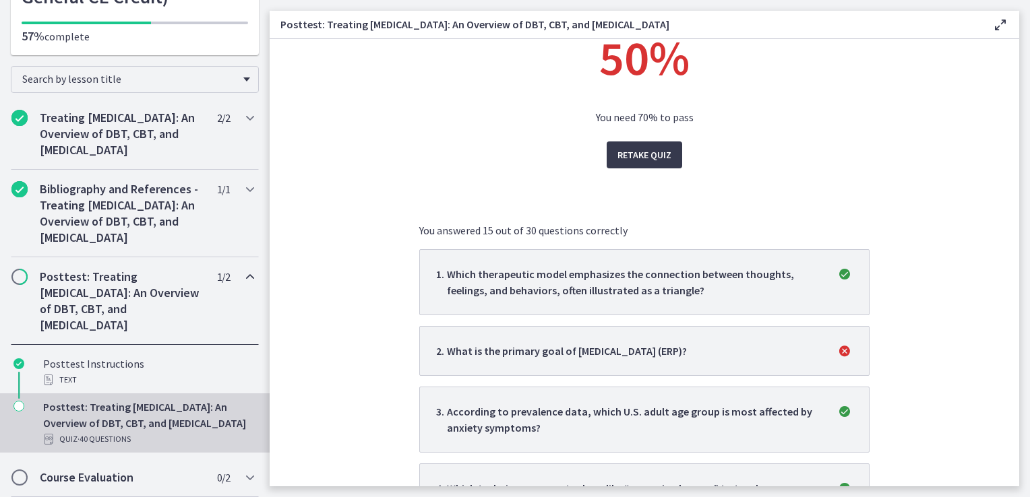
scroll to position [0, 0]
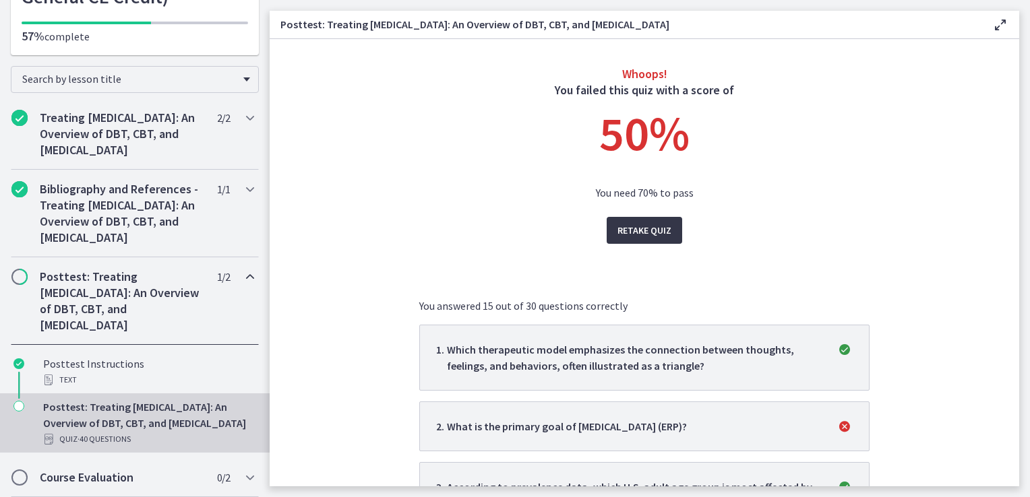
click at [646, 233] on span "Retake Quiz" at bounding box center [644, 230] width 54 height 16
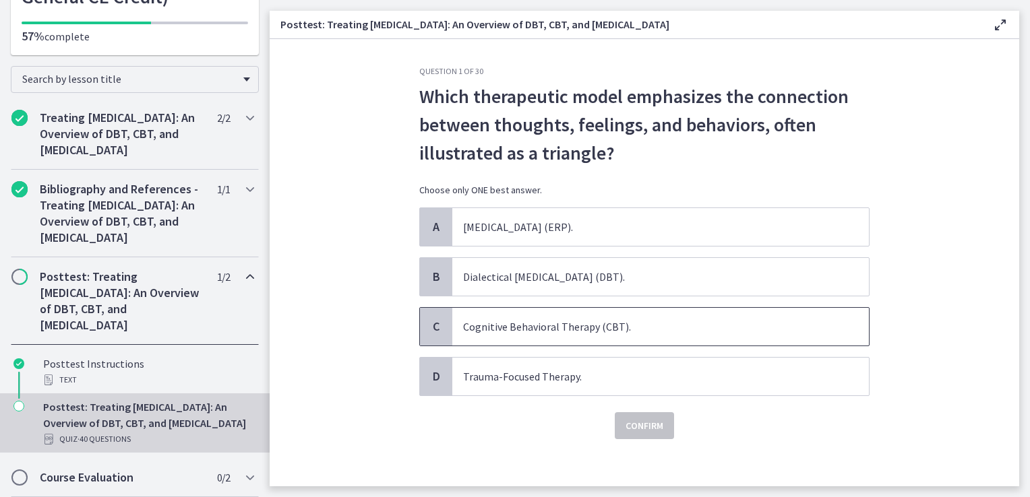
click at [627, 320] on span "Cognitive Behavioral Therapy (CBT)." at bounding box center [660, 327] width 417 height 38
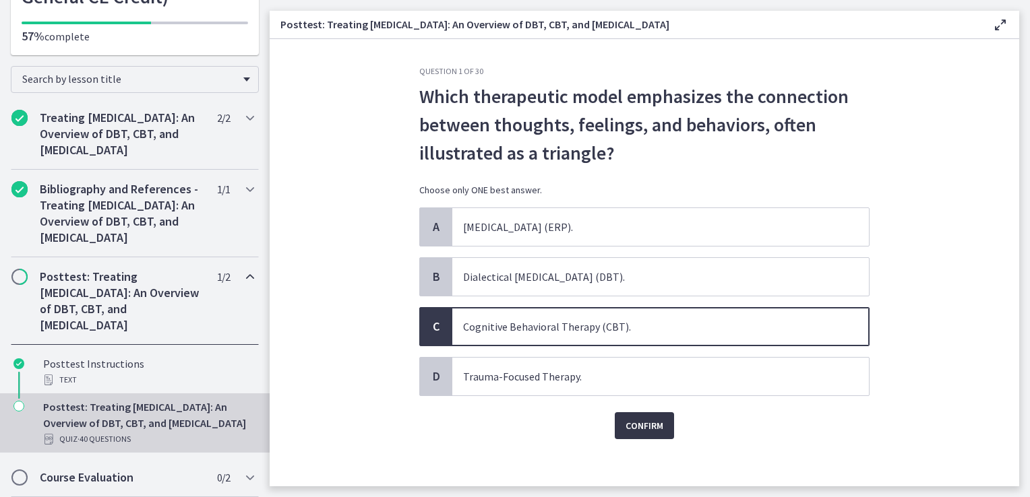
click at [642, 422] on span "Confirm" at bounding box center [644, 426] width 38 height 16
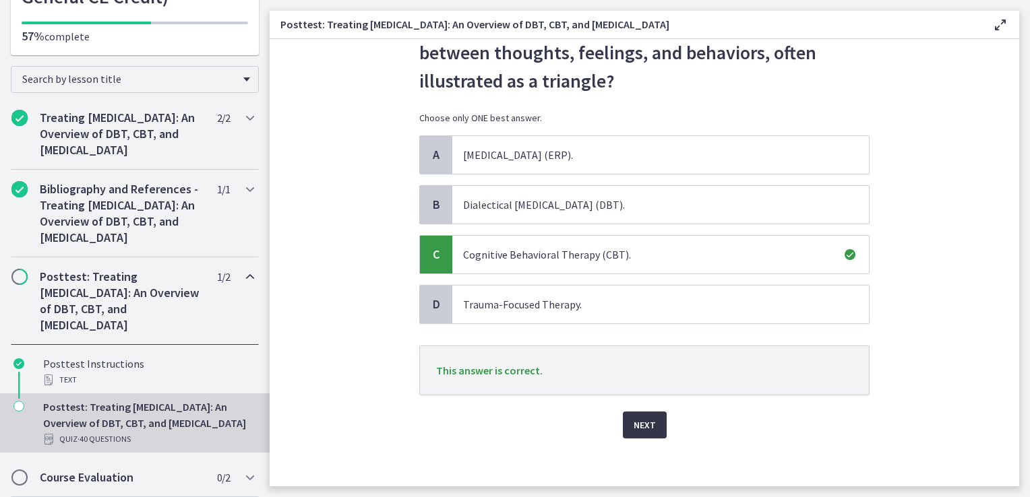
scroll to position [76, 0]
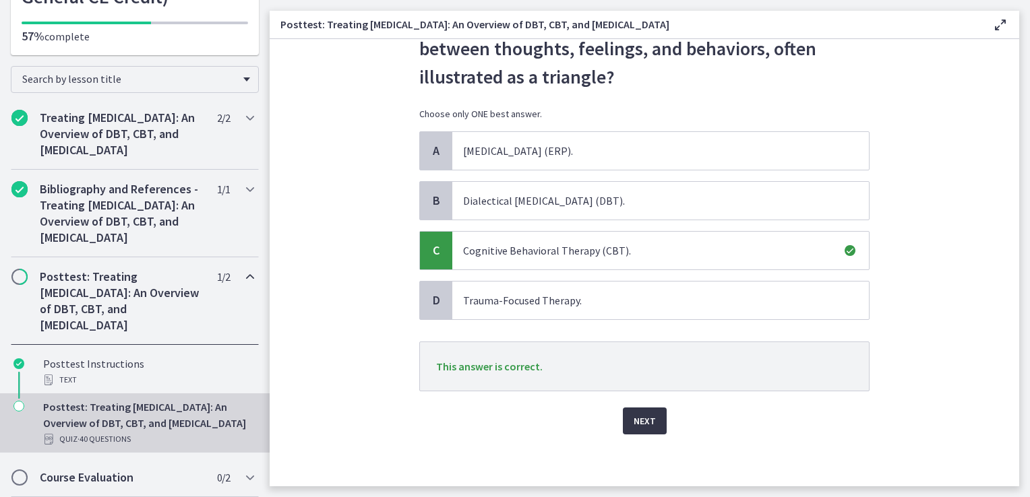
click at [641, 423] on span "Next" at bounding box center [645, 421] width 22 height 16
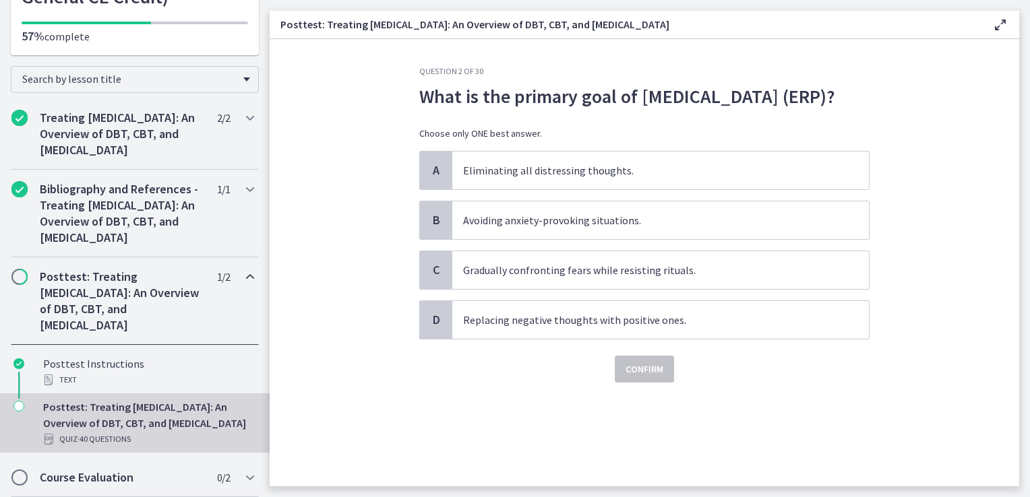
scroll to position [0, 0]
click at [533, 289] on span "Gradually confronting fears while resisting rituals." at bounding box center [660, 270] width 417 height 38
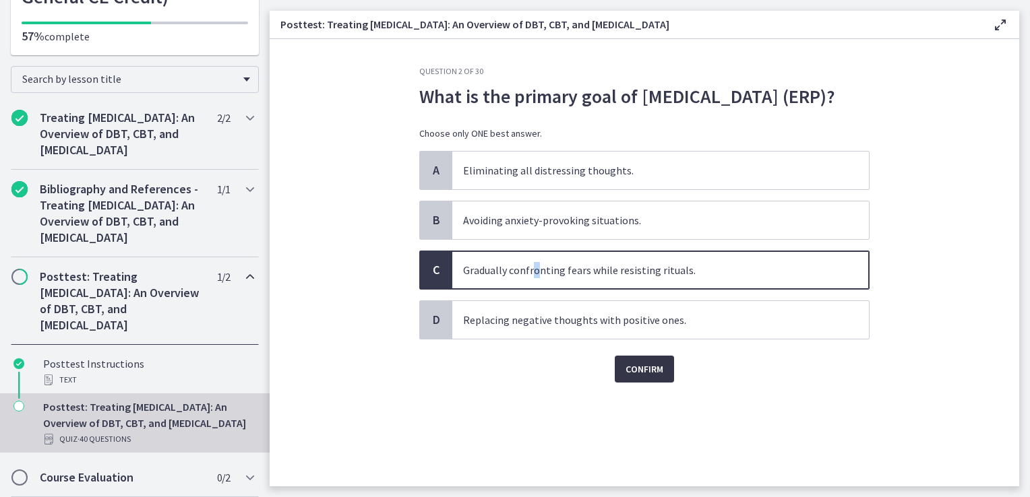
click at [644, 383] on button "Confirm" at bounding box center [644, 369] width 59 height 27
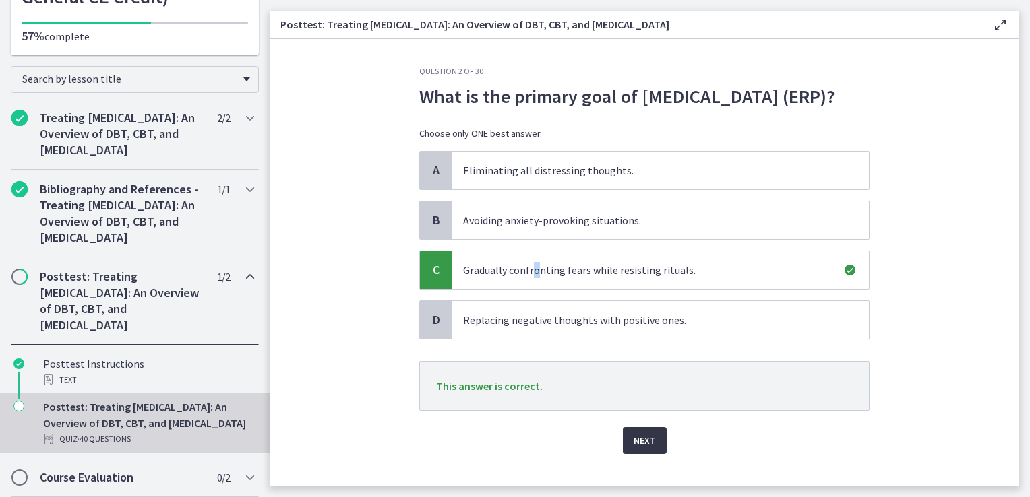
click at [643, 454] on button "Next" at bounding box center [645, 440] width 44 height 27
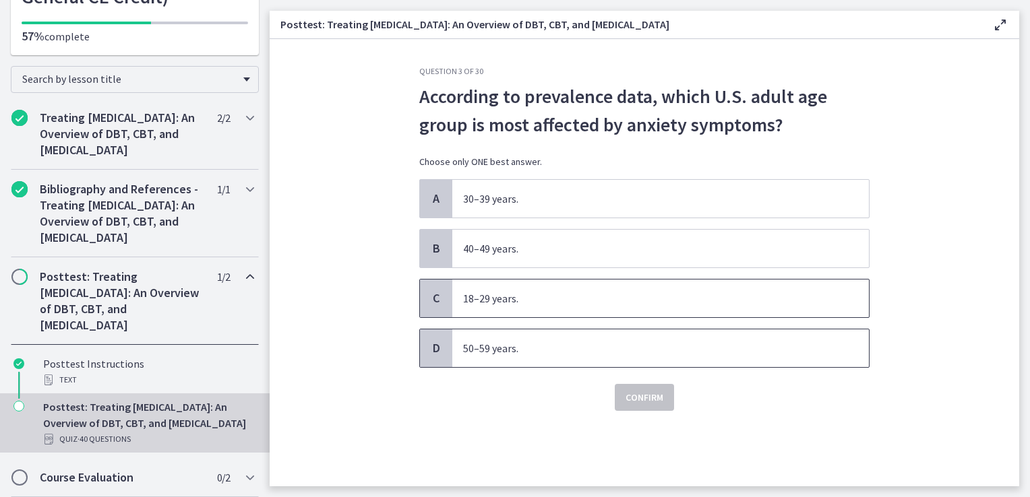
drag, startPoint x: 533, startPoint y: 307, endPoint x: 564, endPoint y: 343, distance: 47.8
click at [532, 306] on span "18–29 years." at bounding box center [660, 299] width 417 height 38
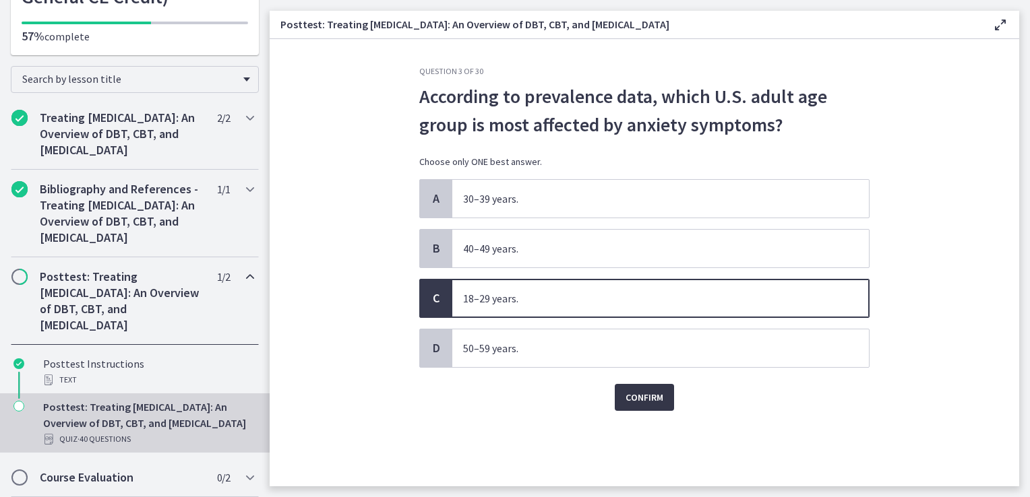
click at [620, 392] on button "Confirm" at bounding box center [644, 397] width 59 height 27
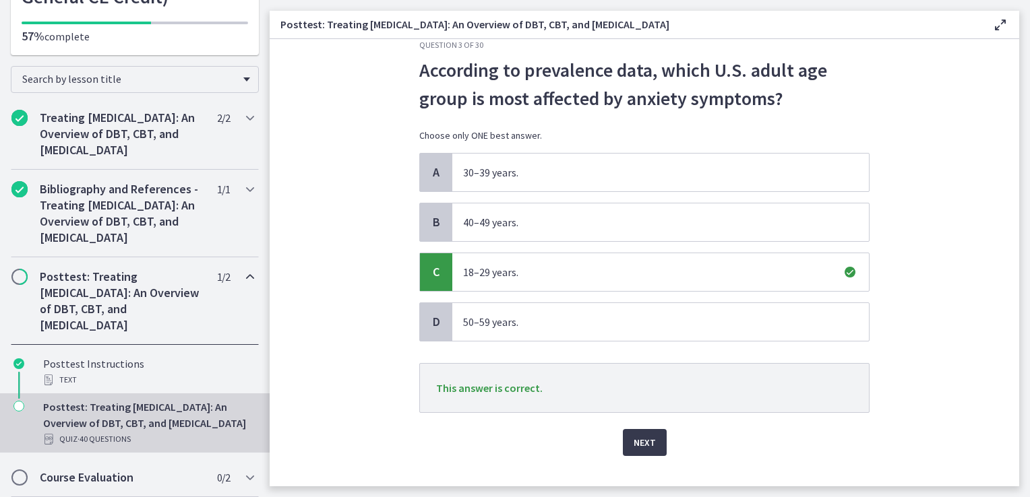
scroll to position [48, 0]
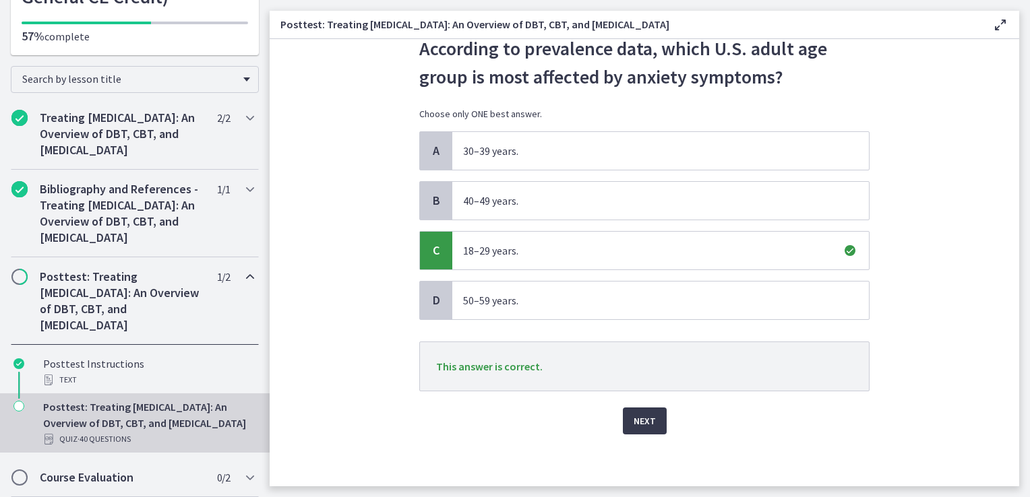
click at [646, 436] on div "Question 3 of 30 According to prevalence data, which U.S. adult age group is mo…" at bounding box center [644, 228] width 472 height 421
click at [636, 430] on button "Next" at bounding box center [645, 421] width 44 height 27
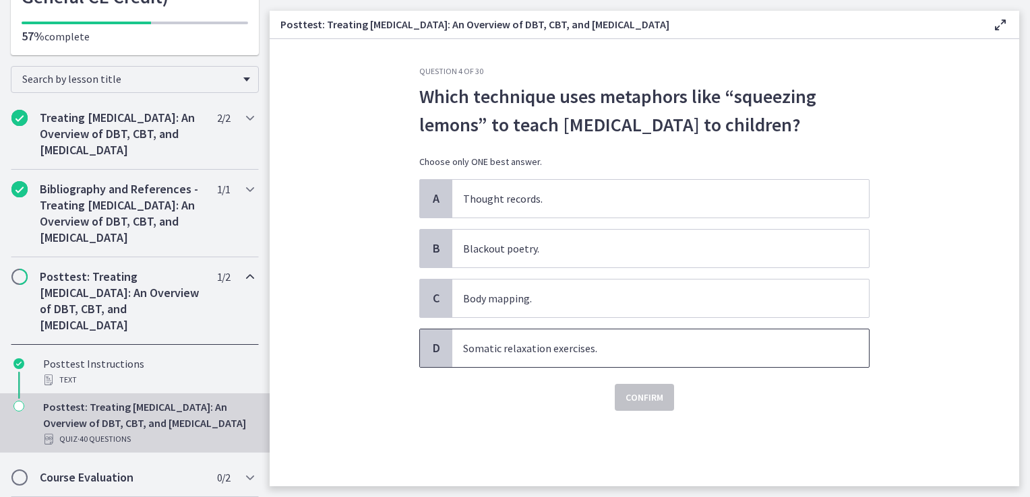
click at [526, 367] on span "Somatic relaxation exercises." at bounding box center [660, 349] width 417 height 38
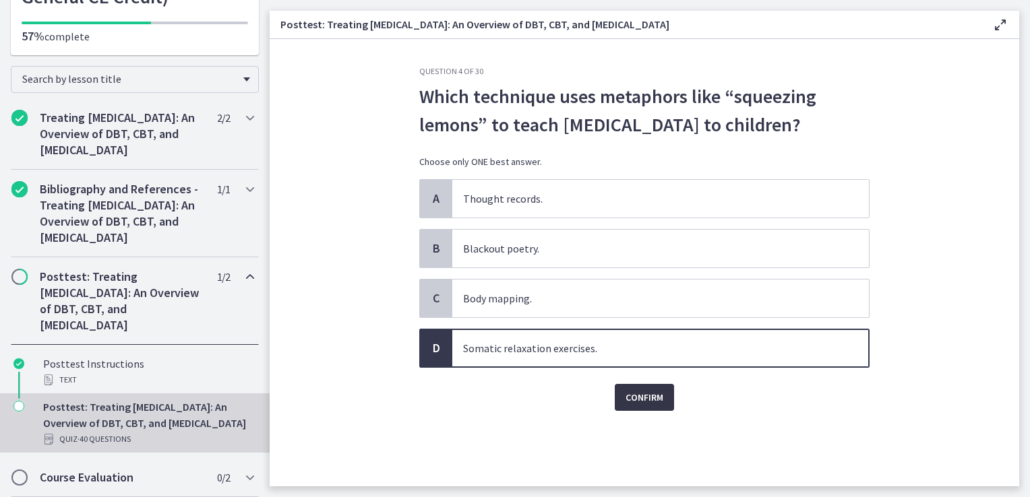
click at [641, 406] on span "Confirm" at bounding box center [644, 398] width 38 height 16
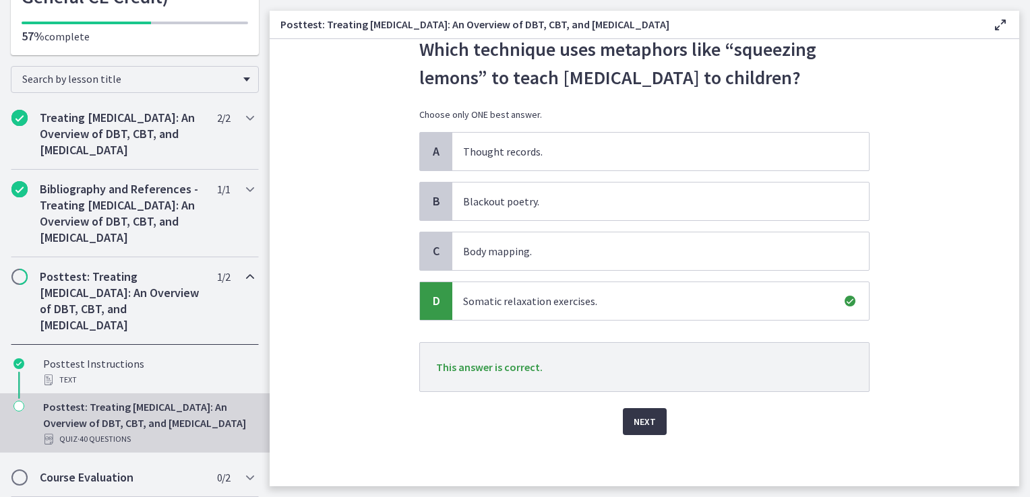
scroll to position [76, 0]
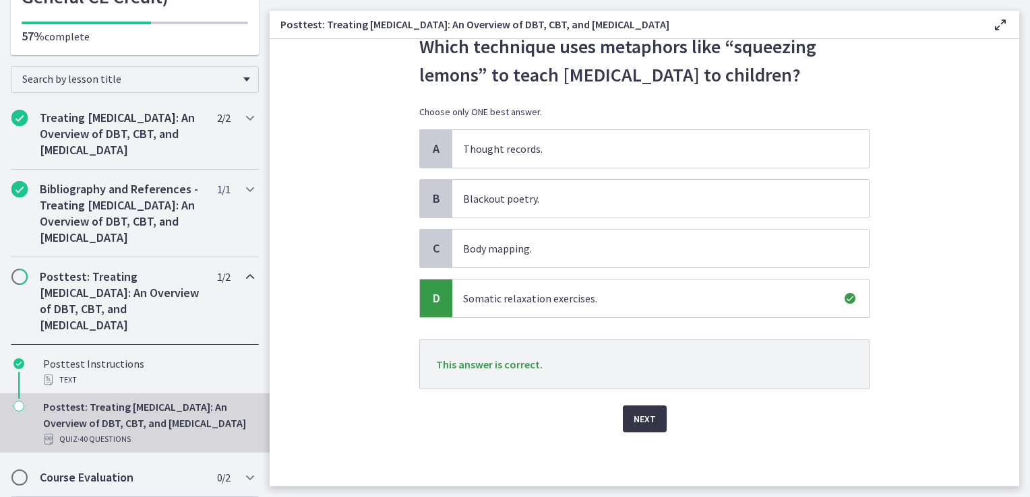
click at [634, 413] on span "Next" at bounding box center [645, 419] width 22 height 16
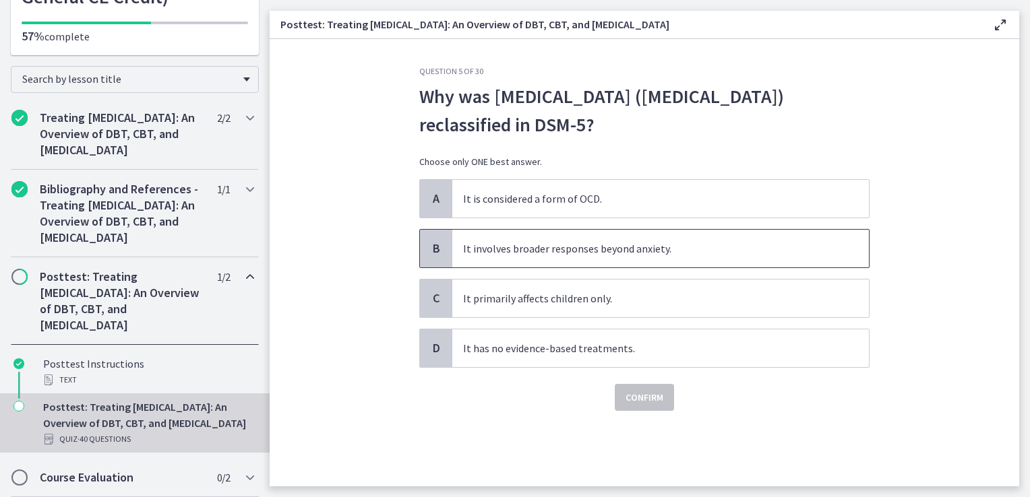
click at [531, 242] on span "It involves broader responses beyond anxiety." at bounding box center [660, 249] width 417 height 38
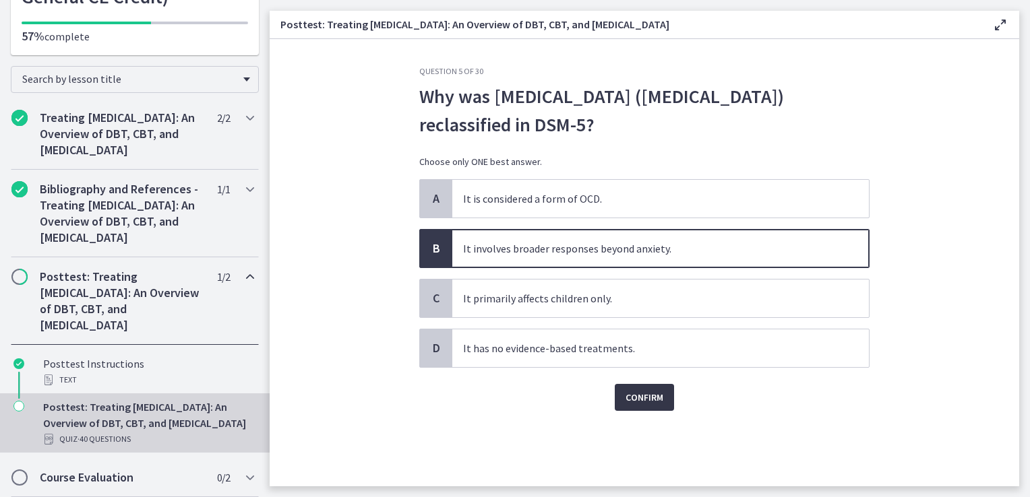
click at [620, 388] on button "Confirm" at bounding box center [644, 397] width 59 height 27
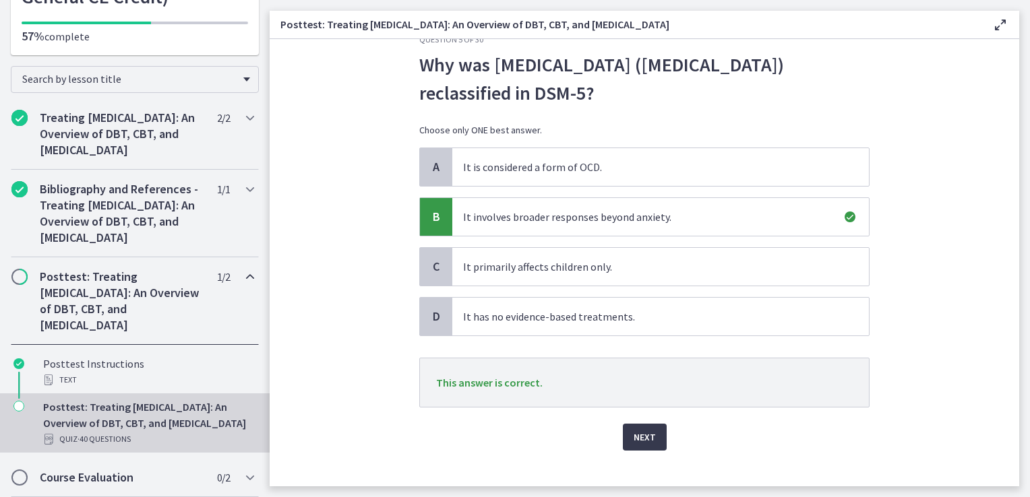
scroll to position [48, 0]
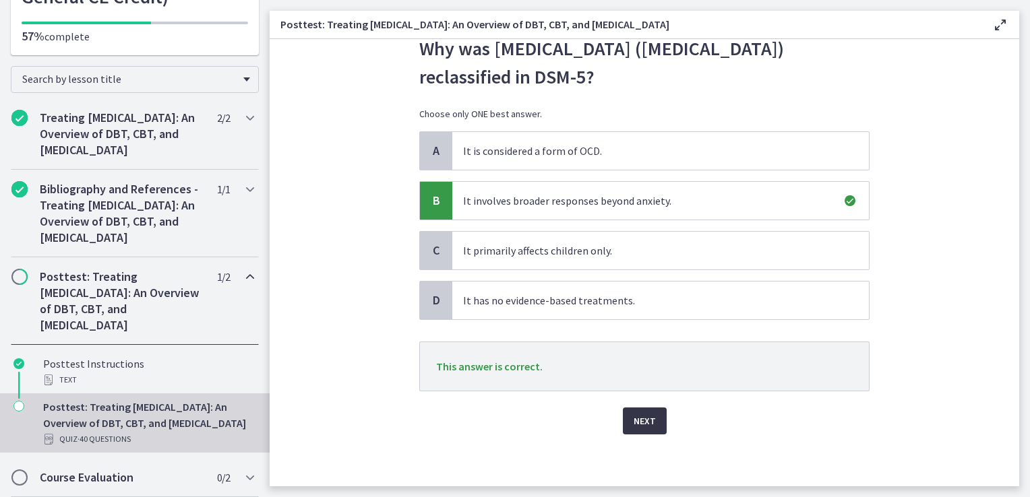
click at [636, 415] on span "Next" at bounding box center [645, 421] width 22 height 16
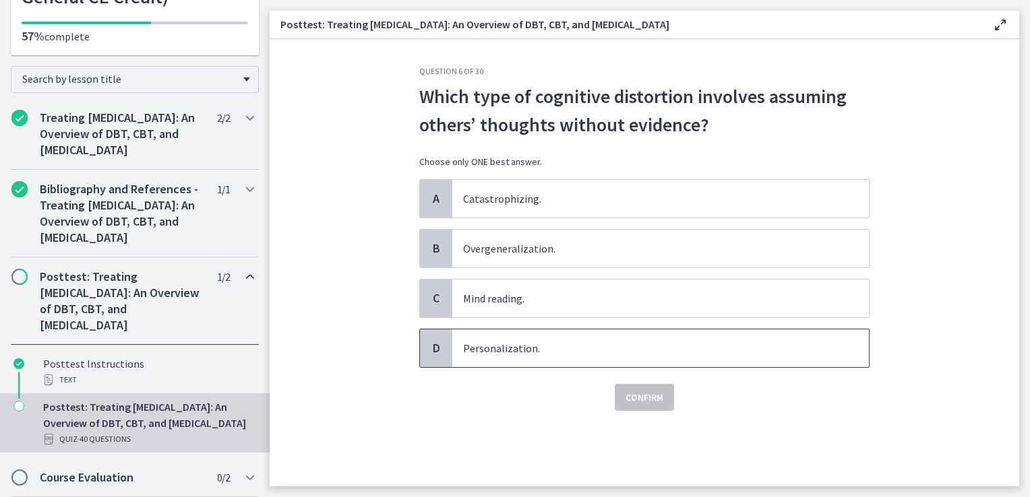
drag, startPoint x: 512, startPoint y: 343, endPoint x: 543, endPoint y: 357, distance: 34.1
click at [512, 340] on span "Personalization." at bounding box center [660, 349] width 417 height 38
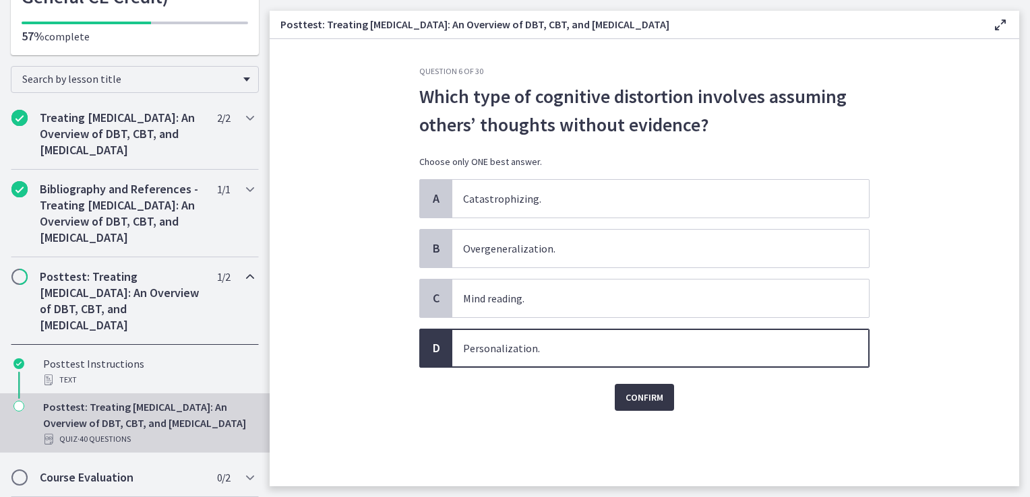
click at [639, 390] on span "Confirm" at bounding box center [644, 398] width 38 height 16
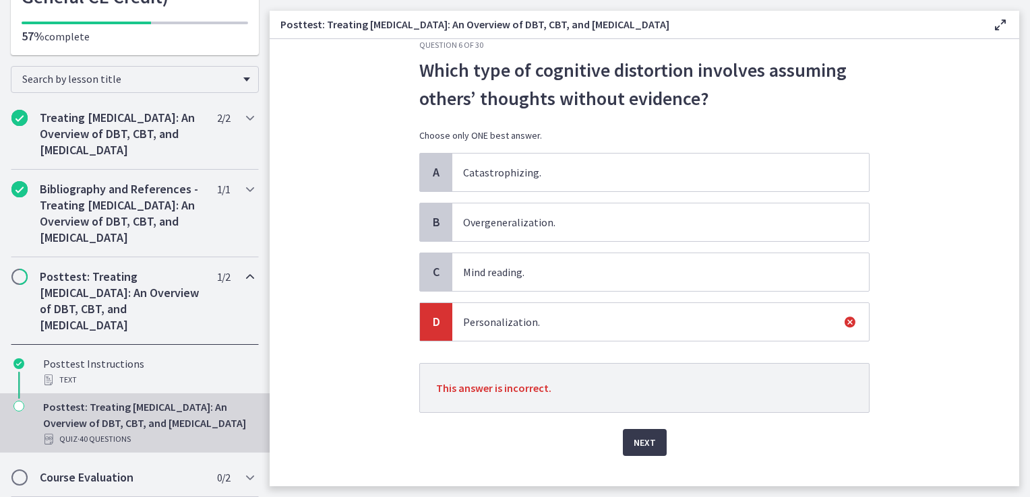
scroll to position [48, 0]
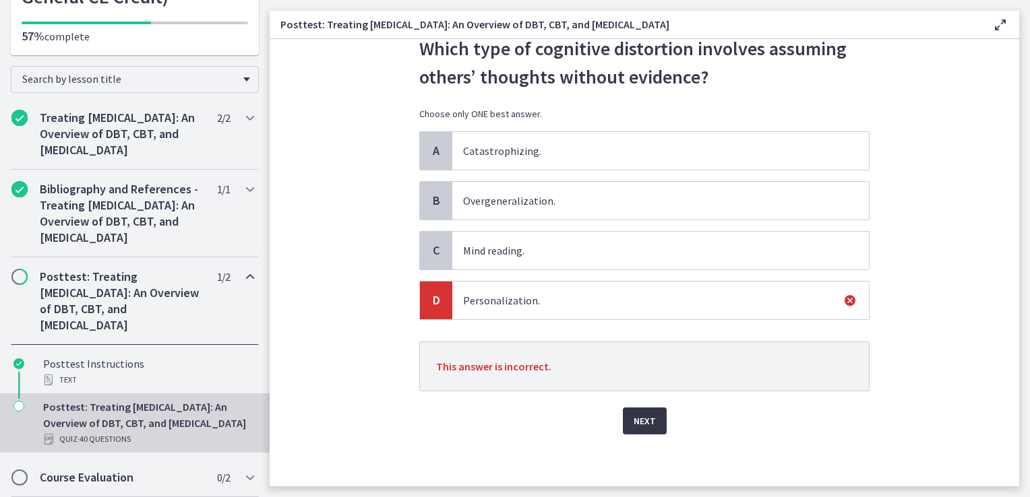
drag, startPoint x: 640, startPoint y: 414, endPoint x: 637, endPoint y: 408, distance: 6.9
click at [640, 413] on span "Next" at bounding box center [645, 421] width 22 height 16
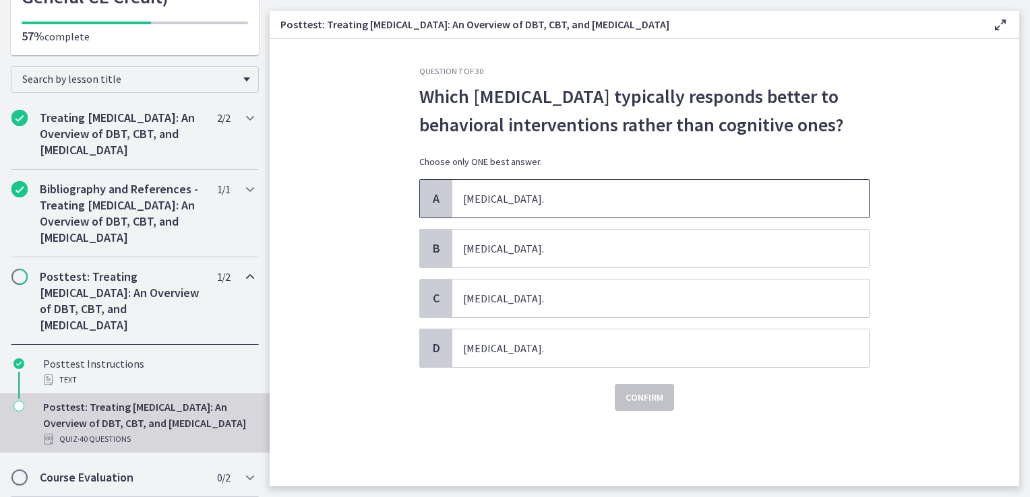
click at [540, 195] on span "[MEDICAL_DATA]." at bounding box center [660, 199] width 417 height 38
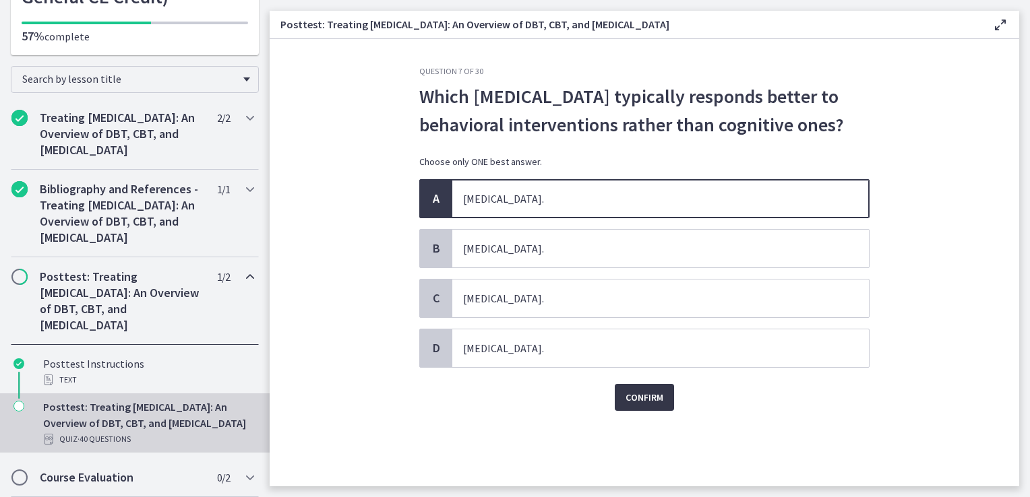
click at [633, 391] on span "Confirm" at bounding box center [644, 398] width 38 height 16
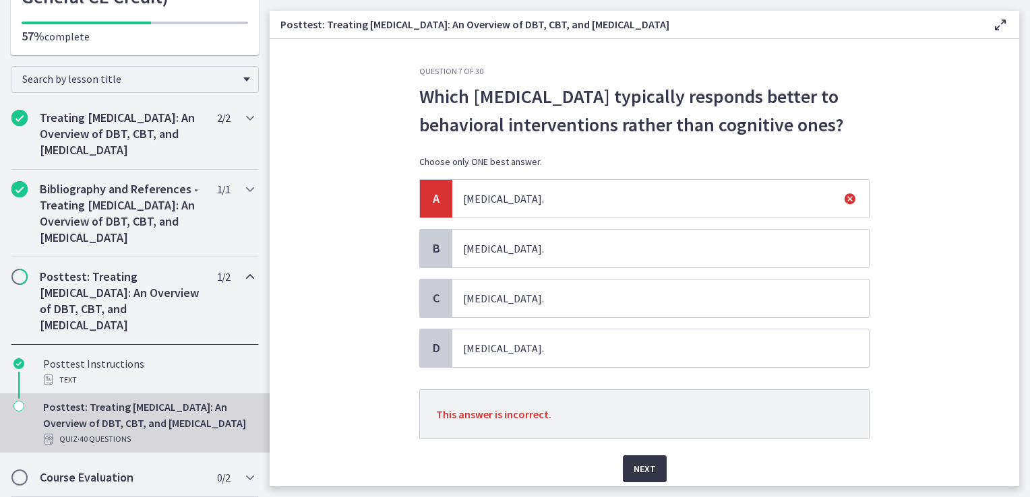
click at [634, 461] on span "Next" at bounding box center [645, 469] width 22 height 16
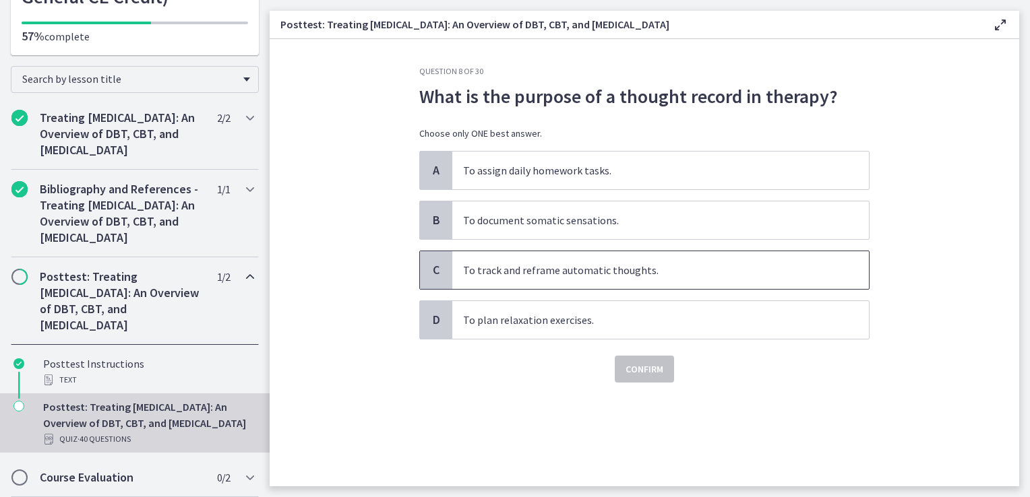
click at [521, 271] on span "To track and reframe automatic thoughts." at bounding box center [660, 270] width 417 height 38
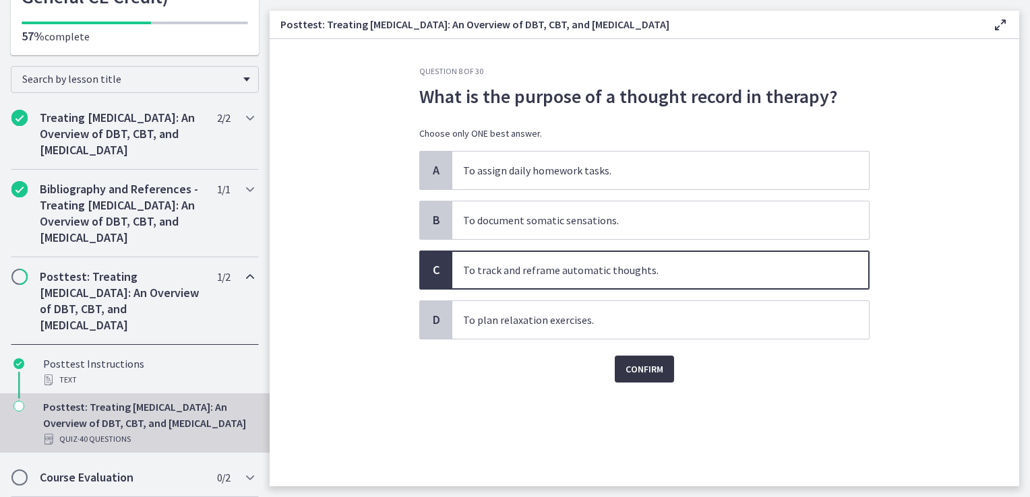
click at [632, 361] on span "Confirm" at bounding box center [644, 369] width 38 height 16
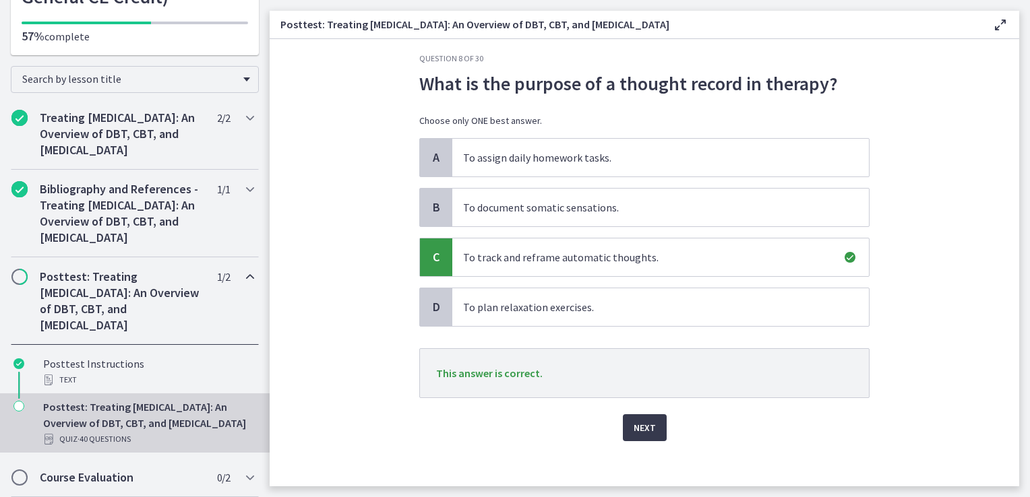
scroll to position [20, 0]
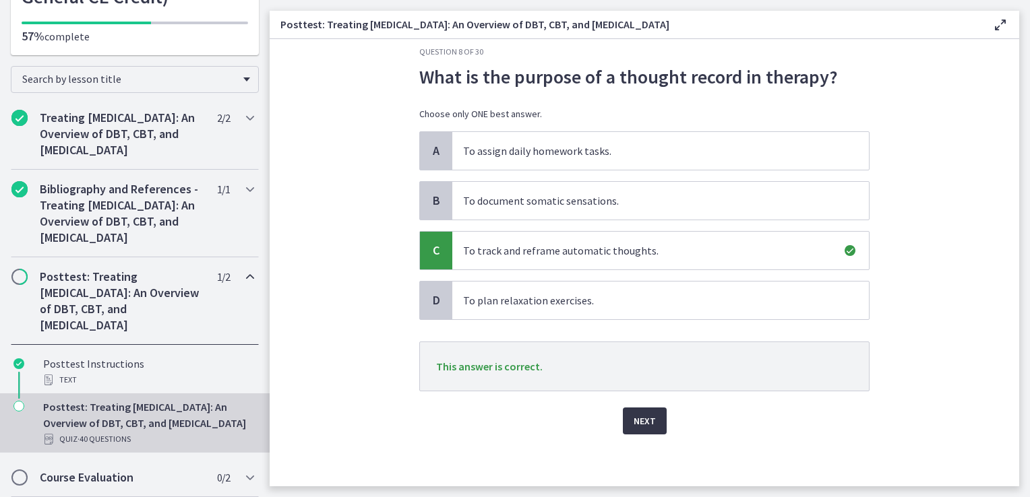
click at [655, 423] on button "Next" at bounding box center [645, 421] width 44 height 27
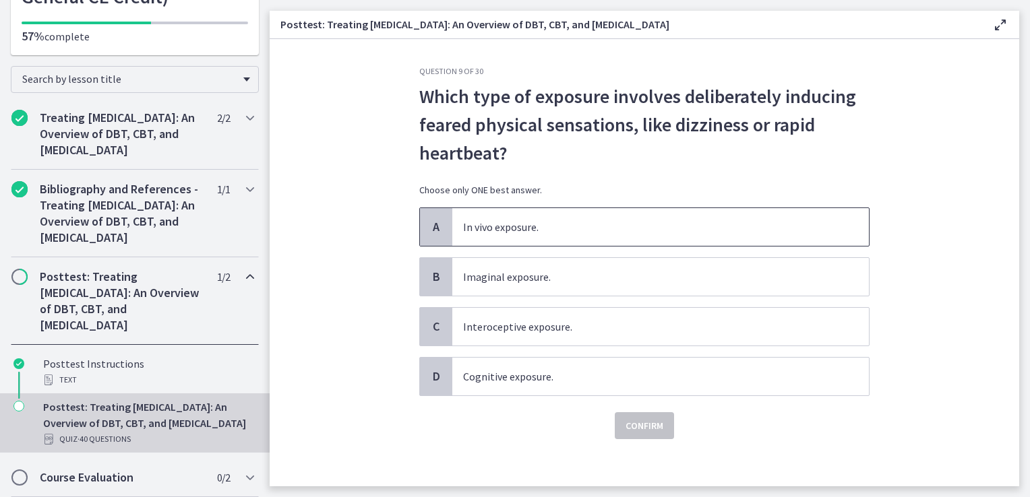
click at [510, 237] on span "In vivo exposure." at bounding box center [660, 227] width 417 height 38
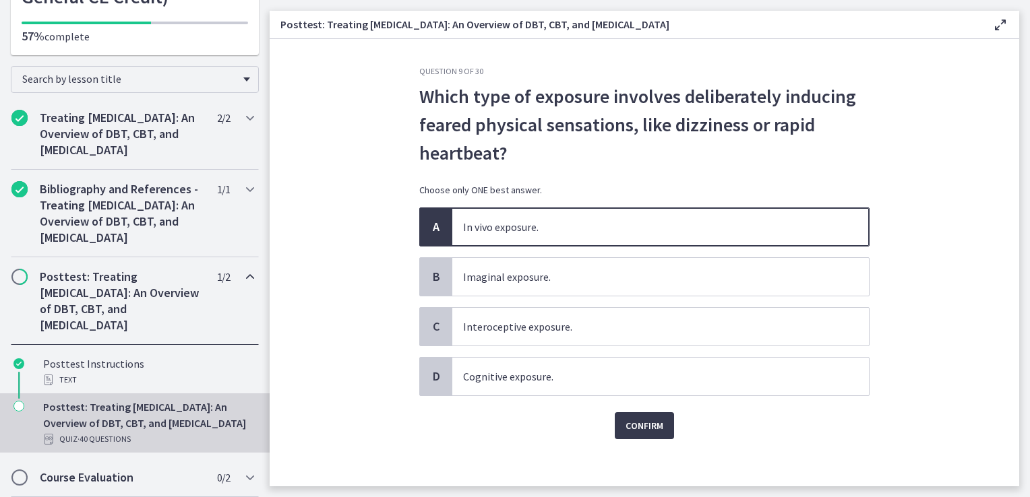
drag, startPoint x: 431, startPoint y: 100, endPoint x: 412, endPoint y: 99, distance: 19.6
click at [431, 100] on span "Which type of exposure involves deliberately inducing feared physical sensation…" at bounding box center [644, 124] width 450 height 85
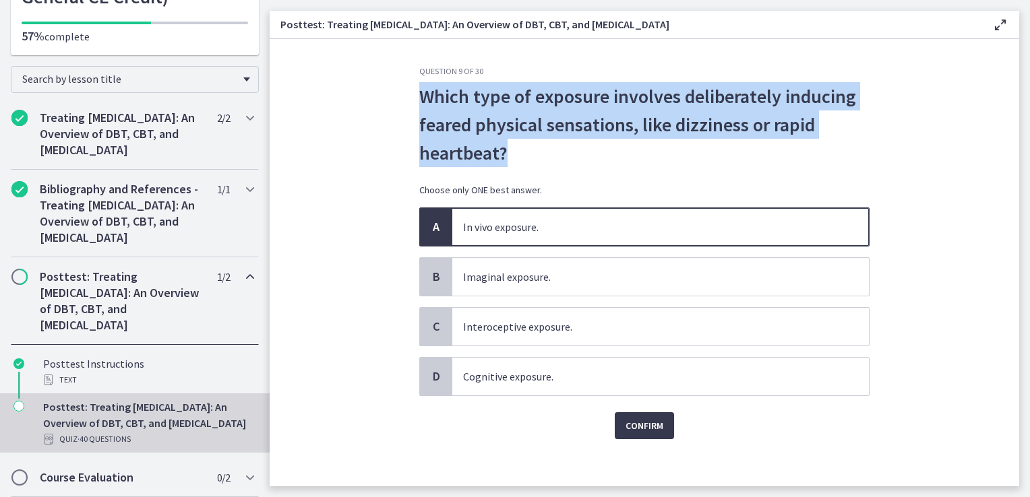
drag, startPoint x: 414, startPoint y: 96, endPoint x: 526, endPoint y: 148, distance: 123.3
click at [526, 148] on div "Question 9 of 30 Which type of exposure involves deliberately inducing feared p…" at bounding box center [644, 276] width 472 height 421
drag, startPoint x: 526, startPoint y: 148, endPoint x: 540, endPoint y: 153, distance: 14.5
click at [540, 153] on span "Which type of exposure involves deliberately inducing feared physical sensation…" at bounding box center [644, 124] width 450 height 85
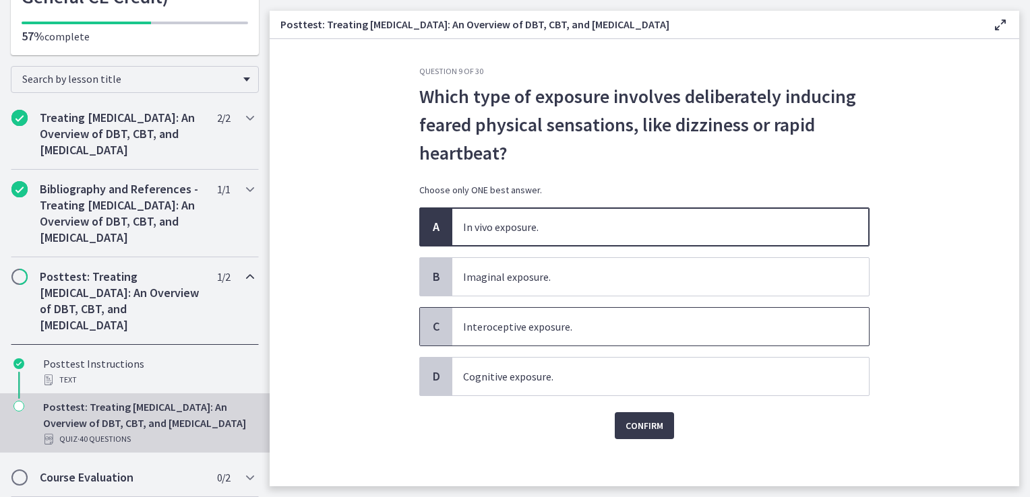
drag, startPoint x: 582, startPoint y: 326, endPoint x: 577, endPoint y: 303, distance: 23.4
click at [580, 312] on span "Interoceptive exposure." at bounding box center [660, 327] width 417 height 38
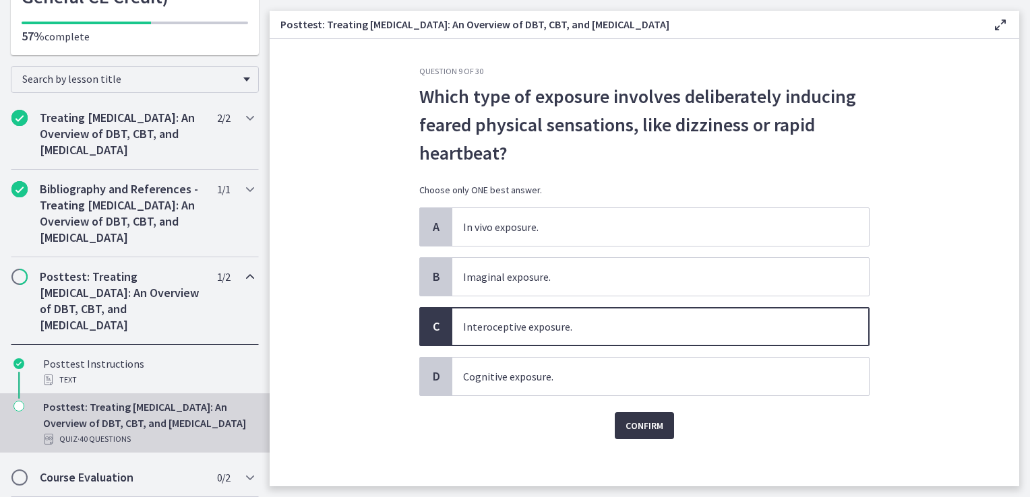
click at [629, 429] on span "Confirm" at bounding box center [644, 426] width 38 height 16
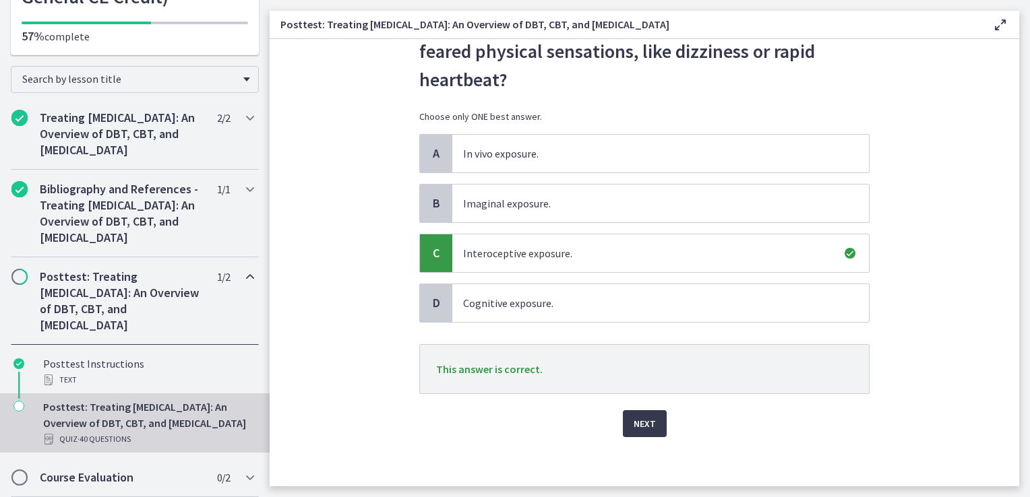
scroll to position [76, 0]
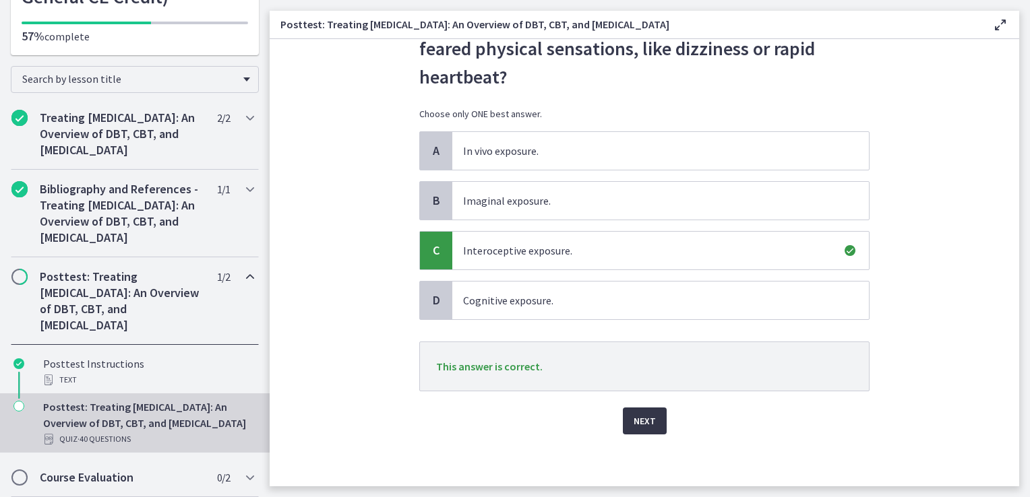
click at [623, 425] on button "Next" at bounding box center [645, 421] width 44 height 27
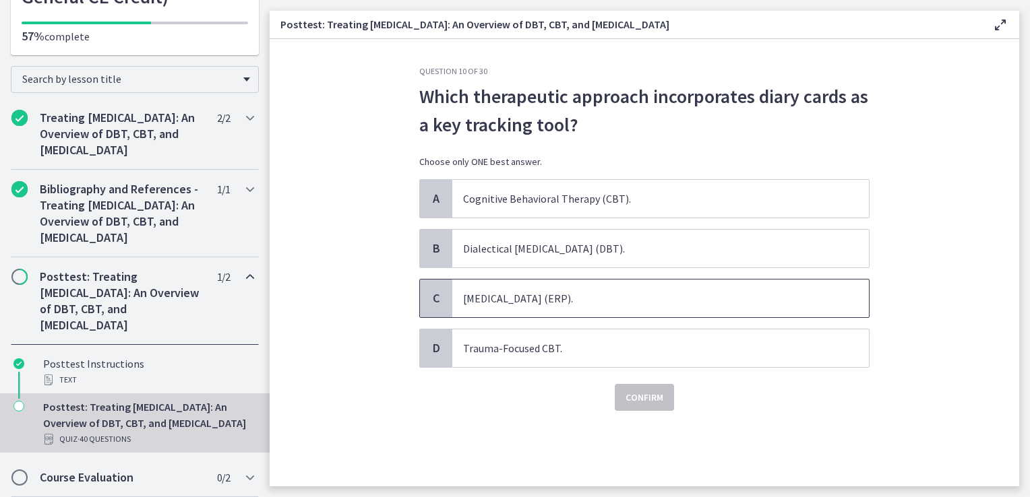
drag, startPoint x: 669, startPoint y: 296, endPoint x: 653, endPoint y: 317, distance: 26.4
click at [669, 296] on span "[MEDICAL_DATA] (ERP)." at bounding box center [660, 299] width 417 height 38
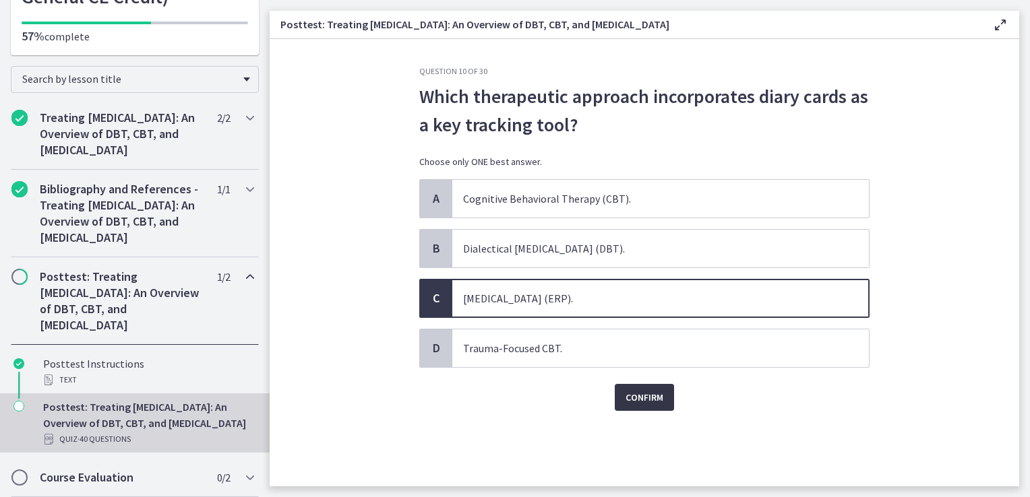
click at [651, 392] on span "Confirm" at bounding box center [644, 398] width 38 height 16
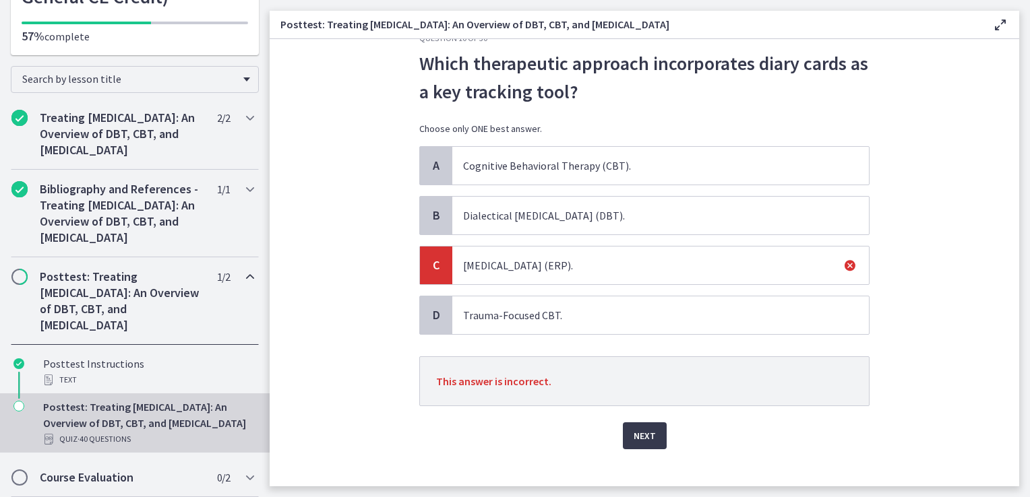
scroll to position [48, 0]
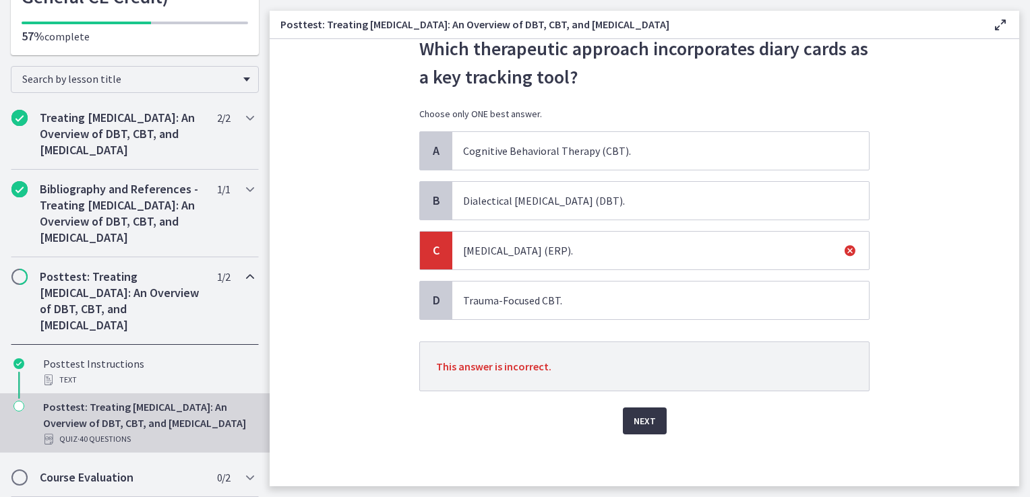
click at [641, 422] on span "Next" at bounding box center [645, 421] width 22 height 16
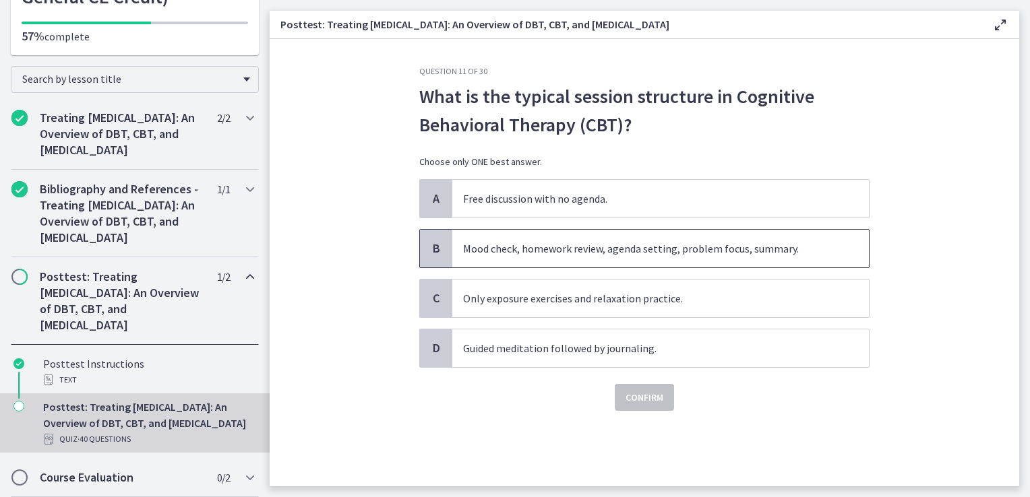
drag, startPoint x: 565, startPoint y: 255, endPoint x: 576, endPoint y: 268, distance: 16.7
click at [564, 255] on span "Mood check, homework review, agenda setting, problem focus, summary." at bounding box center [660, 249] width 417 height 38
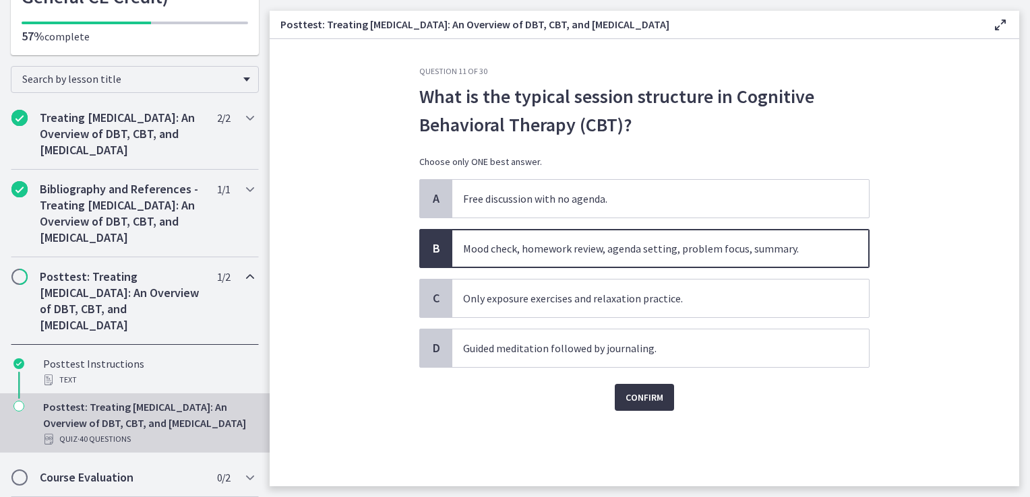
click at [650, 400] on span "Confirm" at bounding box center [644, 398] width 38 height 16
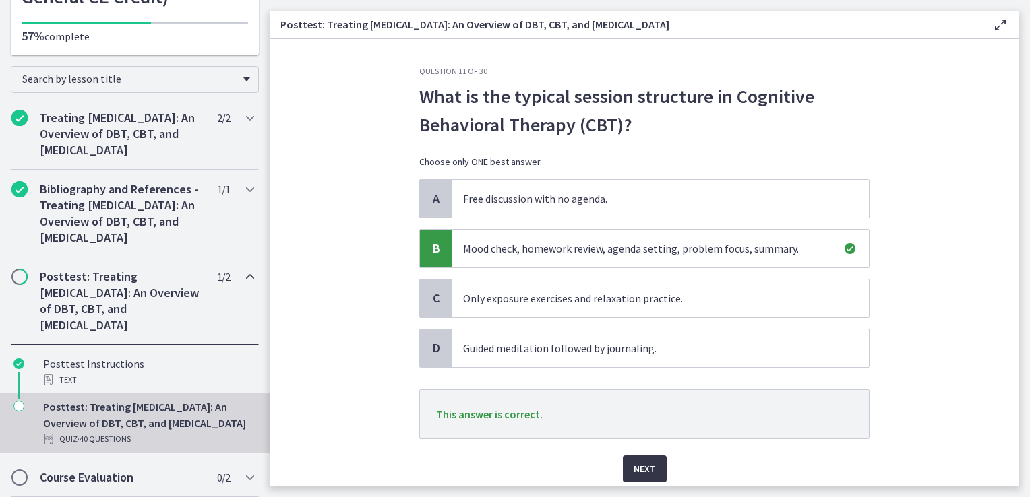
click at [641, 463] on span "Next" at bounding box center [645, 469] width 22 height 16
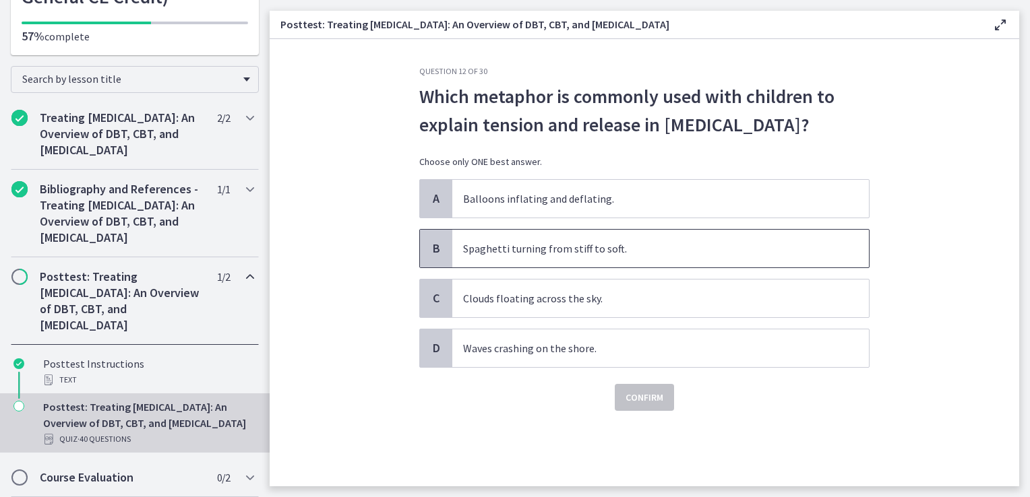
click at [527, 268] on span "Spaghetti turning from stiff to soft." at bounding box center [660, 249] width 417 height 38
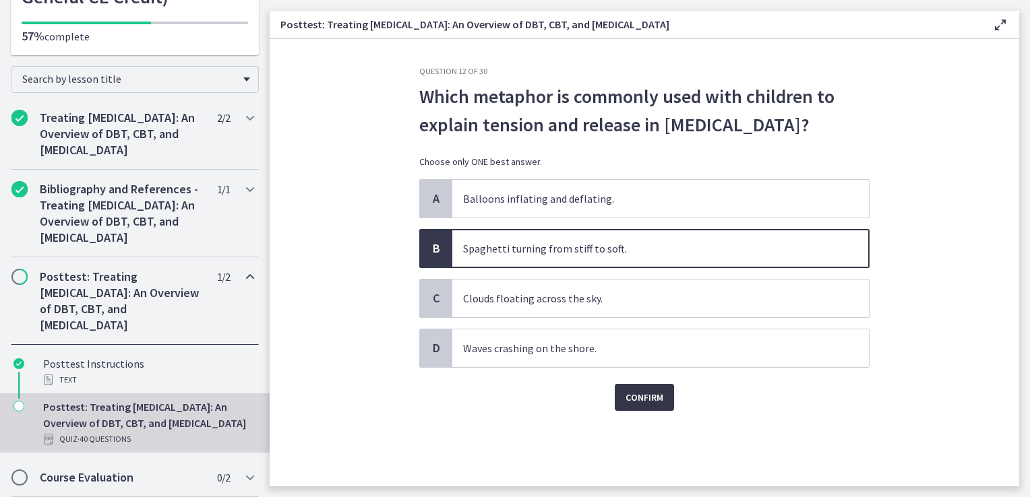
click at [636, 411] on button "Confirm" at bounding box center [644, 397] width 59 height 27
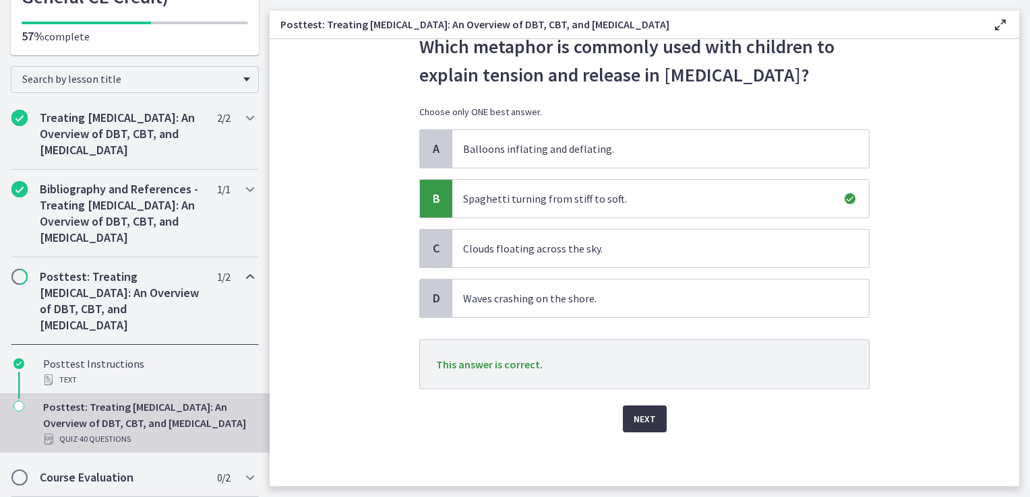
scroll to position [76, 0]
drag, startPoint x: 654, startPoint y: 431, endPoint x: 652, endPoint y: 424, distance: 7.0
click at [654, 429] on button "Next" at bounding box center [645, 419] width 44 height 27
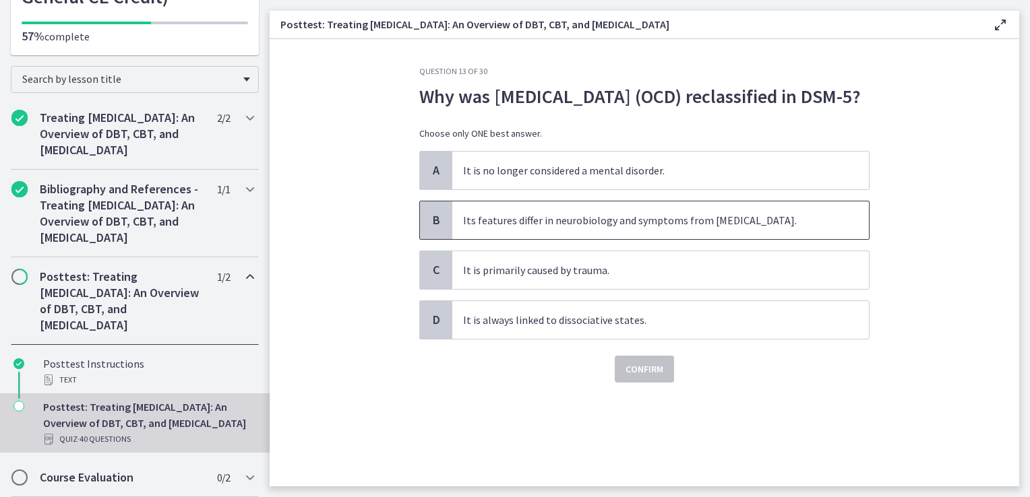
click at [590, 239] on span "Its features differ in neurobiology and symptoms from [MEDICAL_DATA]." at bounding box center [660, 221] width 417 height 38
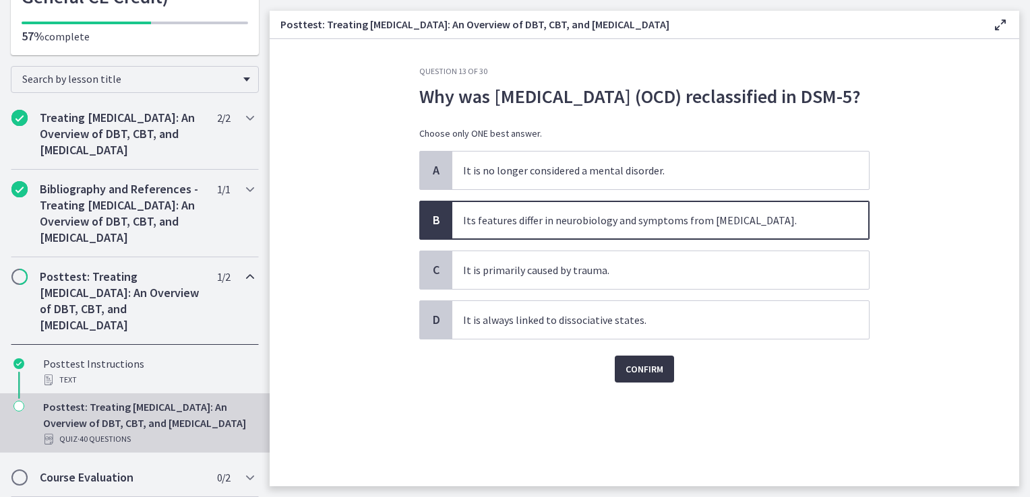
click at [636, 377] on span "Confirm" at bounding box center [644, 369] width 38 height 16
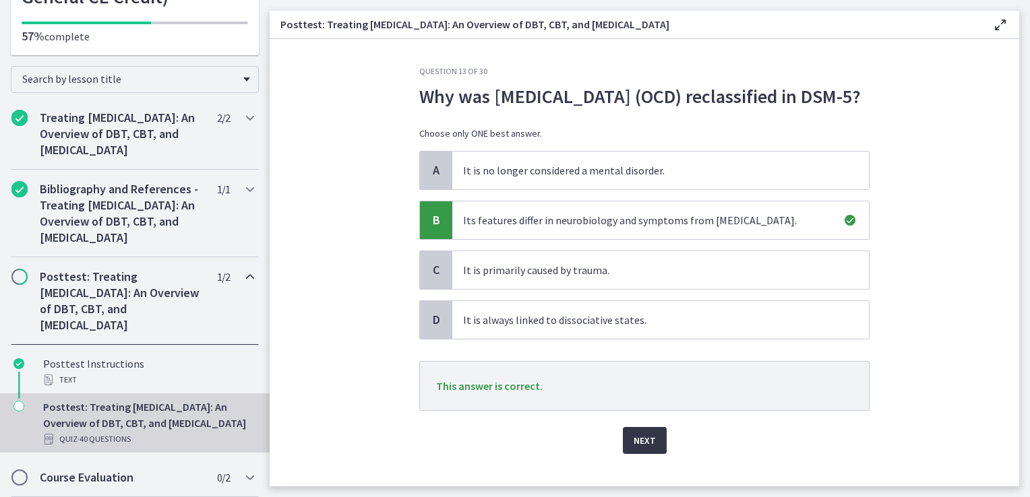
drag, startPoint x: 636, startPoint y: 470, endPoint x: 631, endPoint y: 461, distance: 10.0
click at [634, 449] on span "Next" at bounding box center [645, 441] width 22 height 16
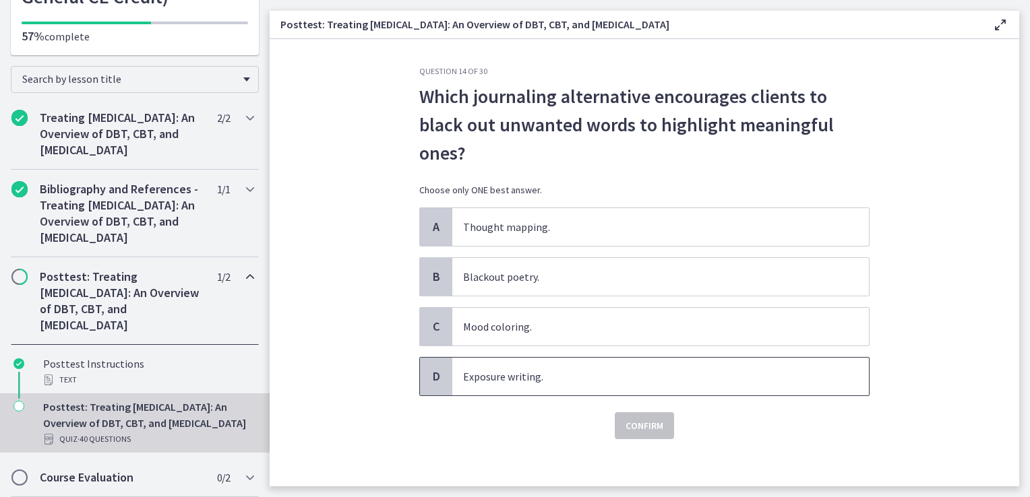
click at [541, 382] on span "Exposure writing." at bounding box center [660, 377] width 417 height 38
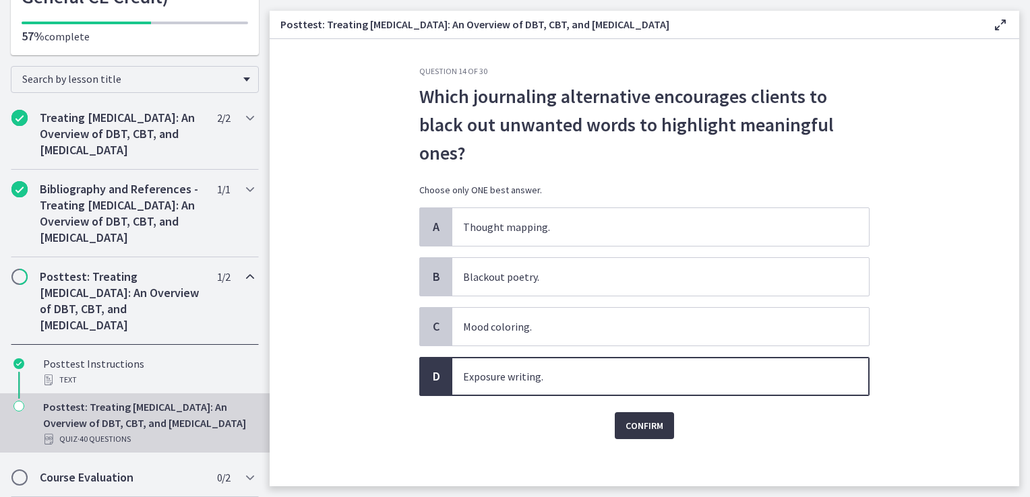
click at [638, 428] on span "Confirm" at bounding box center [644, 426] width 38 height 16
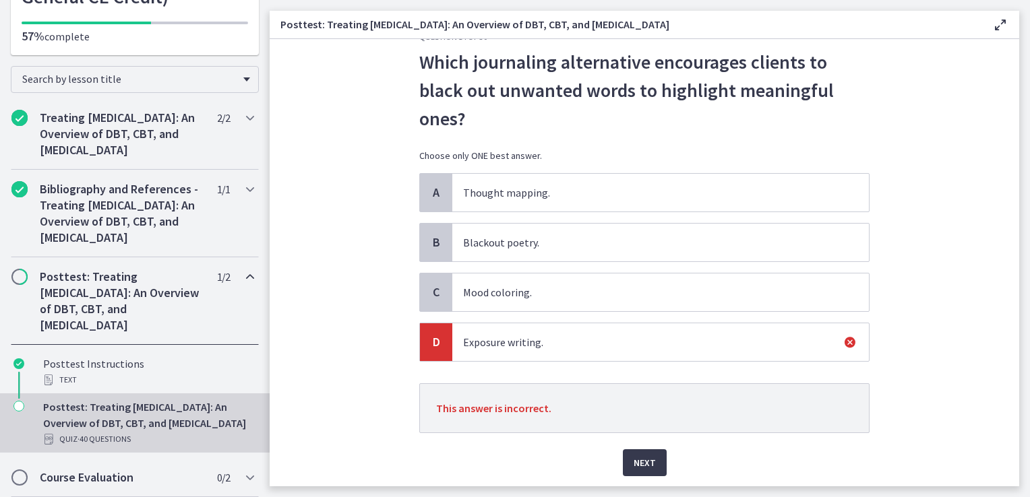
scroll to position [67, 0]
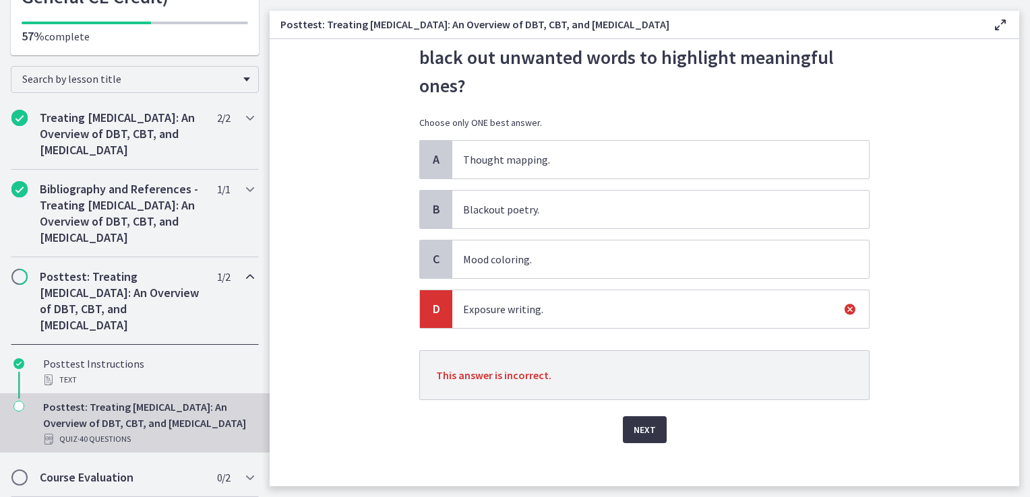
drag, startPoint x: 643, startPoint y: 433, endPoint x: 636, endPoint y: 424, distance: 12.0
click at [636, 425] on span "Next" at bounding box center [645, 430] width 22 height 16
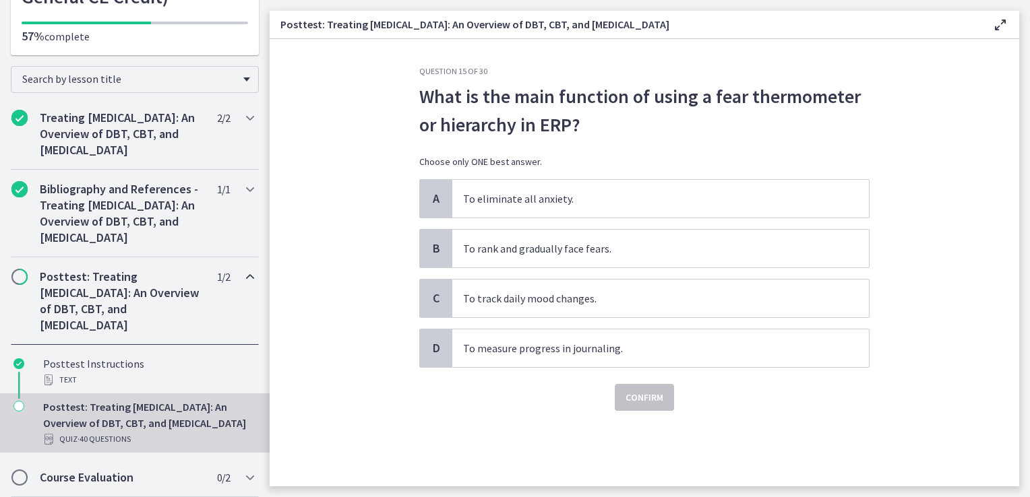
scroll to position [0, 0]
click at [596, 255] on span "To rank and gradually face fears." at bounding box center [660, 249] width 417 height 38
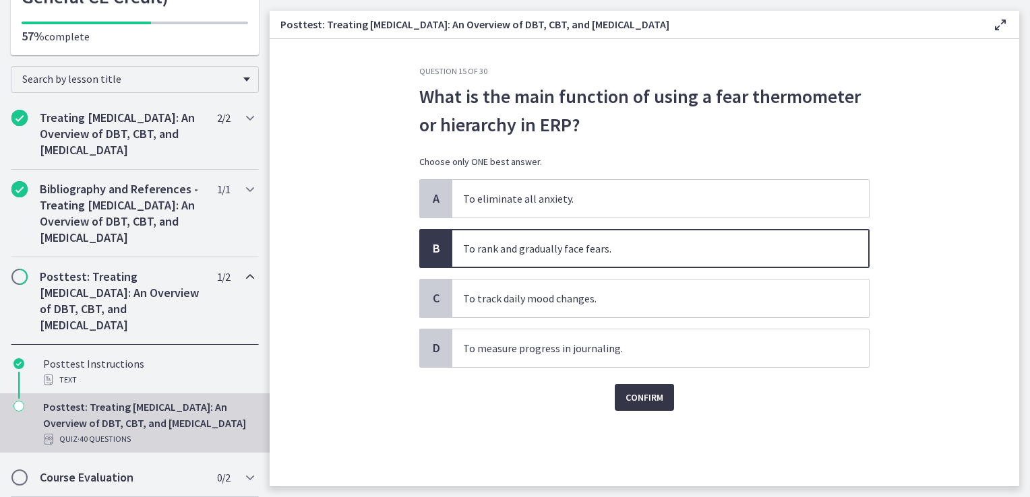
click at [648, 395] on span "Confirm" at bounding box center [644, 398] width 38 height 16
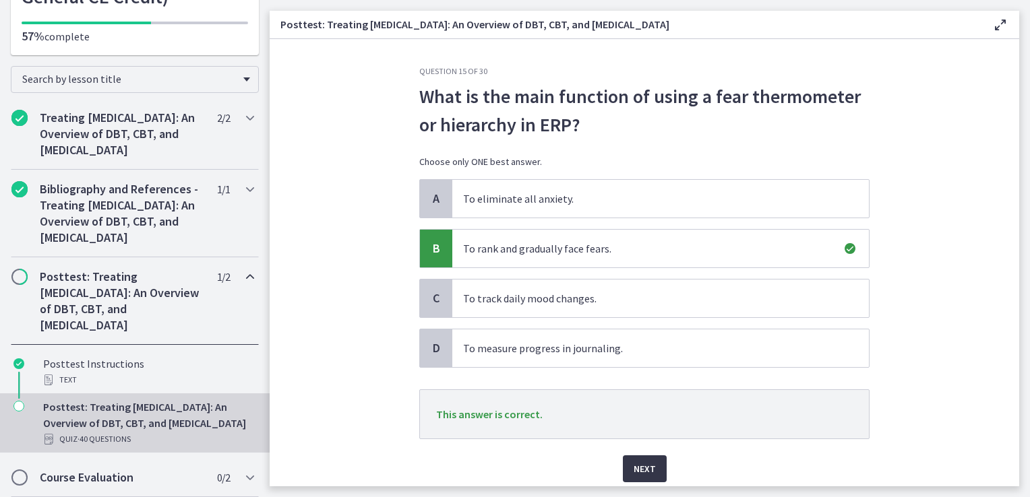
drag, startPoint x: 639, startPoint y: 470, endPoint x: 634, endPoint y: 448, distance: 22.7
click at [628, 453] on div "Next" at bounding box center [644, 460] width 450 height 43
click at [659, 460] on button "Next" at bounding box center [645, 469] width 44 height 27
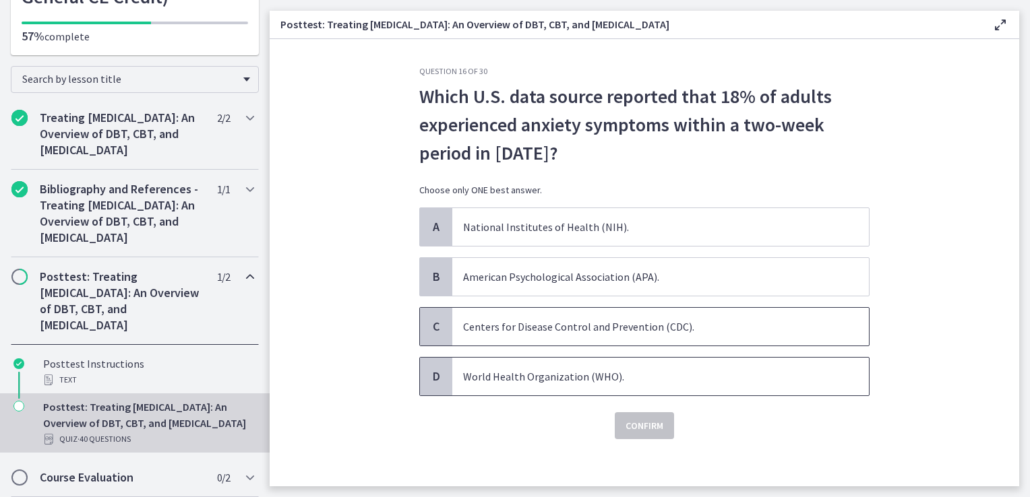
drag, startPoint x: 588, startPoint y: 330, endPoint x: 643, endPoint y: 377, distance: 71.7
click at [589, 331] on span "Centers for Disease Control and Prevention (CDC)." at bounding box center [660, 327] width 417 height 38
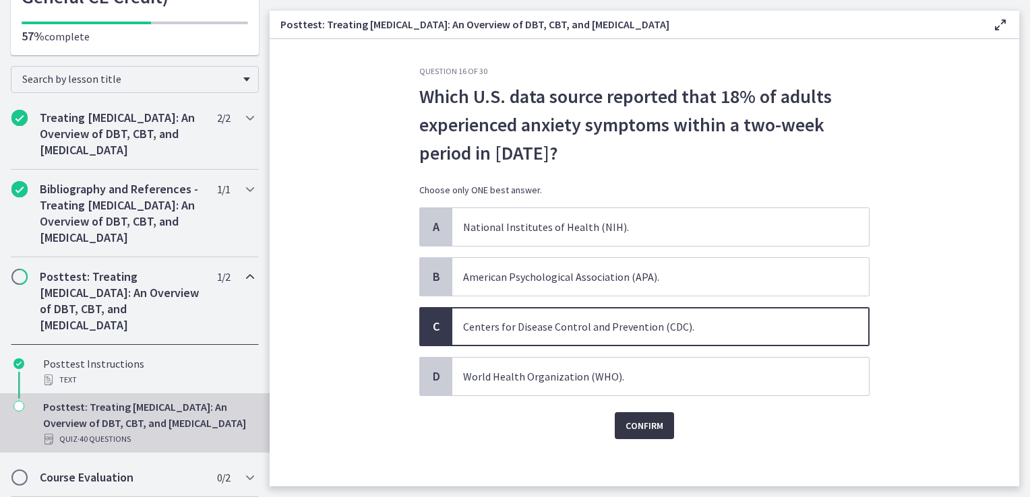
click at [650, 427] on span "Confirm" at bounding box center [644, 426] width 38 height 16
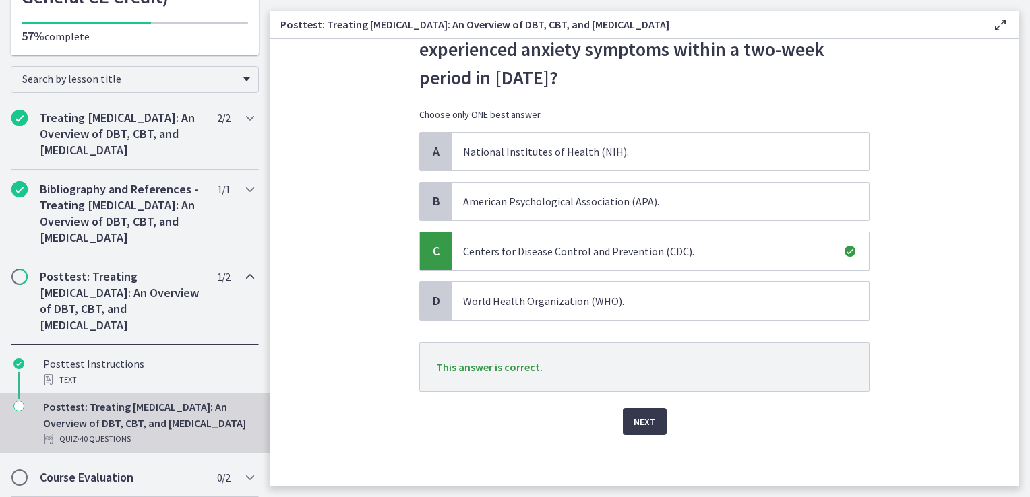
scroll to position [76, 0]
click at [633, 410] on div "Question 16 of 30 Which U.S. data source reported that 18% of adults experience…" at bounding box center [644, 200] width 472 height 421
click at [634, 424] on span "Next" at bounding box center [645, 421] width 22 height 16
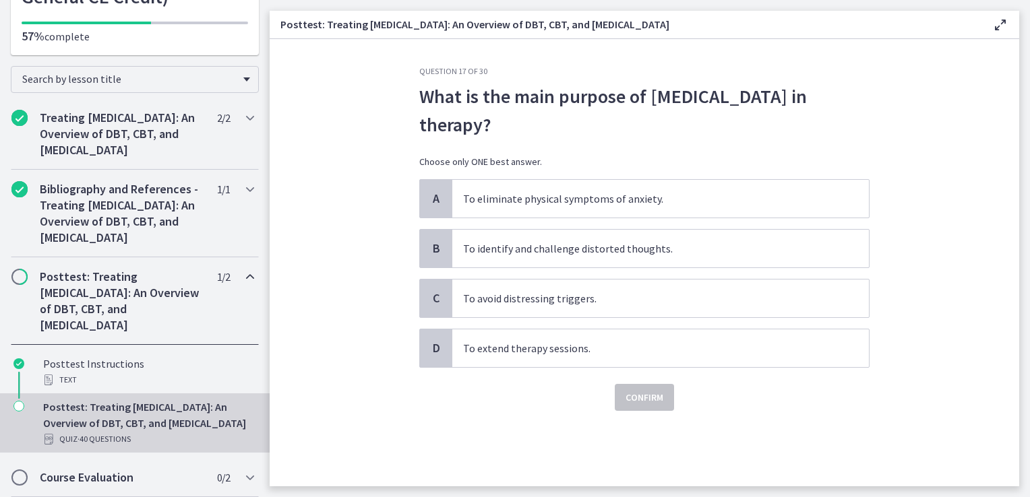
scroll to position [0, 0]
click at [533, 259] on span "To identify and challenge distorted thoughts." at bounding box center [660, 249] width 417 height 38
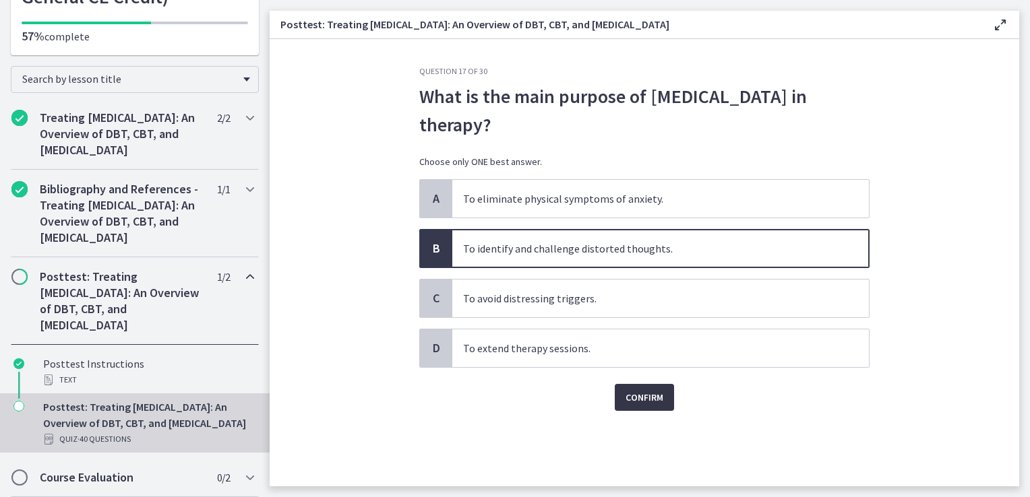
click at [654, 408] on button "Confirm" at bounding box center [644, 397] width 59 height 27
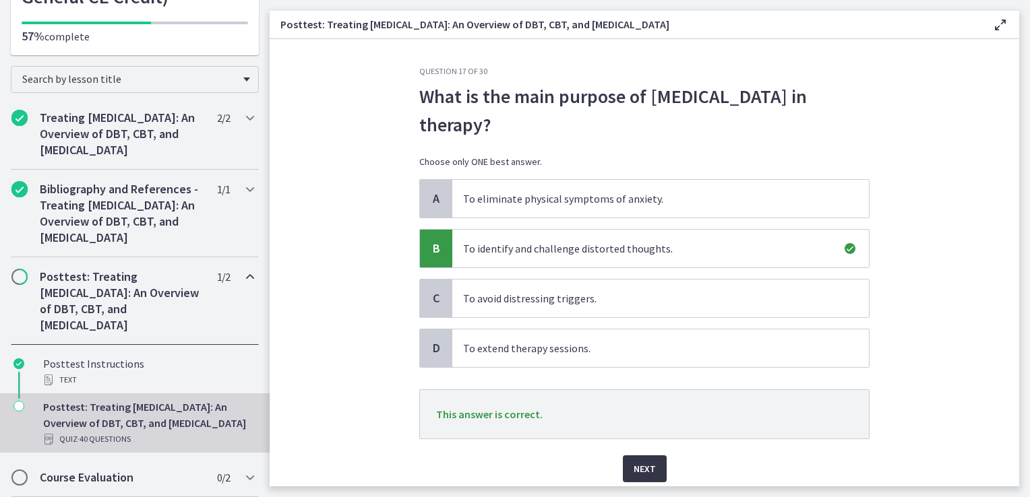
drag, startPoint x: 652, startPoint y: 466, endPoint x: 642, endPoint y: 457, distance: 13.9
click at [648, 462] on button "Next" at bounding box center [645, 469] width 44 height 27
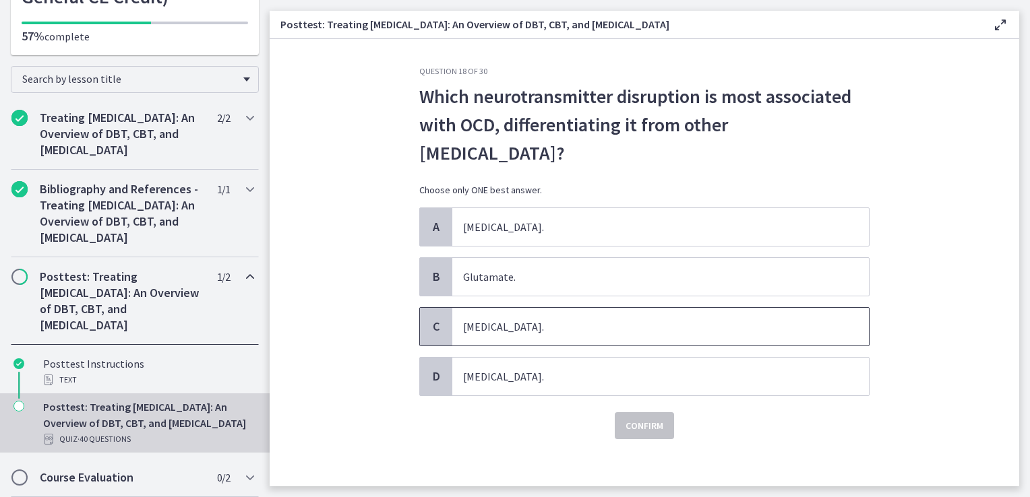
drag, startPoint x: 526, startPoint y: 333, endPoint x: 532, endPoint y: 330, distance: 7.3
click at [520, 325] on span "[MEDICAL_DATA]." at bounding box center [660, 327] width 417 height 38
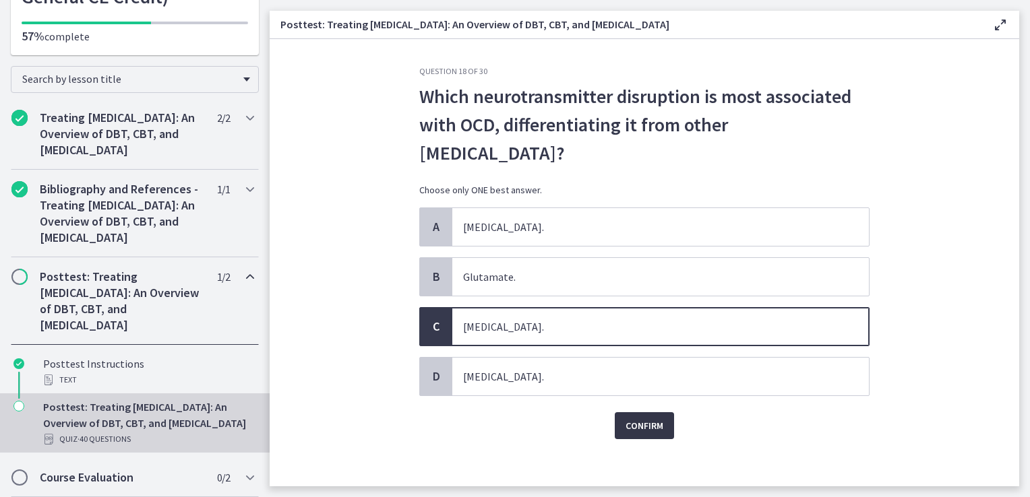
click at [639, 419] on span "Confirm" at bounding box center [644, 426] width 38 height 16
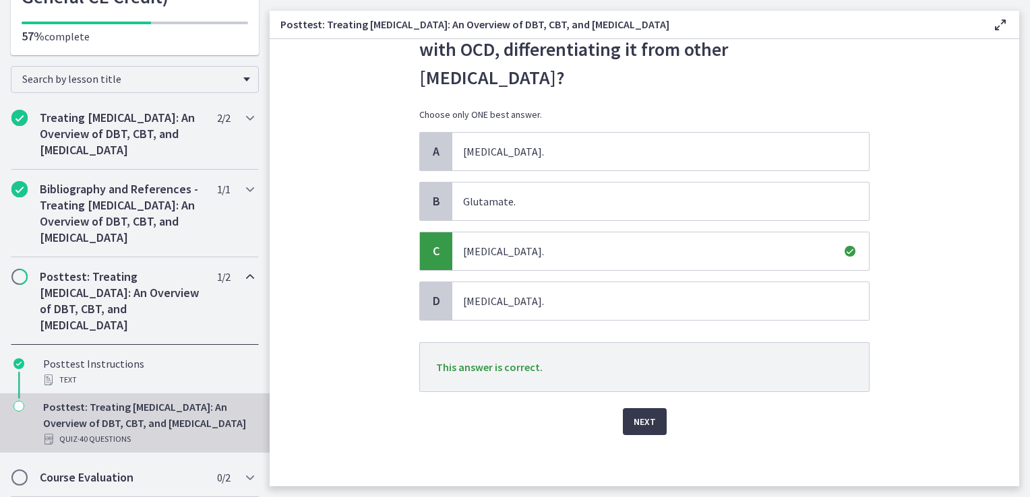
scroll to position [76, 0]
drag, startPoint x: 631, startPoint y: 413, endPoint x: 623, endPoint y: 407, distance: 10.1
click at [634, 413] on span "Next" at bounding box center [645, 421] width 22 height 16
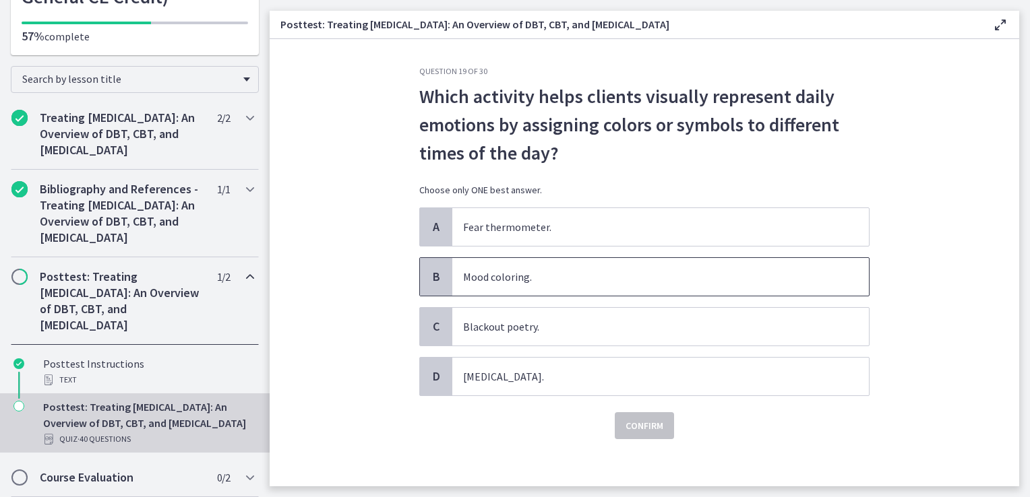
click at [495, 269] on span "Mood coloring." at bounding box center [660, 277] width 417 height 38
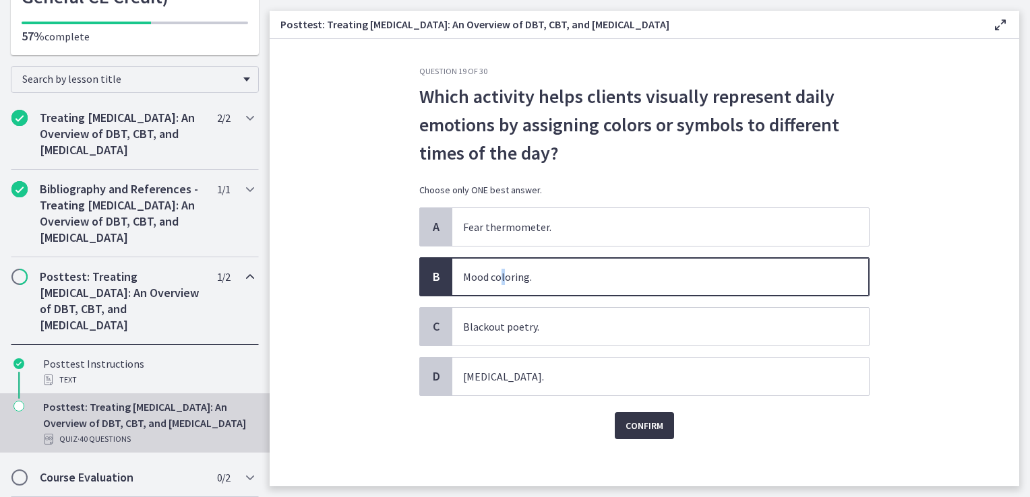
click at [654, 423] on span "Confirm" at bounding box center [644, 426] width 38 height 16
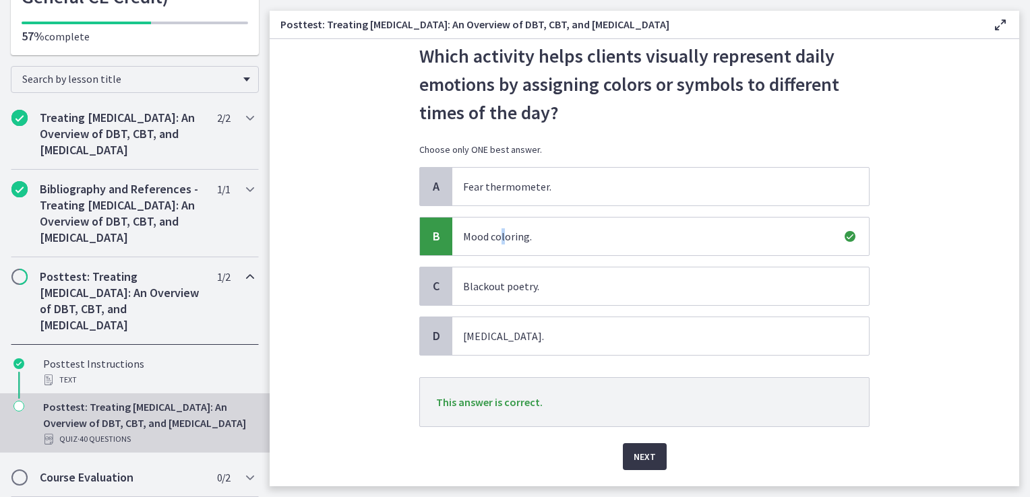
scroll to position [76, 0]
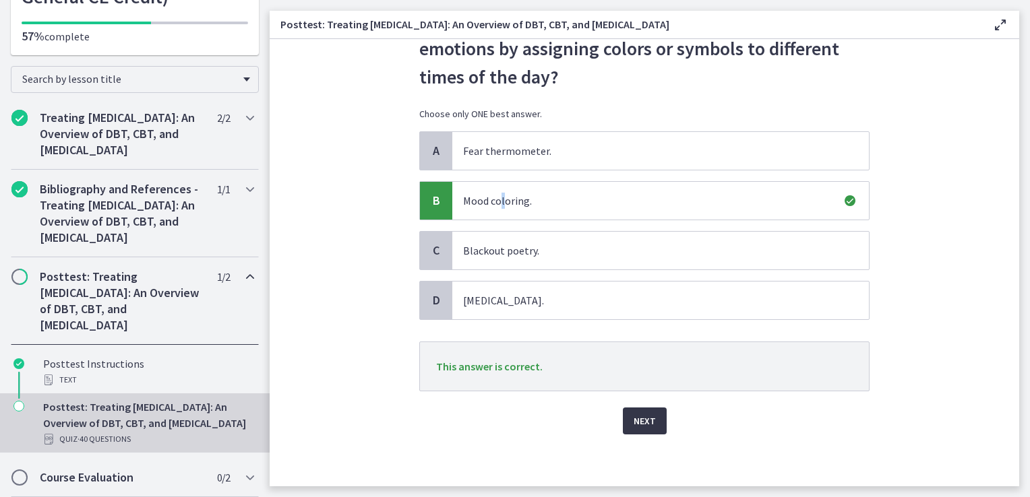
click at [627, 422] on button "Next" at bounding box center [645, 421] width 44 height 27
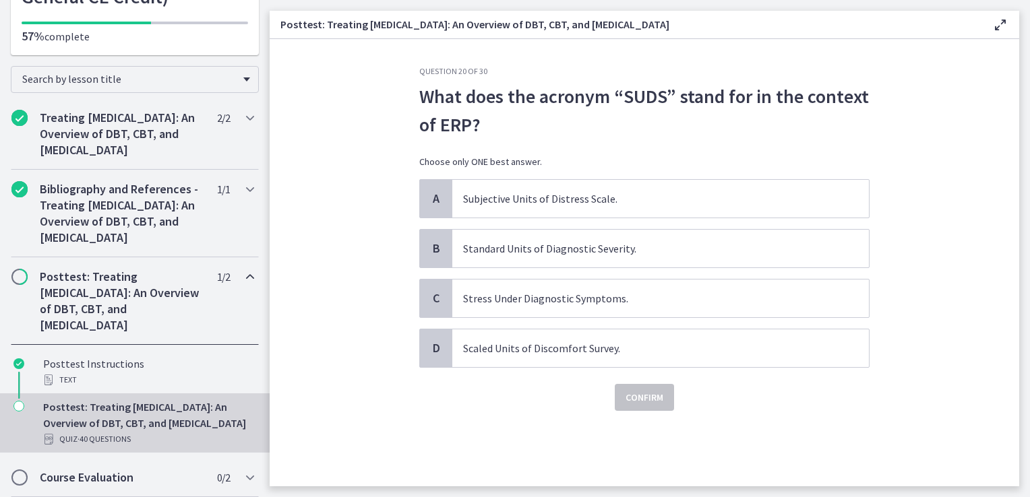
scroll to position [0, 0]
drag, startPoint x: 481, startPoint y: 204, endPoint x: 475, endPoint y: 201, distance: 6.9
click at [475, 201] on span "Subjective Units of Distress Scale." at bounding box center [660, 199] width 417 height 38
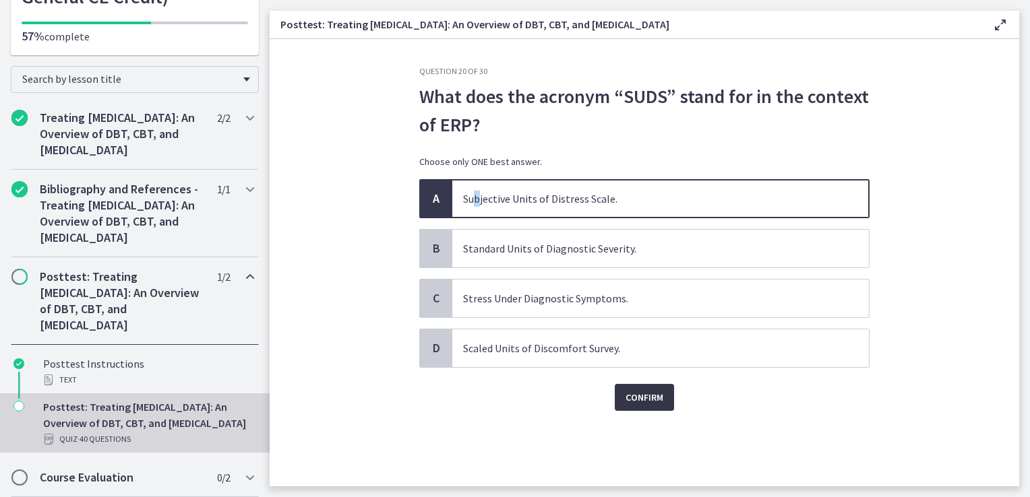
click at [650, 402] on span "Confirm" at bounding box center [644, 398] width 38 height 16
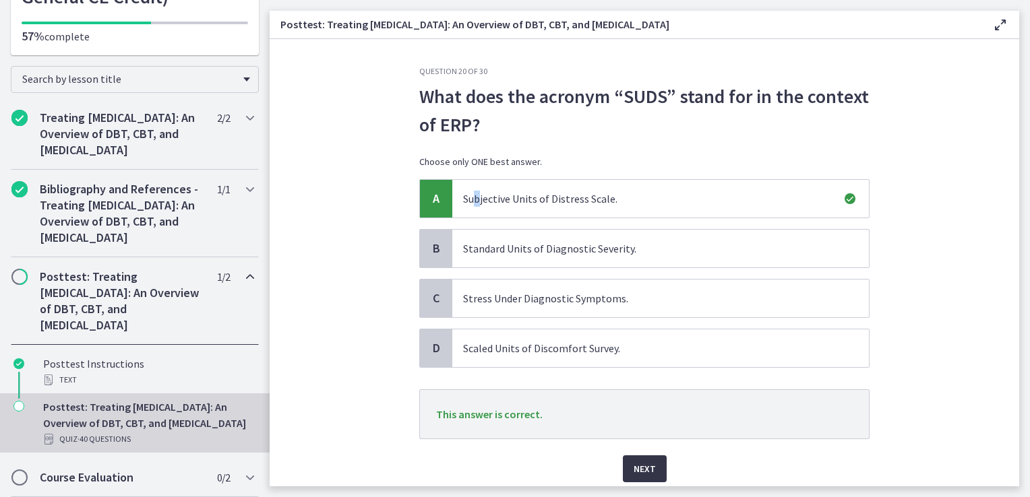
click at [644, 468] on span "Next" at bounding box center [645, 469] width 22 height 16
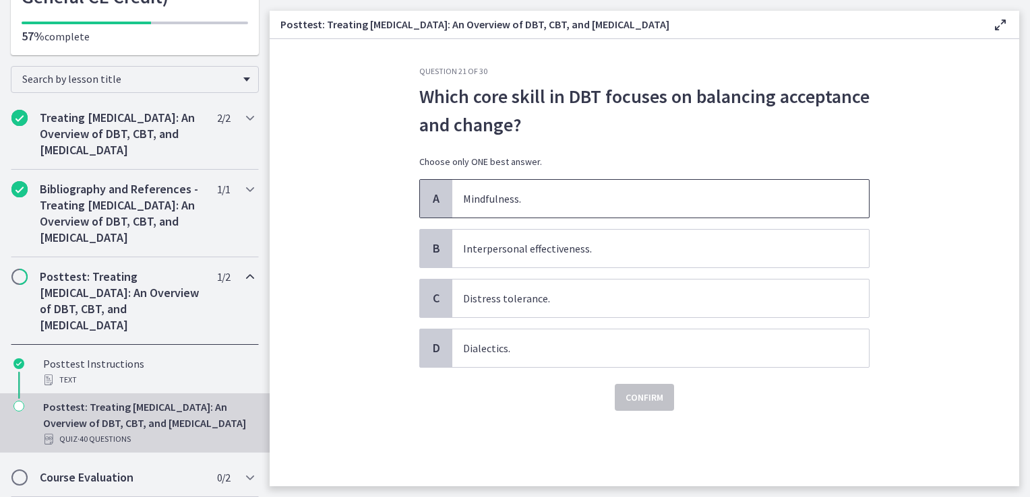
click at [509, 209] on span "Mindfulness." at bounding box center [660, 199] width 417 height 38
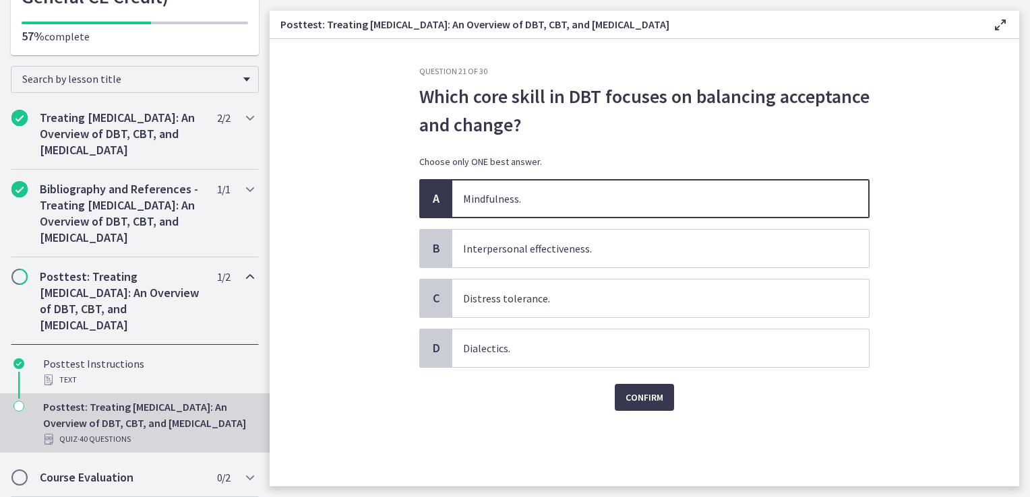
click at [526, 208] on span "Mindfulness." at bounding box center [660, 199] width 417 height 38
click at [660, 398] on span "Confirm" at bounding box center [644, 398] width 38 height 16
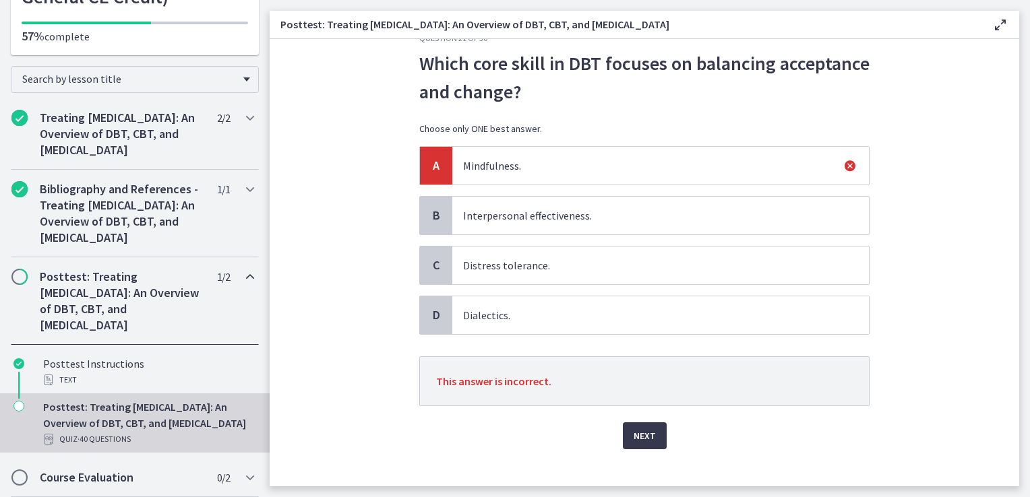
scroll to position [48, 0]
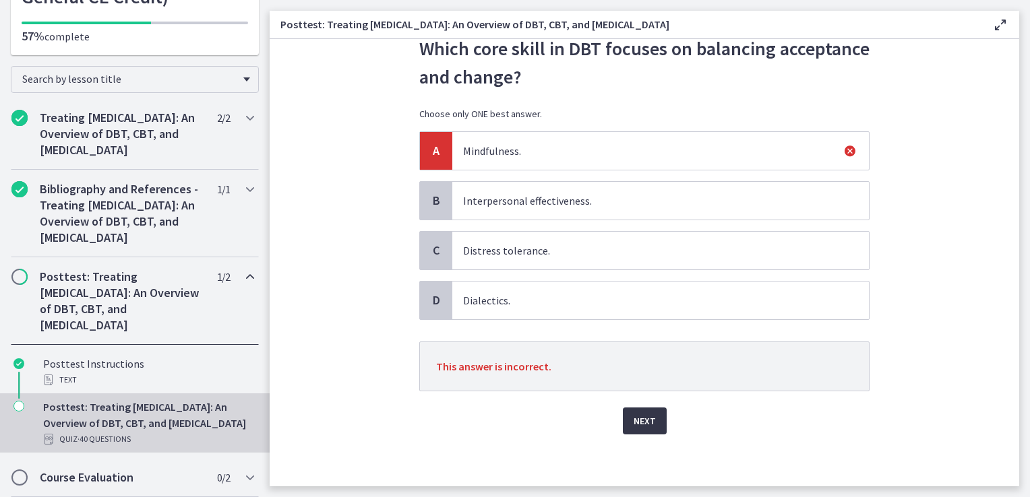
click at [623, 420] on button "Next" at bounding box center [645, 421] width 44 height 27
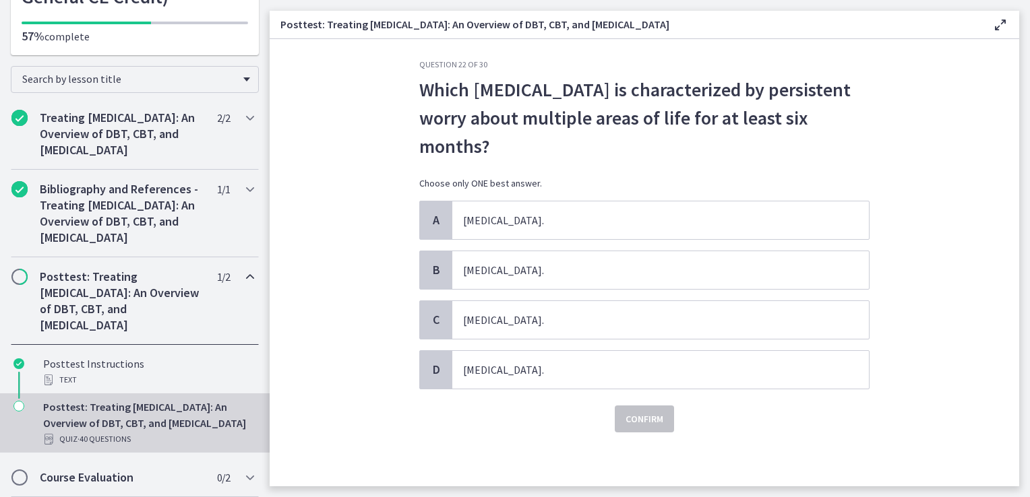
scroll to position [0, 0]
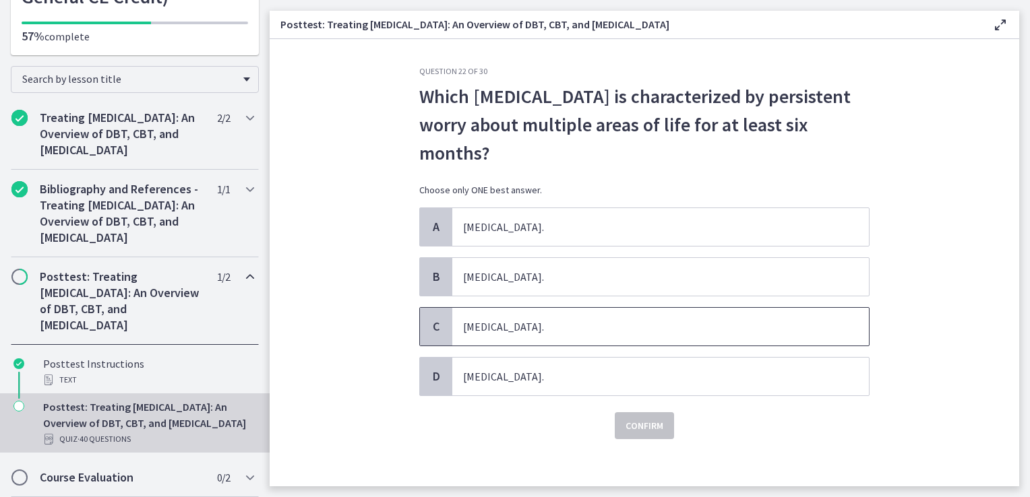
drag, startPoint x: 527, startPoint y: 334, endPoint x: 578, endPoint y: 393, distance: 78.4
click at [526, 334] on span "[MEDICAL_DATA]." at bounding box center [660, 327] width 417 height 38
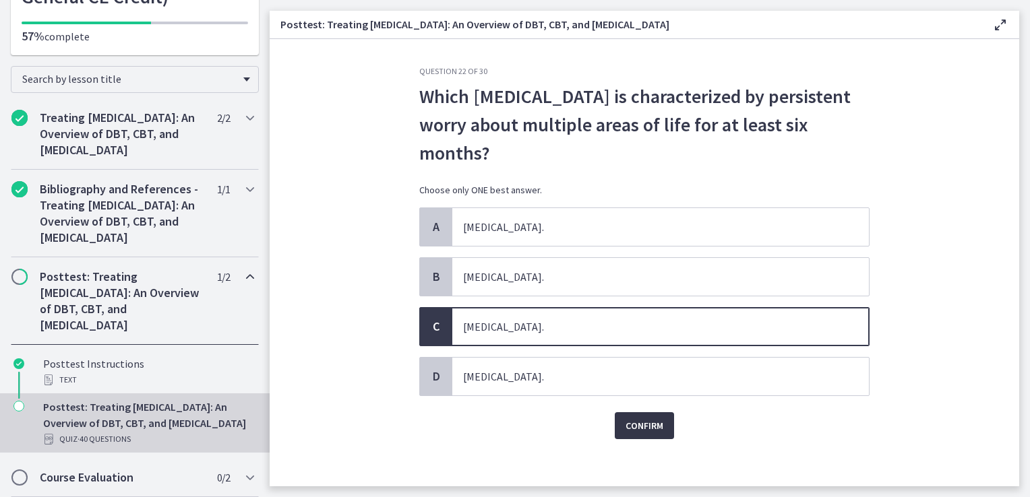
click at [632, 427] on span "Confirm" at bounding box center [644, 426] width 38 height 16
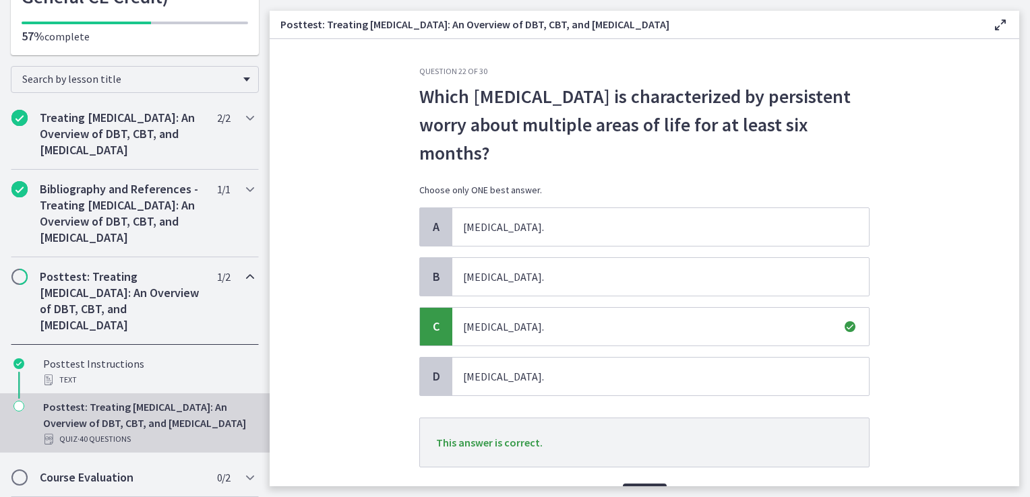
scroll to position [76, 0]
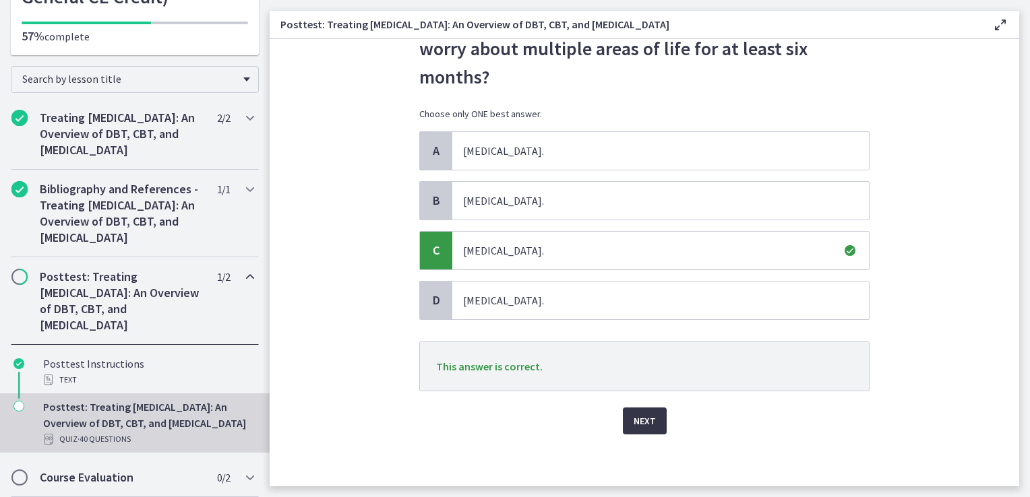
drag, startPoint x: 635, startPoint y: 426, endPoint x: 630, endPoint y: 421, distance: 7.2
click at [634, 425] on span "Next" at bounding box center [645, 421] width 22 height 16
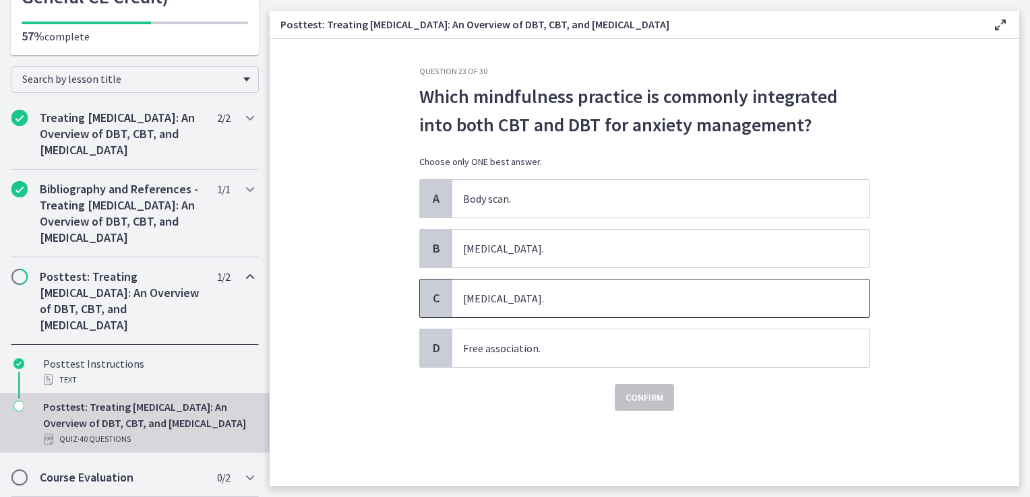
click at [539, 305] on span "[MEDICAL_DATA]." at bounding box center [660, 299] width 417 height 38
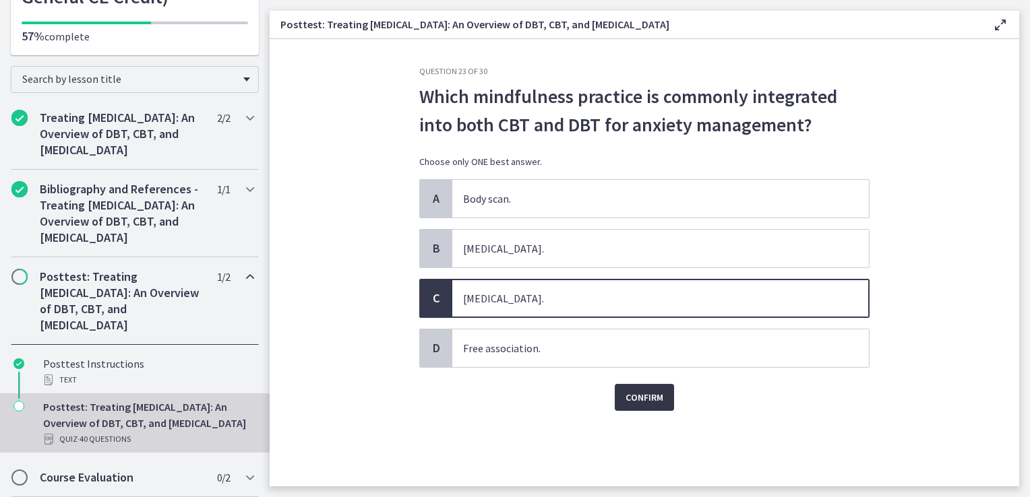
click at [640, 402] on span "Confirm" at bounding box center [644, 398] width 38 height 16
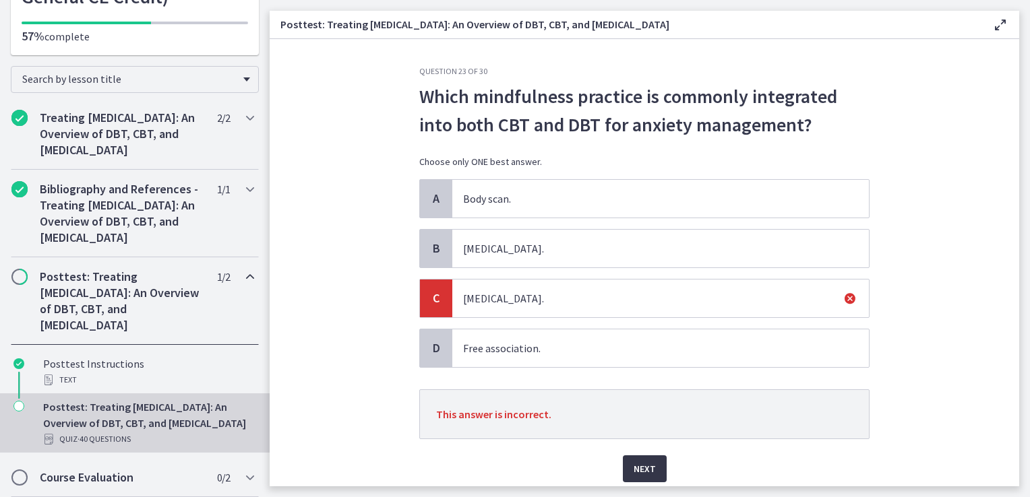
click at [640, 464] on span "Next" at bounding box center [645, 469] width 22 height 16
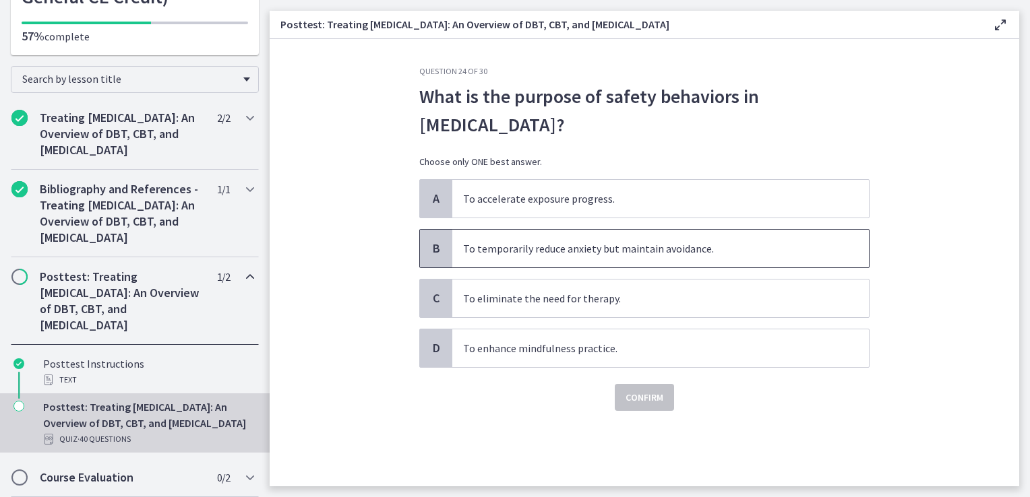
click at [565, 260] on span "To temporarily reduce anxiety but maintain avoidance." at bounding box center [660, 249] width 417 height 38
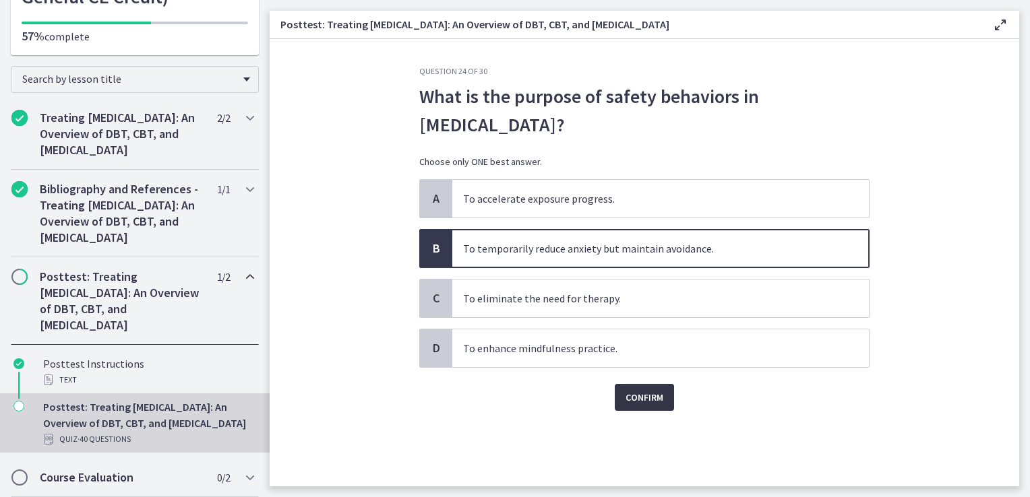
click at [642, 397] on span "Confirm" at bounding box center [644, 398] width 38 height 16
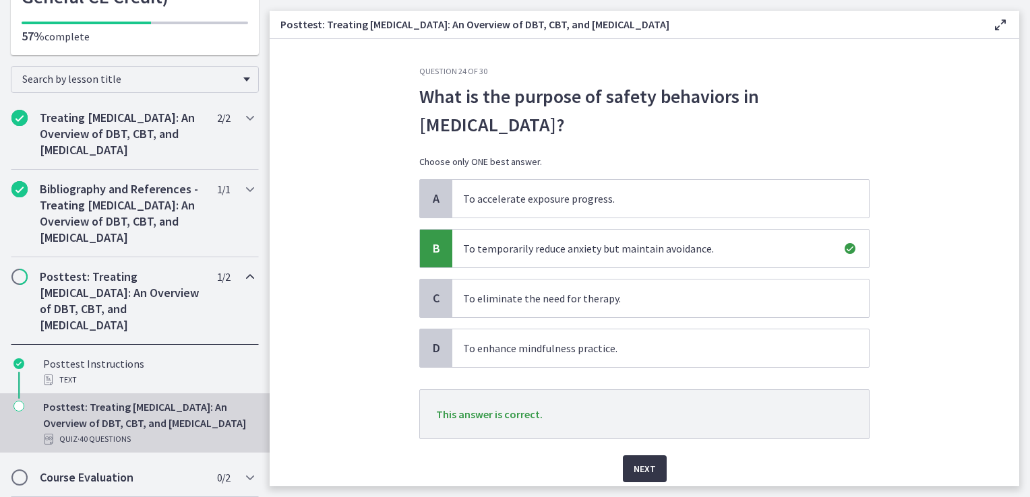
click at [647, 465] on span "Next" at bounding box center [645, 469] width 22 height 16
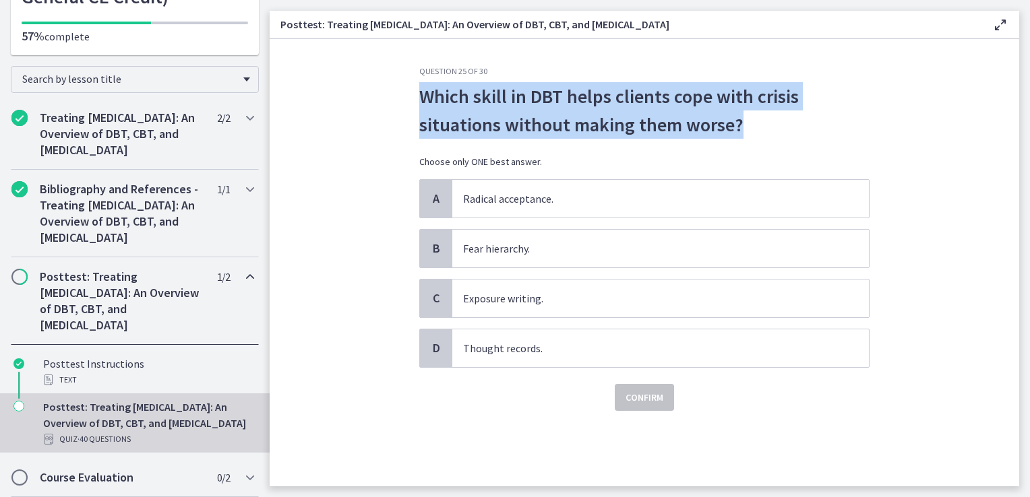
drag, startPoint x: 419, startPoint y: 94, endPoint x: 760, endPoint y: 125, distance: 342.4
click at [760, 125] on span "Which skill in DBT helps clients cope with crisis situations without making the…" at bounding box center [644, 110] width 450 height 57
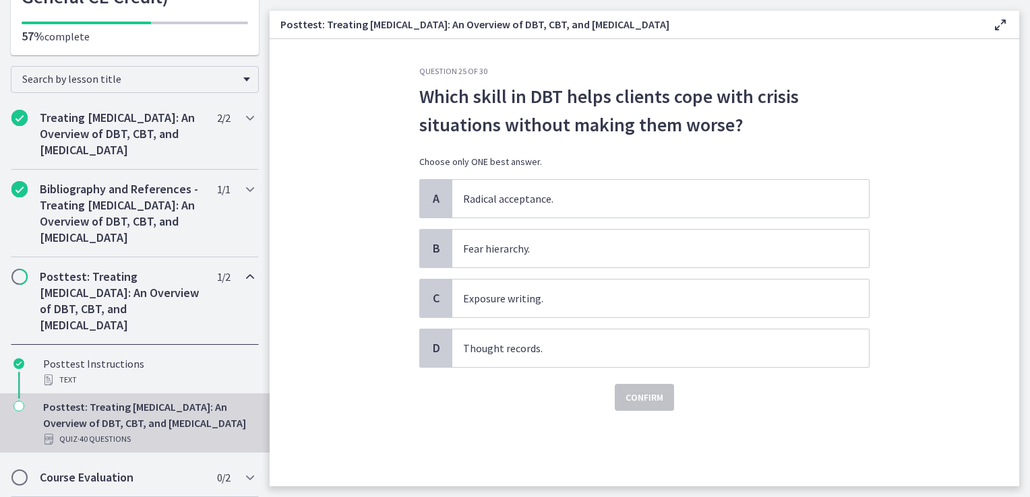
drag, startPoint x: 760, startPoint y: 125, endPoint x: 772, endPoint y: 147, distance: 24.7
click at [772, 147] on div "Which skill in DBT helps clients cope with crisis situations without making the…" at bounding box center [644, 130] width 450 height 97
click at [504, 211] on span "Radical acceptance." at bounding box center [660, 199] width 417 height 38
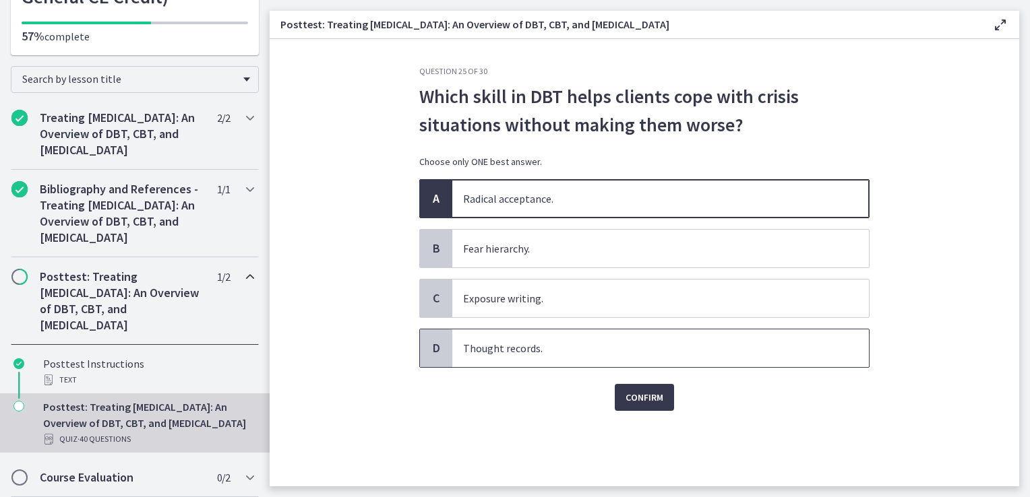
click at [587, 350] on span "Thought records." at bounding box center [660, 349] width 417 height 38
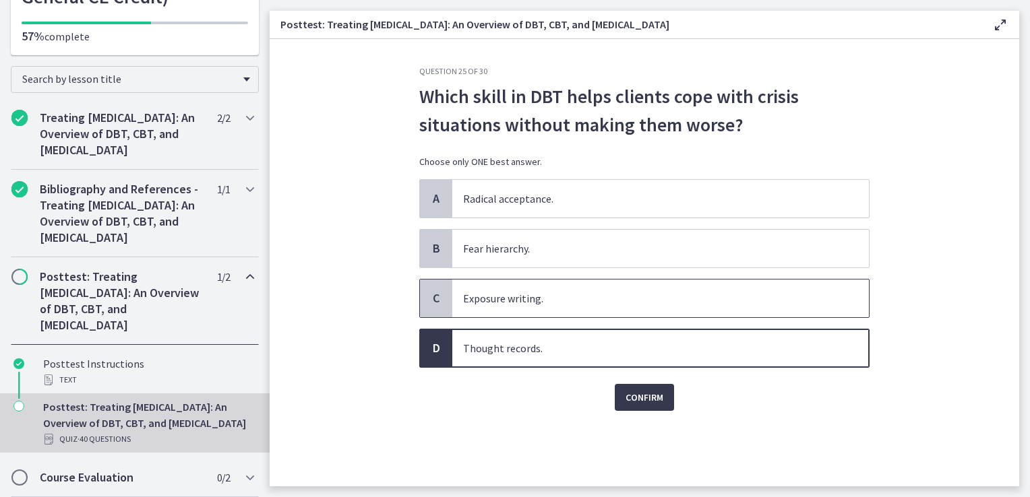
click at [553, 302] on span "Exposure writing." at bounding box center [660, 299] width 417 height 38
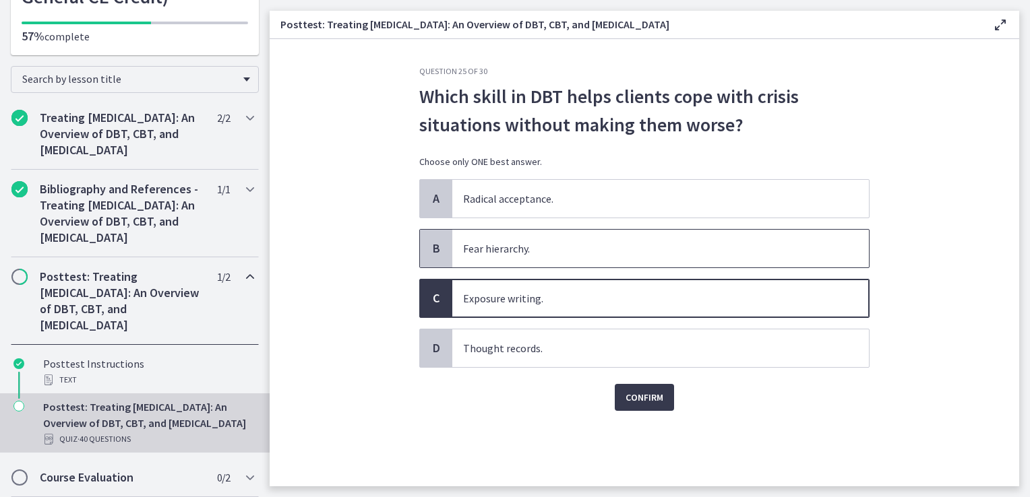
click at [564, 253] on span "Fear hierarchy." at bounding box center [660, 249] width 417 height 38
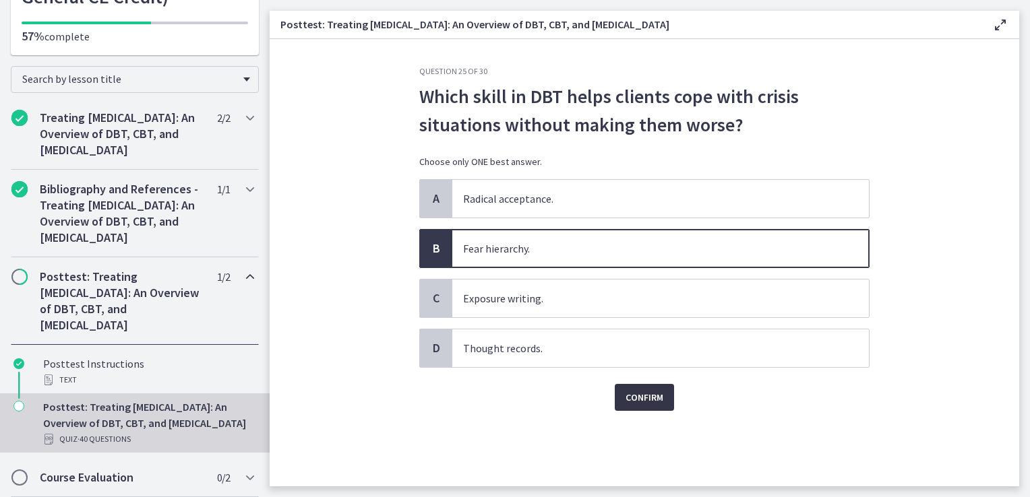
click at [631, 390] on span "Confirm" at bounding box center [644, 398] width 38 height 16
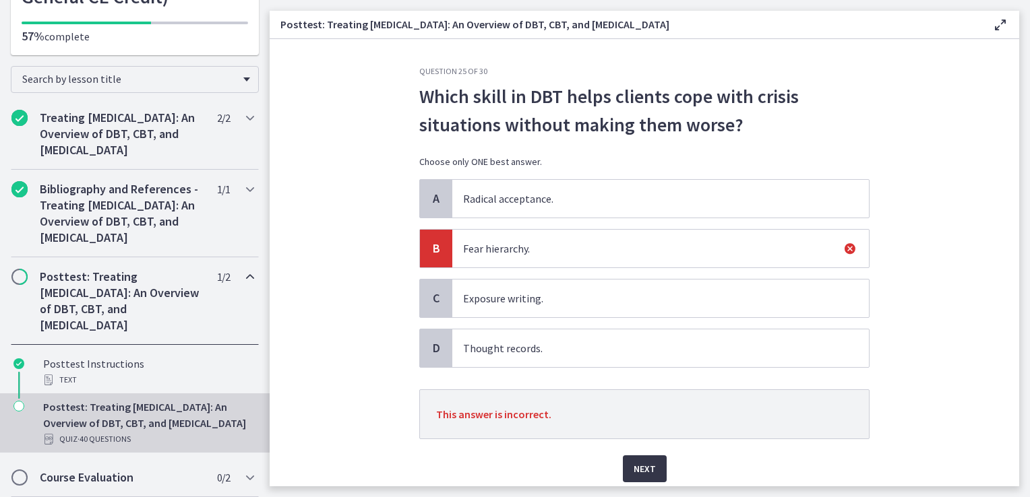
drag, startPoint x: 649, startPoint y: 468, endPoint x: 644, endPoint y: 462, distance: 8.1
click at [648, 467] on span "Next" at bounding box center [645, 469] width 22 height 16
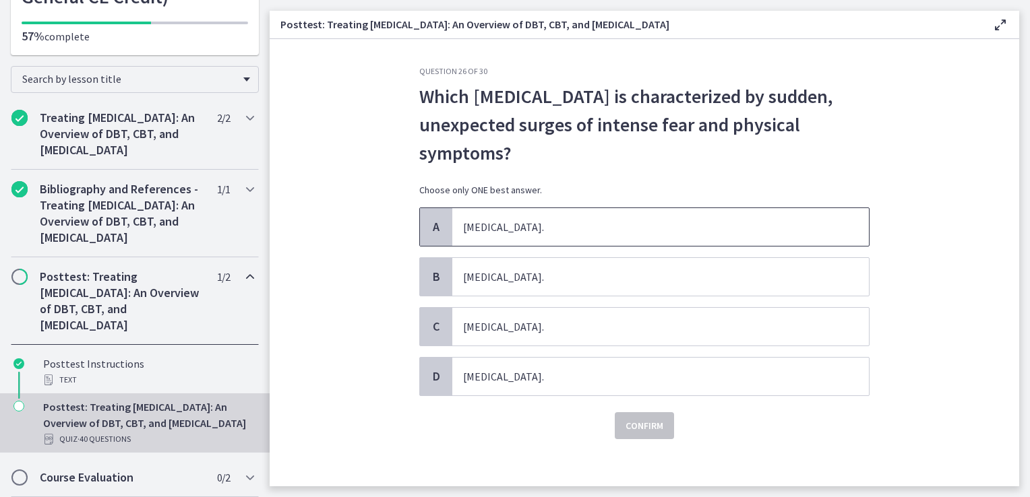
click at [617, 229] on span "[MEDICAL_DATA]." at bounding box center [660, 227] width 417 height 38
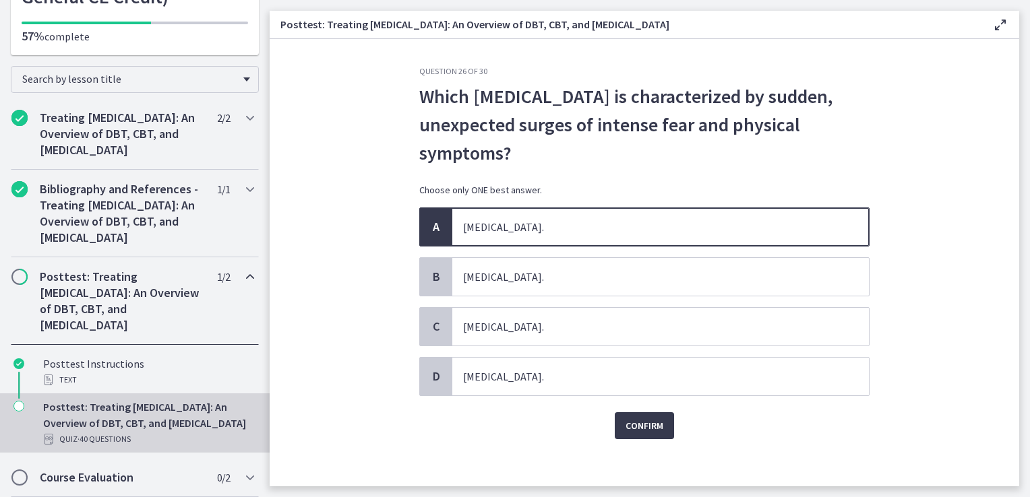
drag, startPoint x: 518, startPoint y: 411, endPoint x: 512, endPoint y: 396, distance: 16.9
click at [515, 402] on div "Confirm" at bounding box center [644, 417] width 450 height 43
click at [526, 326] on span "[MEDICAL_DATA]." at bounding box center [660, 327] width 417 height 38
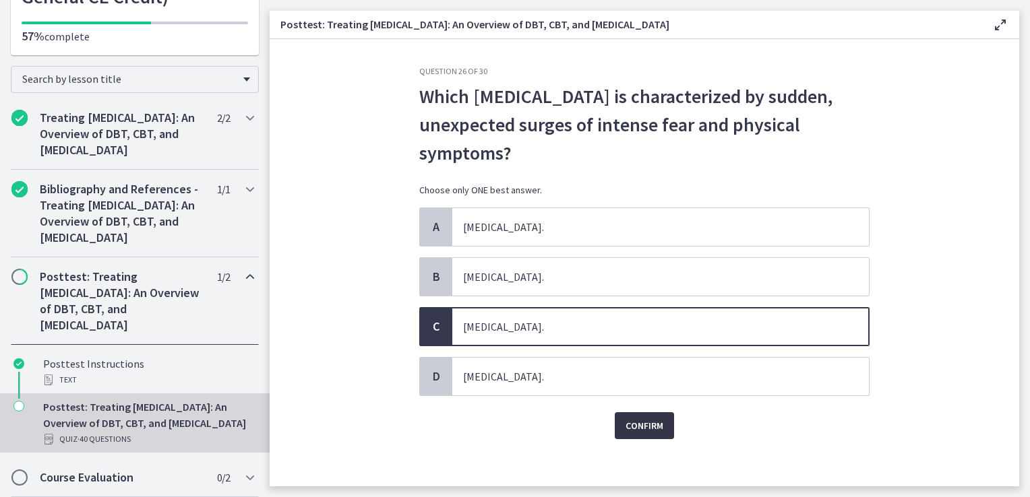
click at [625, 428] on span "Confirm" at bounding box center [644, 426] width 38 height 16
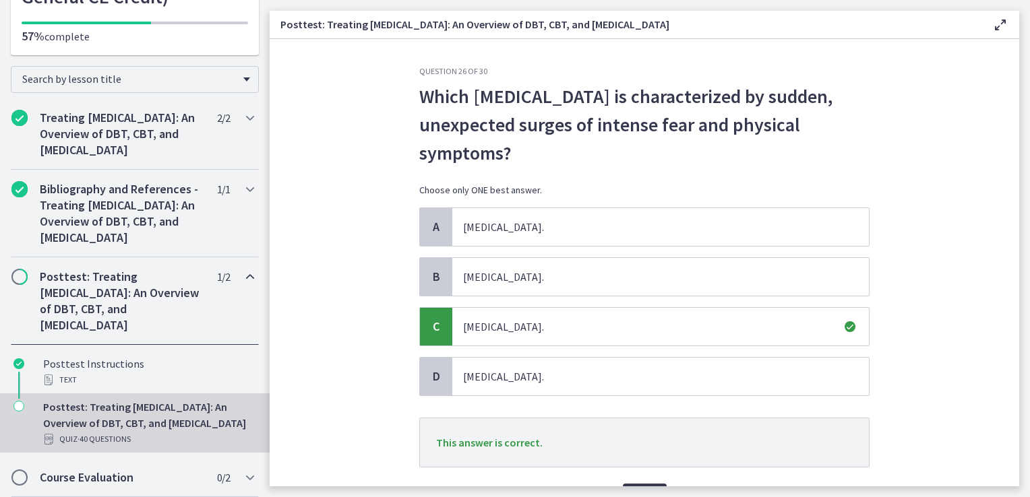
scroll to position [67, 0]
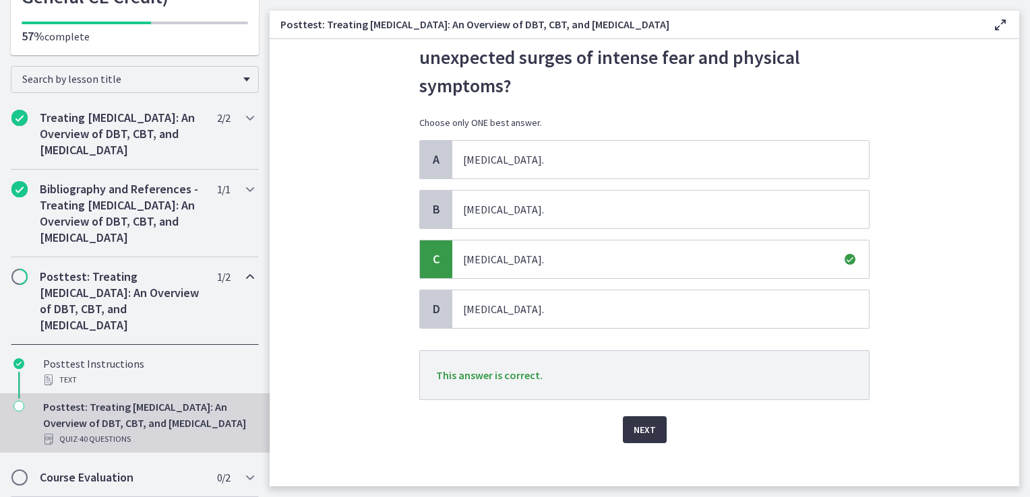
click at [643, 433] on span "Next" at bounding box center [645, 430] width 22 height 16
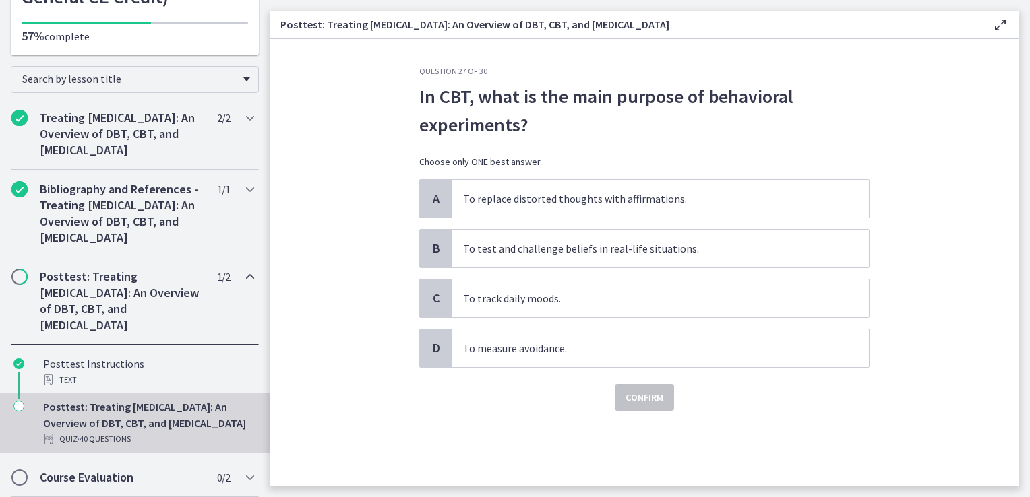
scroll to position [0, 0]
click at [538, 204] on span "To replace distorted thoughts with affirmations." at bounding box center [660, 199] width 417 height 38
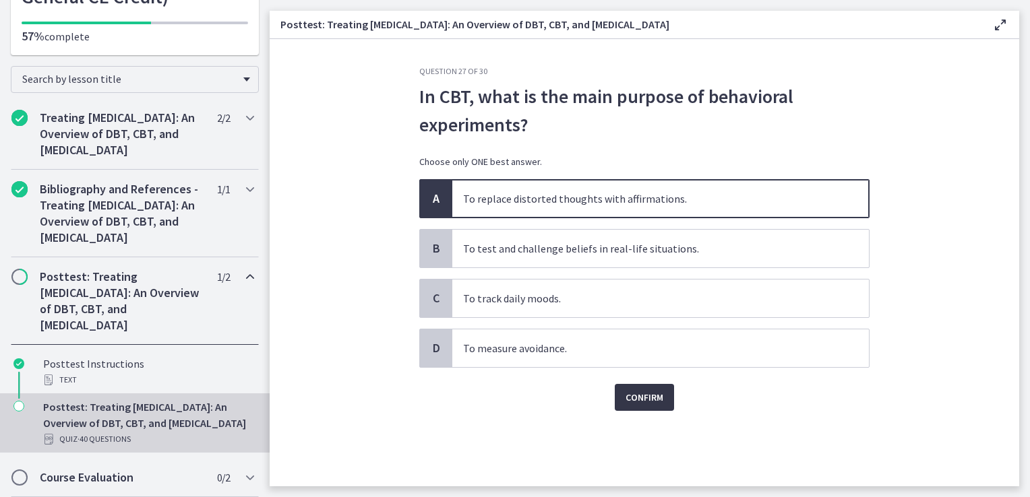
click at [650, 387] on button "Confirm" at bounding box center [644, 397] width 59 height 27
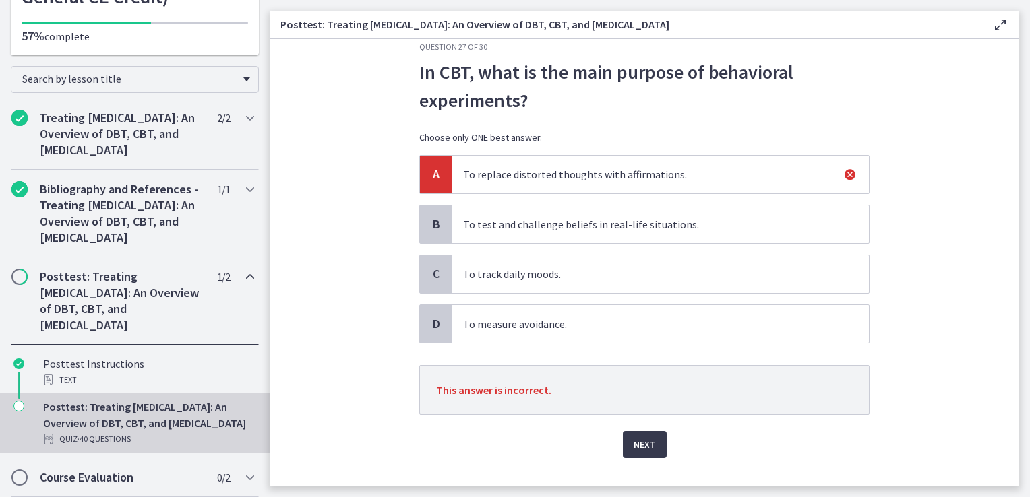
scroll to position [48, 0]
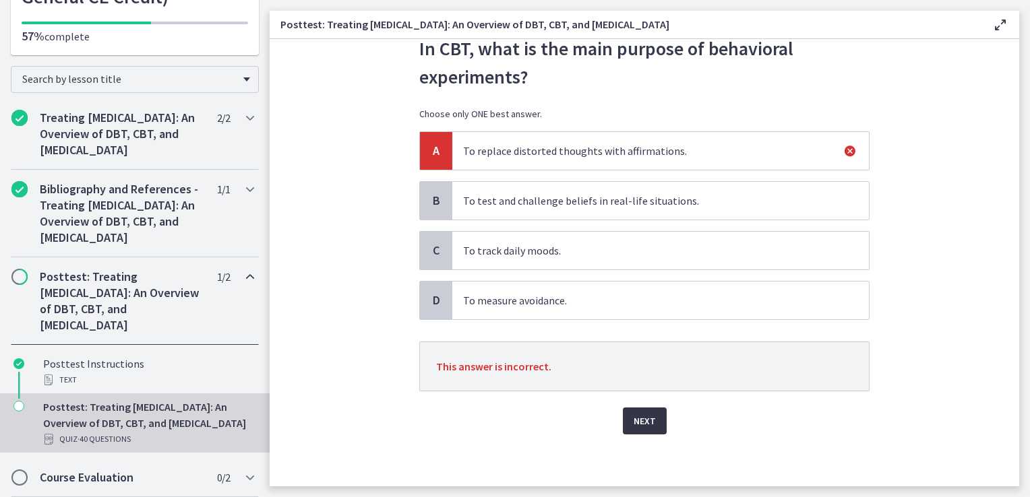
click at [642, 414] on span "Next" at bounding box center [645, 421] width 22 height 16
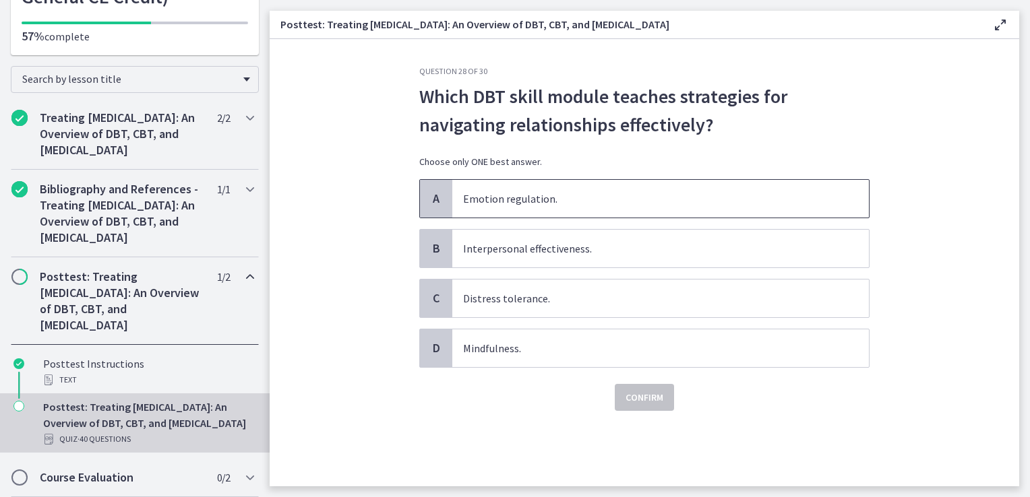
drag, startPoint x: 557, startPoint y: 200, endPoint x: 560, endPoint y: 210, distance: 10.0
click at [557, 199] on span "Emotion regulation." at bounding box center [660, 199] width 417 height 38
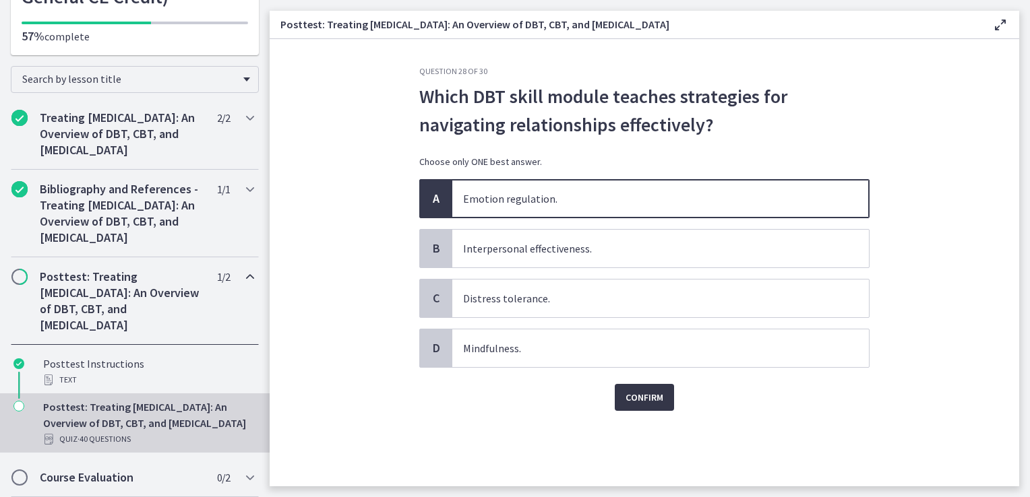
drag, startPoint x: 665, startPoint y: 410, endPoint x: 655, endPoint y: 395, distance: 17.6
click at [662, 406] on div "Question 28 of 30 Which DBT skill module teaches strategies for navigating rela…" at bounding box center [644, 276] width 472 height 421
click at [654, 398] on span "Confirm" at bounding box center [644, 398] width 38 height 16
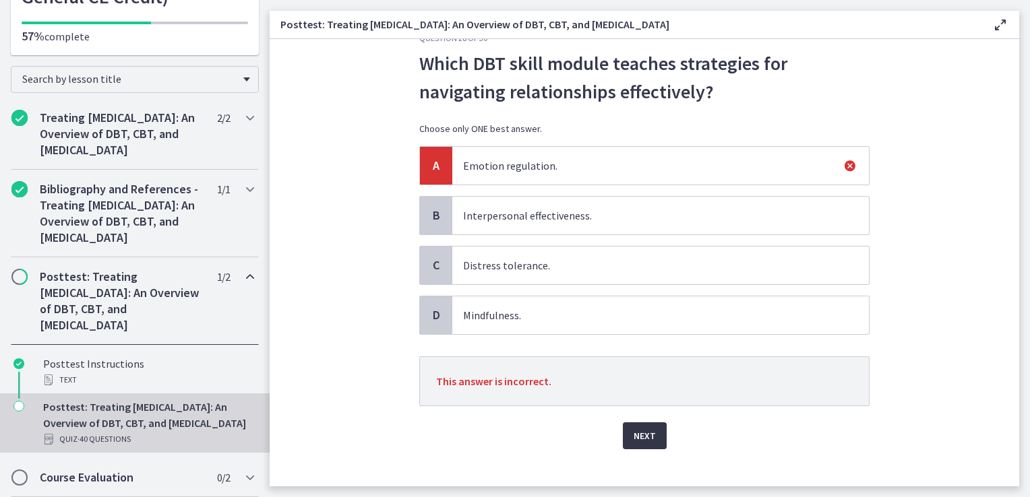
scroll to position [48, 0]
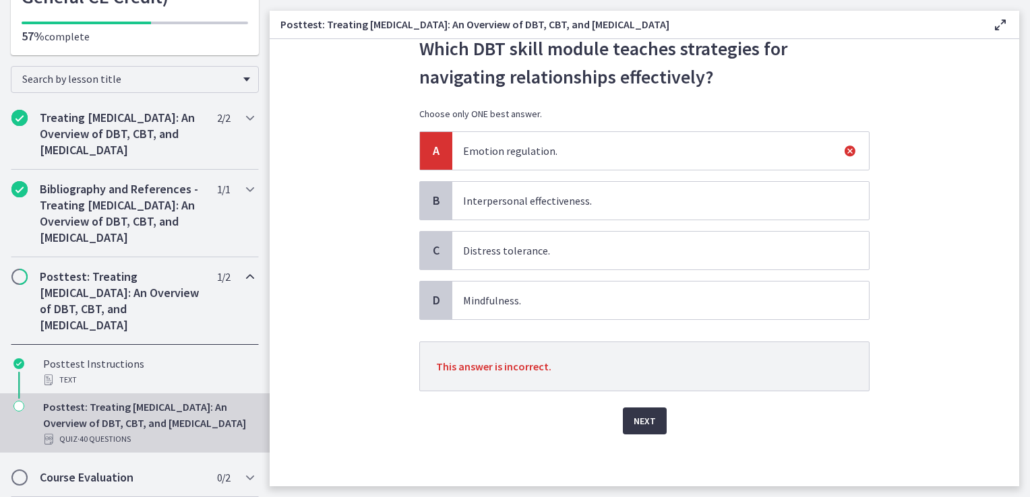
click at [638, 426] on span "Next" at bounding box center [645, 421] width 22 height 16
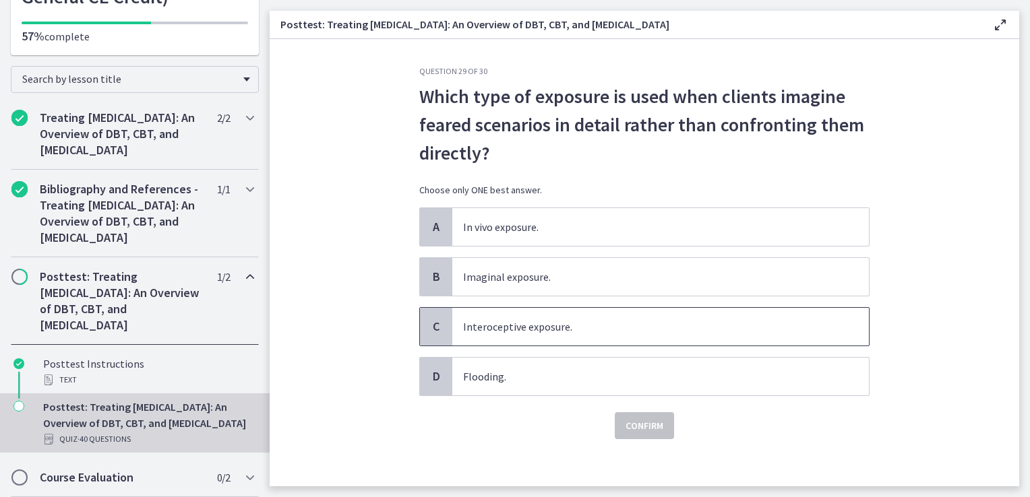
click at [574, 324] on span "Interoceptive exposure." at bounding box center [660, 327] width 417 height 38
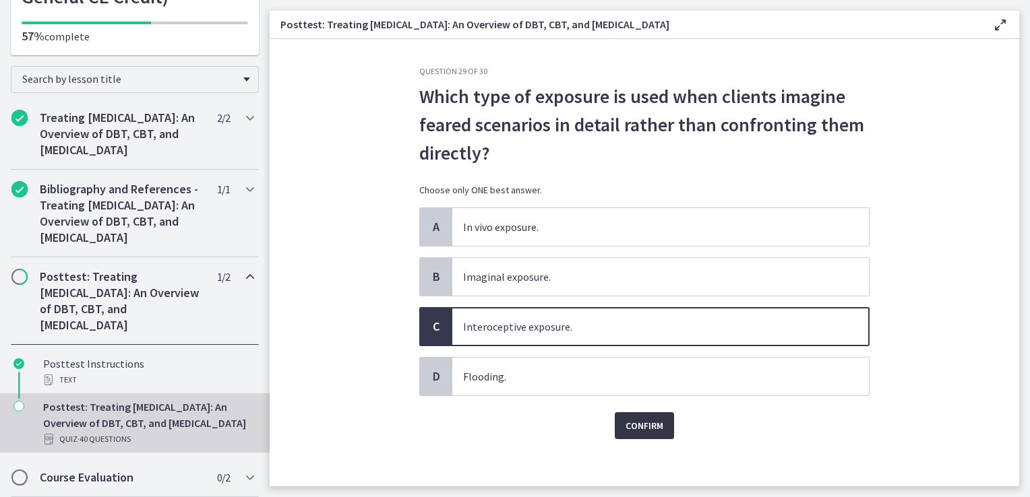
click at [627, 426] on span "Confirm" at bounding box center [644, 426] width 38 height 16
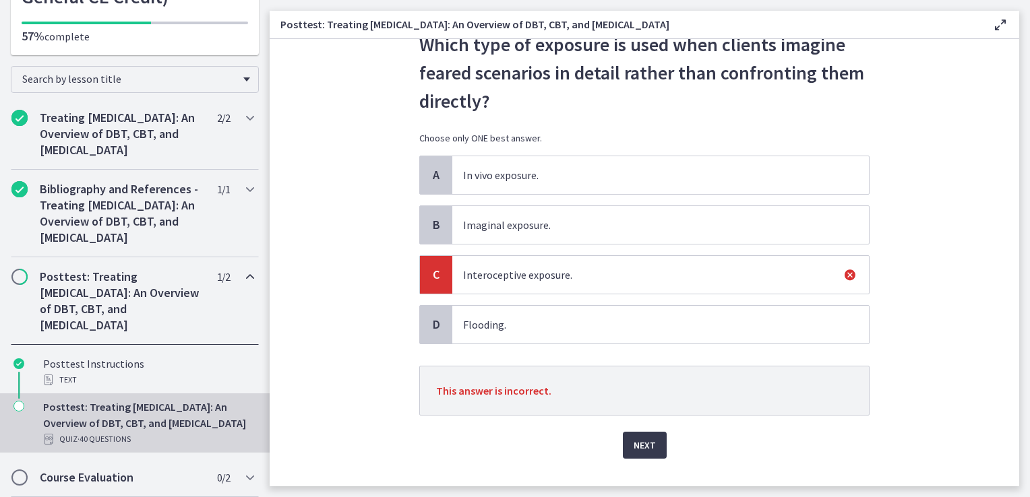
scroll to position [67, 0]
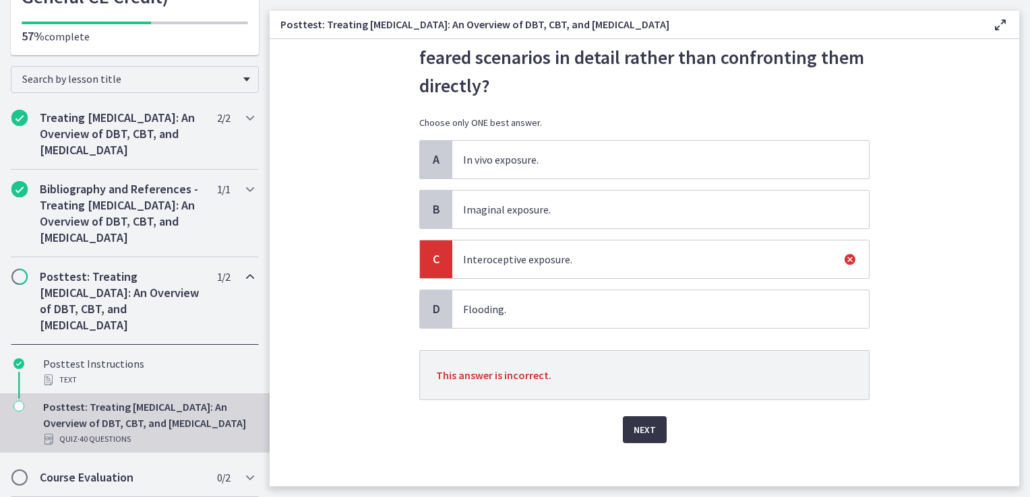
click at [634, 431] on span "Next" at bounding box center [645, 430] width 22 height 16
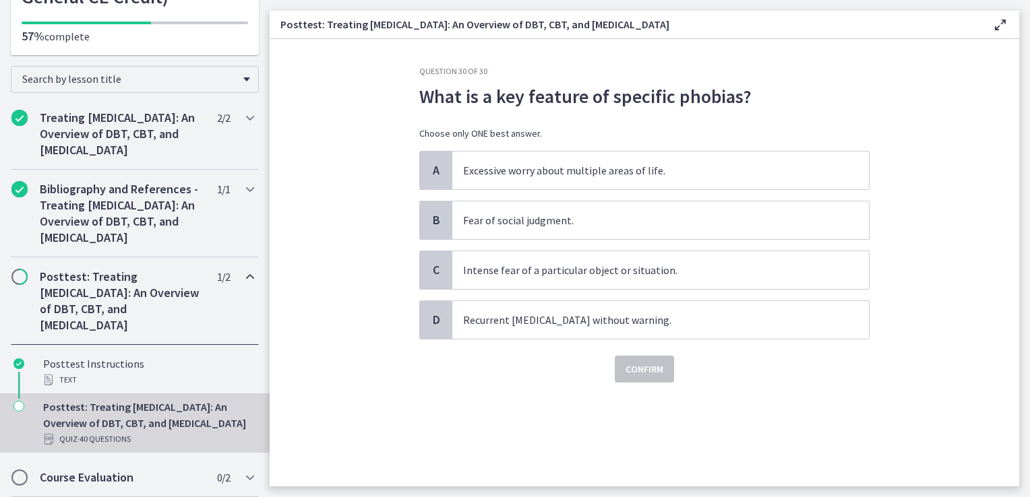
scroll to position [0, 0]
click at [547, 222] on span "Fear of social judgment." at bounding box center [660, 221] width 417 height 38
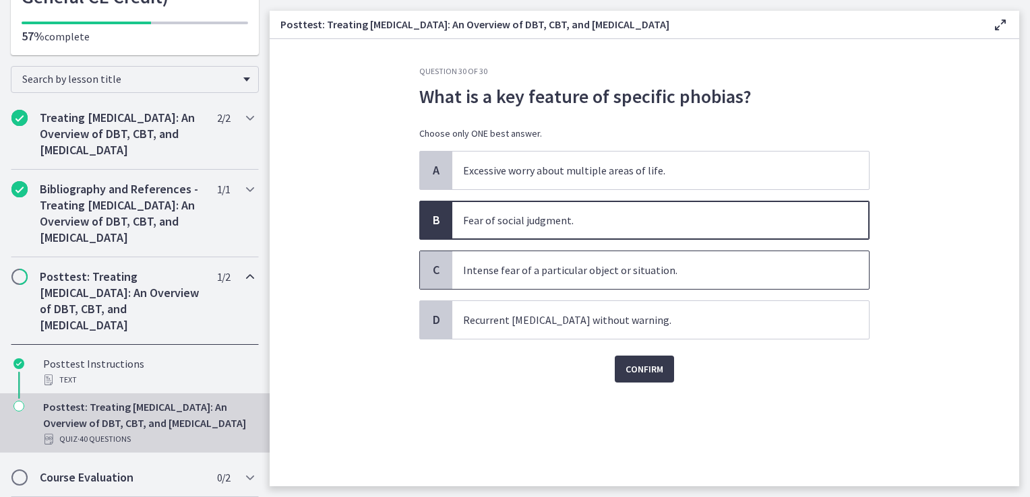
click at [574, 276] on span "Intense fear of a particular object or situation." at bounding box center [660, 270] width 417 height 38
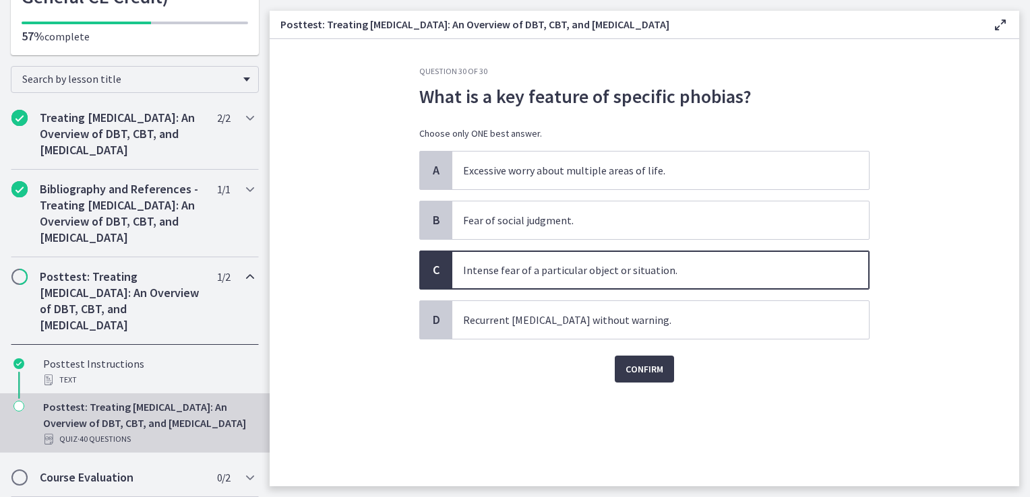
click at [644, 354] on div "Confirm" at bounding box center [644, 361] width 450 height 43
click at [650, 369] on span "Confirm" at bounding box center [644, 369] width 38 height 16
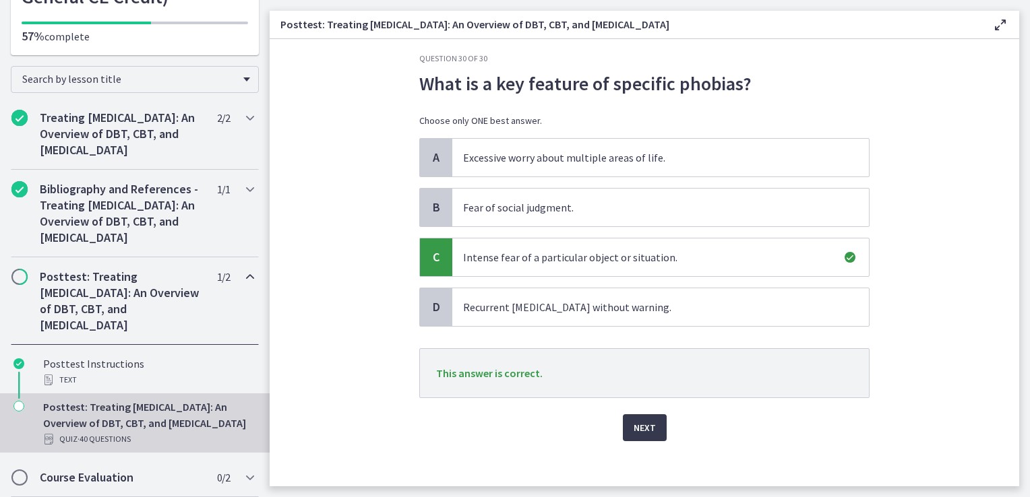
scroll to position [20, 0]
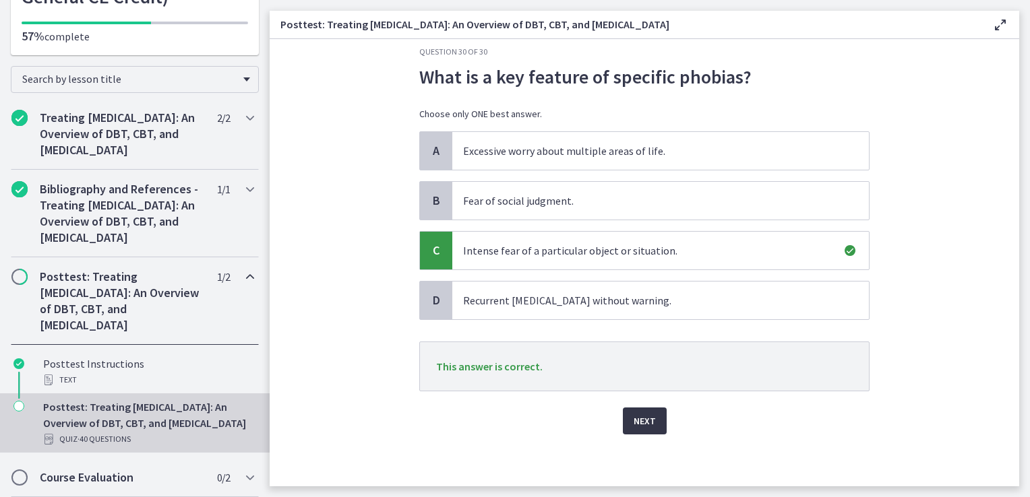
click at [642, 413] on span "Next" at bounding box center [645, 421] width 22 height 16
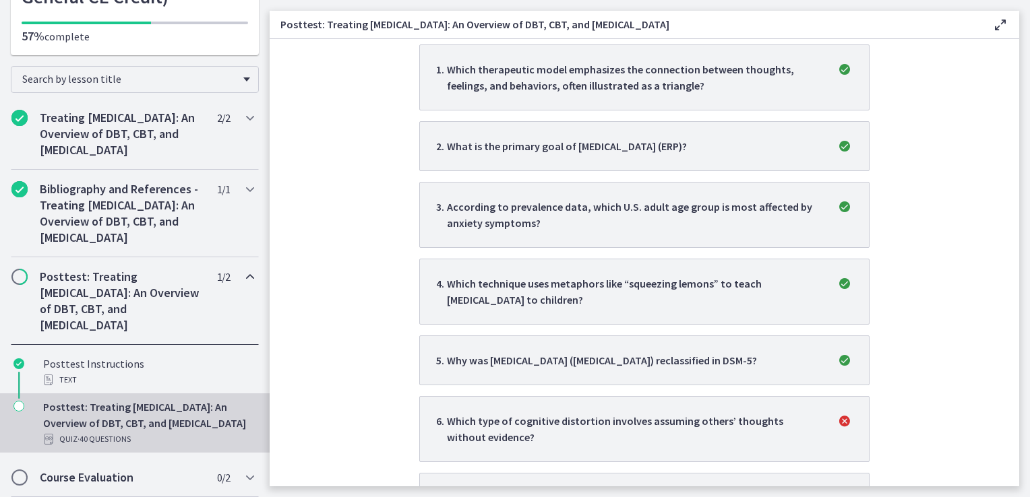
scroll to position [0, 0]
